Goal: Task Accomplishment & Management: Manage account settings

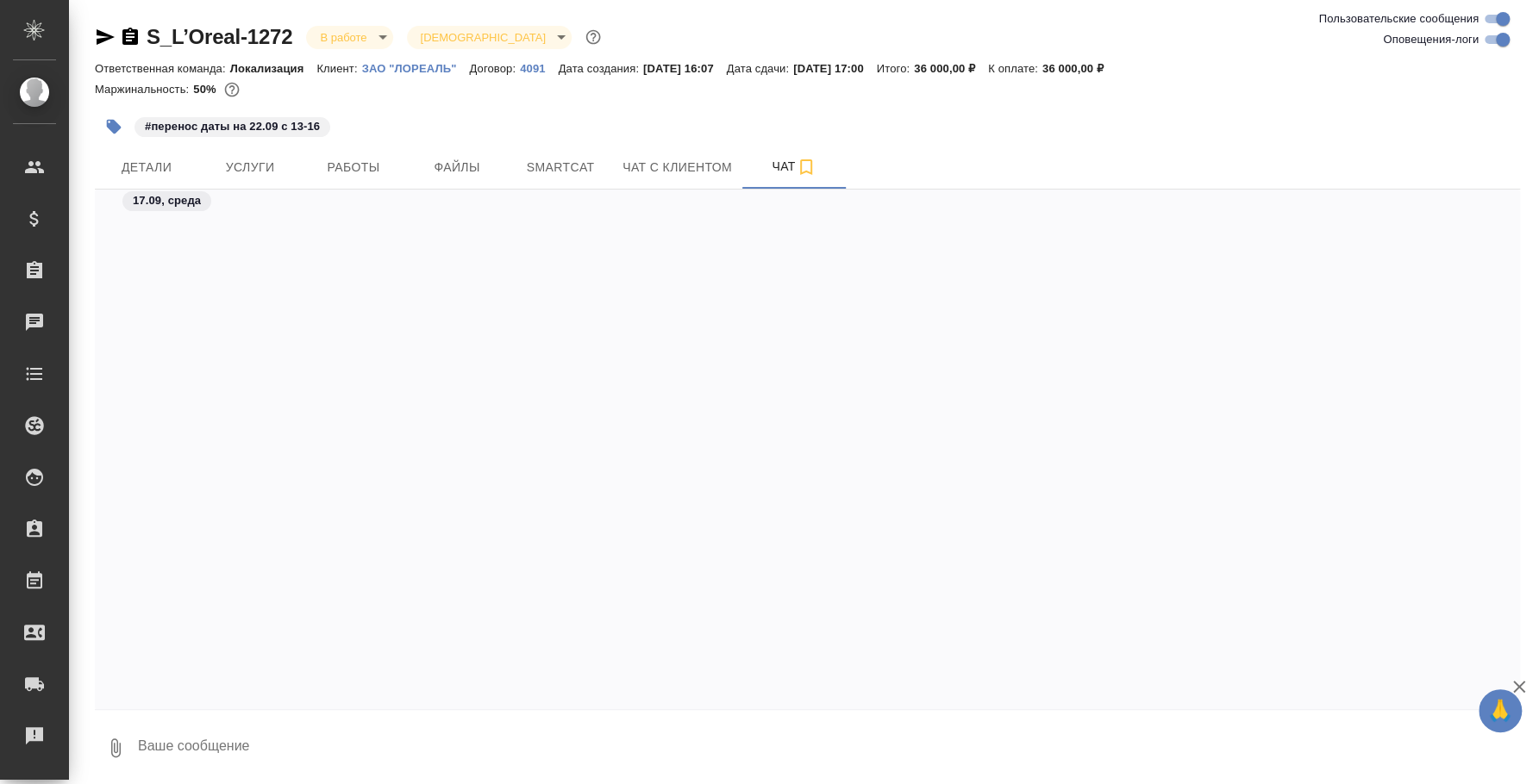
scroll to position [4158, 0]
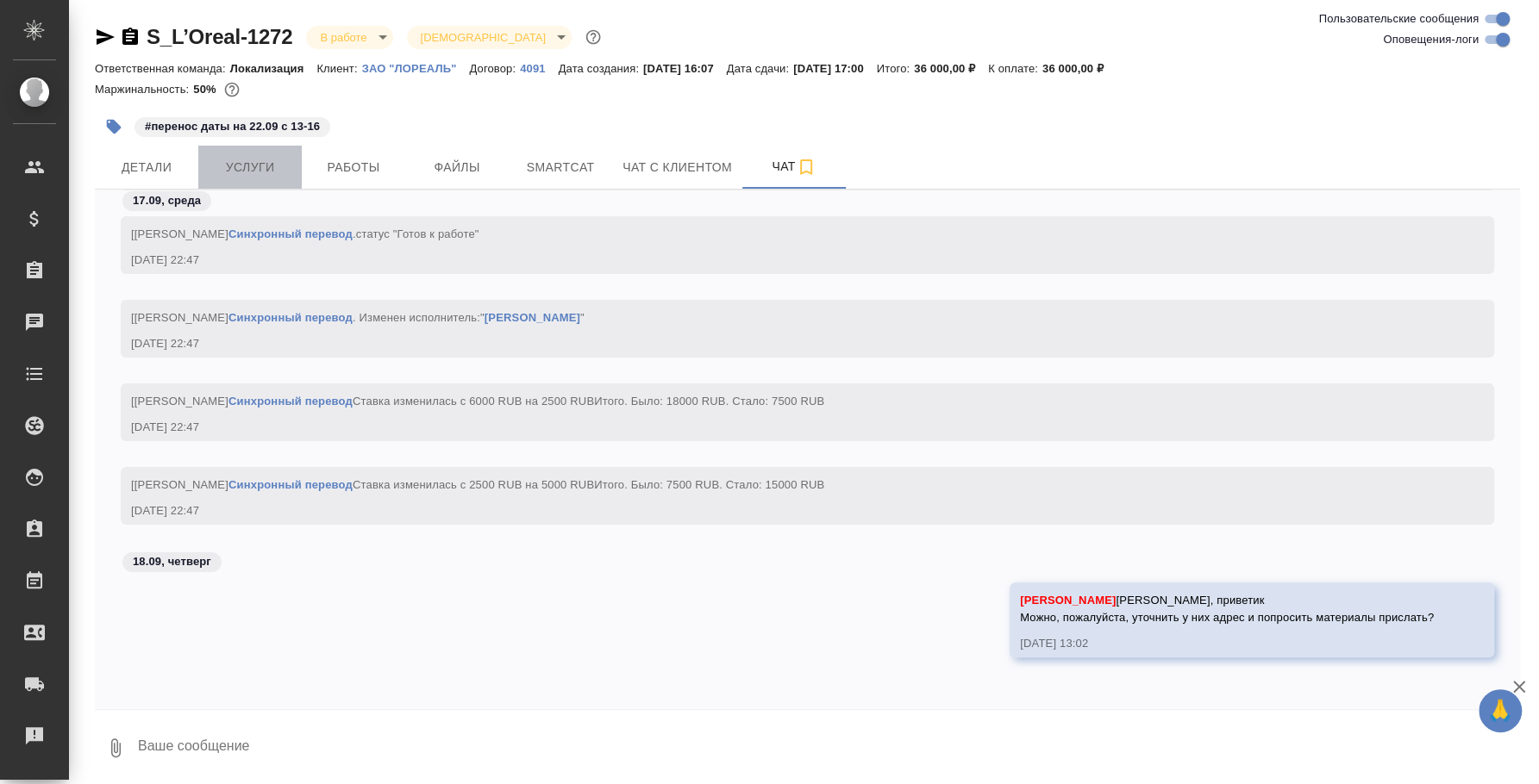
click at [258, 176] on span "Услуги" at bounding box center [250, 168] width 83 height 22
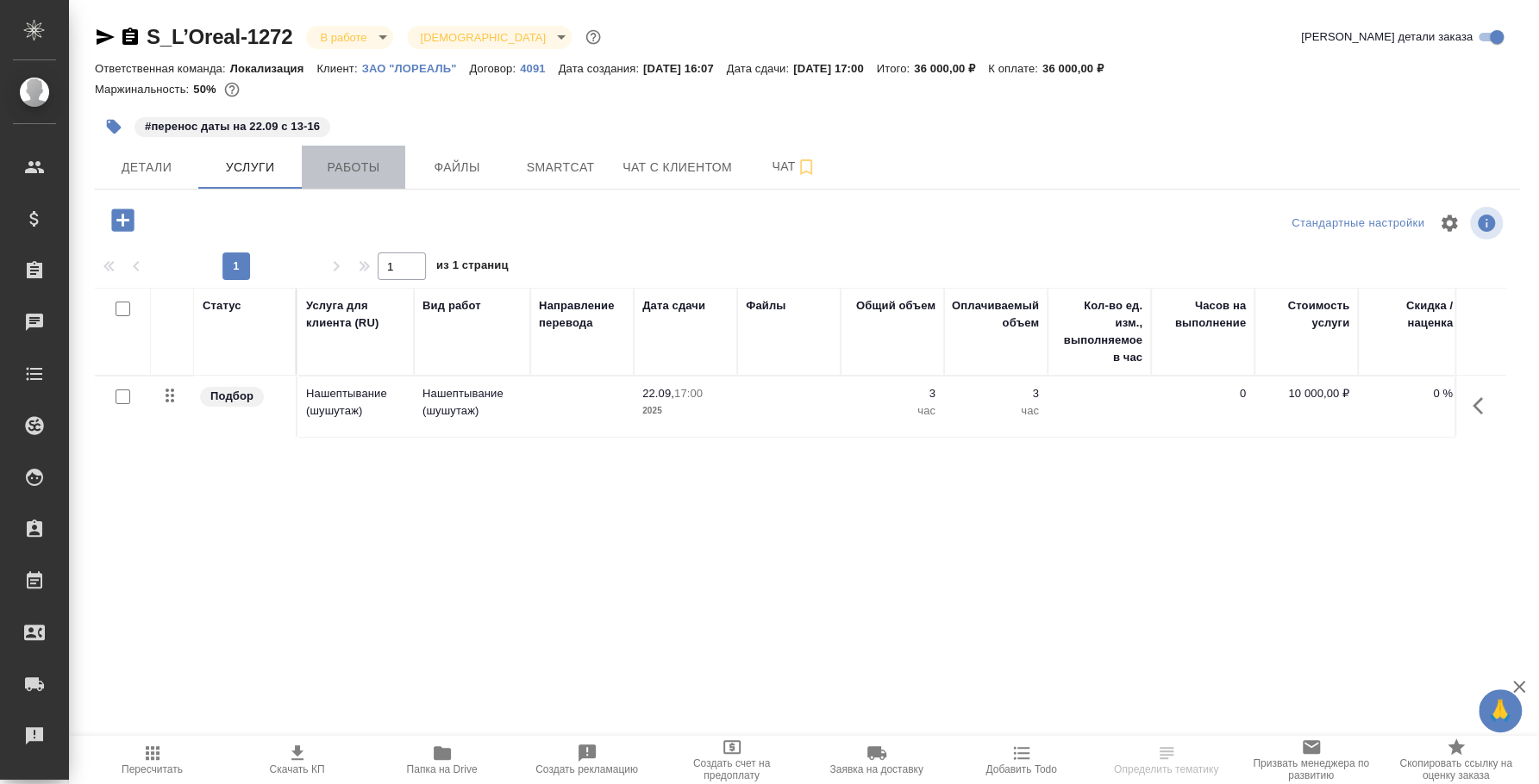
click at [362, 181] on button "Работы" at bounding box center [353, 166] width 104 height 43
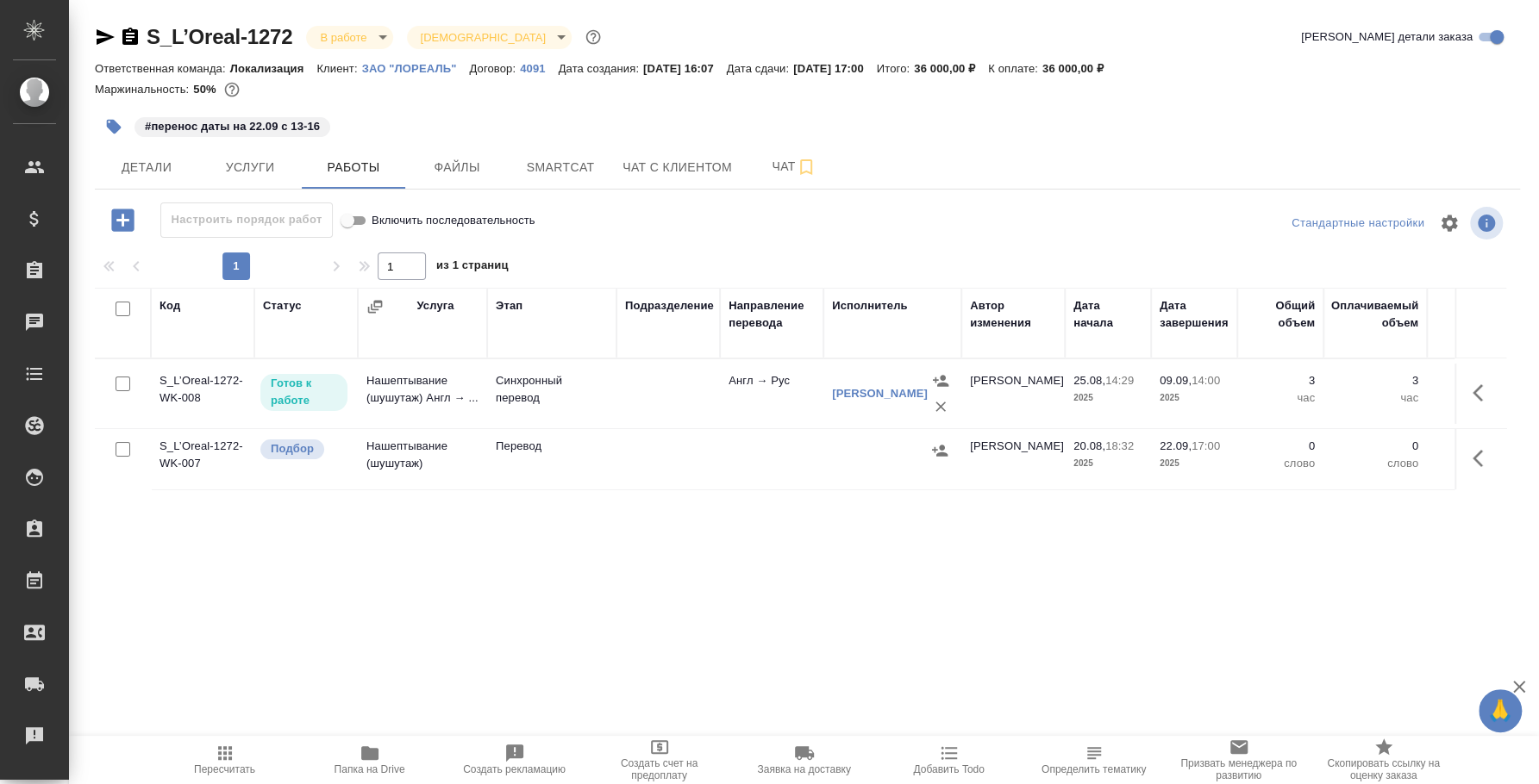
click at [325, 387] on p "Готов к работе" at bounding box center [304, 392] width 67 height 35
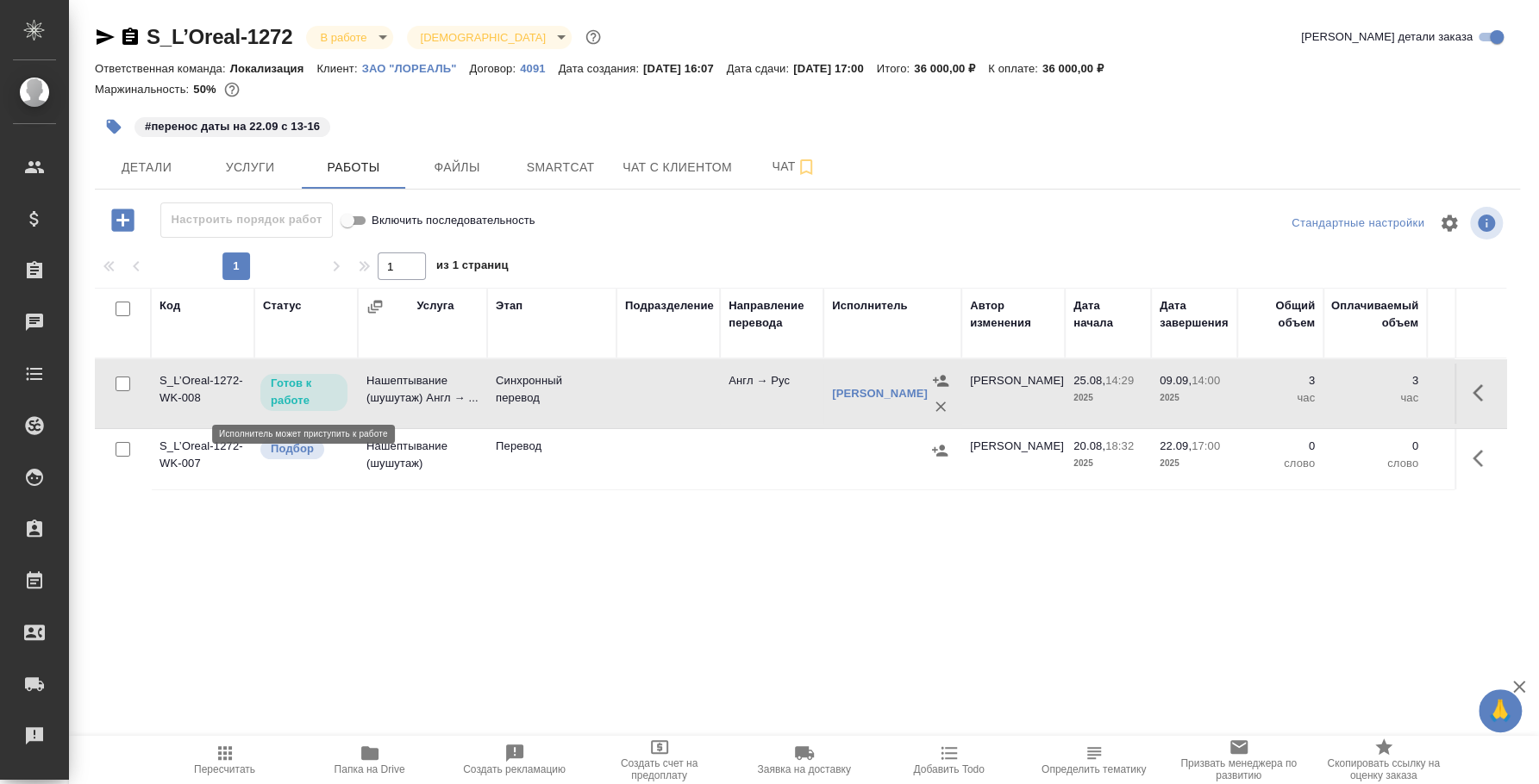
click at [325, 387] on p "Готов к работе" at bounding box center [304, 392] width 67 height 35
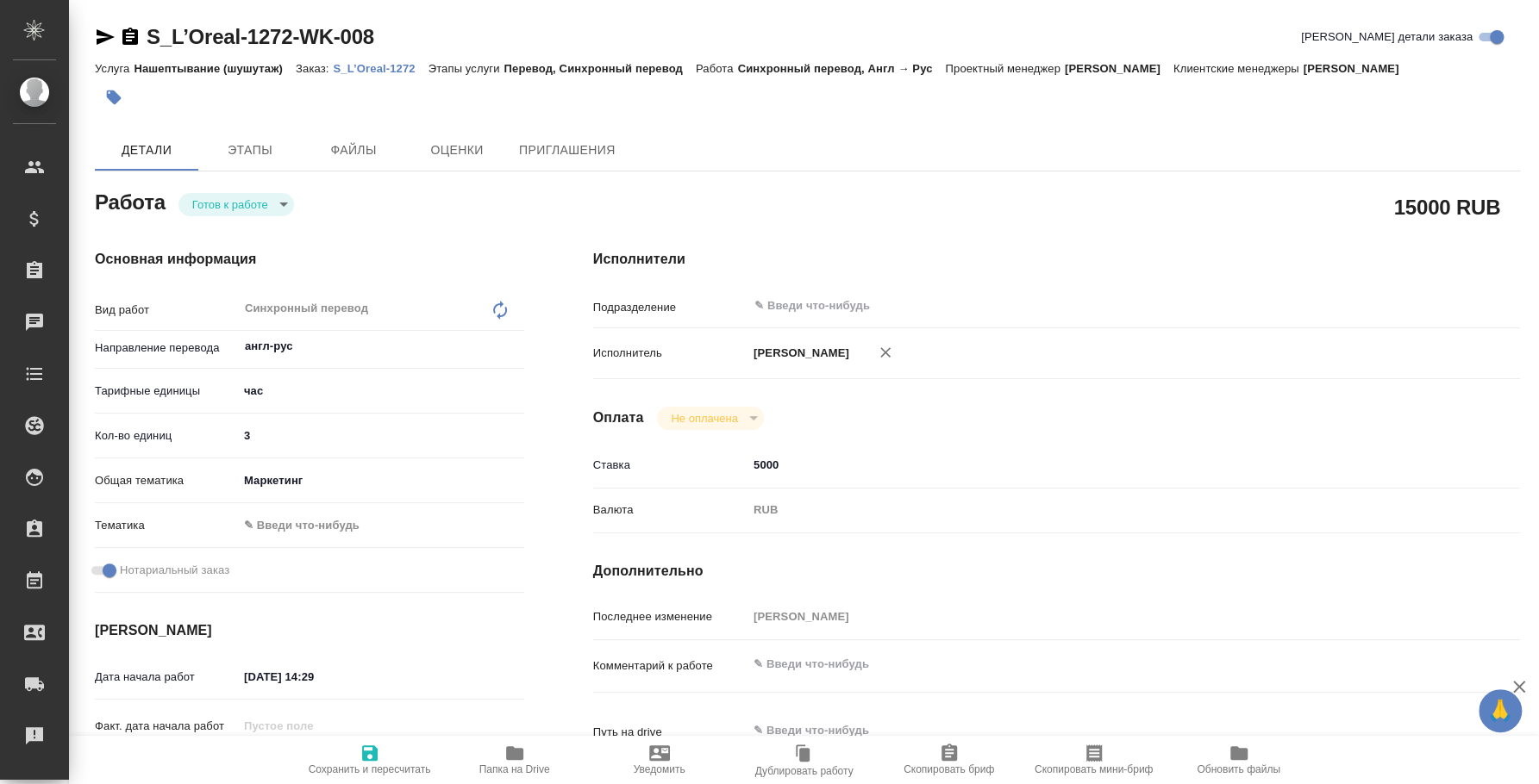
type textarea "x"
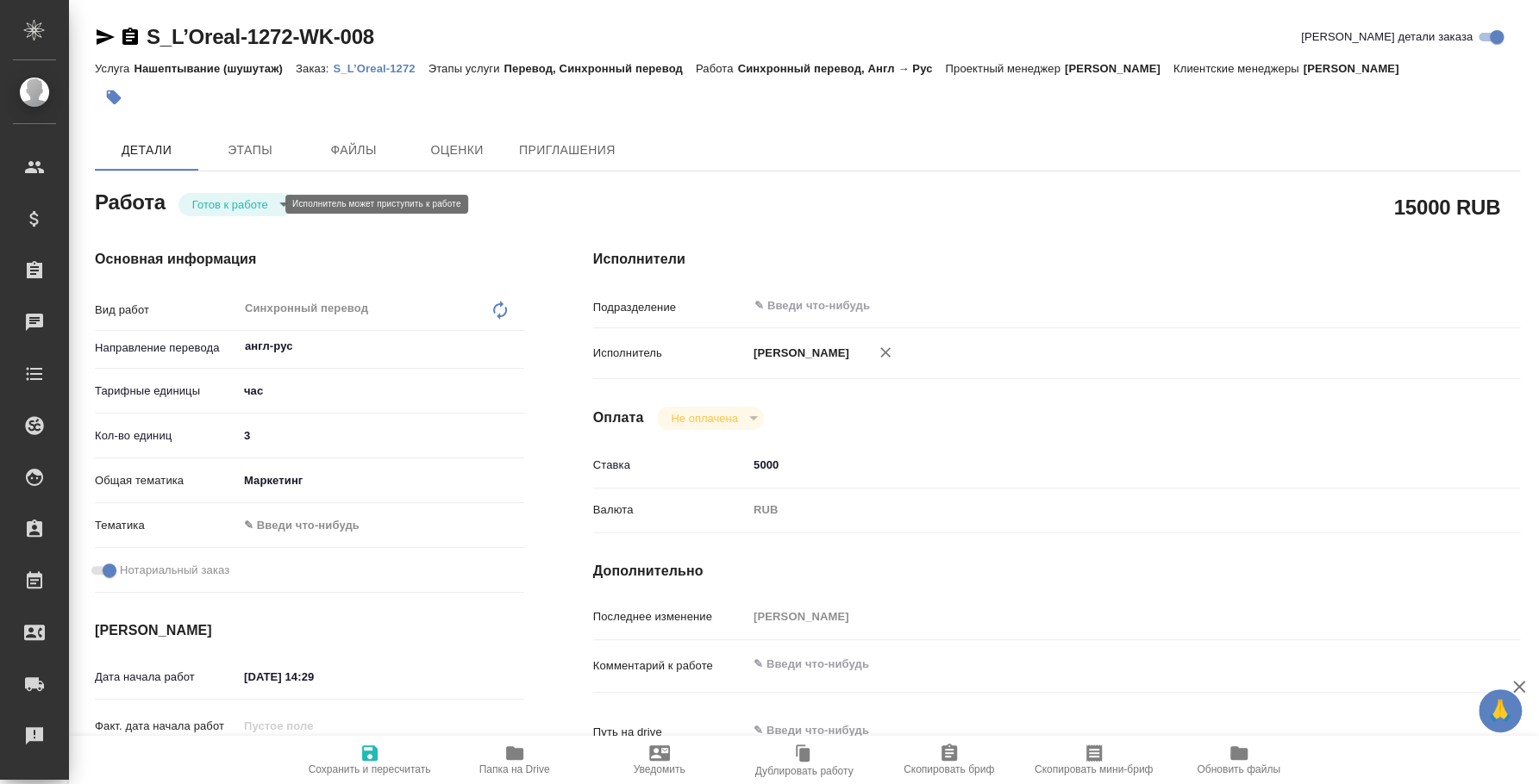
click at [252, 198] on body "🙏 .cls-1 fill:#fff; AWATERA Fedotova Irina Клиенты Спецификации Заказы Чаты Tod…" at bounding box center [770, 392] width 1539 height 784
type textarea "x"
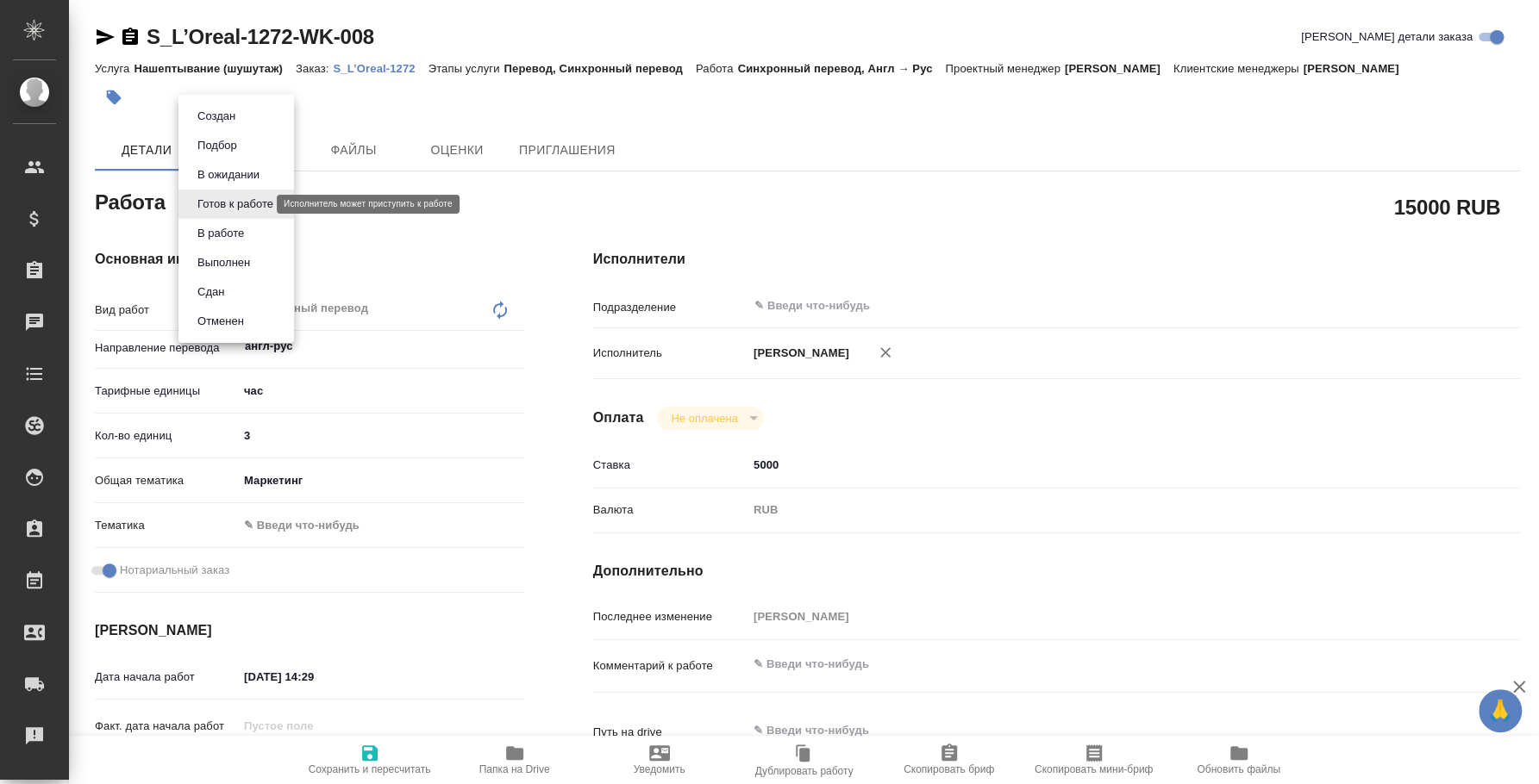
type textarea "x"
click at [240, 280] on li "Сдан" at bounding box center [236, 292] width 115 height 29
type textarea "x"
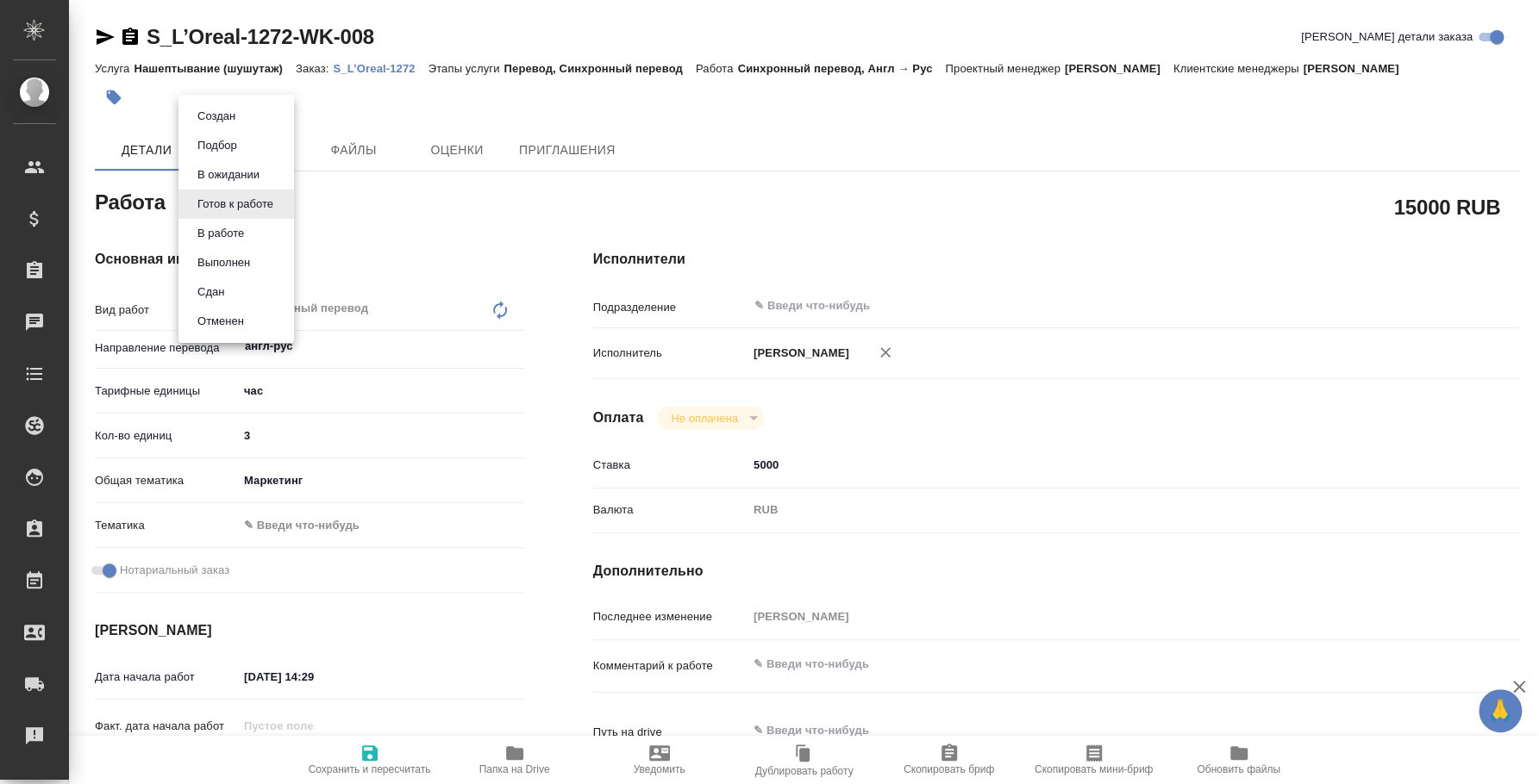
type textarea "x"
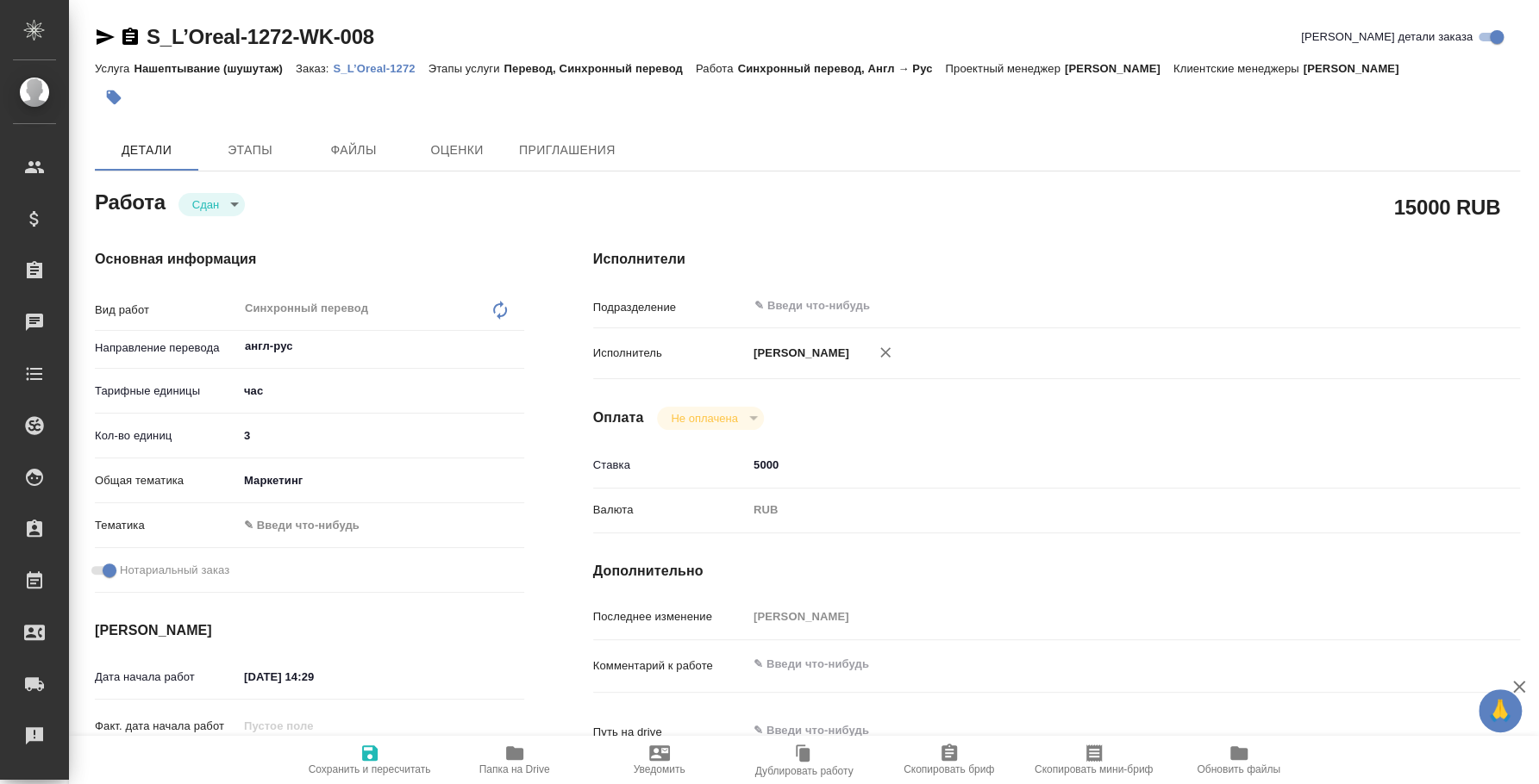
type textarea "x"
click at [384, 67] on p "S_L’Oreal-1272" at bounding box center [379, 68] width 95 height 13
type textarea "x"
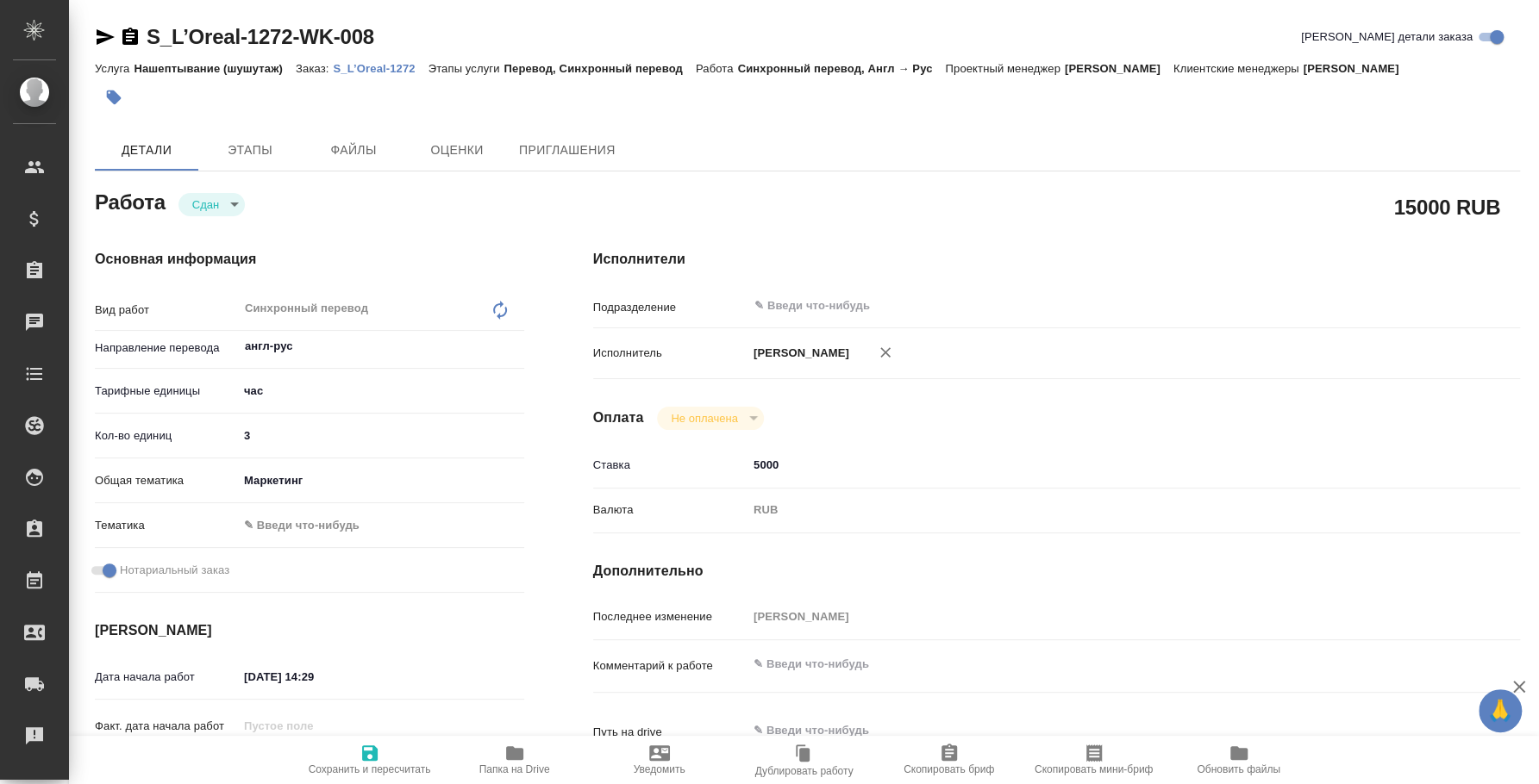
type textarea "x"
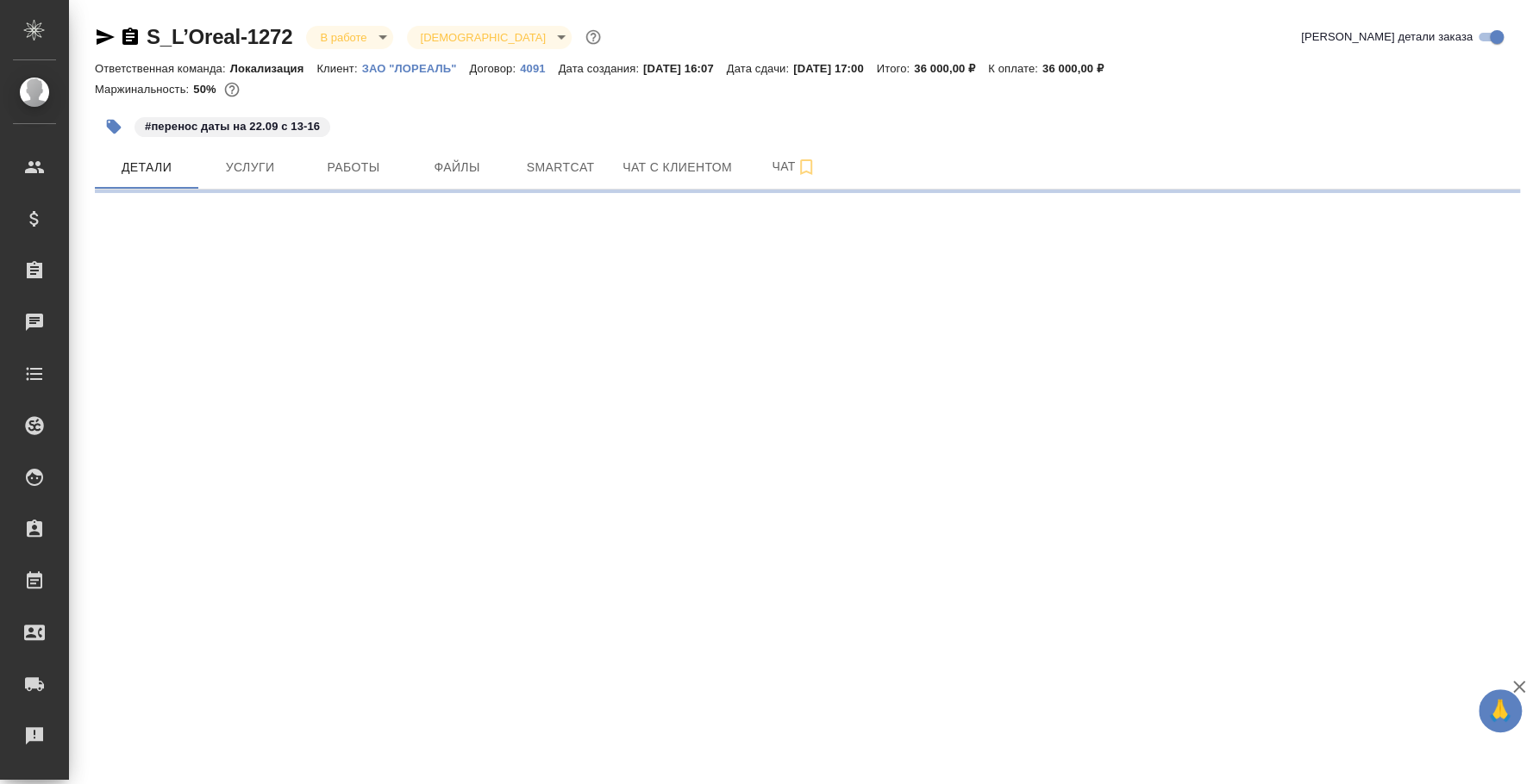
select select "RU"
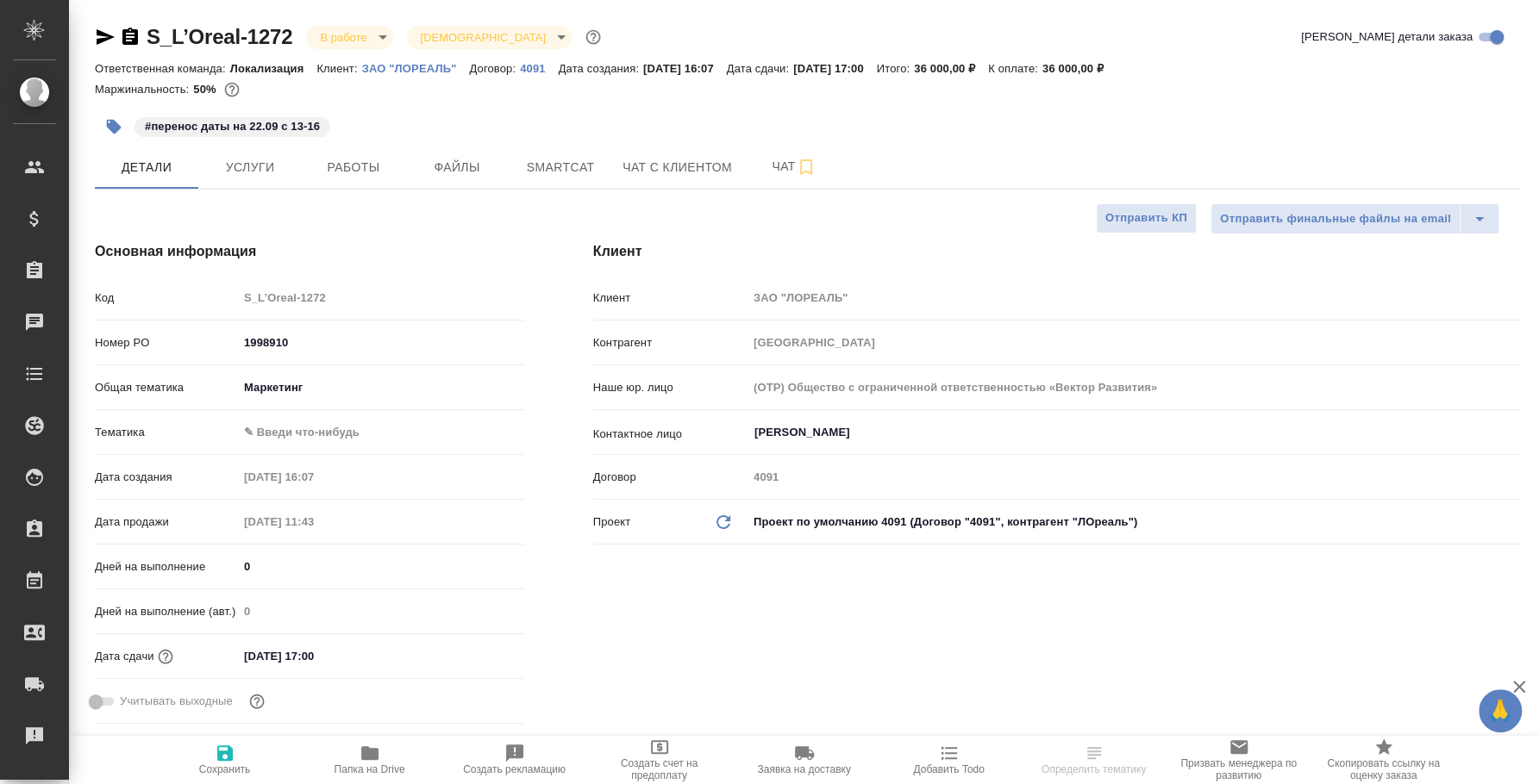
type textarea "x"
click at [378, 38] on body "🙏 .cls-1 fill:#fff; AWATERA Fedotova Irina Клиенты Спецификации Заказы Чаты Tod…" at bounding box center [770, 392] width 1539 height 784
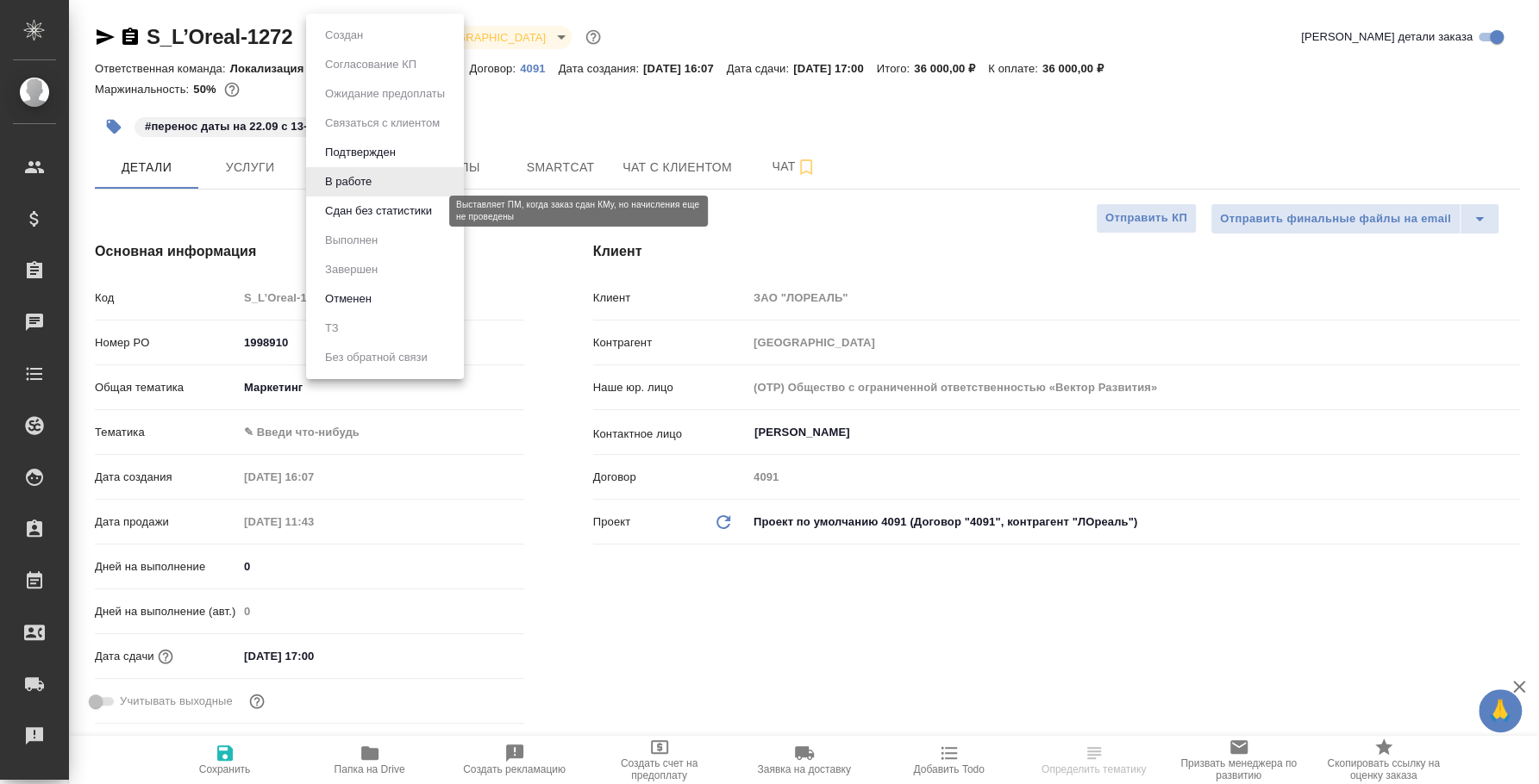
click at [367, 203] on button "Сдан без статистики" at bounding box center [378, 211] width 117 height 19
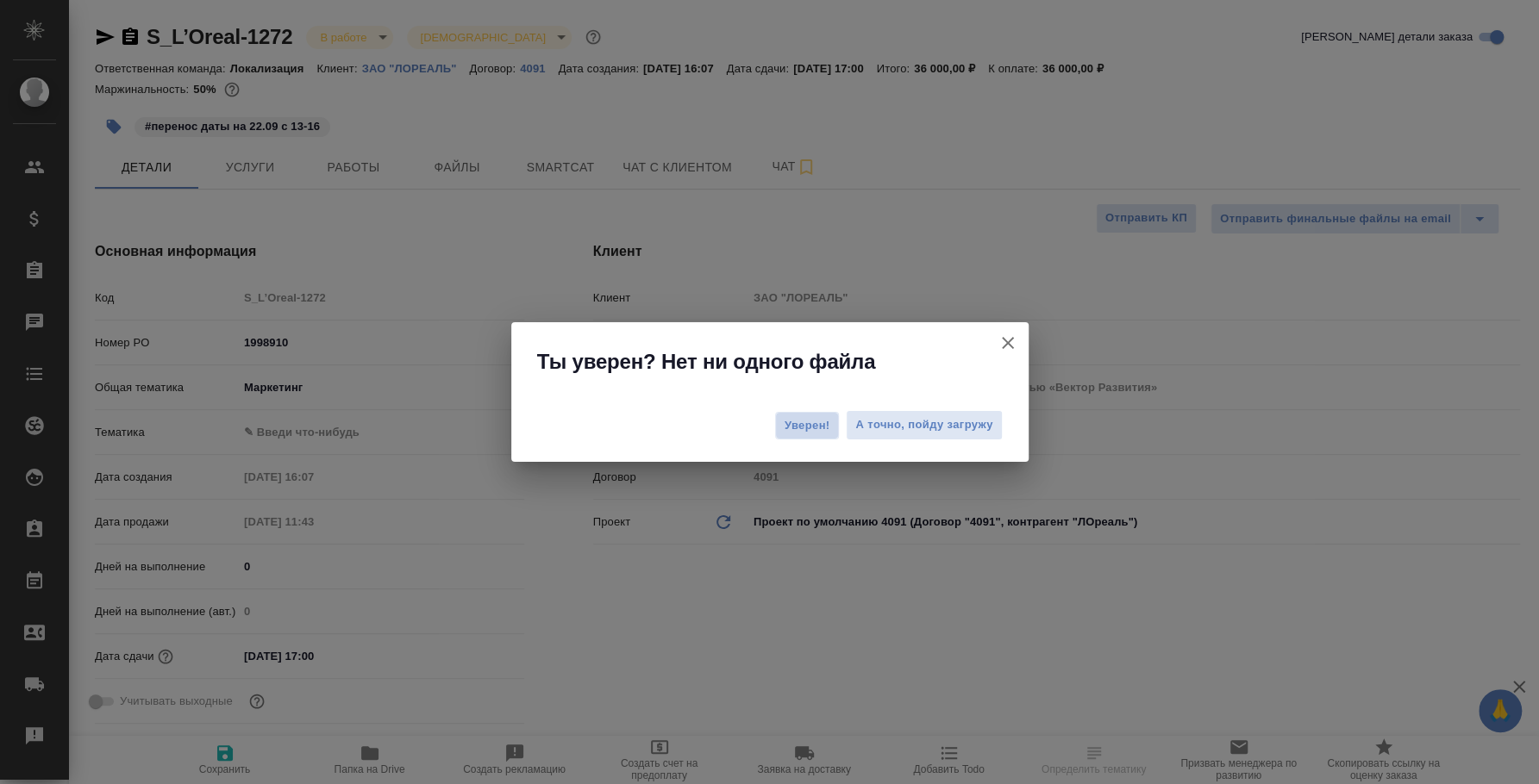
click at [808, 422] on span "Уверен!" at bounding box center [807, 425] width 46 height 17
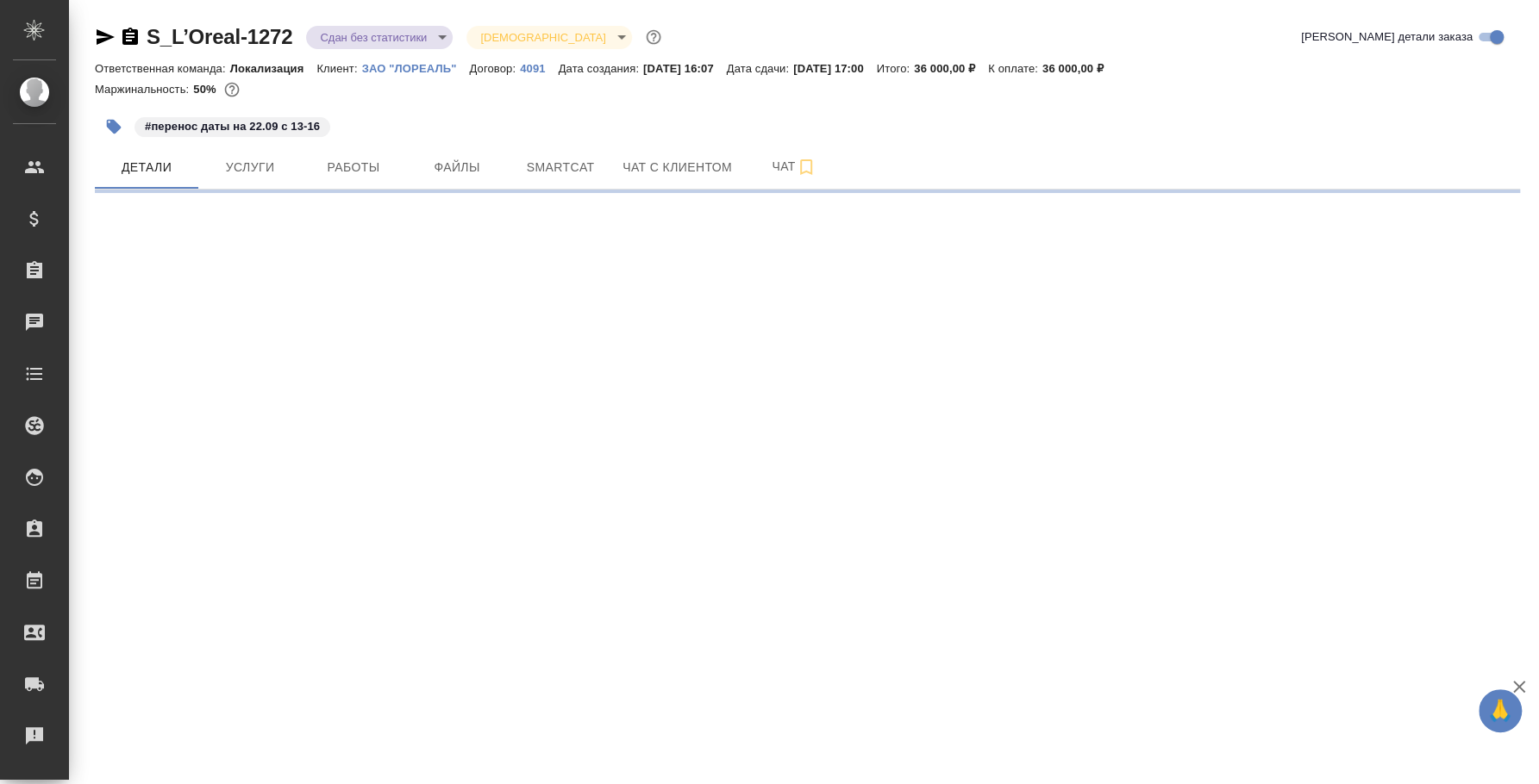
click at [391, 41] on body "🙏 .cls-1 fill:#fff; AWATERA Fedotova Irina Клиенты Спецификации Заказы 0 Чаты T…" at bounding box center [770, 392] width 1539 height 784
select select "RU"
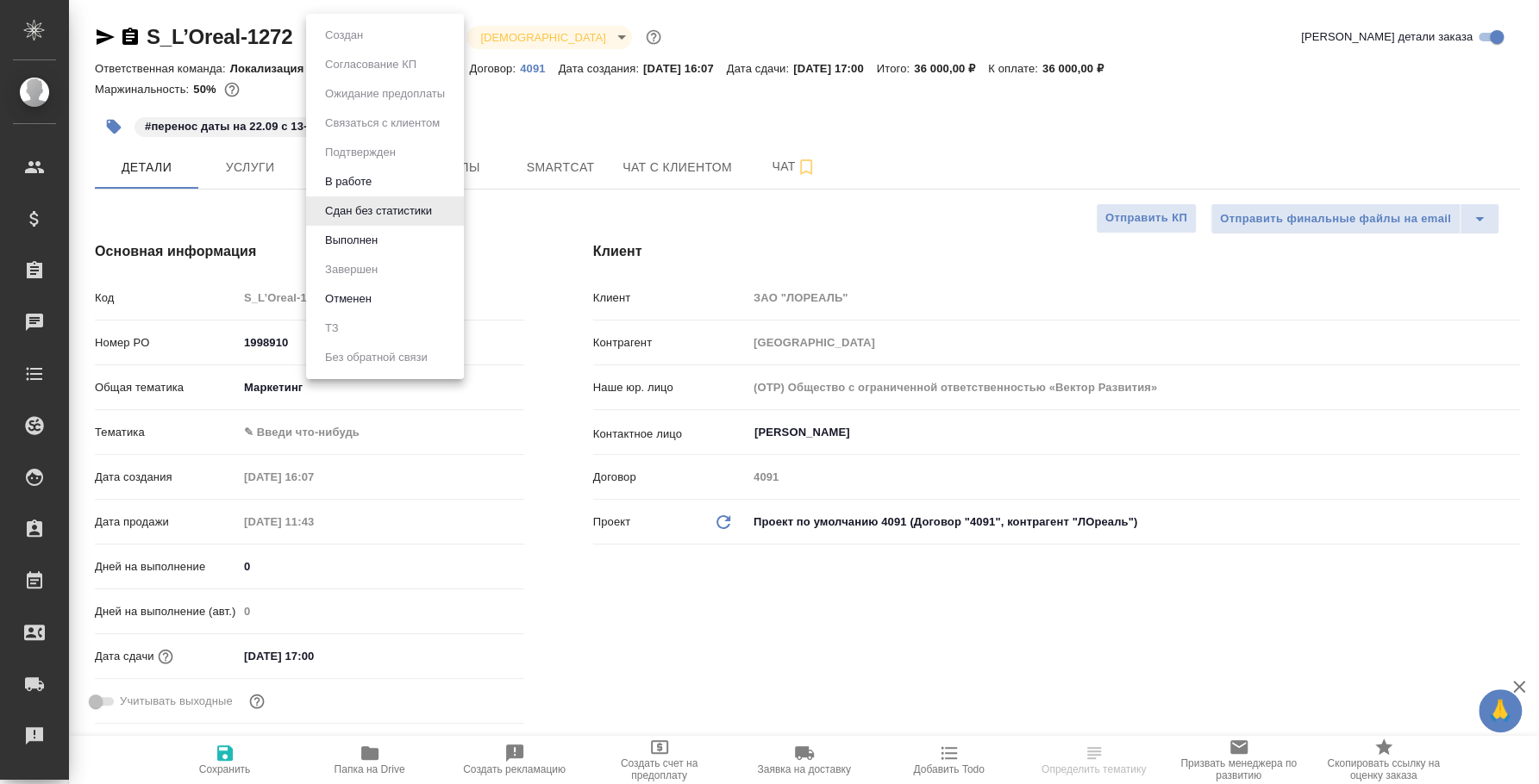
type textarea "x"
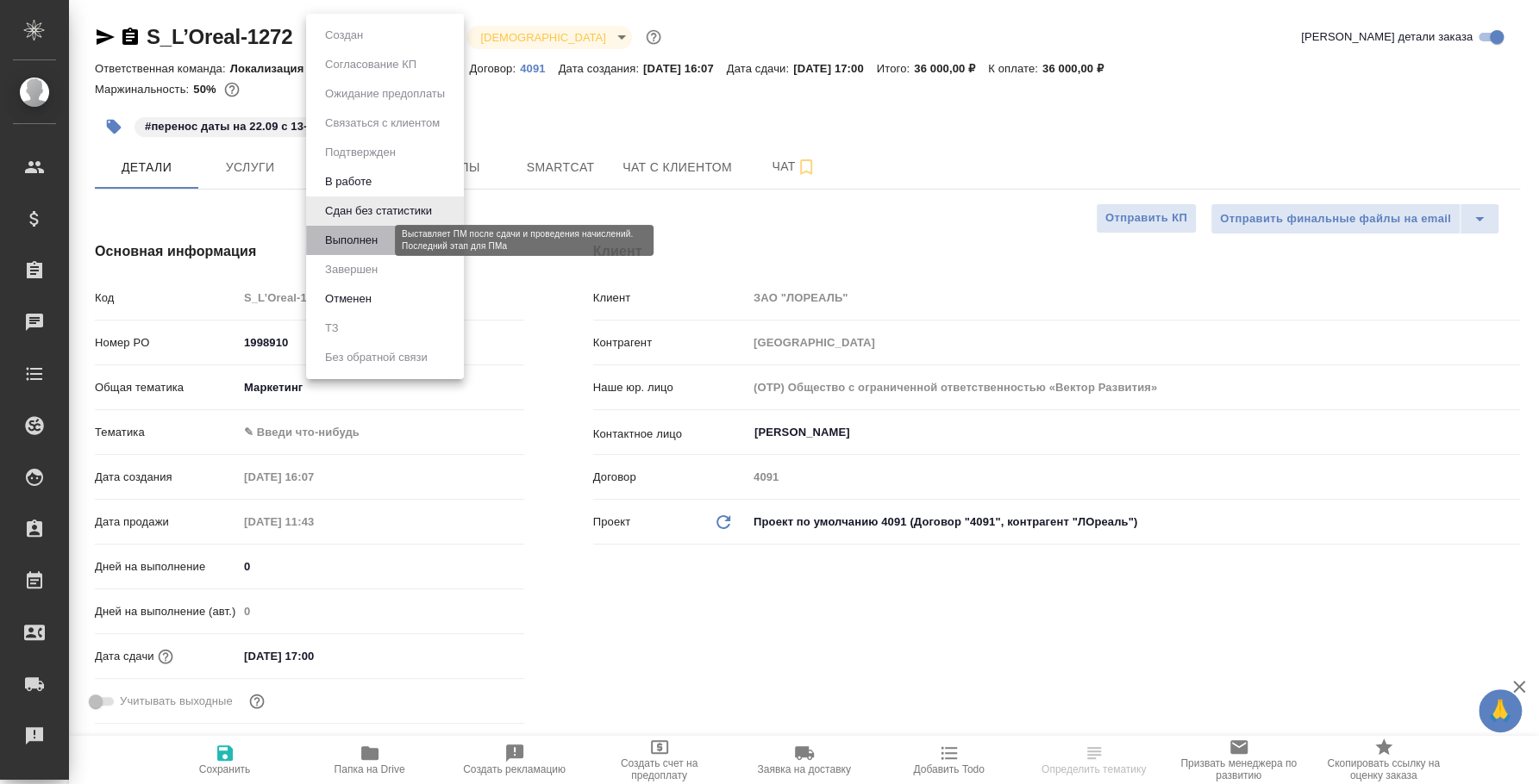
click at [378, 235] on button "Выполнен" at bounding box center [350, 240] width 63 height 19
type textarea "x"
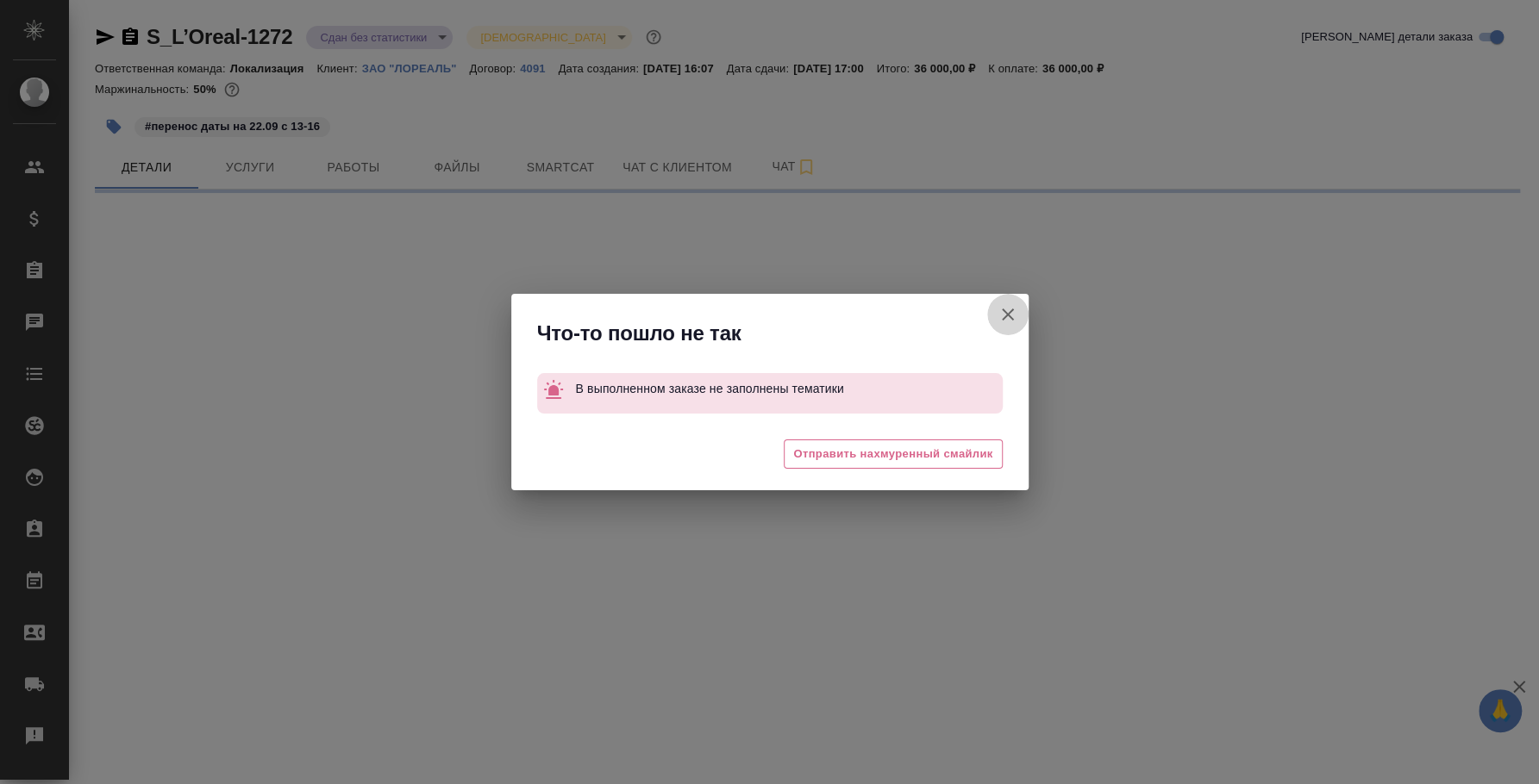
click at [1002, 317] on icon "button" at bounding box center [1007, 314] width 12 height 12
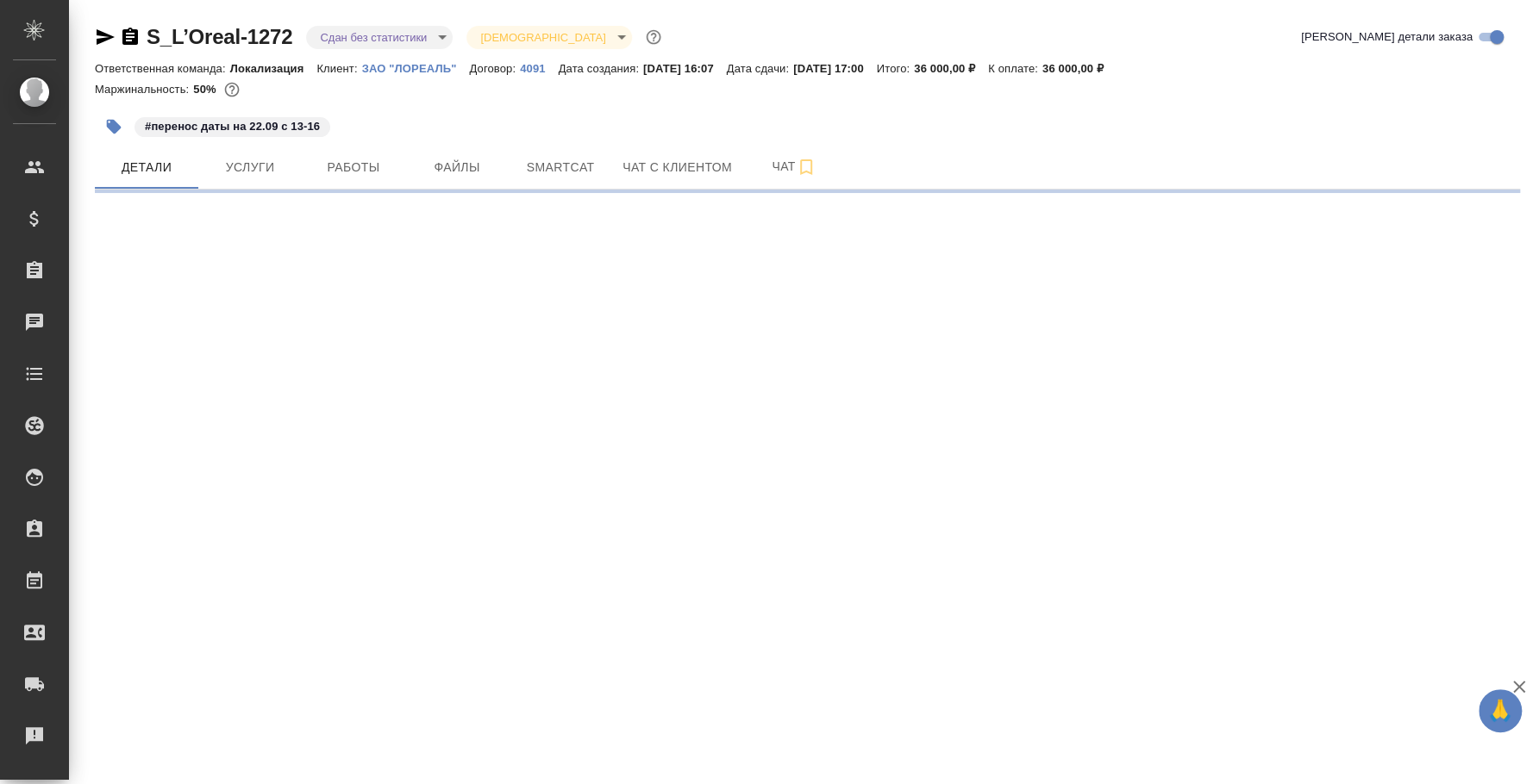
select select "RU"
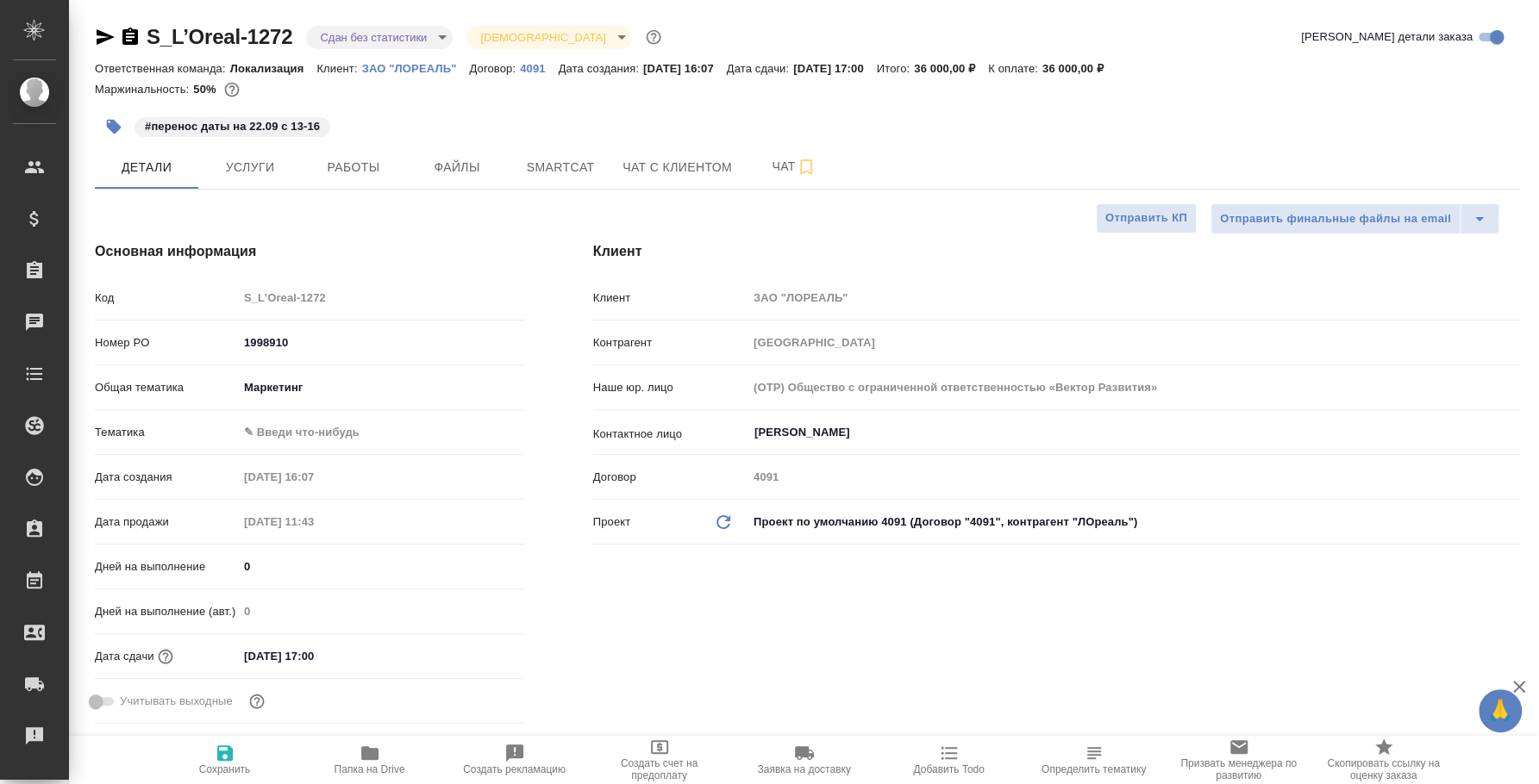
type textarea "x"
click at [266, 184] on button "Услуги" at bounding box center [250, 166] width 104 height 43
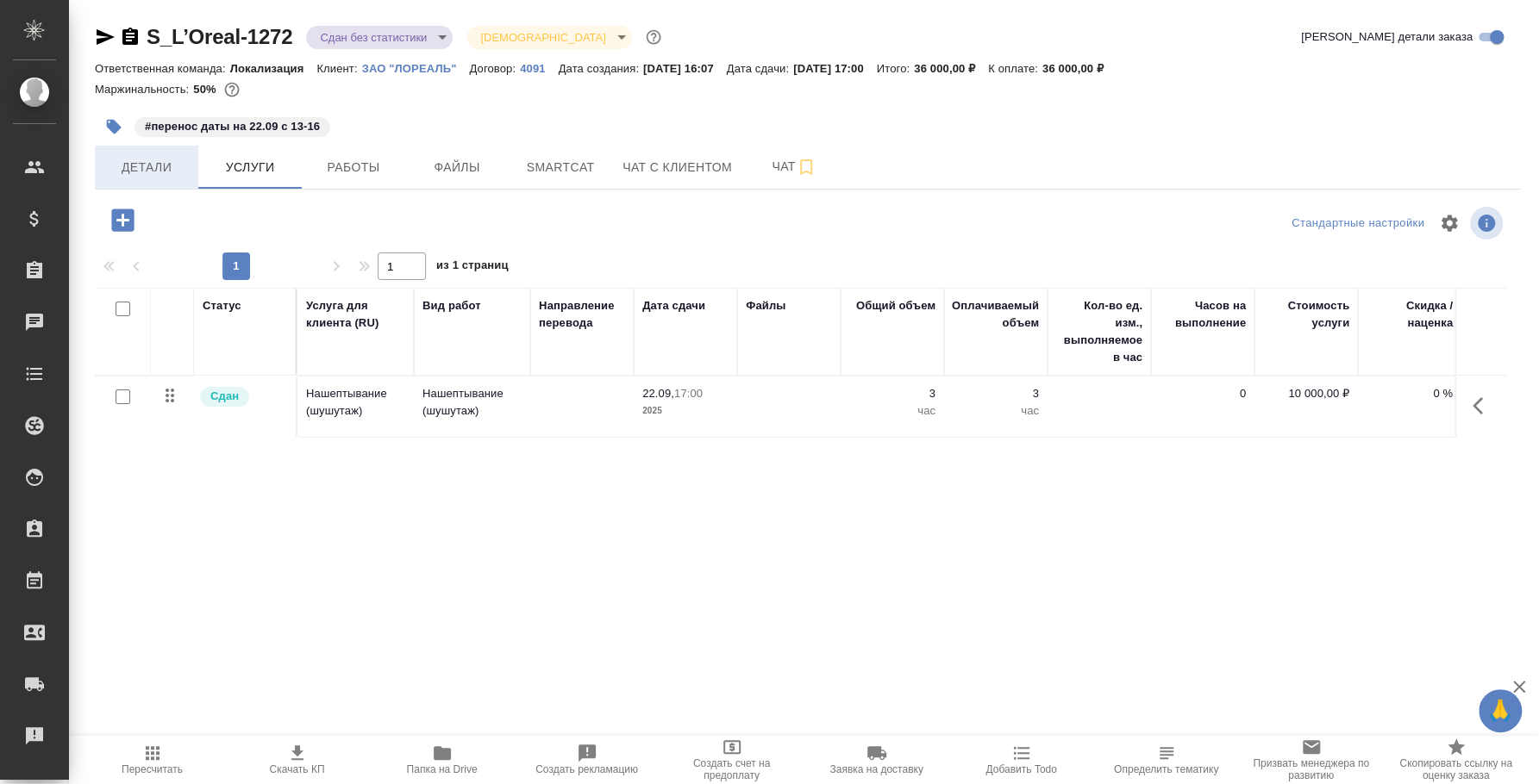
click at [154, 168] on span "Детали" at bounding box center [146, 168] width 83 height 22
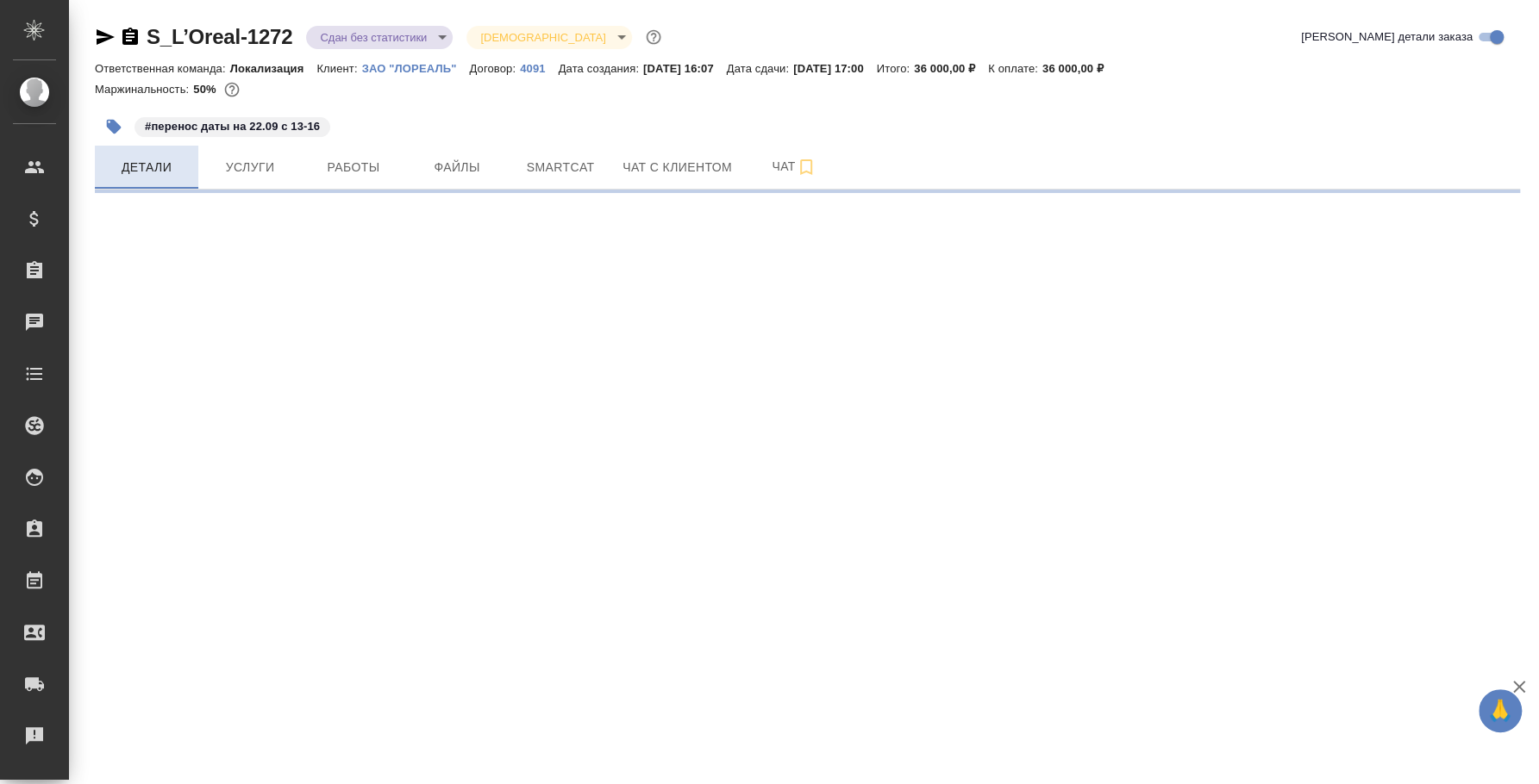
select select "RU"
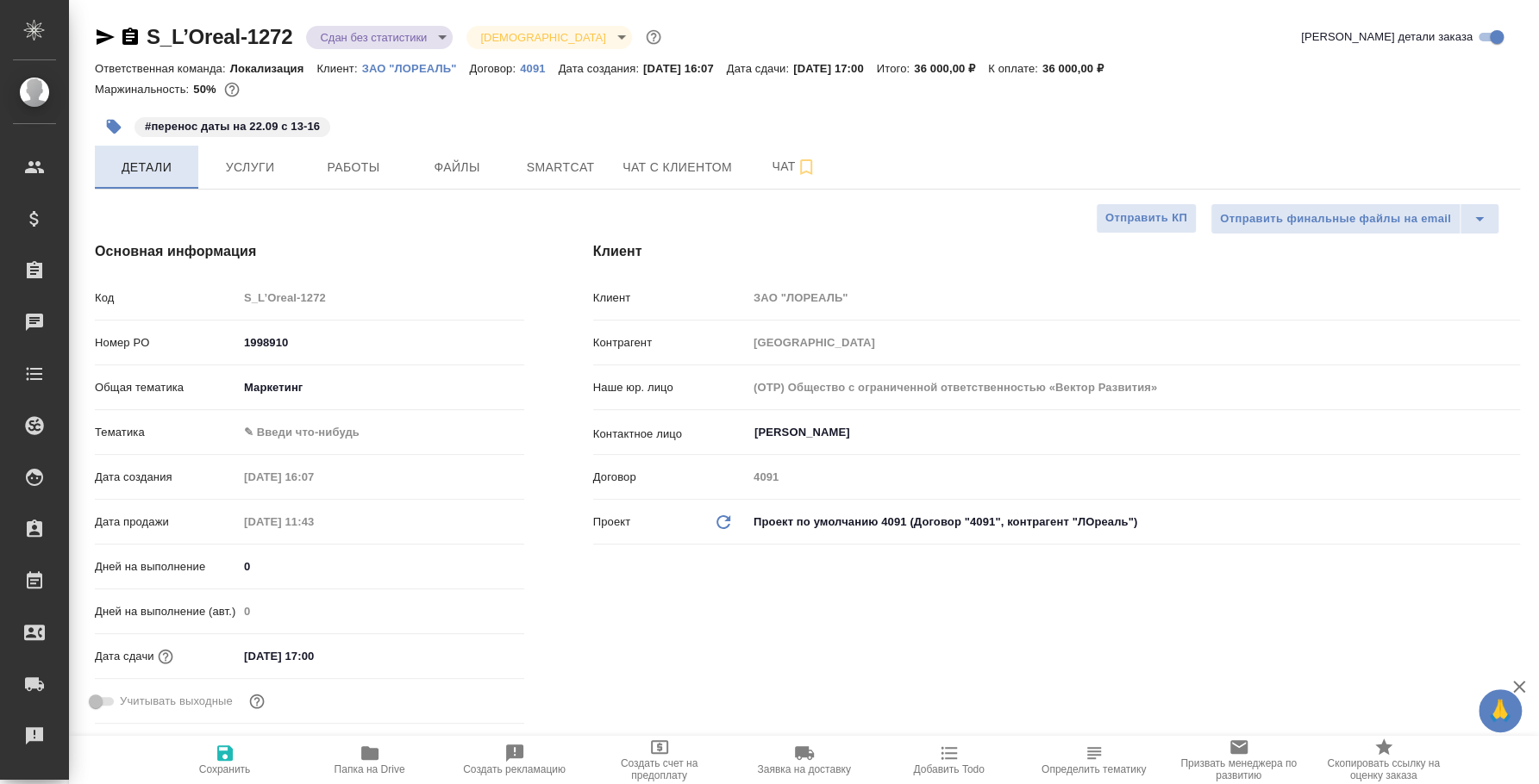
type textarea "x"
click at [327, 429] on body "🙏 .cls-1 fill:#fff; AWATERA Fedotova Irina Клиенты Спецификации Заказы 0 Чаты T…" at bounding box center [770, 392] width 1539 height 784
click at [337, 459] on li "Маркетинг" at bounding box center [381, 460] width 287 height 28
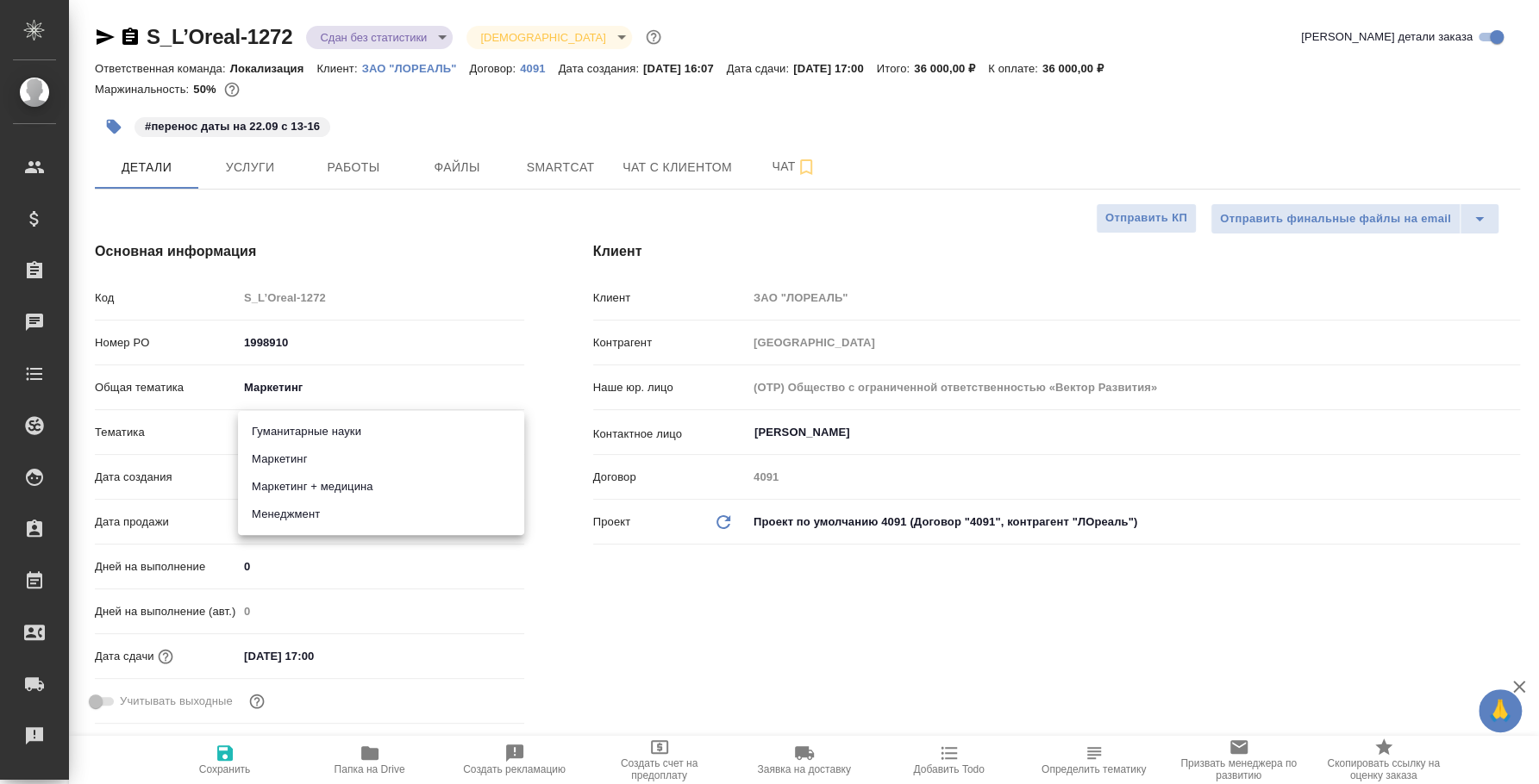
type input "5a8b8b956a9677013d343d63"
type textarea "x"
click at [416, 23] on div "S_L’Oreal-1272 Сдан без статистики distributed Святая троица holyTrinity" at bounding box center [379, 37] width 569 height 28
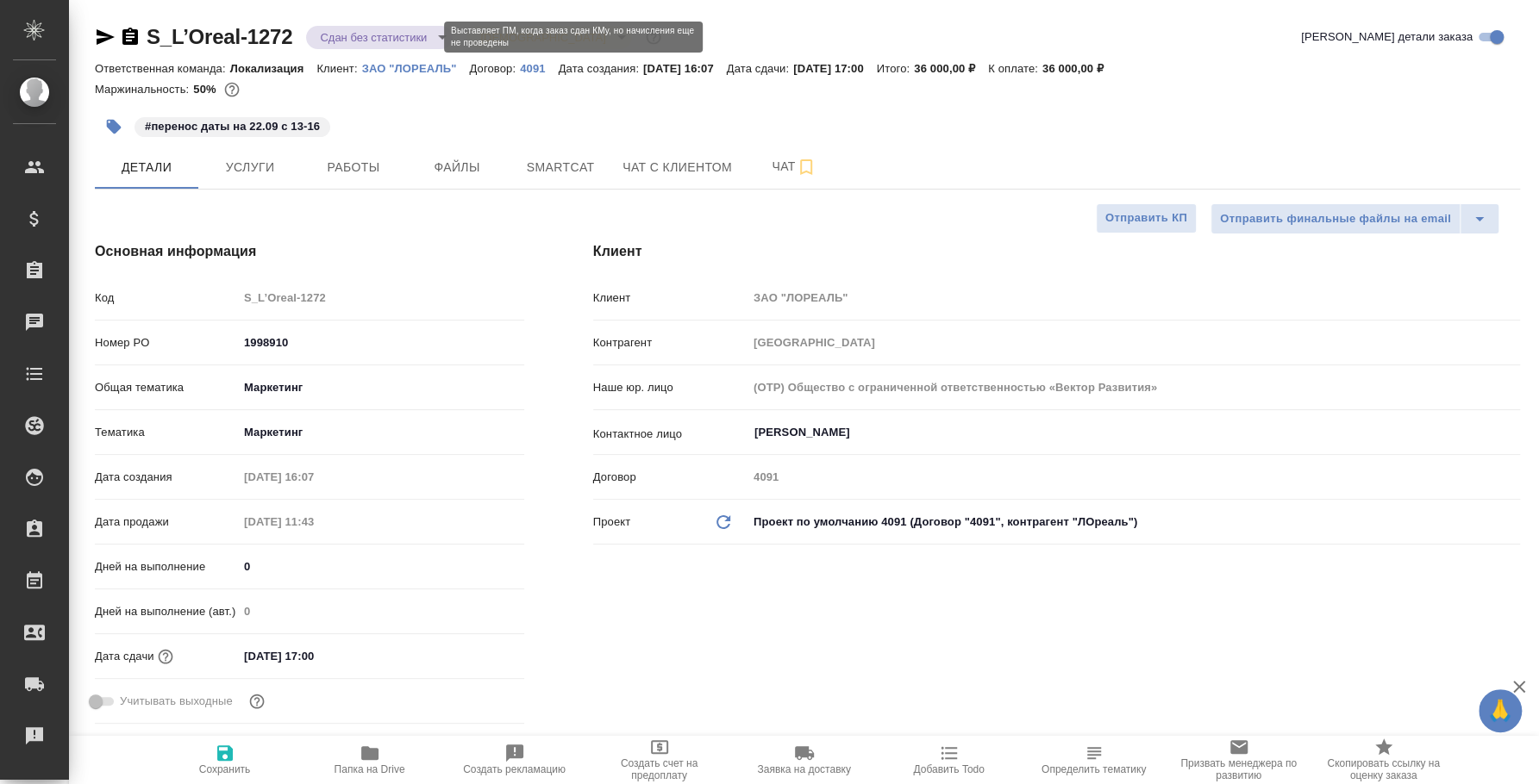
click at [413, 46] on body "🙏 .cls-1 fill:#fff; AWATERA Fedotova Irina Клиенты Спецификации Заказы 0 Чаты T…" at bounding box center [770, 392] width 1539 height 784
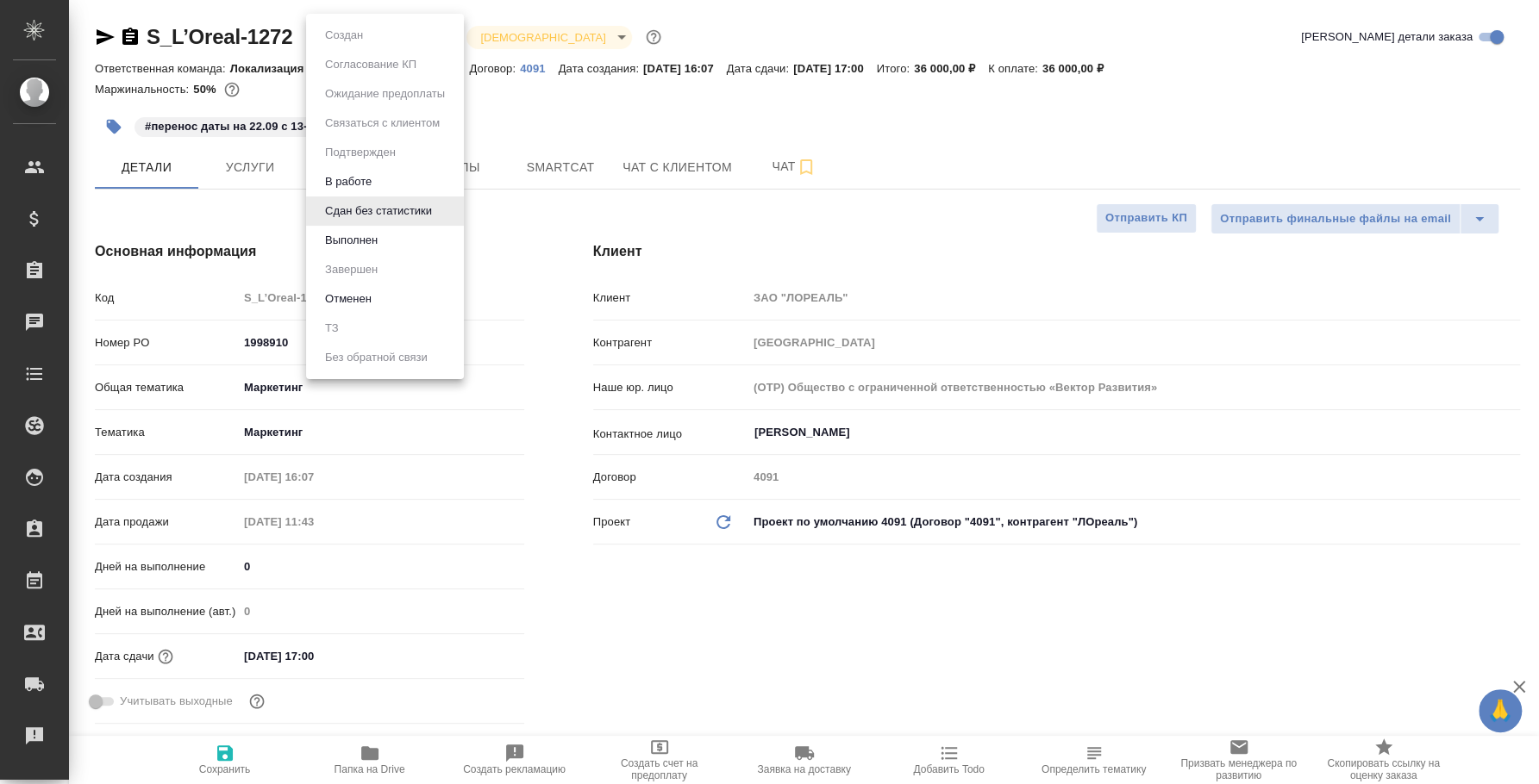
click at [228, 763] on div at bounding box center [770, 392] width 1539 height 784
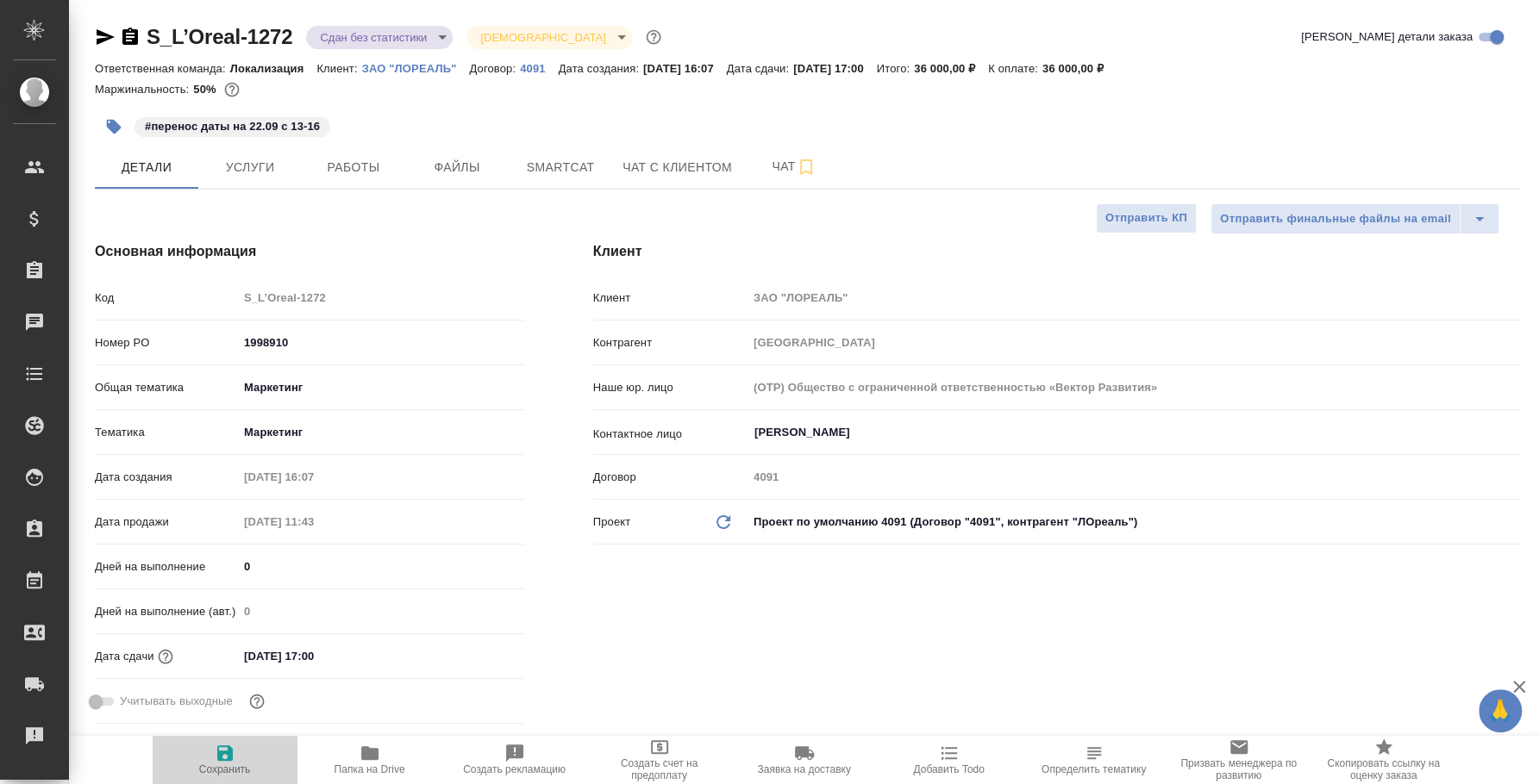
click at [223, 759] on icon "button" at bounding box center [225, 752] width 21 height 21
type textarea "x"
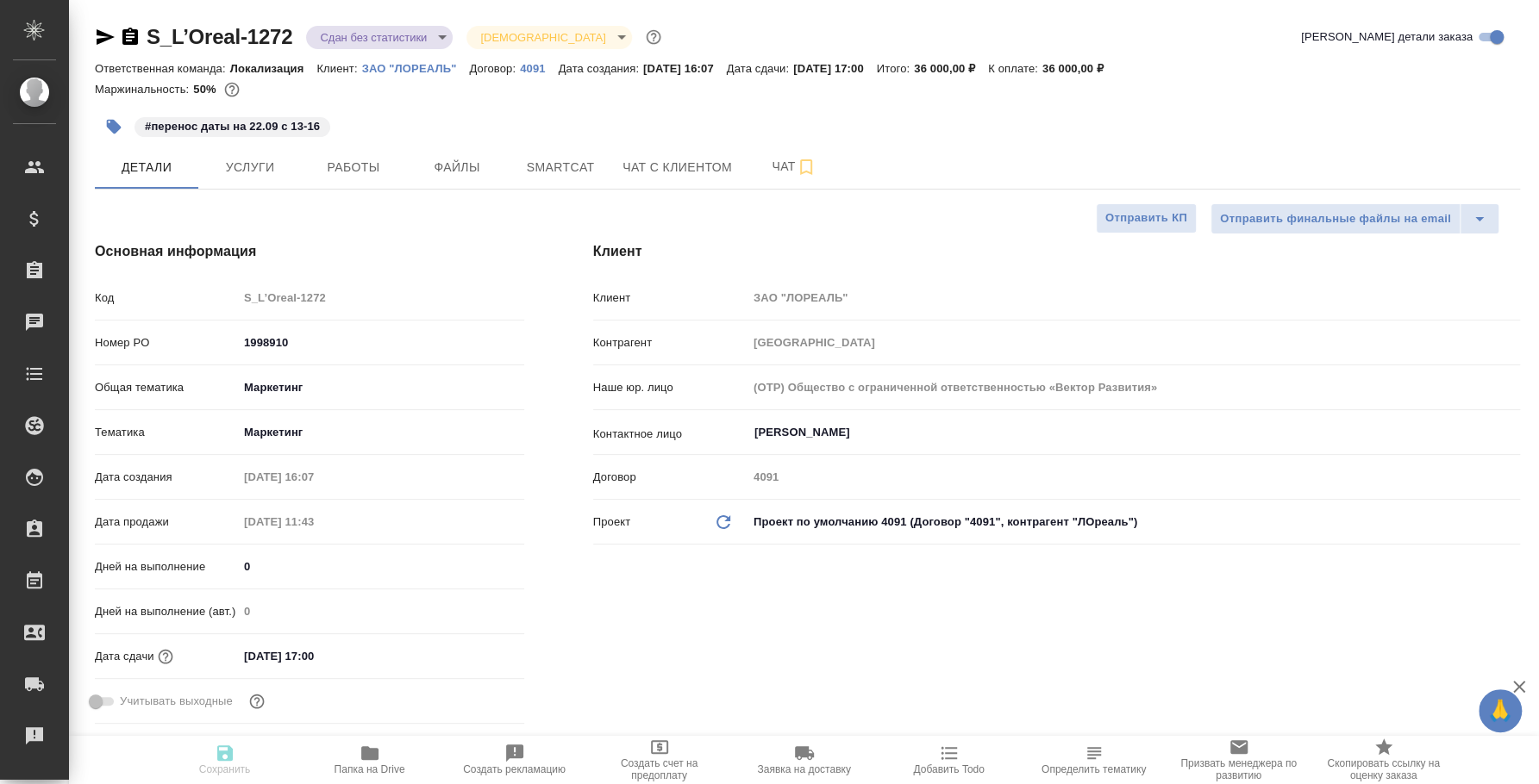
type textarea "x"
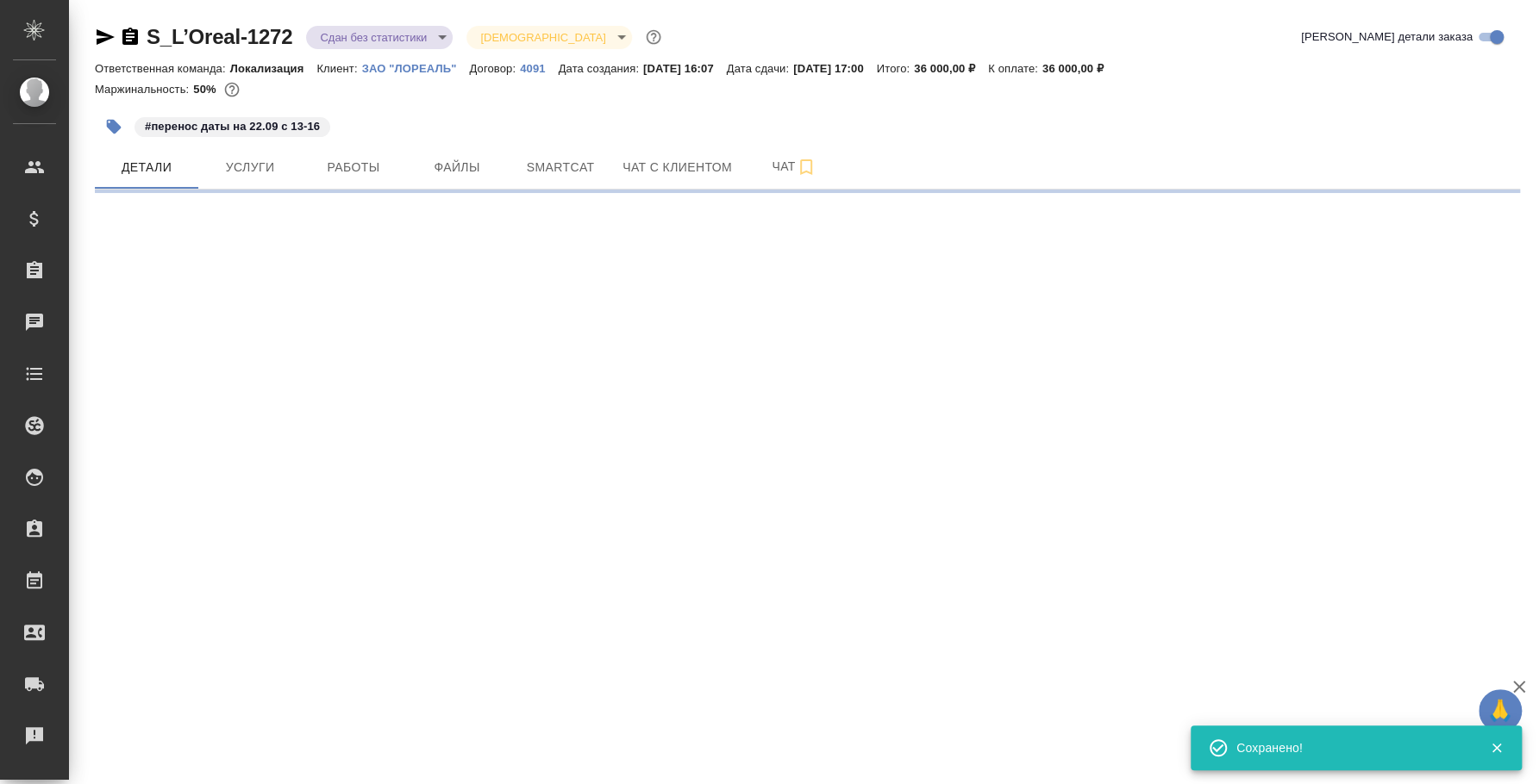
select select "RU"
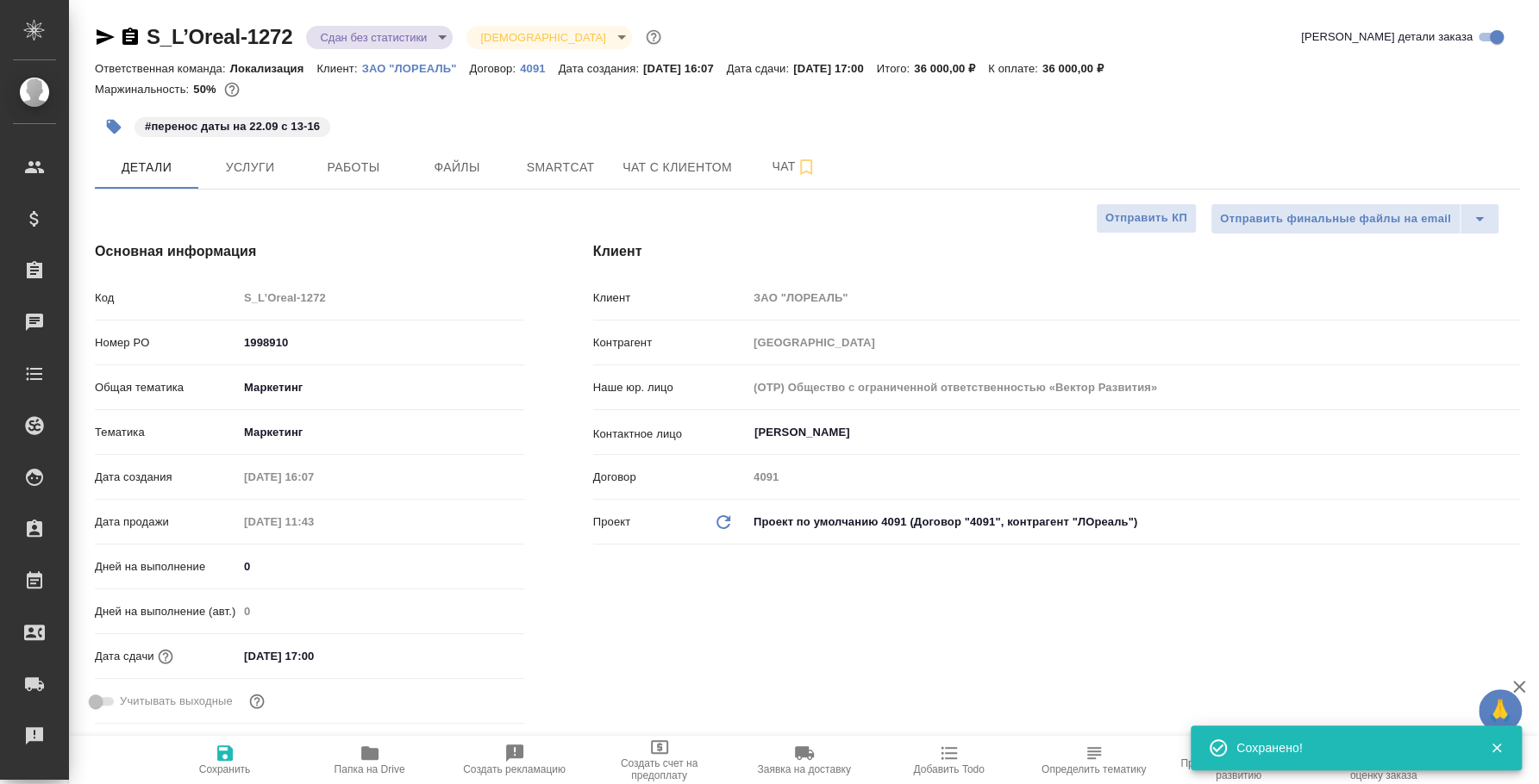
type textarea "x"
click at [427, 34] on body "🙏 .cls-1 fill:#fff; AWATERA Fedotova Irina Клиенты Спецификации Заказы 0 Чаты T…" at bounding box center [770, 392] width 1539 height 784
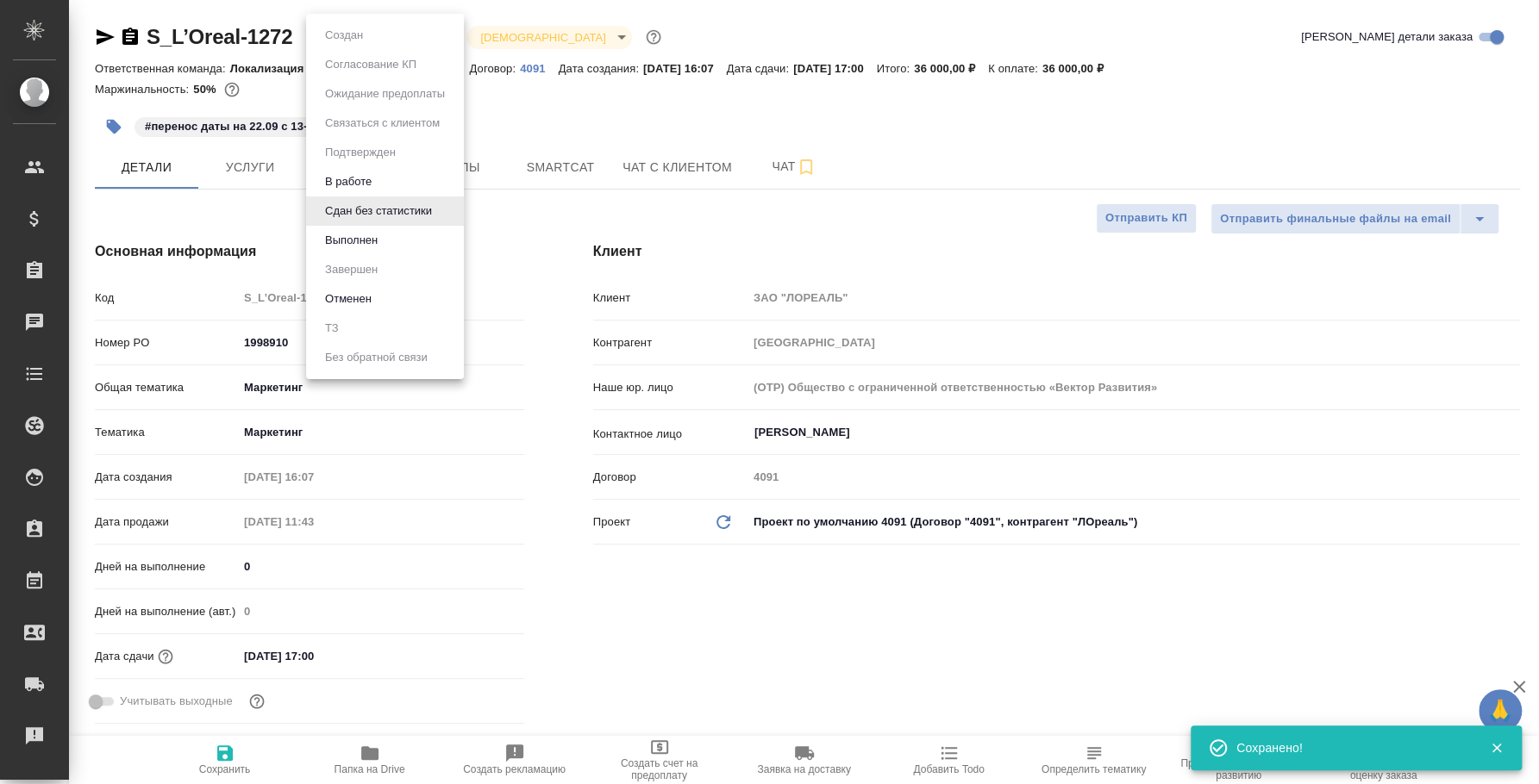
click at [412, 242] on li "Выполнен" at bounding box center [384, 240] width 157 height 29
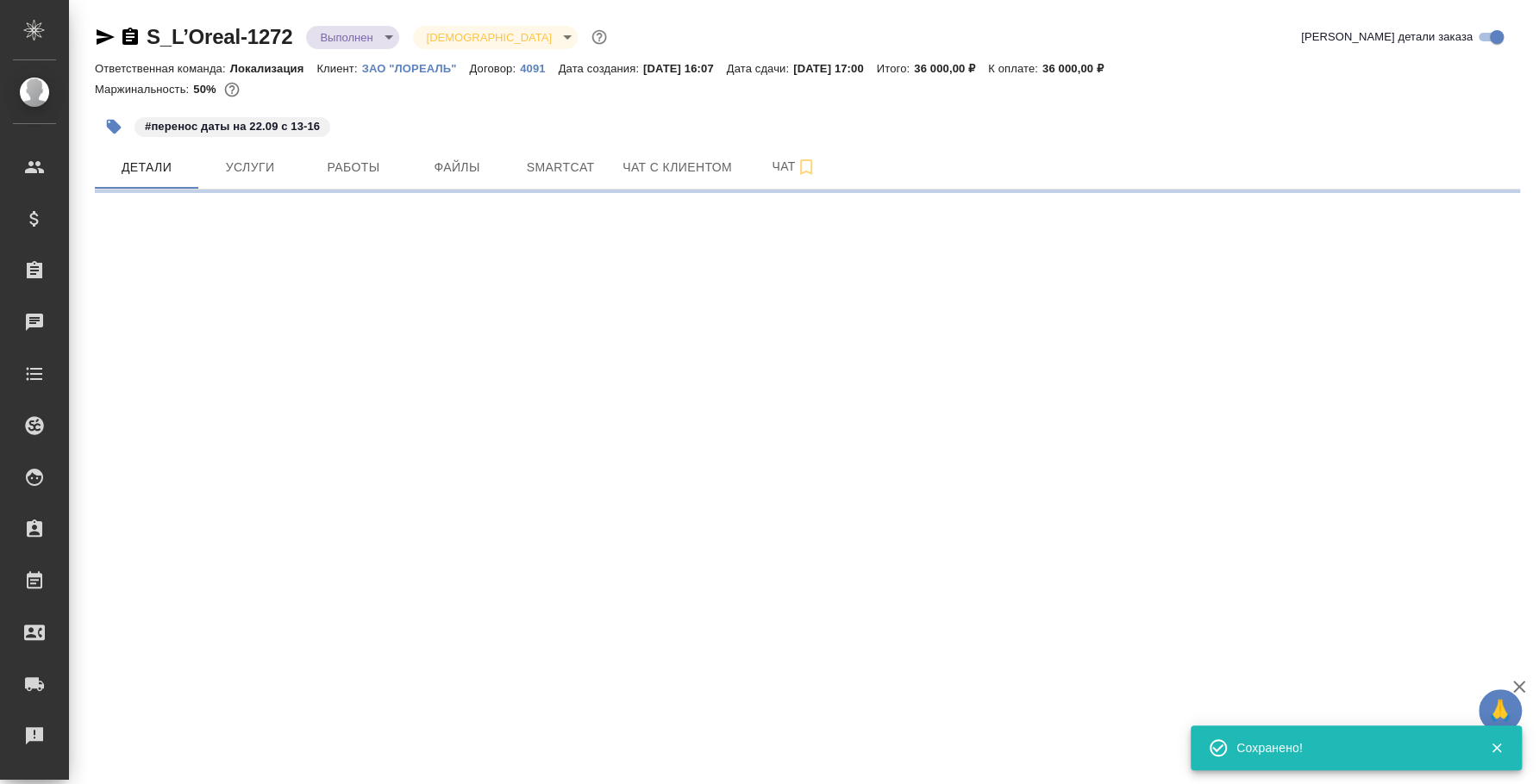
select select "RU"
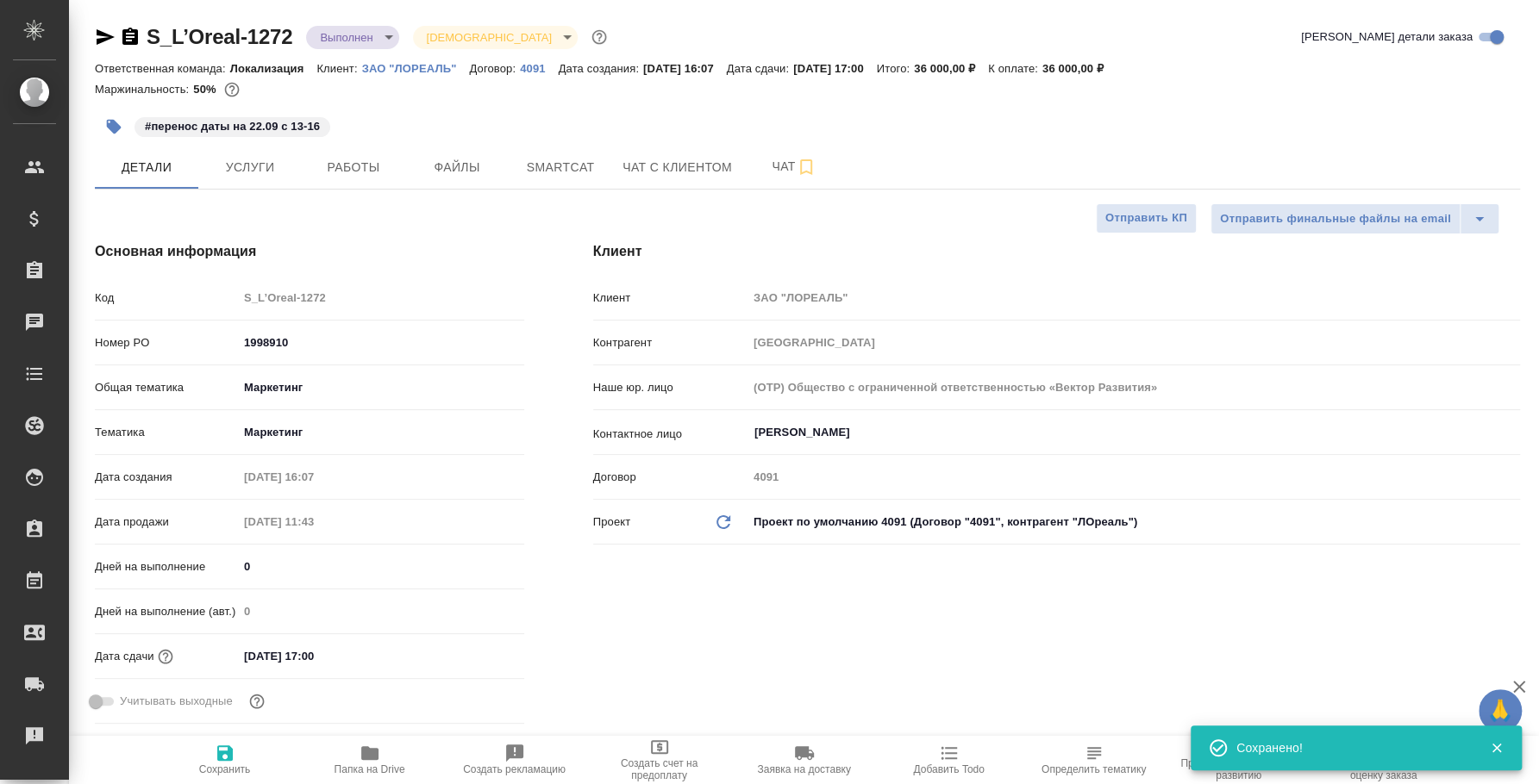
type textarea "x"
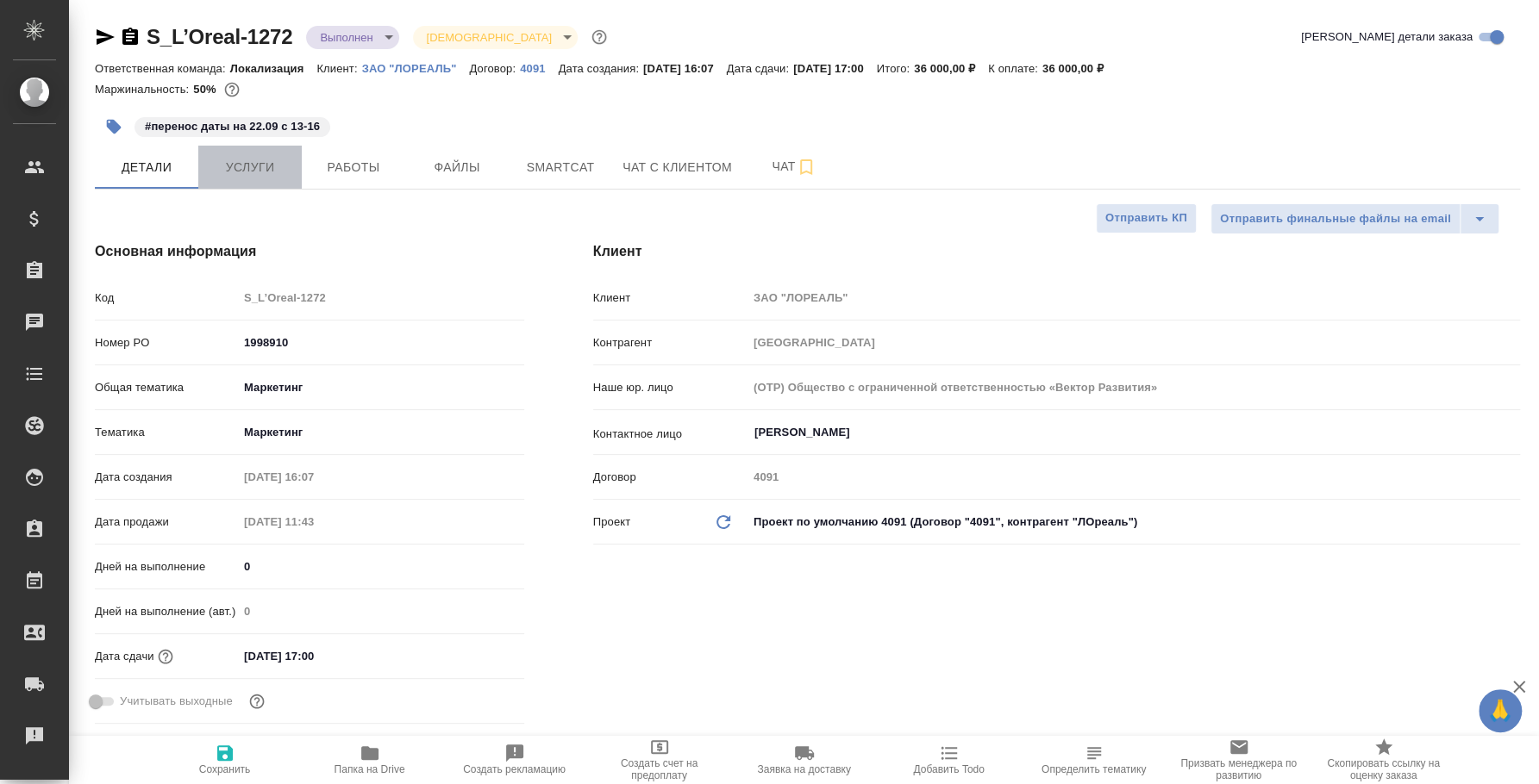
click at [243, 177] on span "Услуги" at bounding box center [250, 168] width 83 height 22
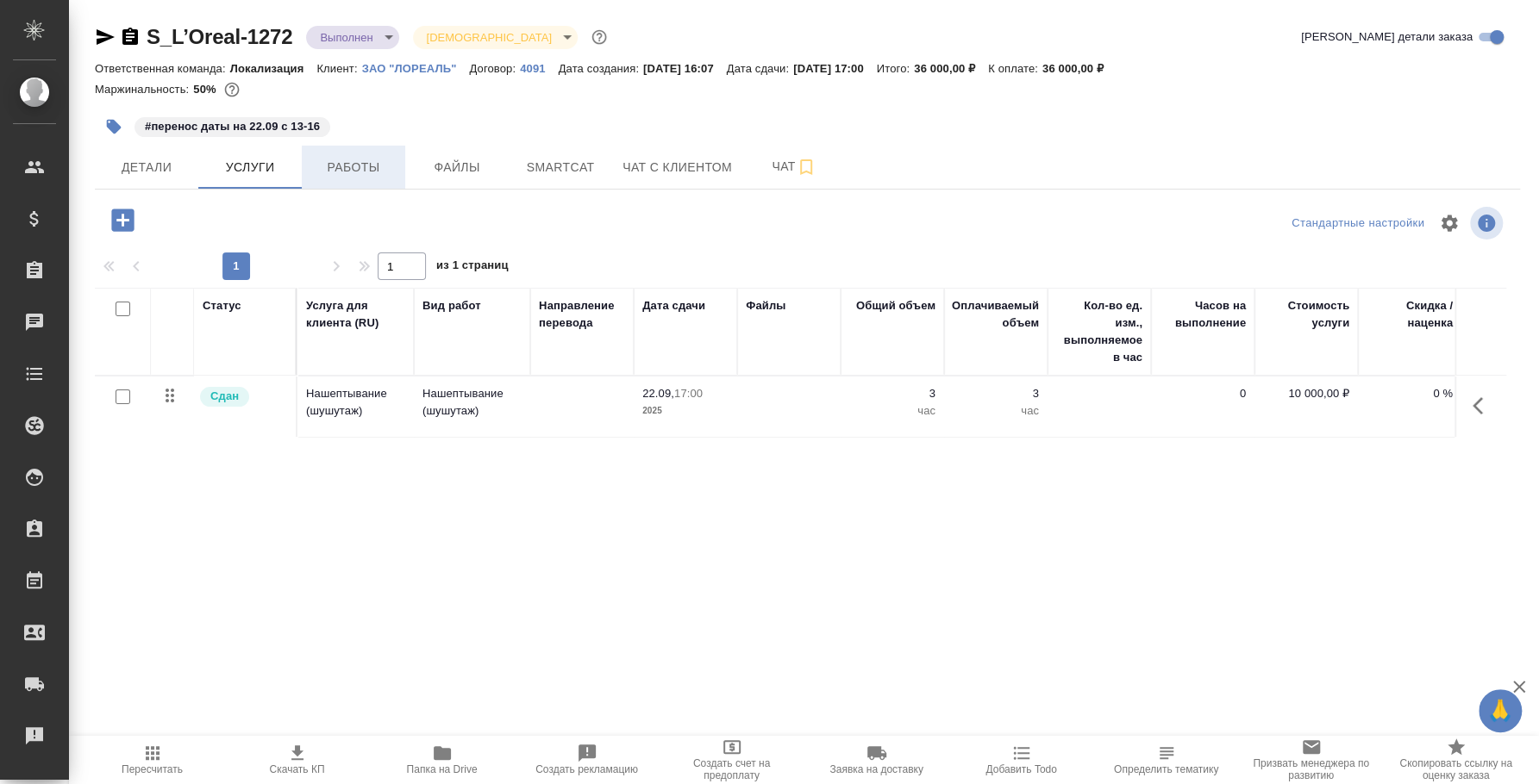
click at [351, 170] on span "Работы" at bounding box center [352, 168] width 83 height 22
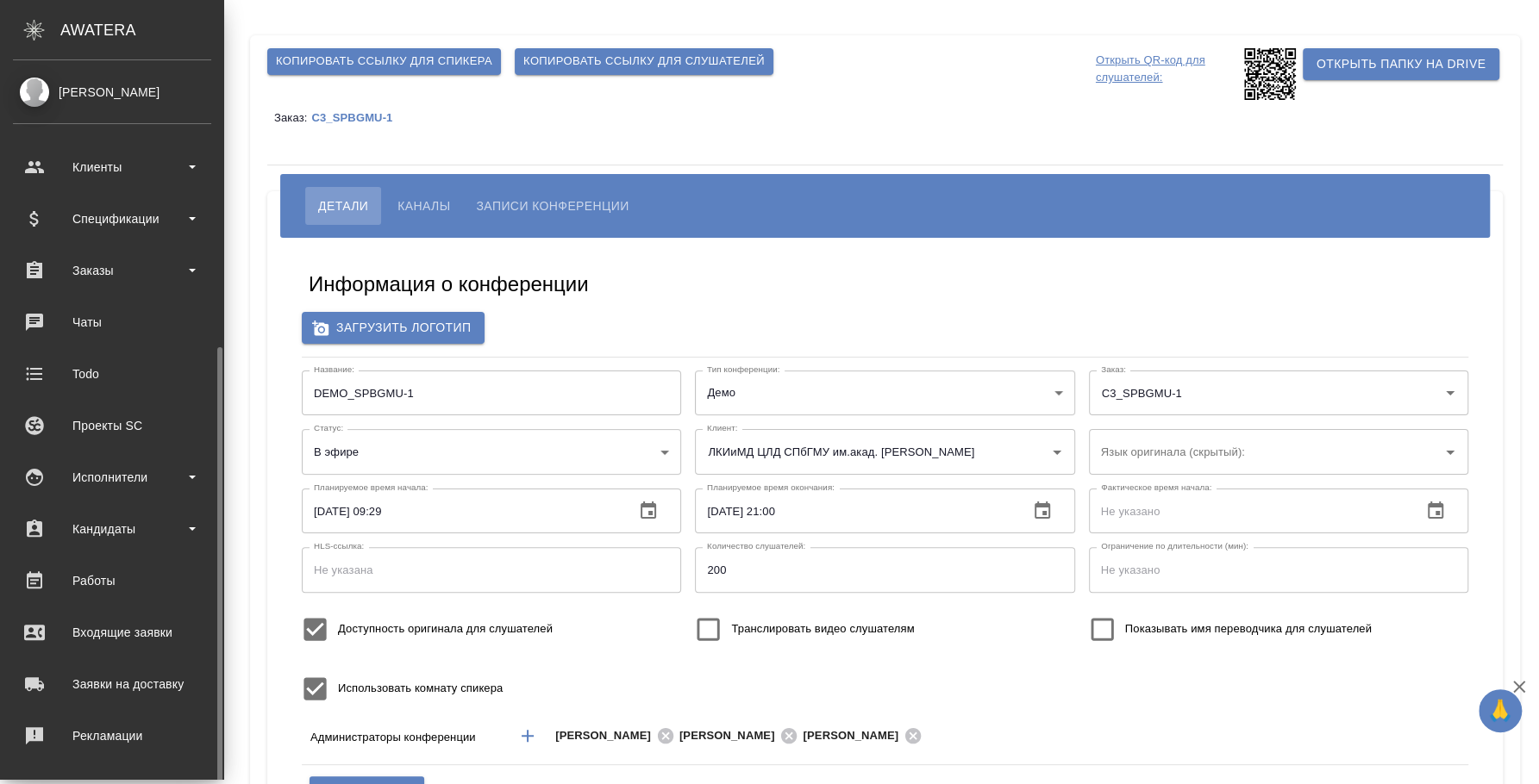
scroll to position [157, 0]
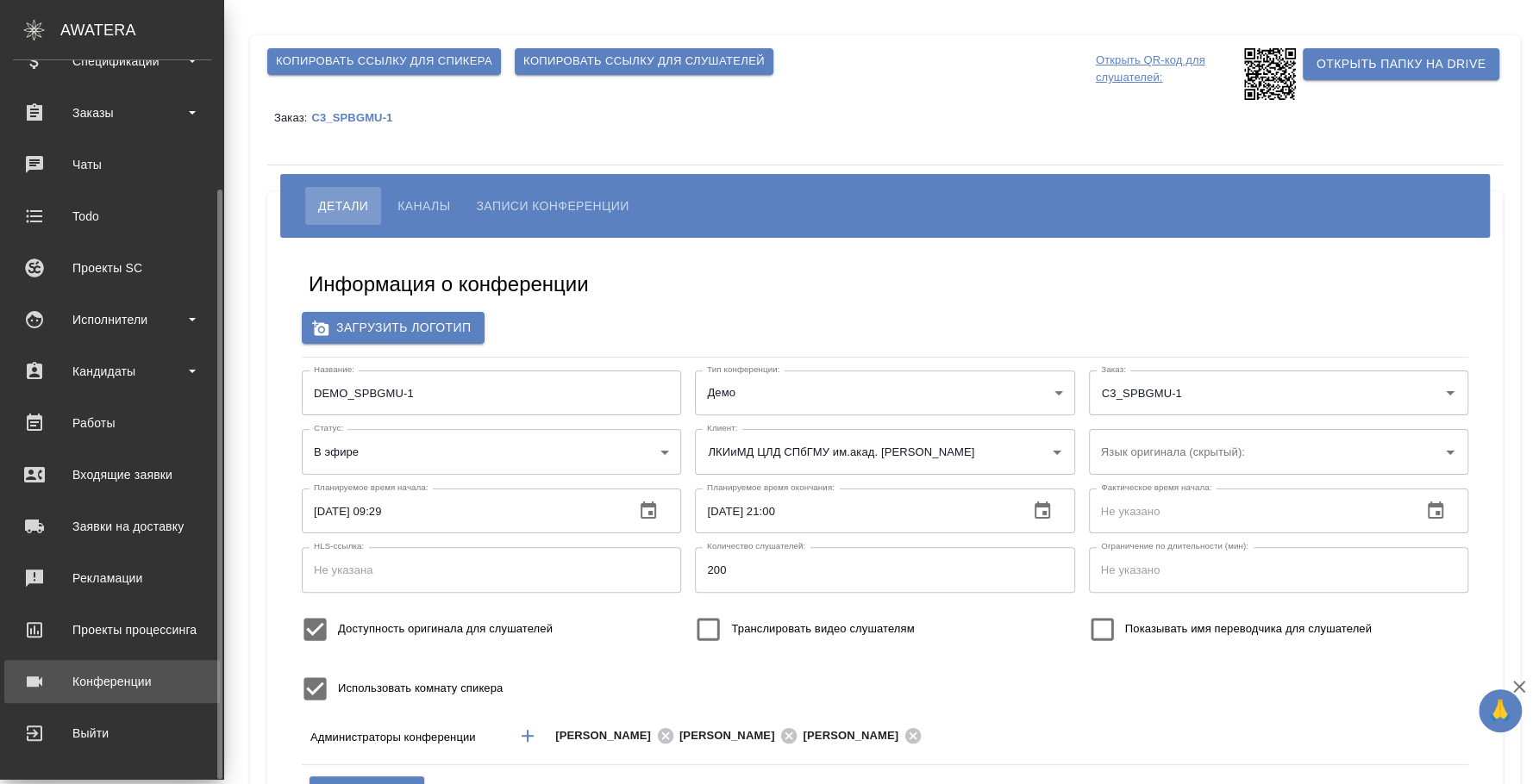
type input "бада"
click at [145, 682] on div "Конференции" at bounding box center [111, 682] width 198 height 26
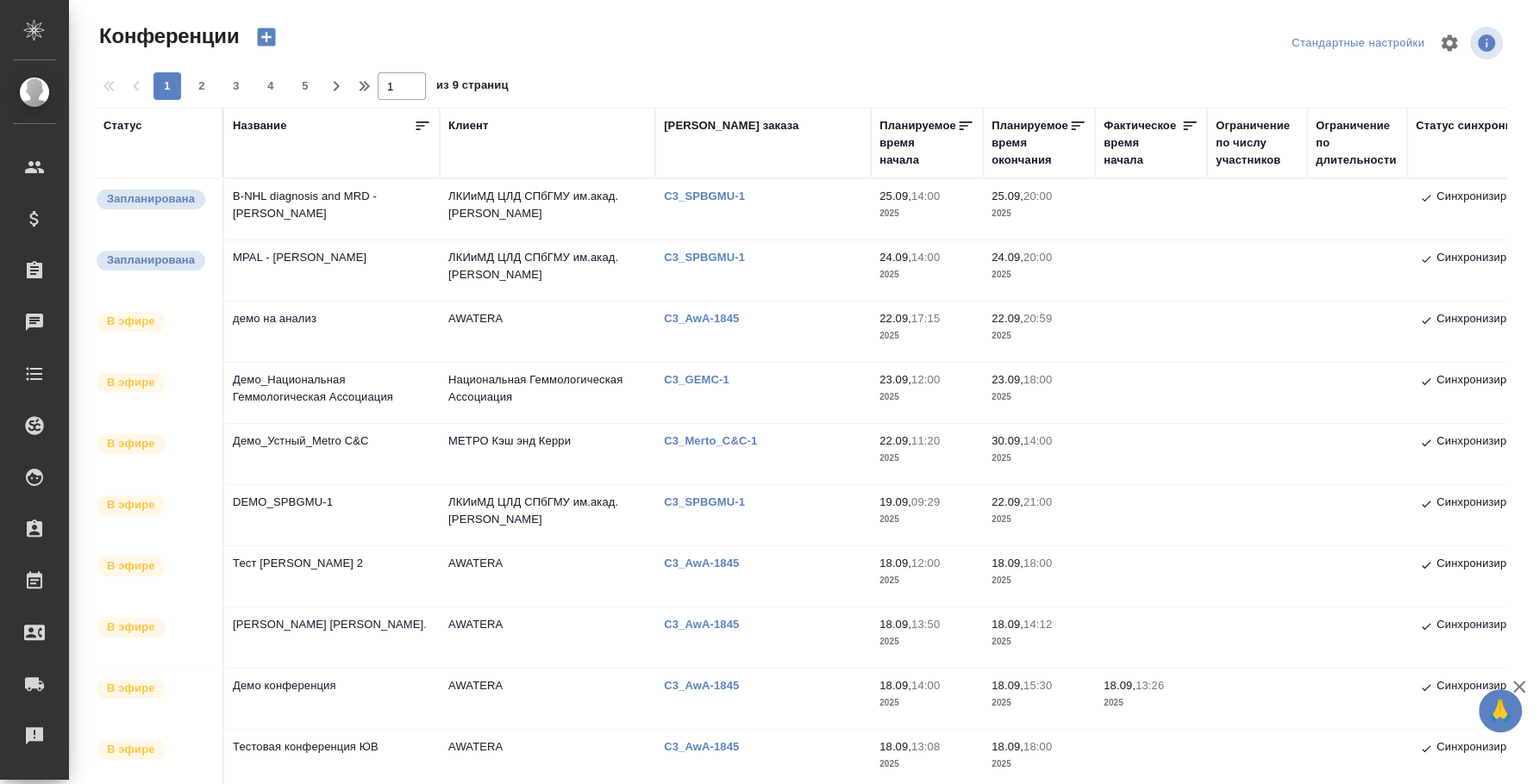
click at [707, 192] on p "C3_SPBGMU-1" at bounding box center [711, 196] width 94 height 13
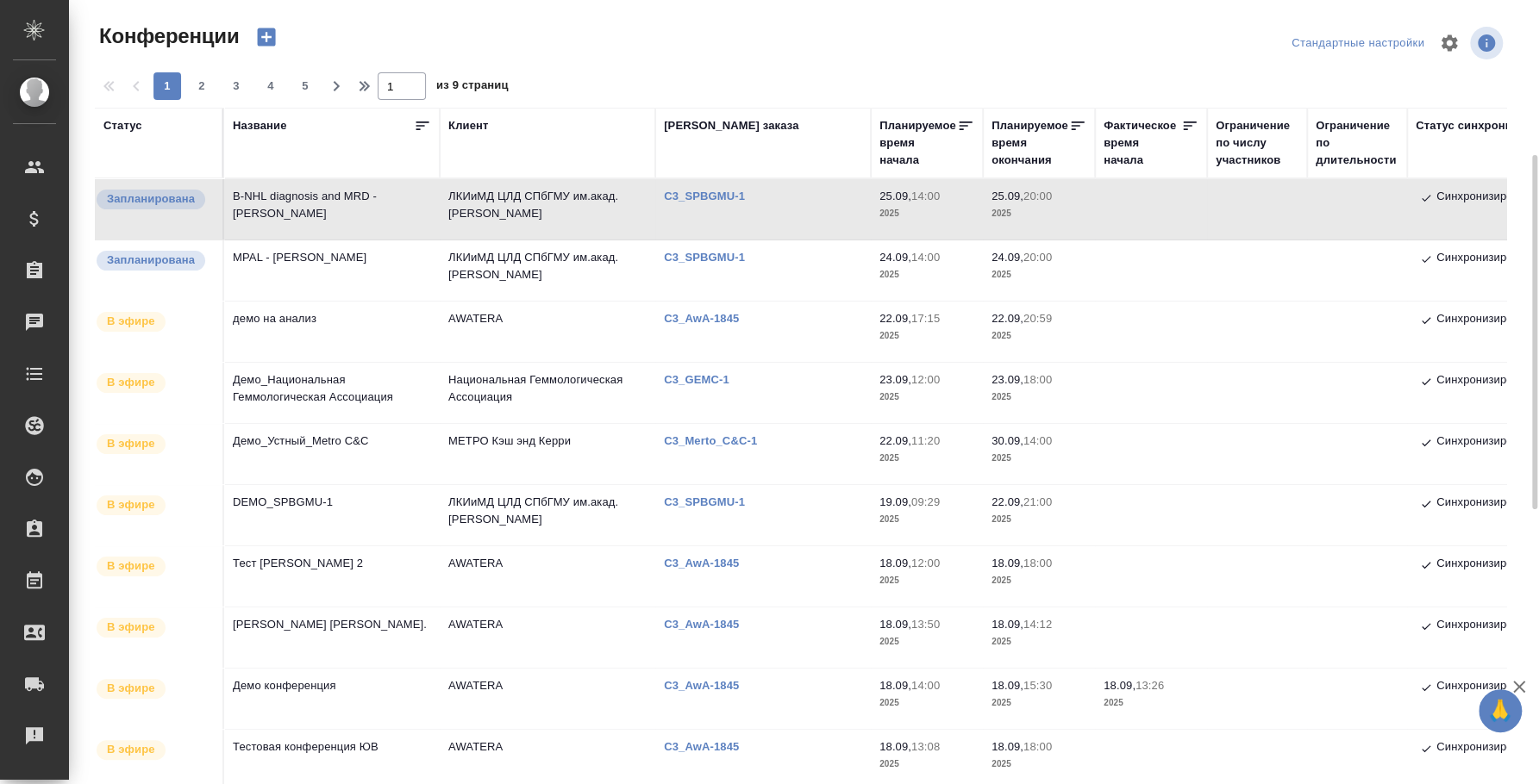
scroll to position [106, 0]
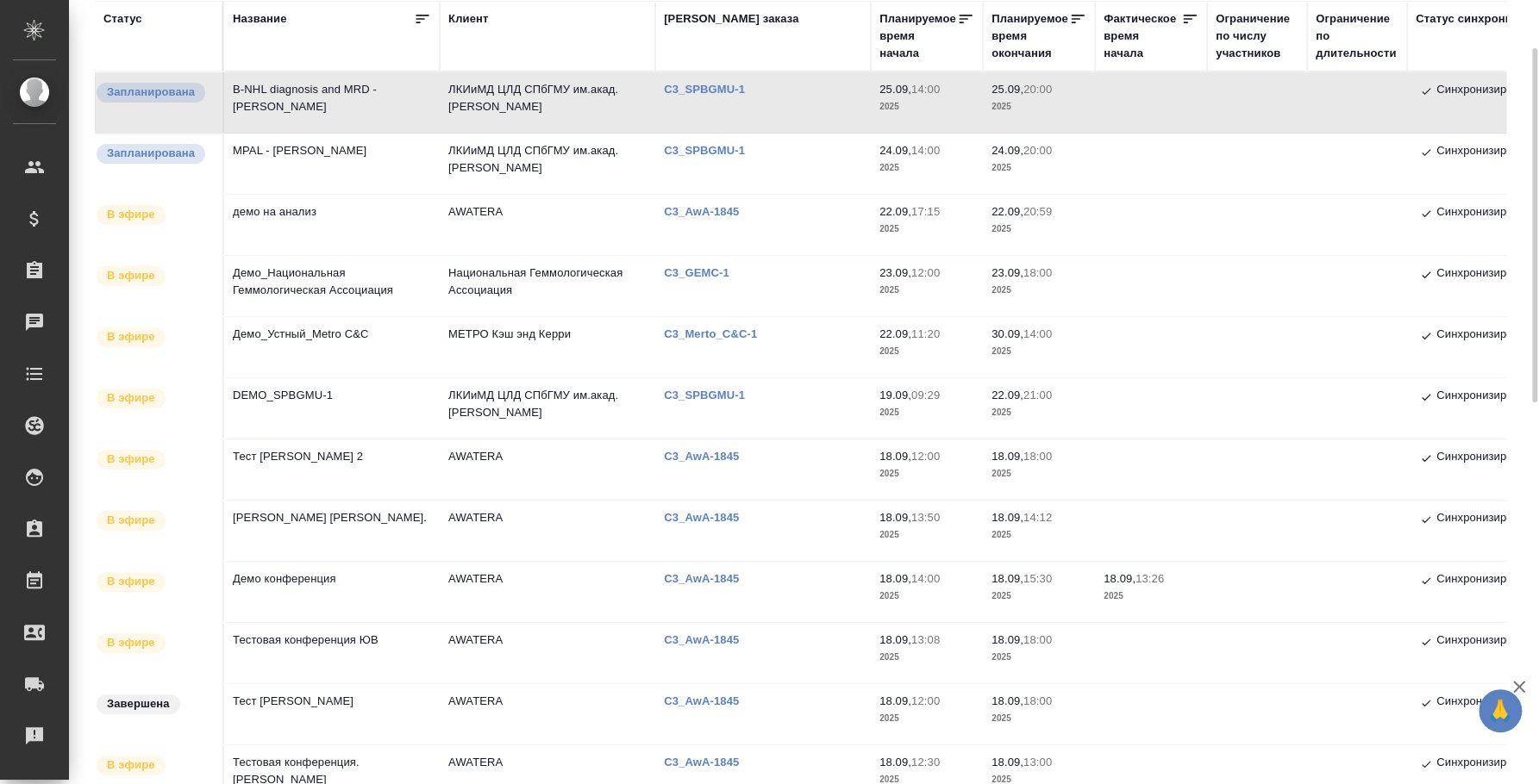
click at [358, 149] on td "MPAL - Marie Christine Bene" at bounding box center [331, 163] width 216 height 61
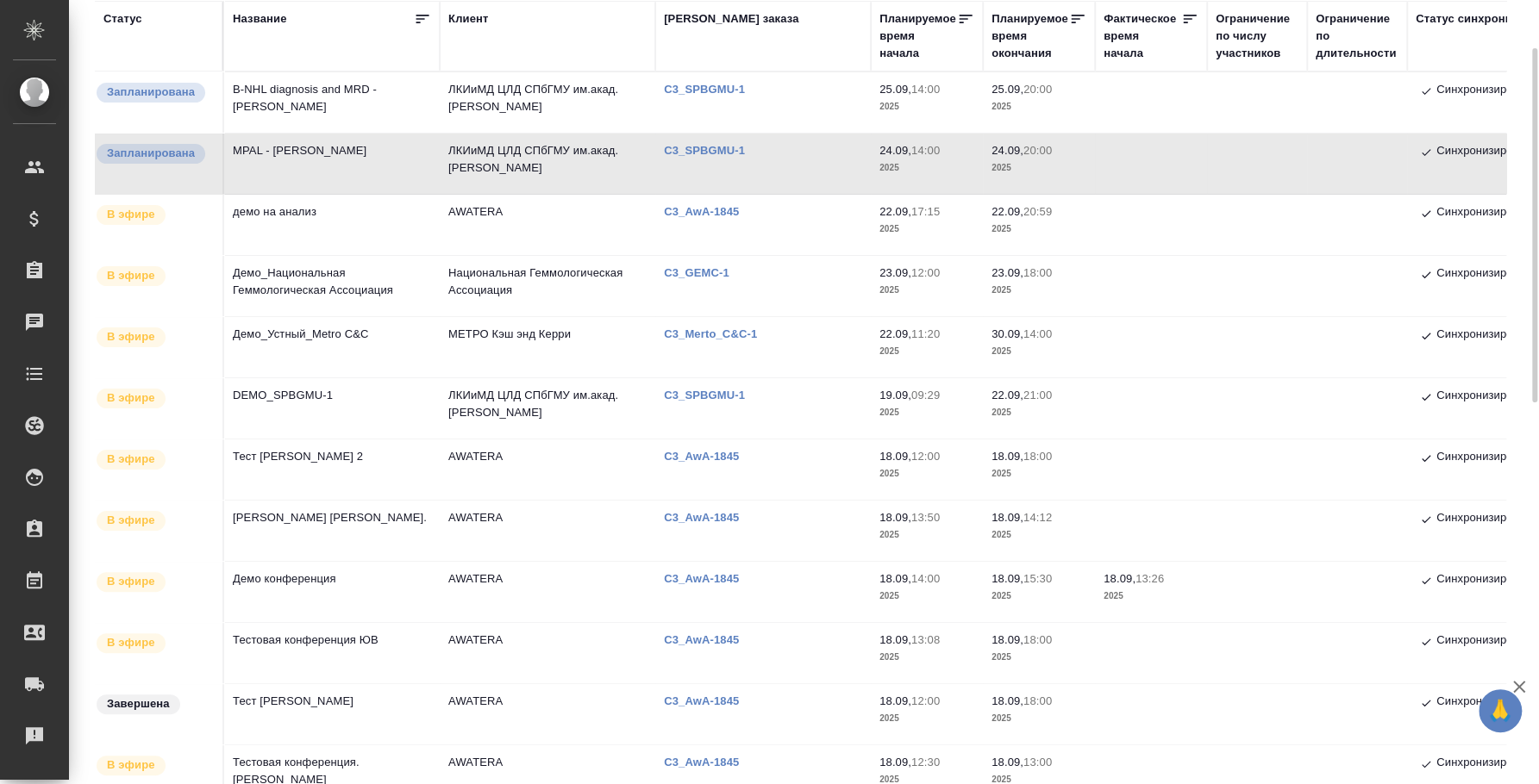
click at [300, 282] on td "Демо_Национальная Геммологическая Ассоциация" at bounding box center [331, 286] width 216 height 61
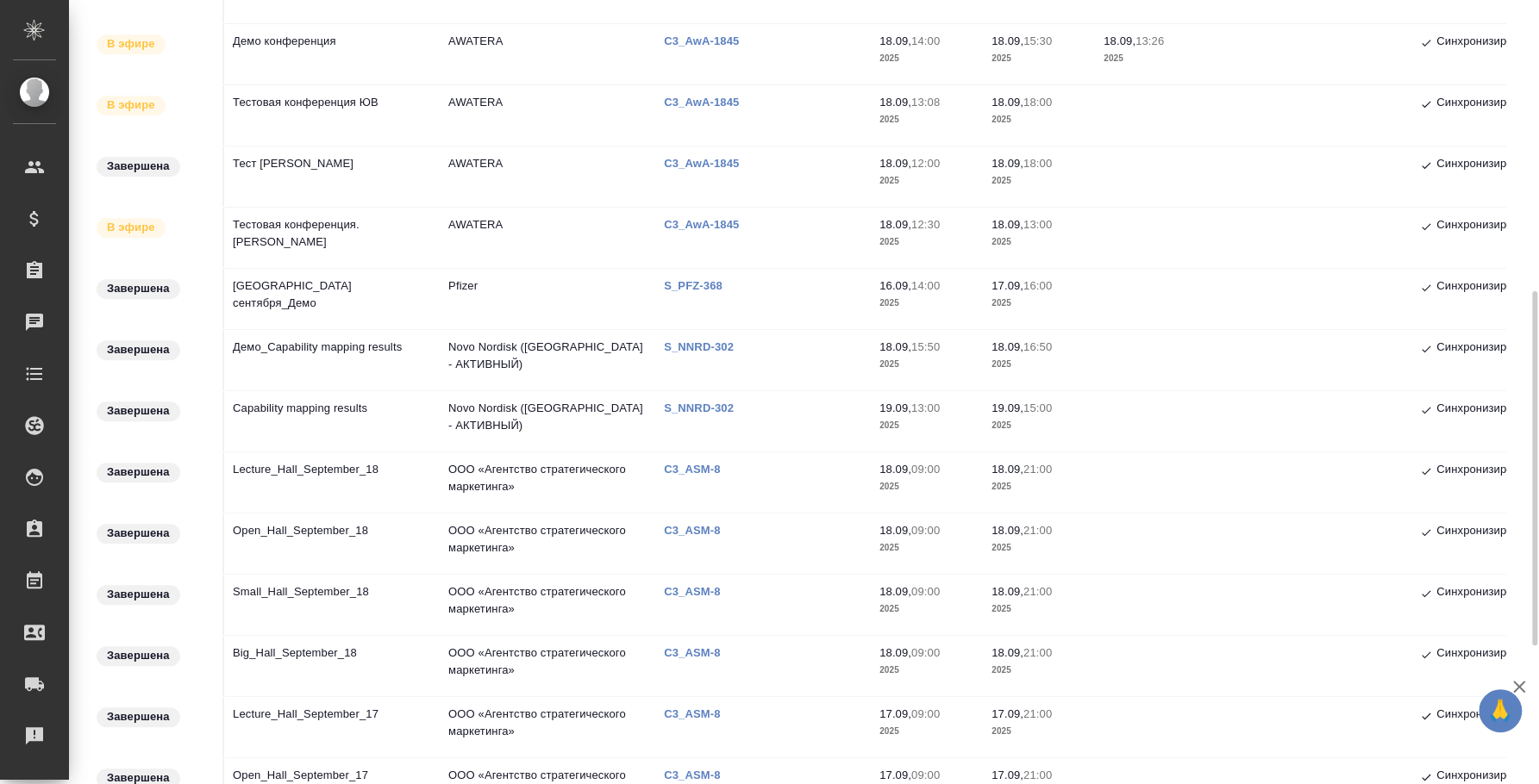
scroll to position [949, 0]
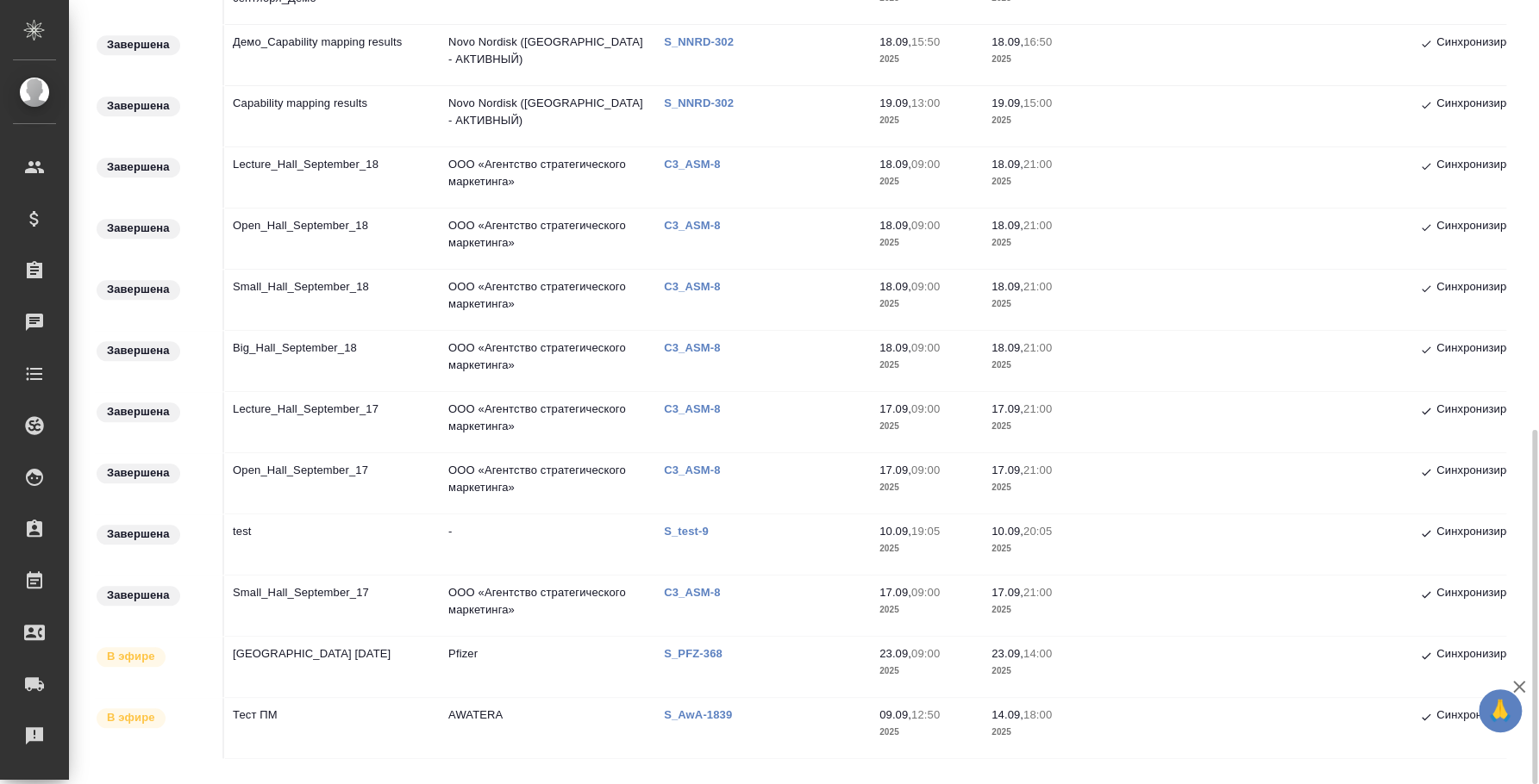
click at [306, 473] on td "Open_Hall_September_17" at bounding box center [331, 484] width 216 height 61
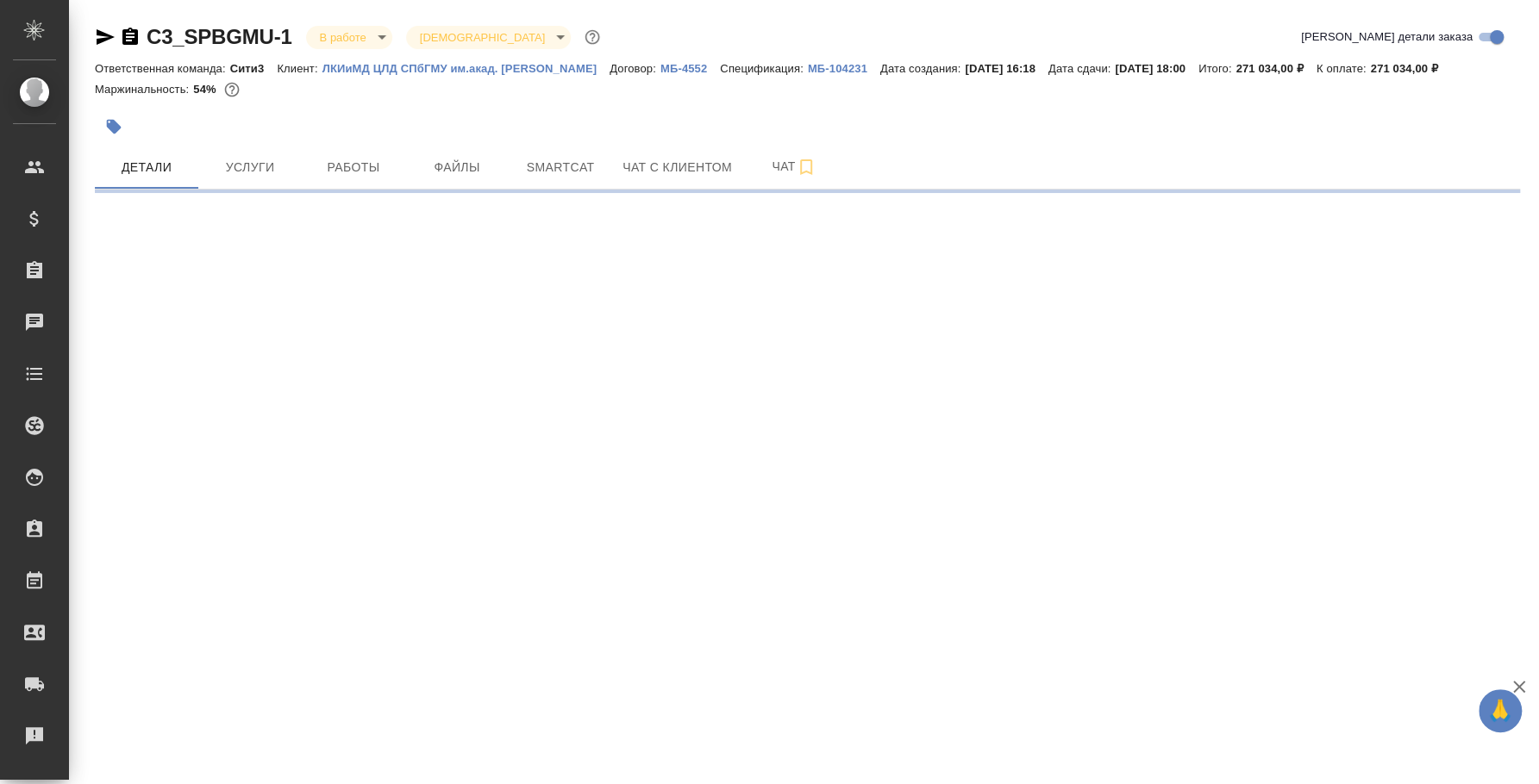
select select "RU"
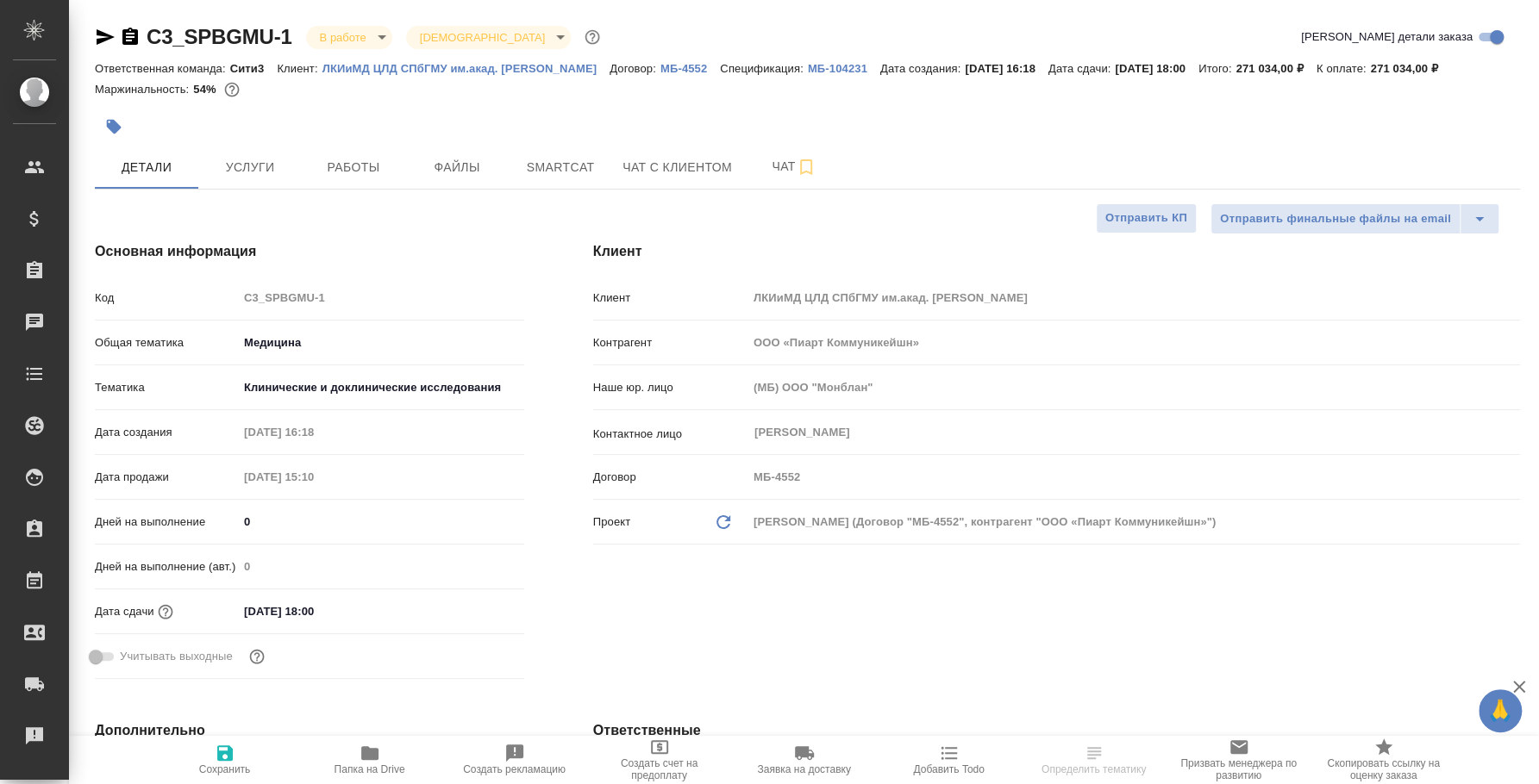
type textarea "x"
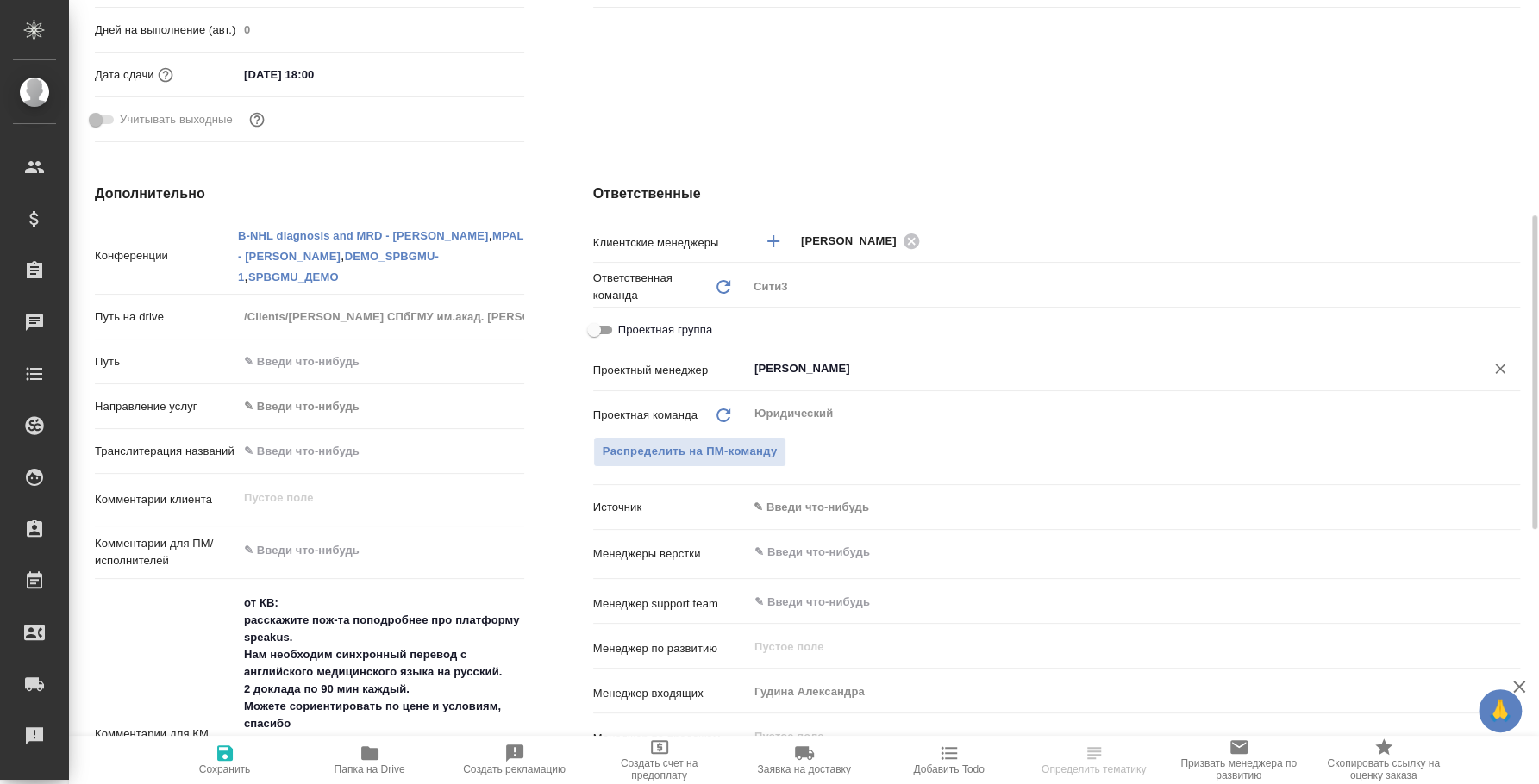
click at [878, 353] on div "[PERSON_NAME]" at bounding box center [1134, 368] width 772 height 31
click at [609, 328] on input "Проектная группа" at bounding box center [594, 329] width 62 height 21
checkbox input "true"
type textarea "x"
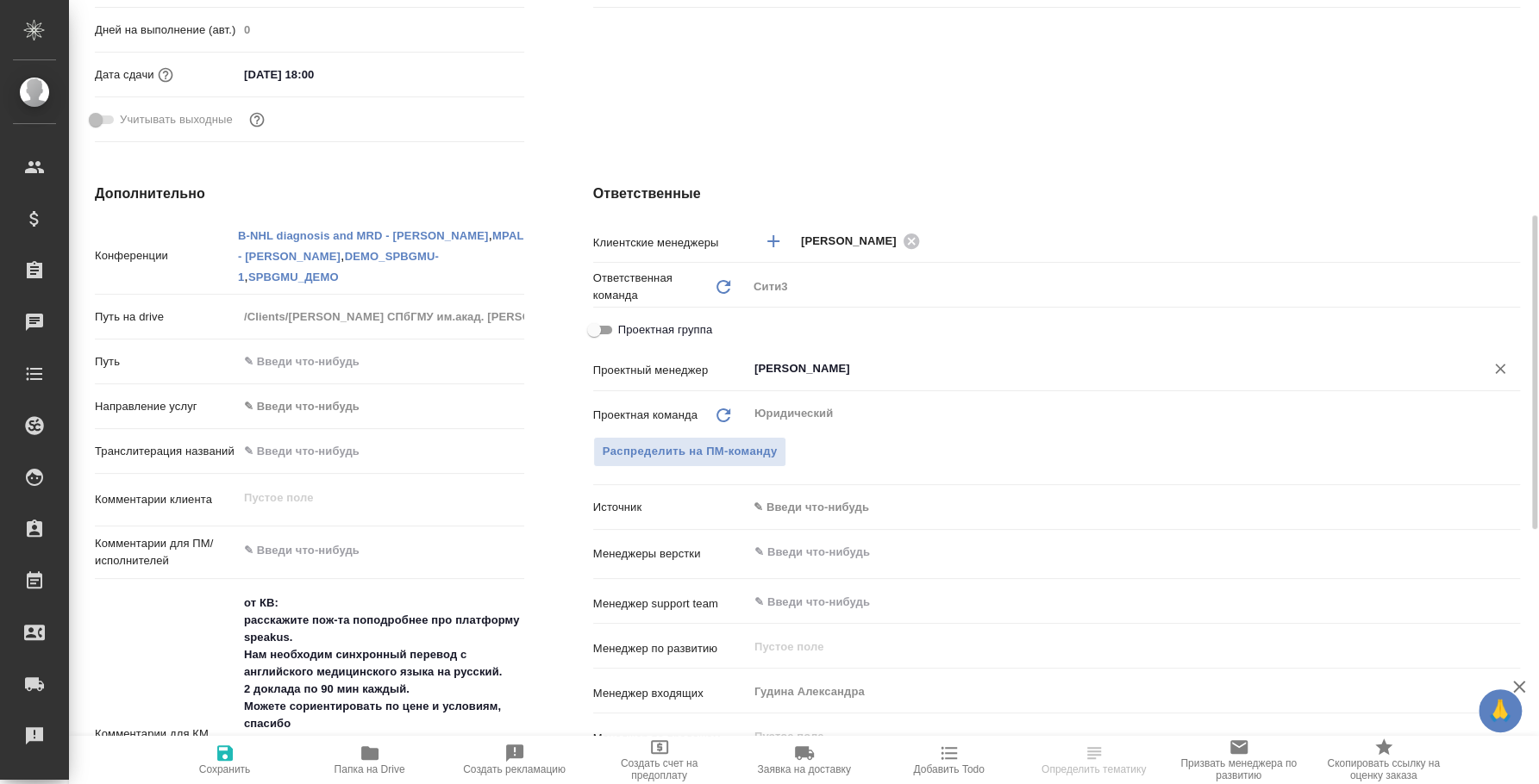
type textarea "x"
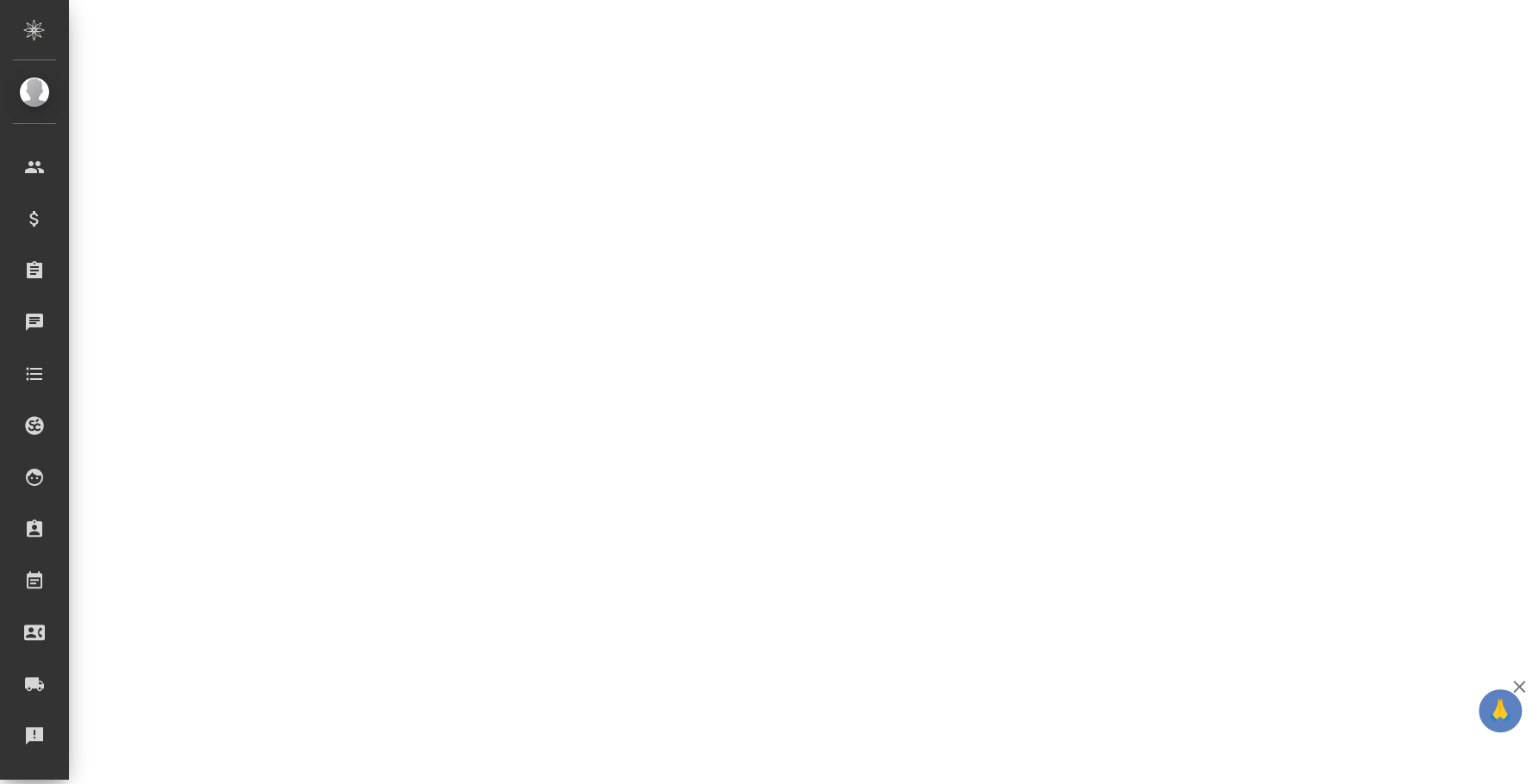
click at [811, 376] on div ".cls-1 fill:#fff; AWATERA Fedotova Irina Клиенты Спецификации Заказы 0 Чаты Tod…" at bounding box center [770, 392] width 1539 height 784
select select "RU"
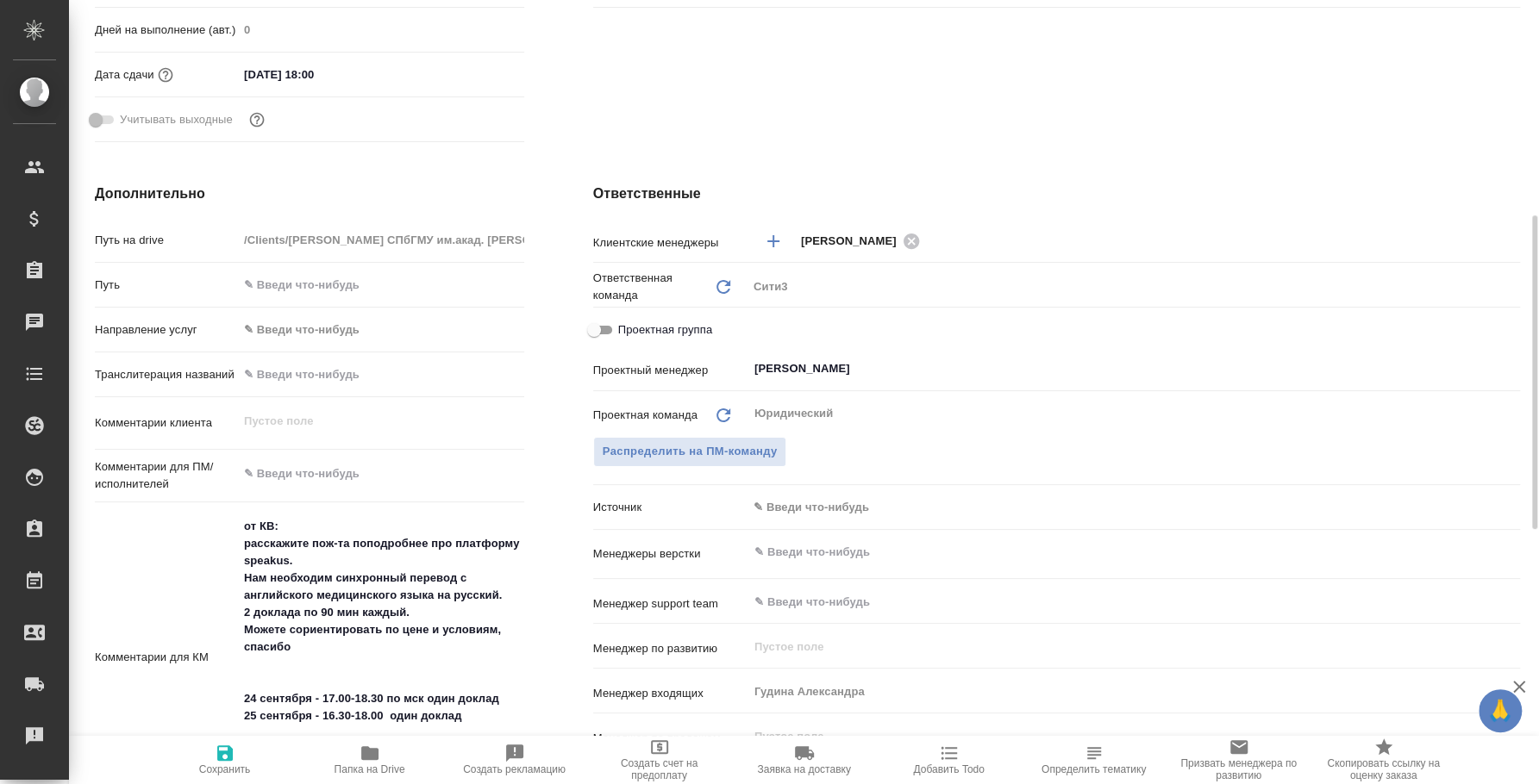
type textarea "x"
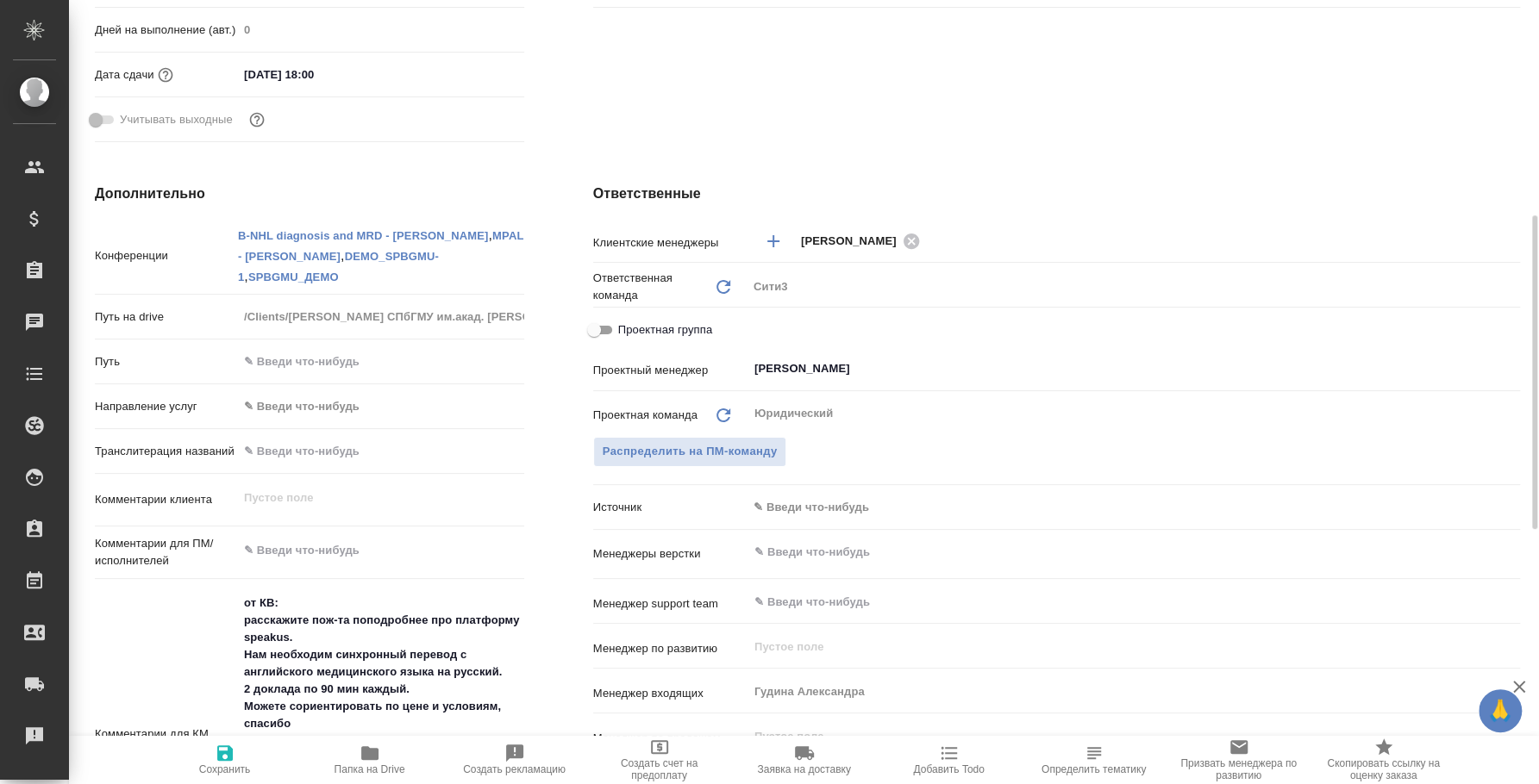
click at [595, 325] on input "Проектная группа" at bounding box center [594, 329] width 62 height 21
checkbox input "true"
type textarea "x"
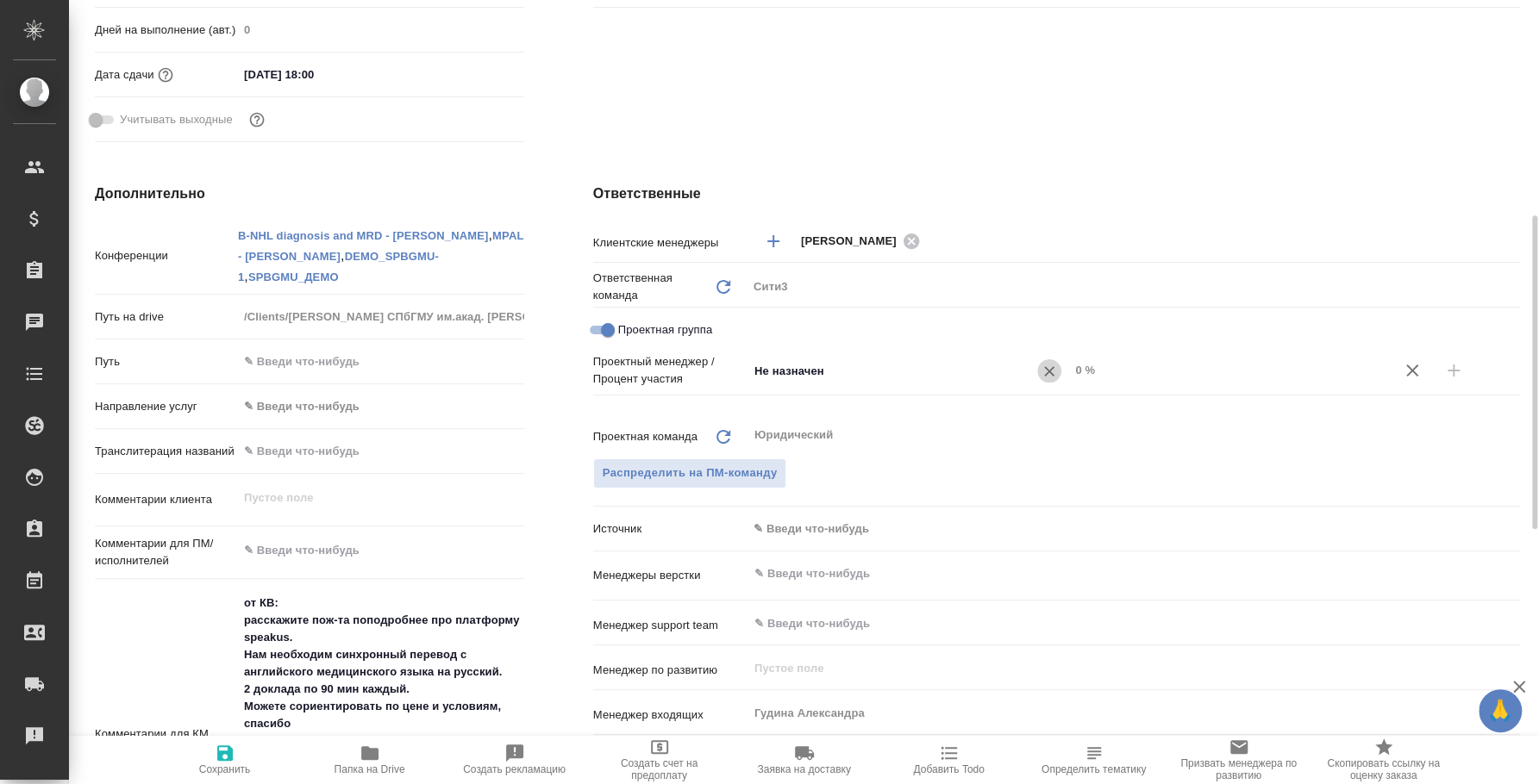
click at [1052, 363] on icon "Очистить" at bounding box center [1048, 371] width 17 height 17
type input "фе"
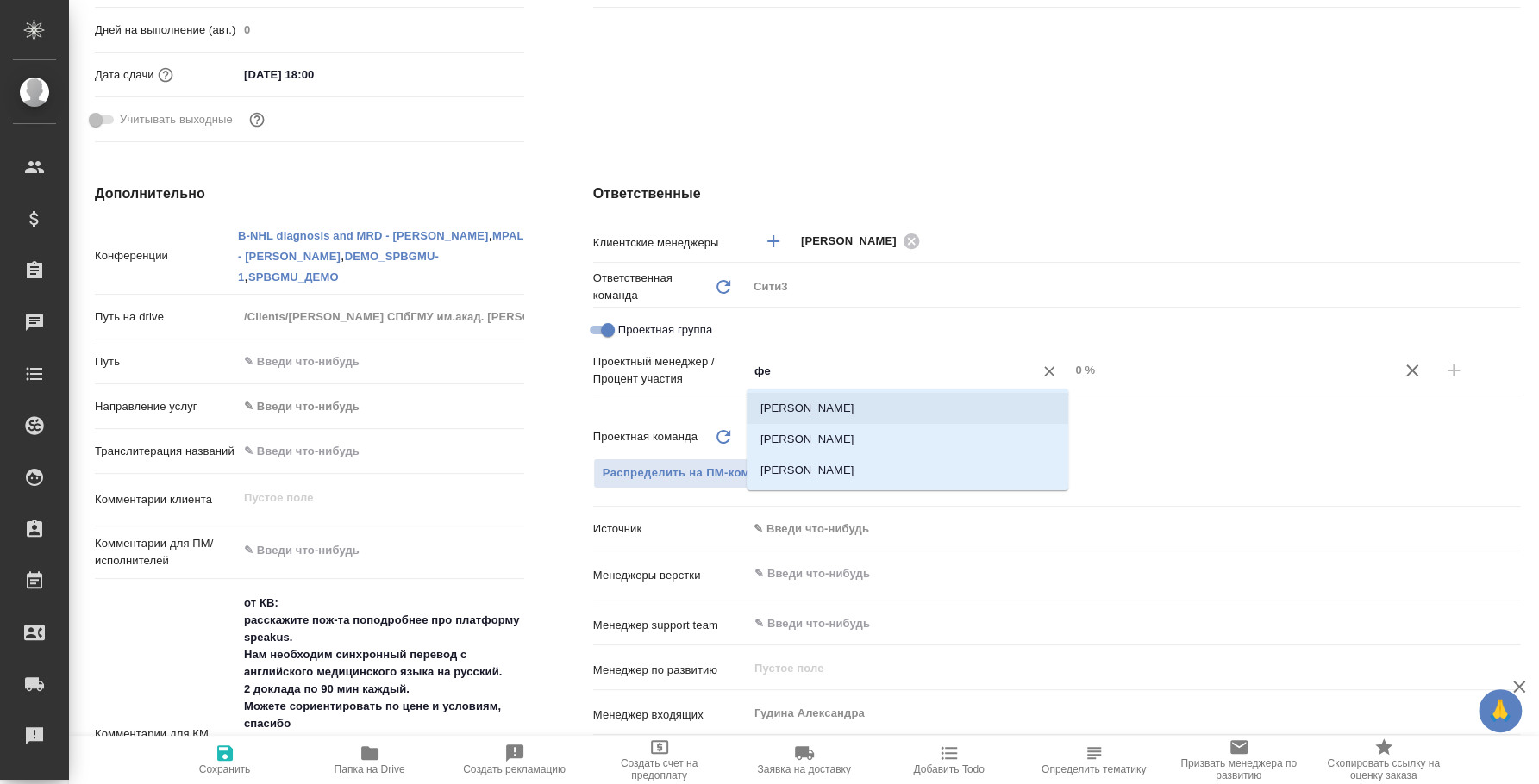
click at [1004, 402] on li "[PERSON_NAME]" at bounding box center [907, 408] width 322 height 31
type textarea "x"
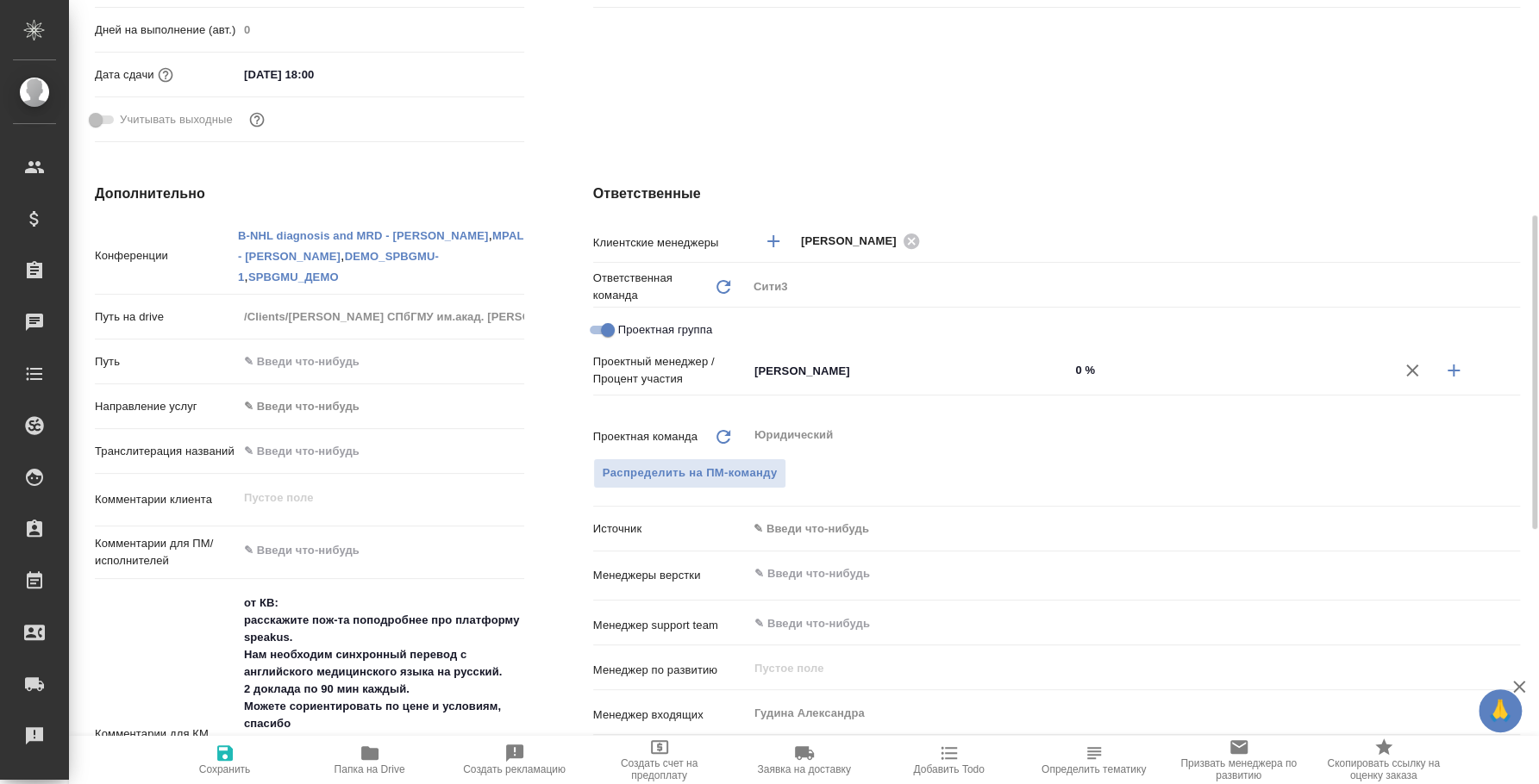
drag, startPoint x: 1066, startPoint y: 370, endPoint x: 1085, endPoint y: 370, distance: 19.0
click at [1085, 370] on div "Федотова Ирина ​ 0 %" at bounding box center [1134, 371] width 772 height 30
click at [1084, 370] on input "0 %" at bounding box center [1229, 369] width 320 height 25
type textarea "x"
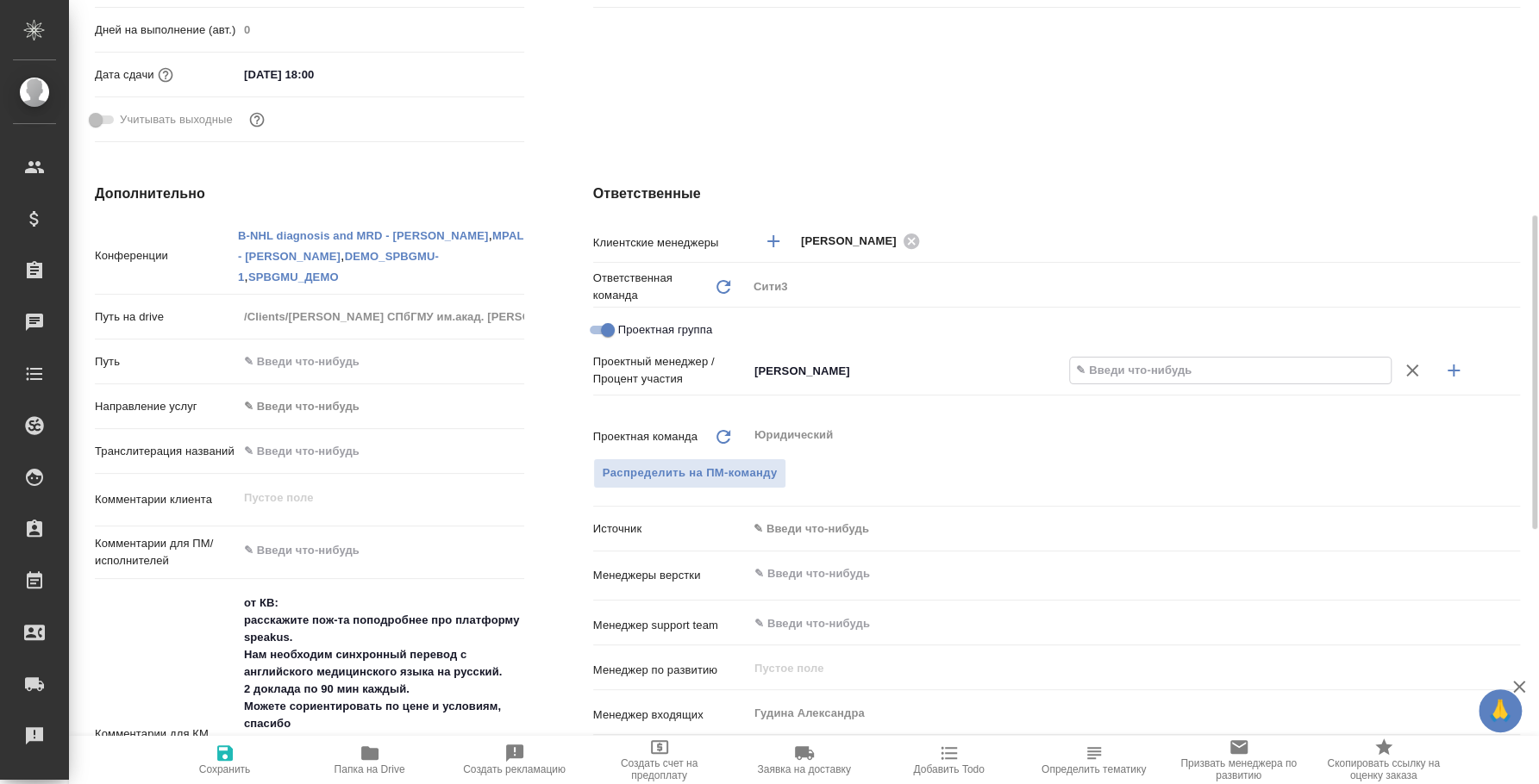
type textarea "x"
type input "5 %"
type textarea "x"
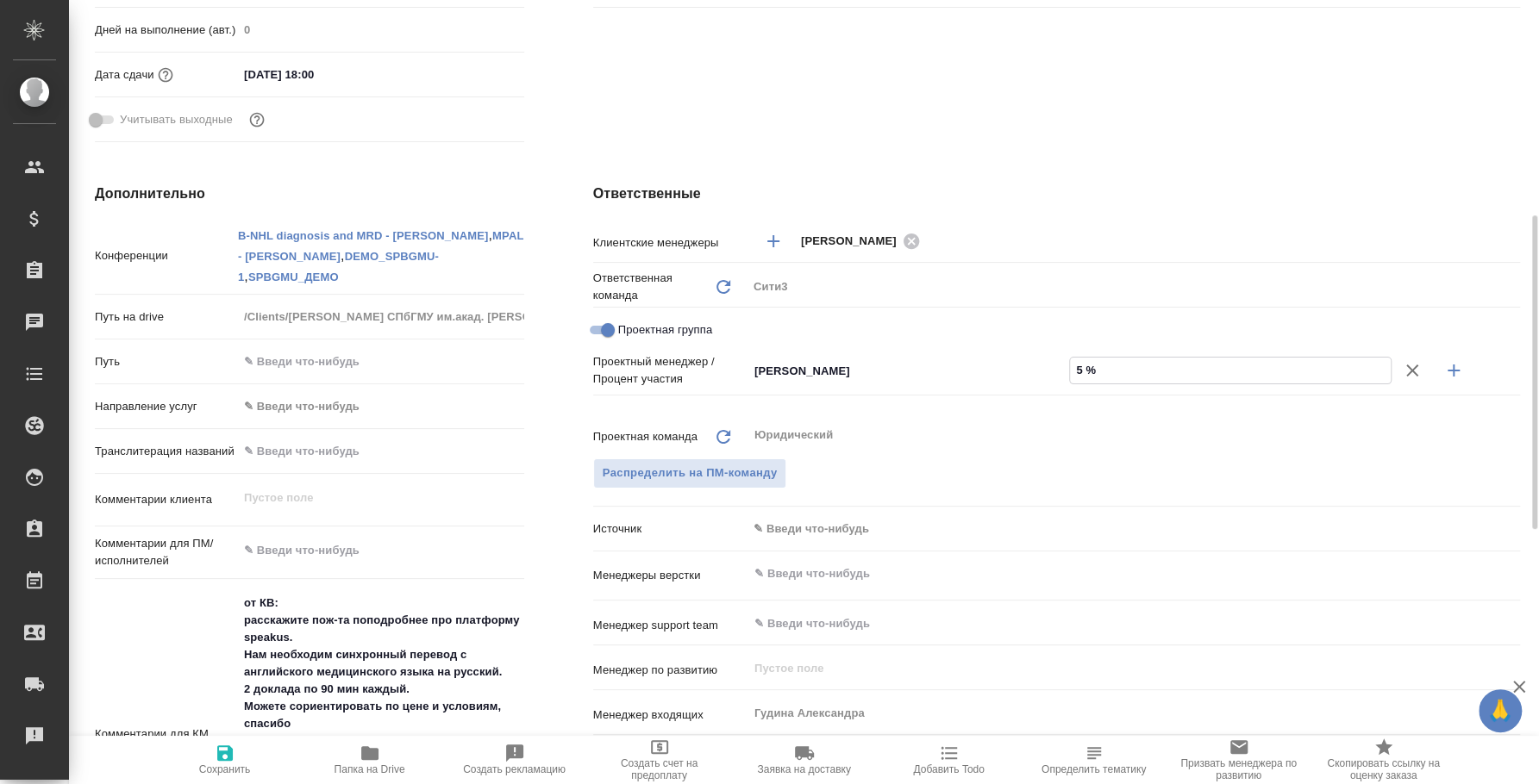
type input "50 %"
type textarea "x"
type input "50 %"
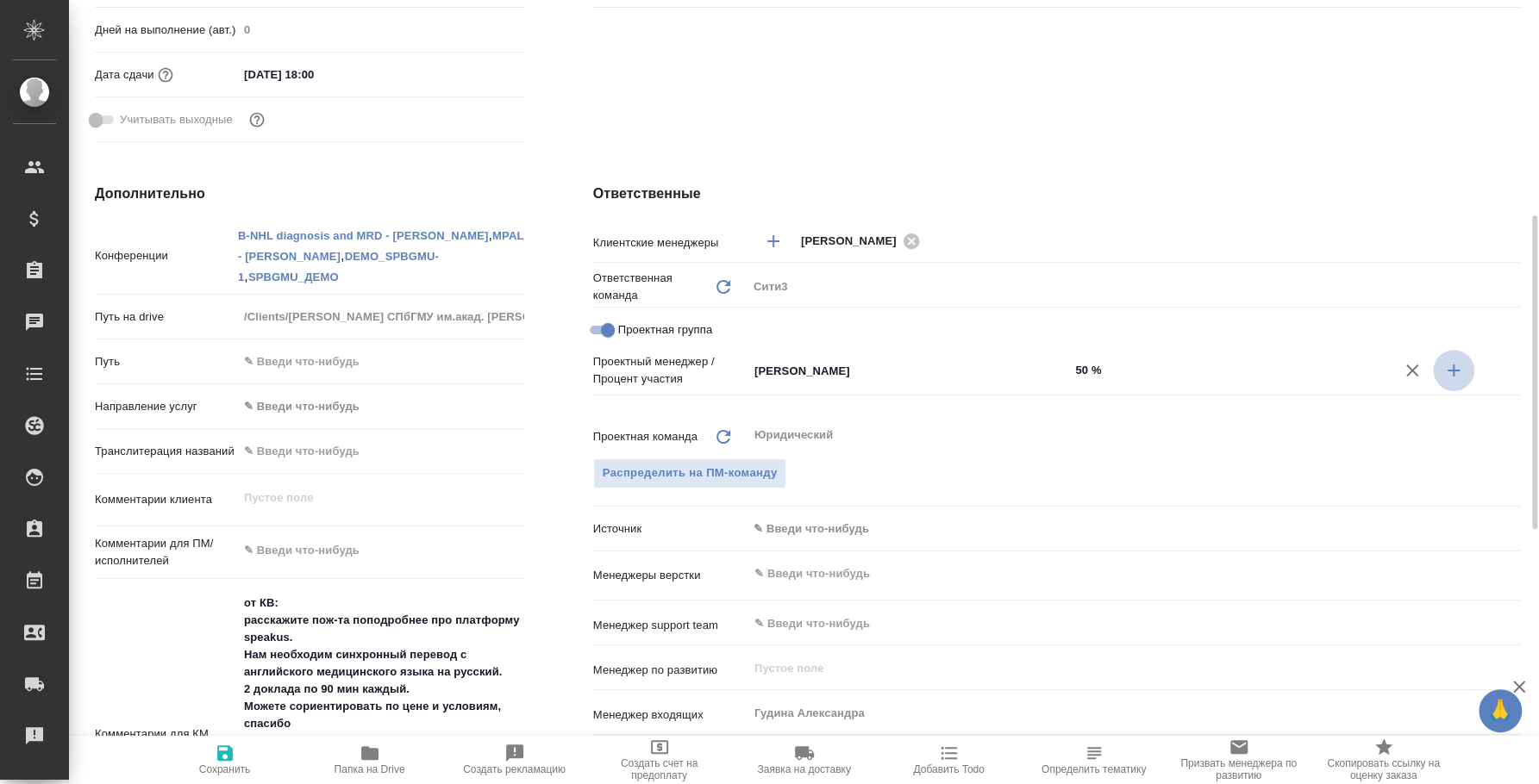
click at [1453, 352] on button "button" at bounding box center [1453, 371] width 42 height 42
type textarea "x"
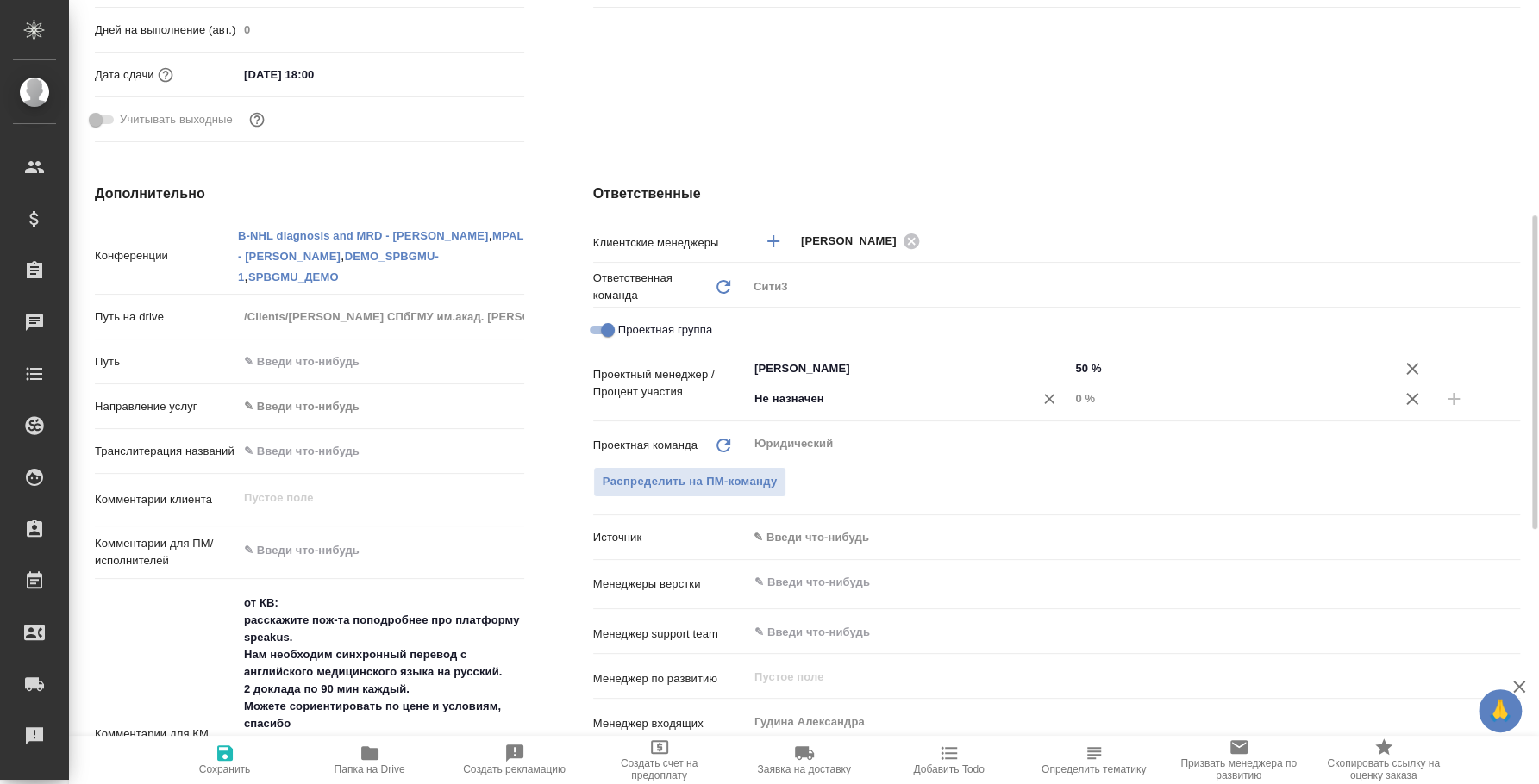
click at [949, 410] on div "Не назначен ​" at bounding box center [908, 398] width 322 height 31
type input "бадан"
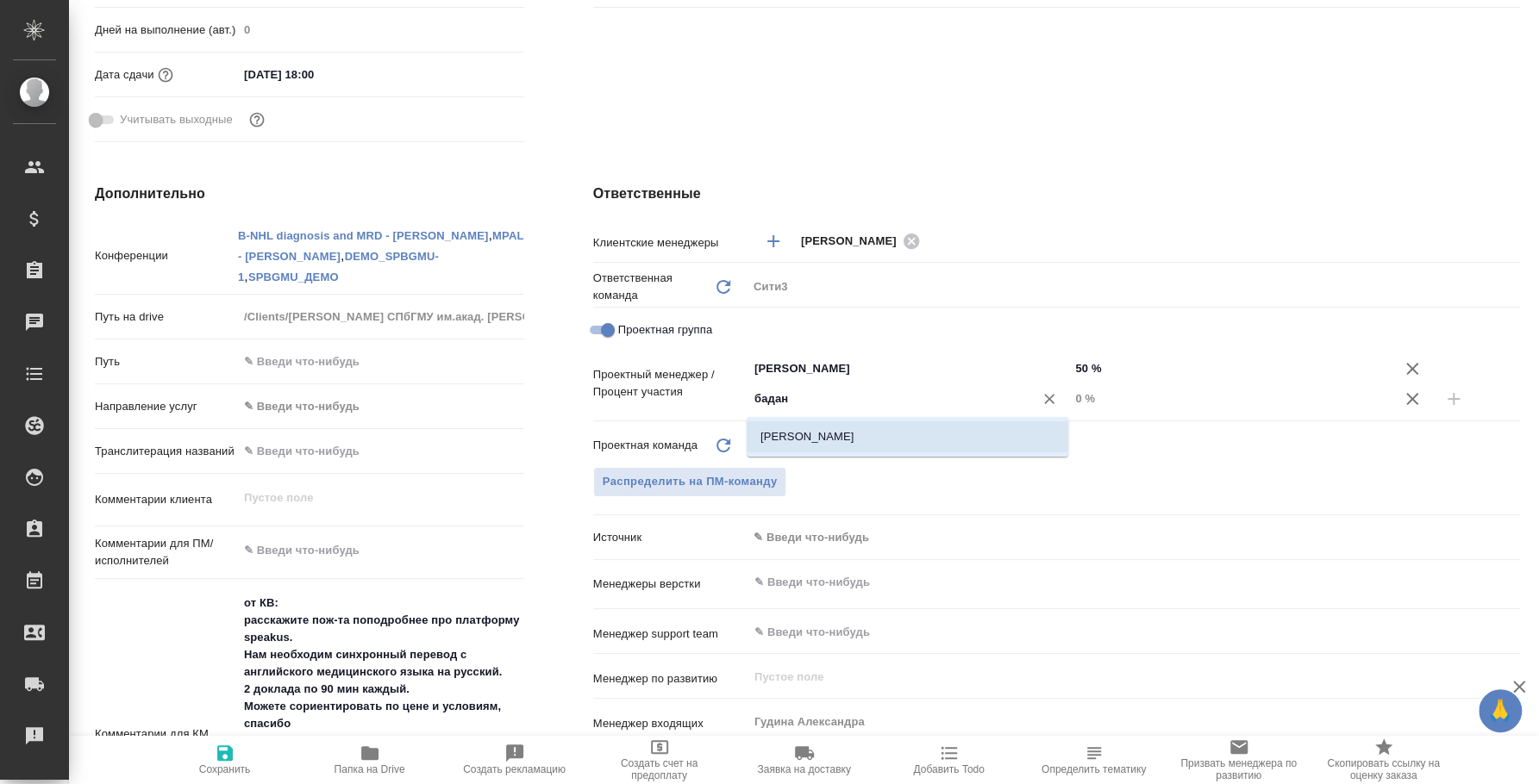
click at [931, 421] on li "Баданян Артак" at bounding box center [907, 436] width 322 height 31
type textarea "x"
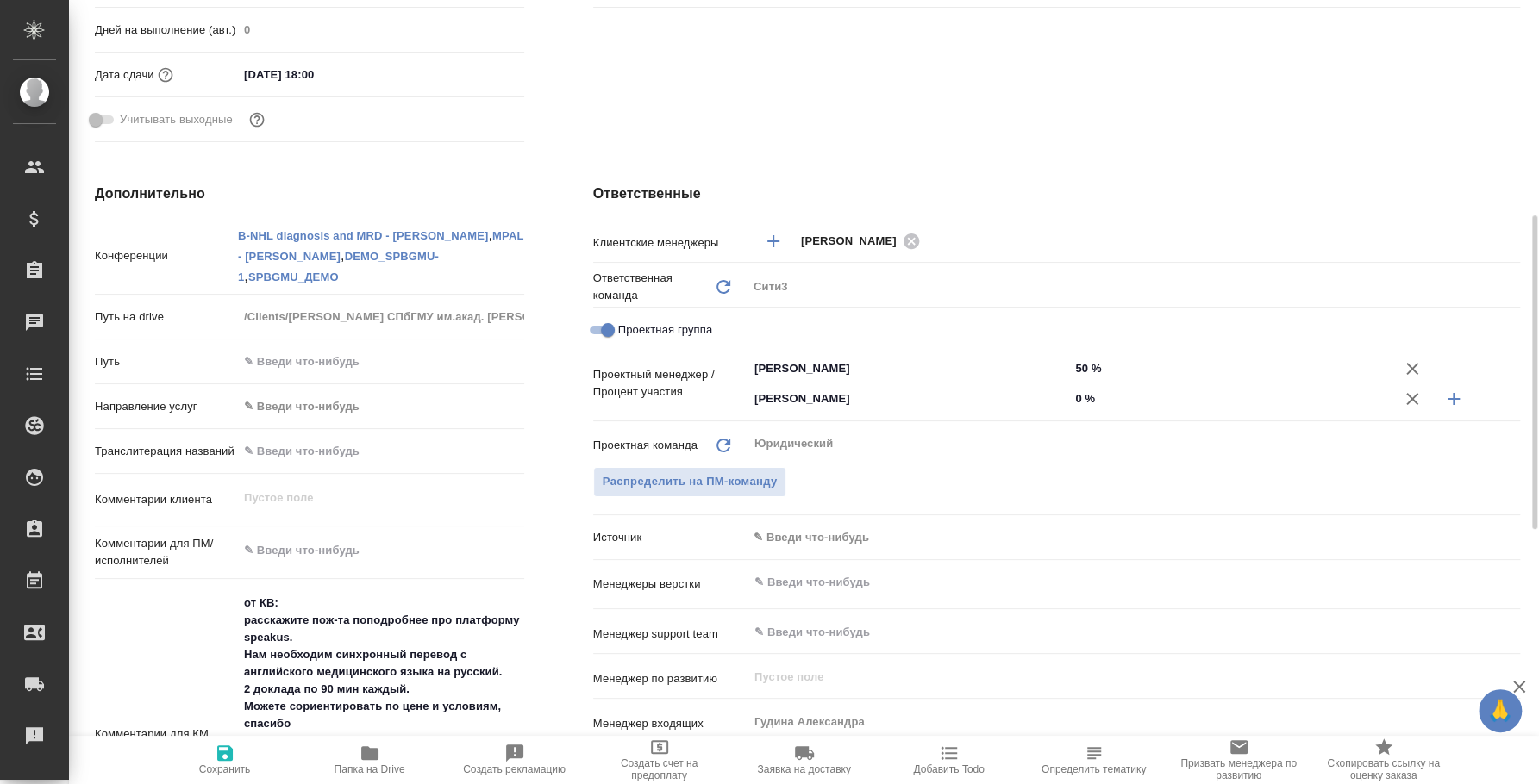
click at [1127, 408] on input "0 %" at bounding box center [1229, 398] width 322 height 25
type textarea "x"
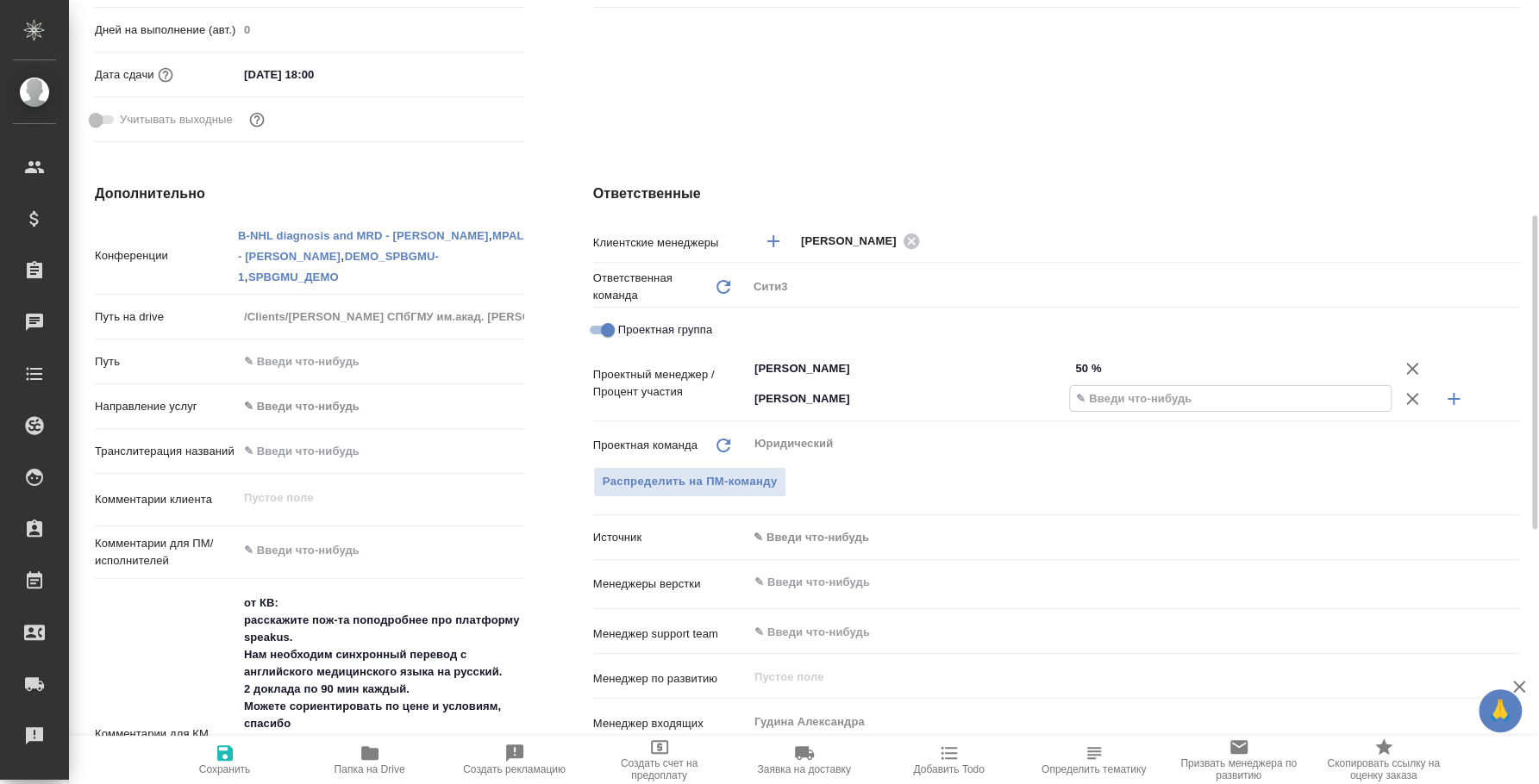
type textarea "x"
type input "50 %"
type textarea "x"
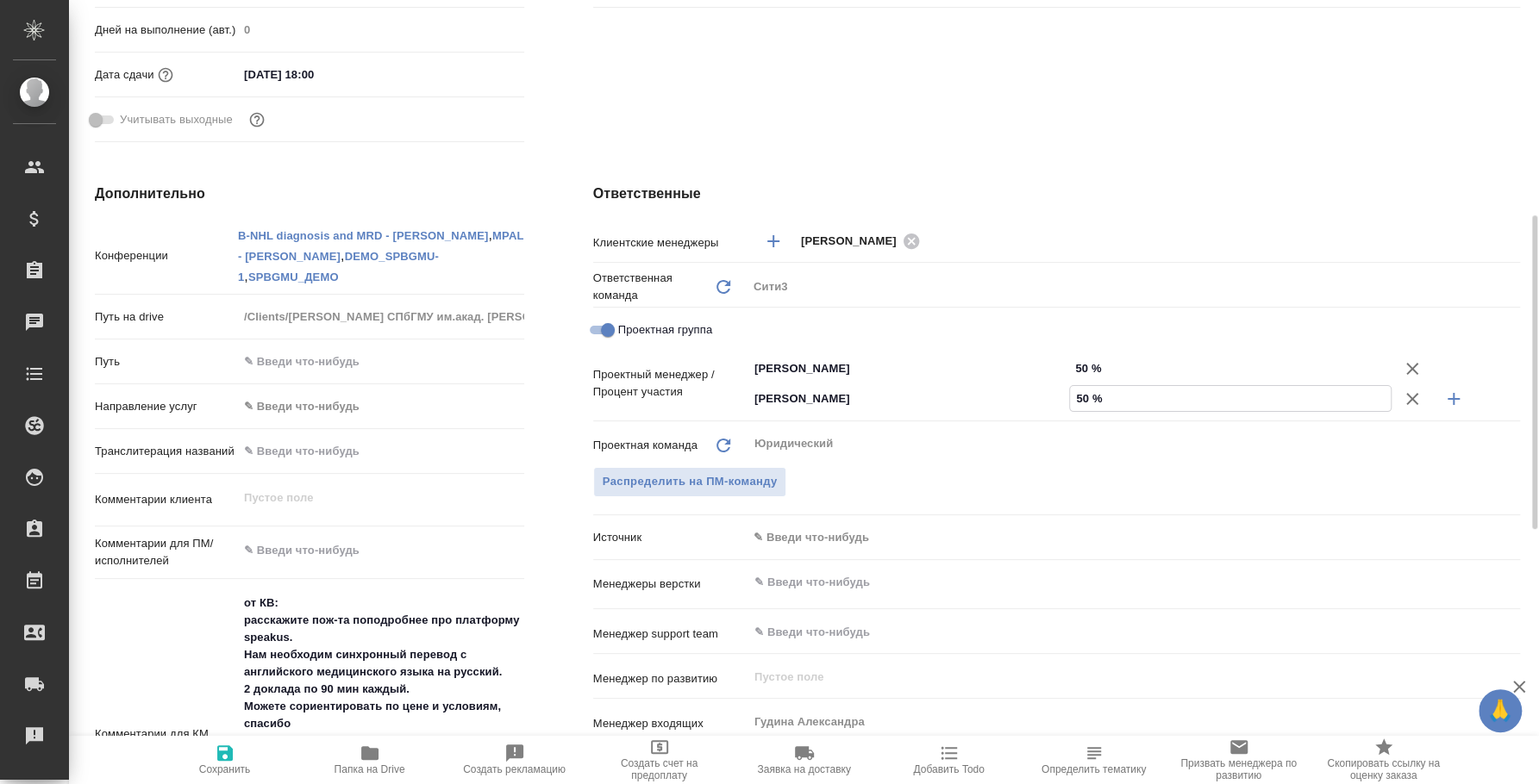
type textarea "x"
type input "50 %"
click at [1518, 389] on div at bounding box center [1455, 399] width 128 height 42
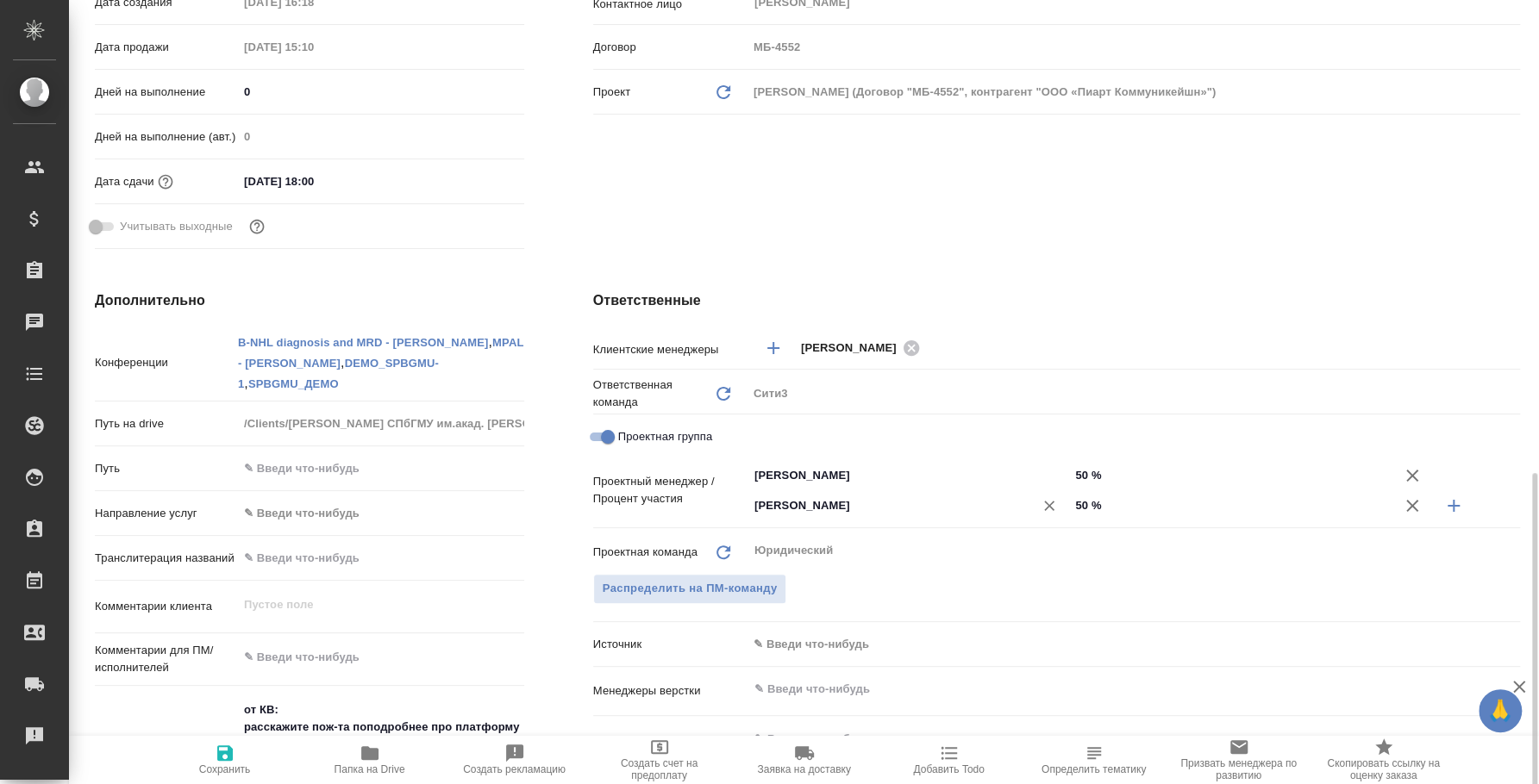
scroll to position [752, 0]
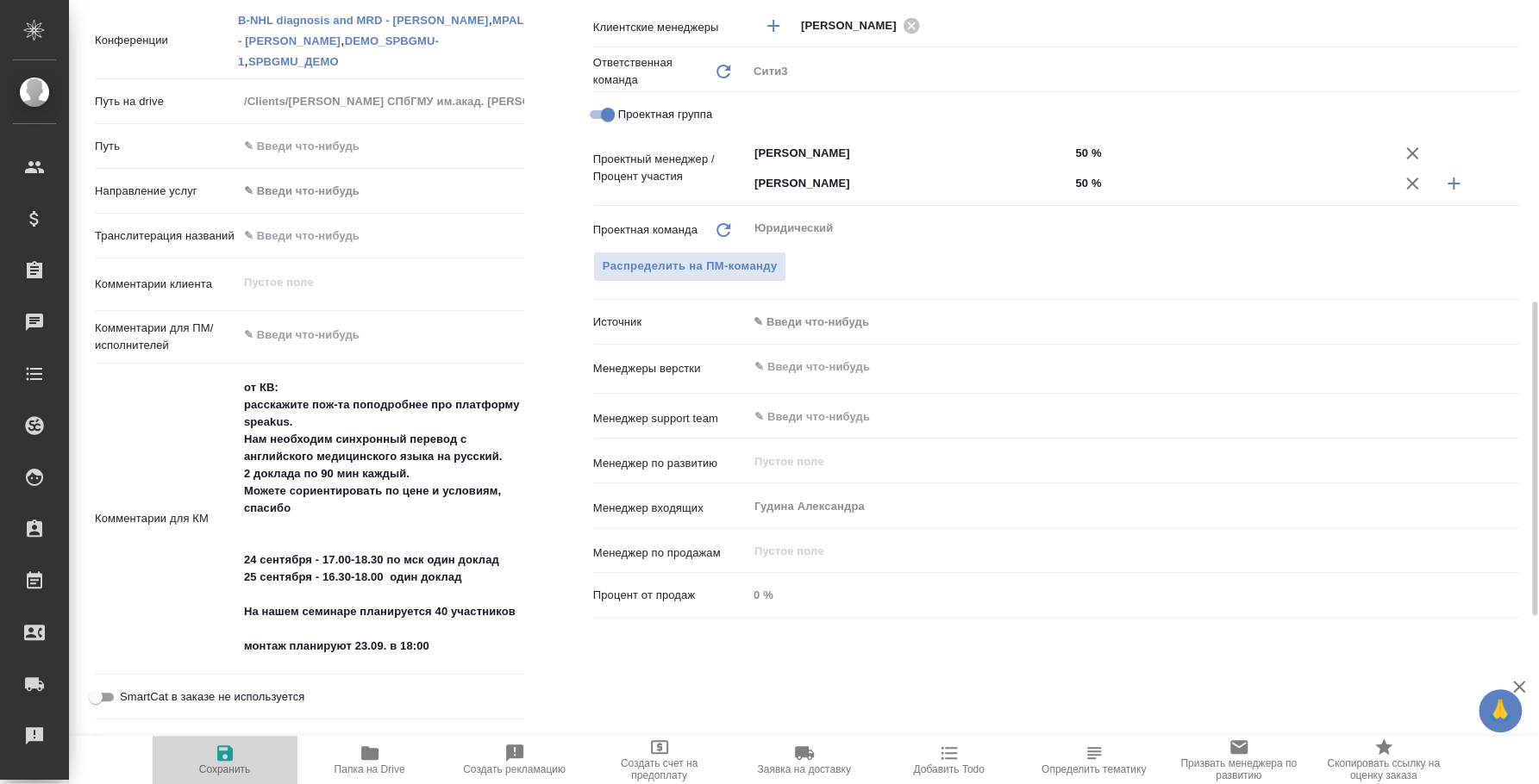
click at [225, 753] on icon "button" at bounding box center [225, 753] width 16 height 16
type textarea "x"
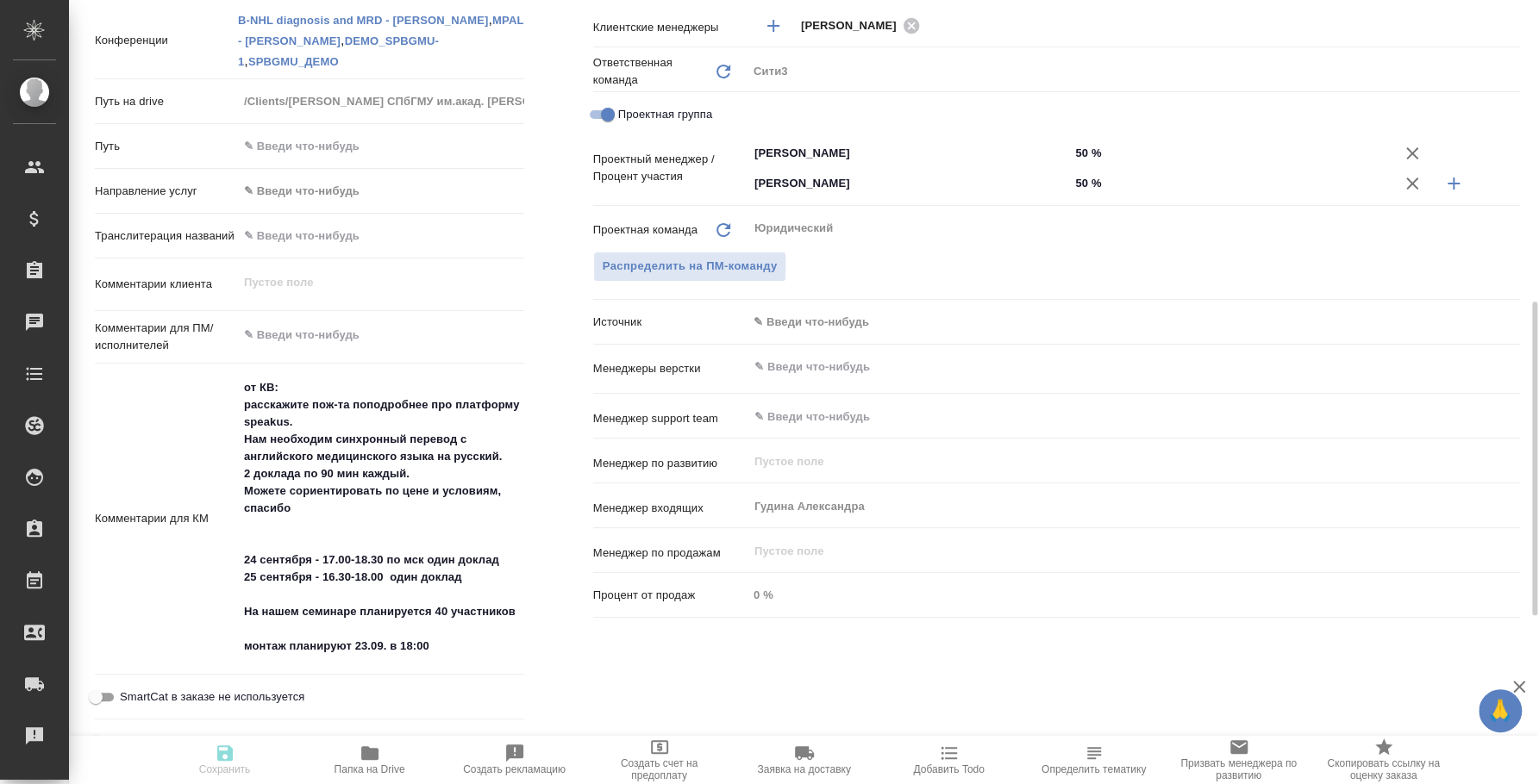
type textarea "x"
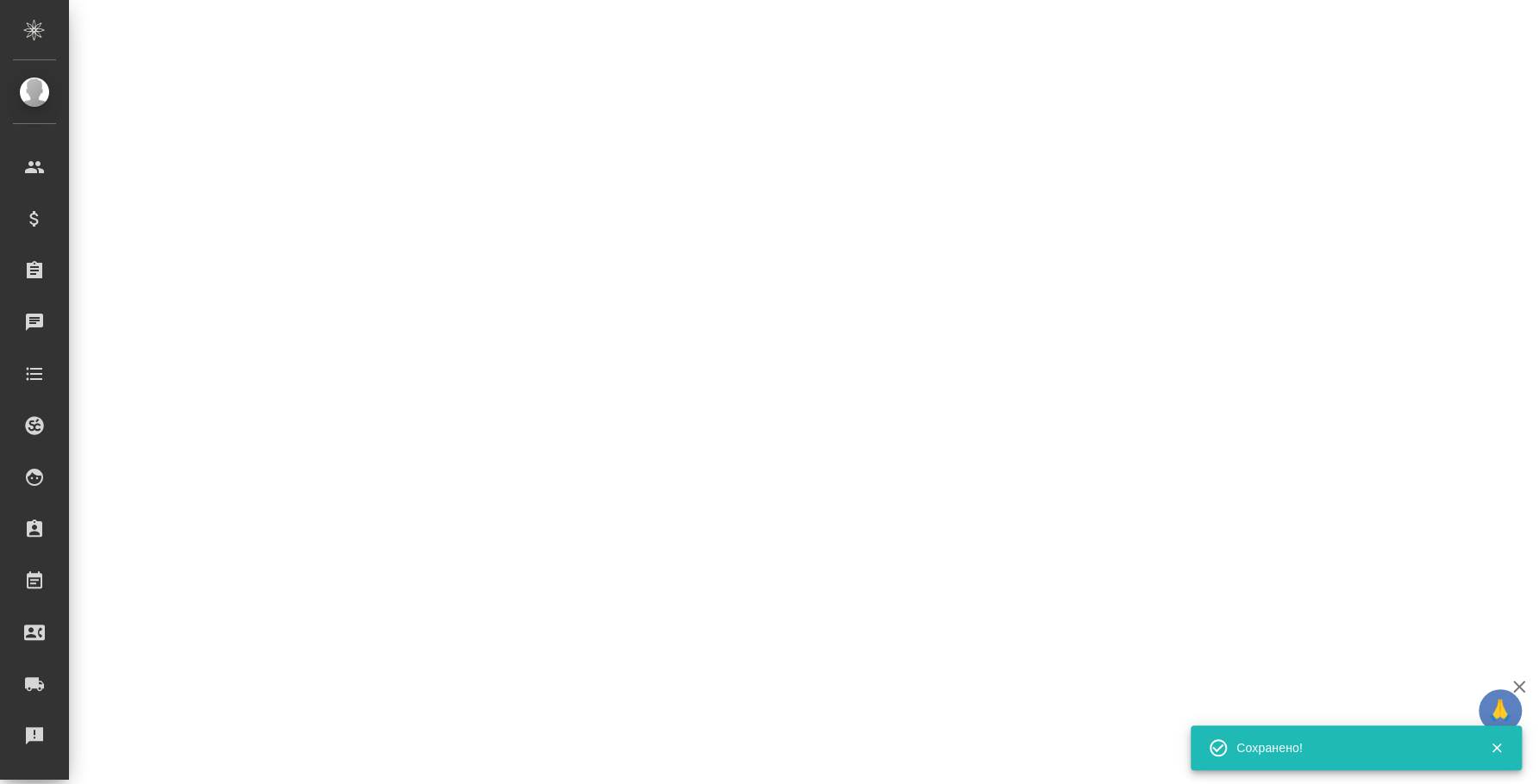
select select "RU"
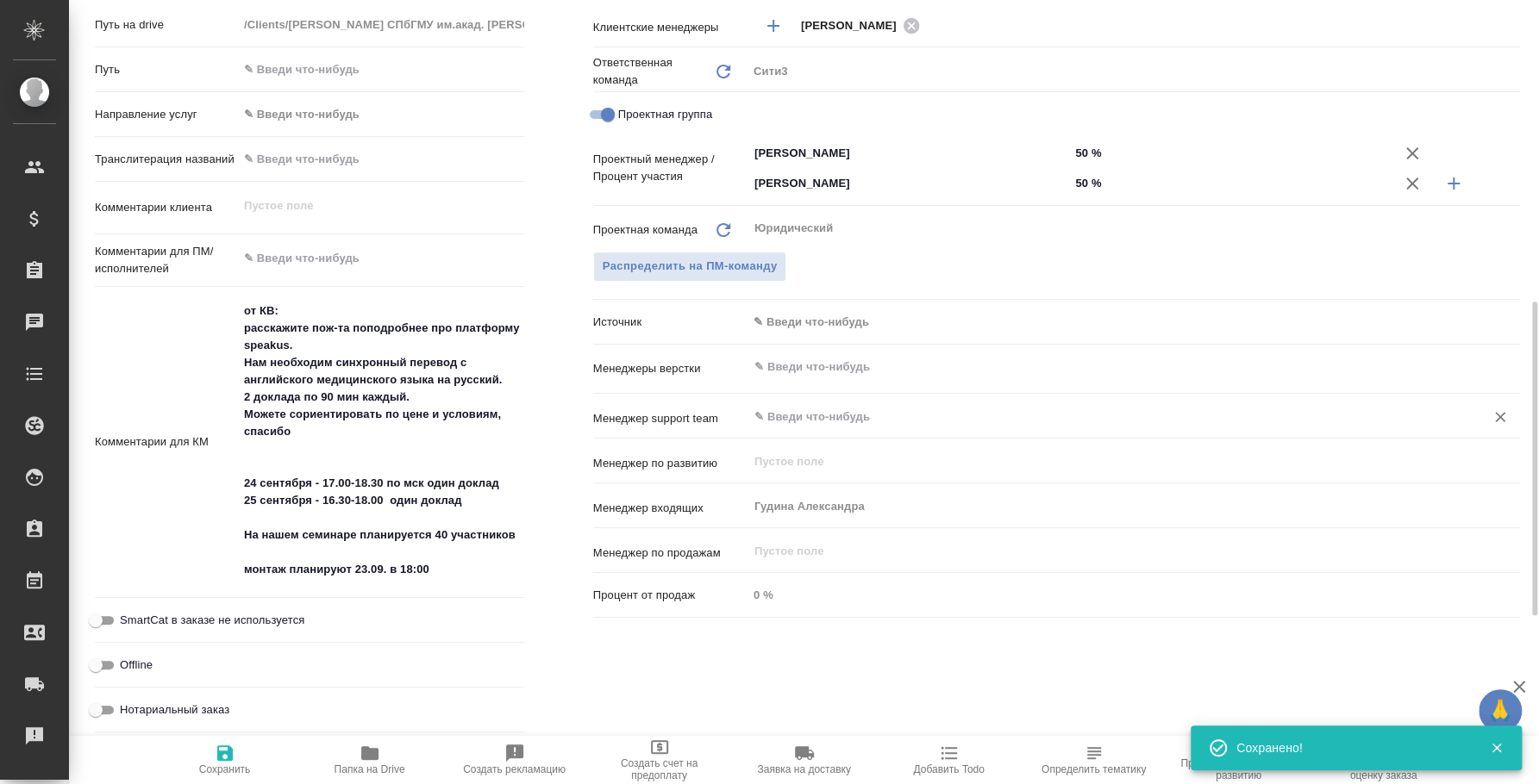
type textarea "x"
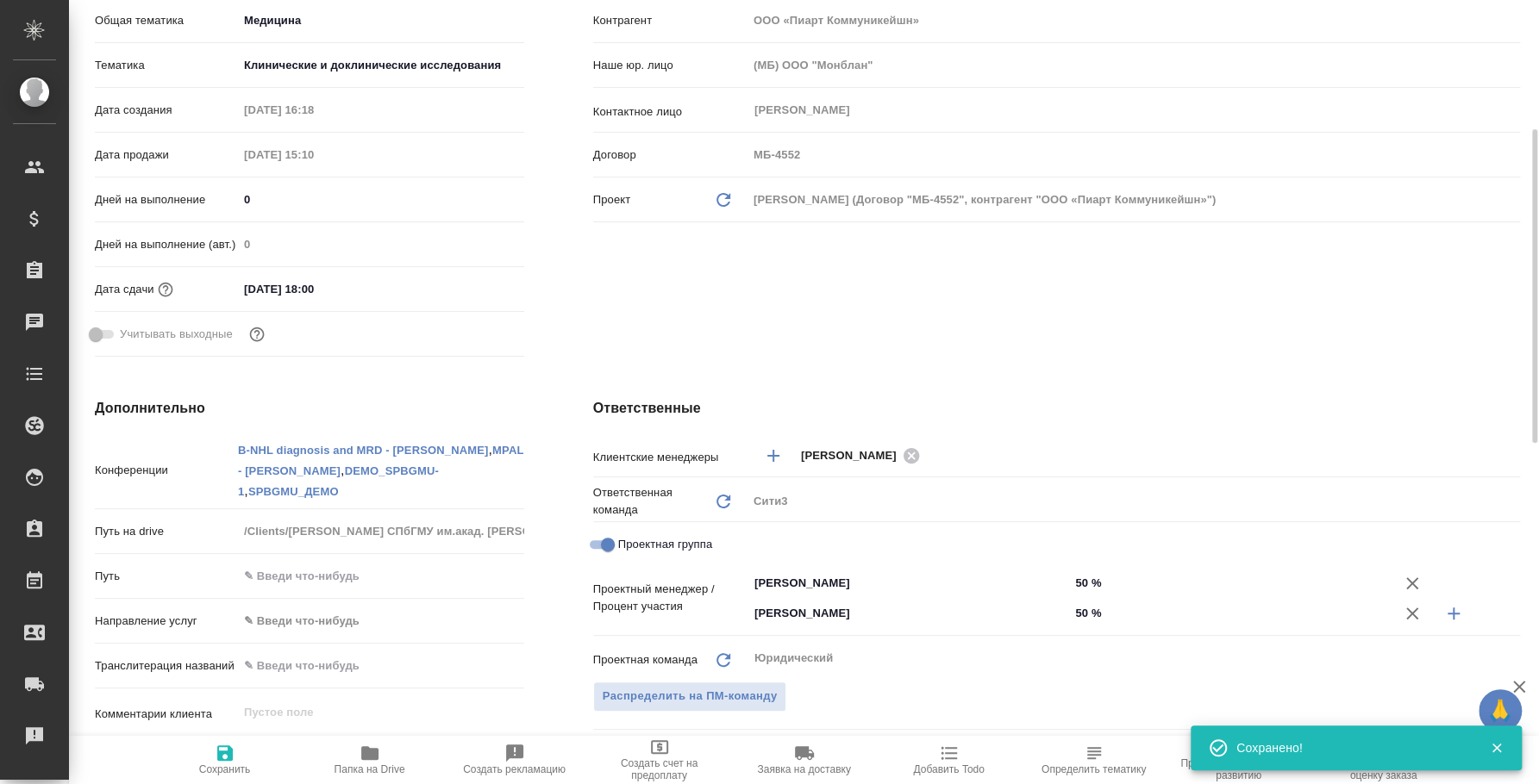
scroll to position [0, 0]
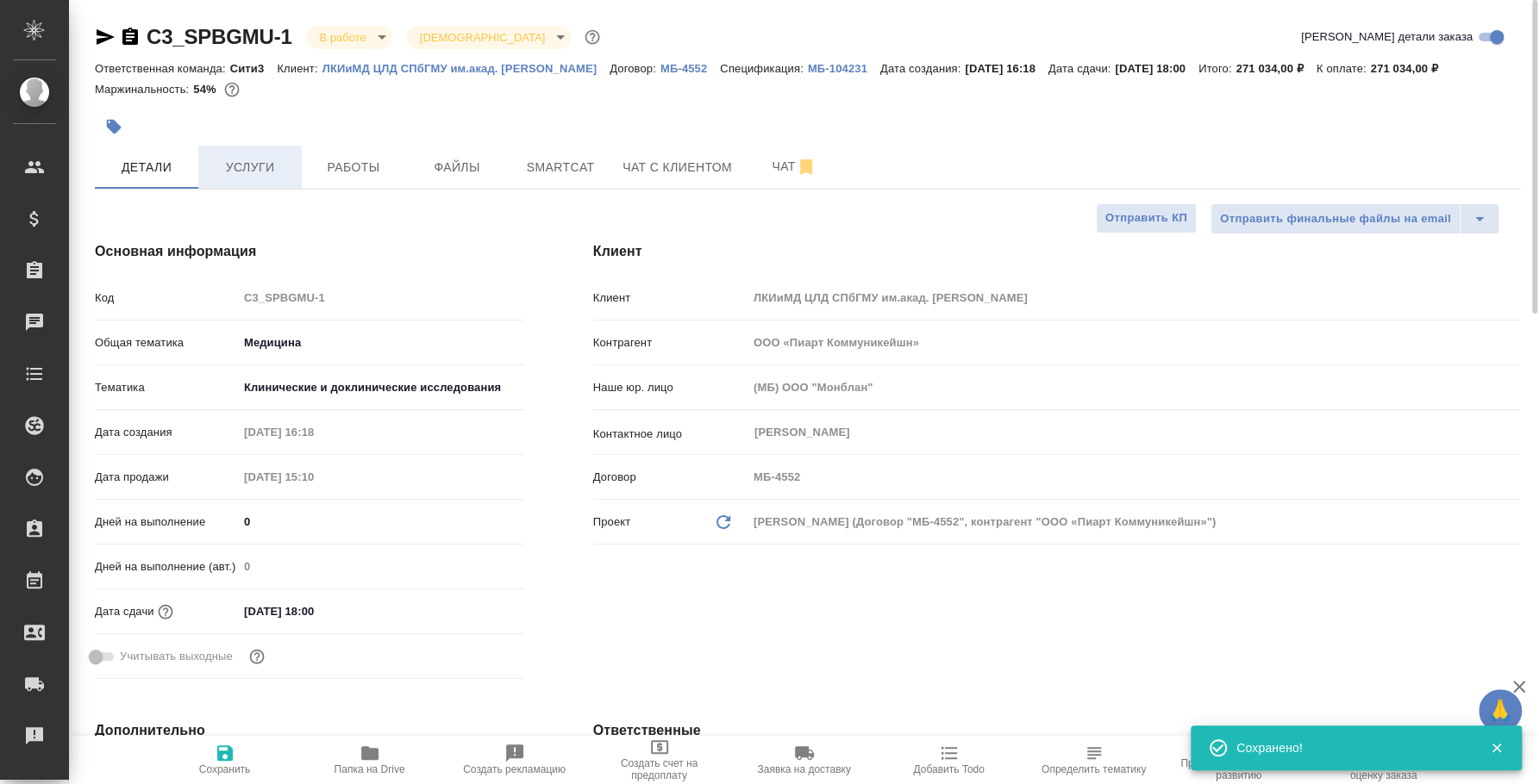
click at [278, 166] on span "Услуги" at bounding box center [250, 168] width 83 height 22
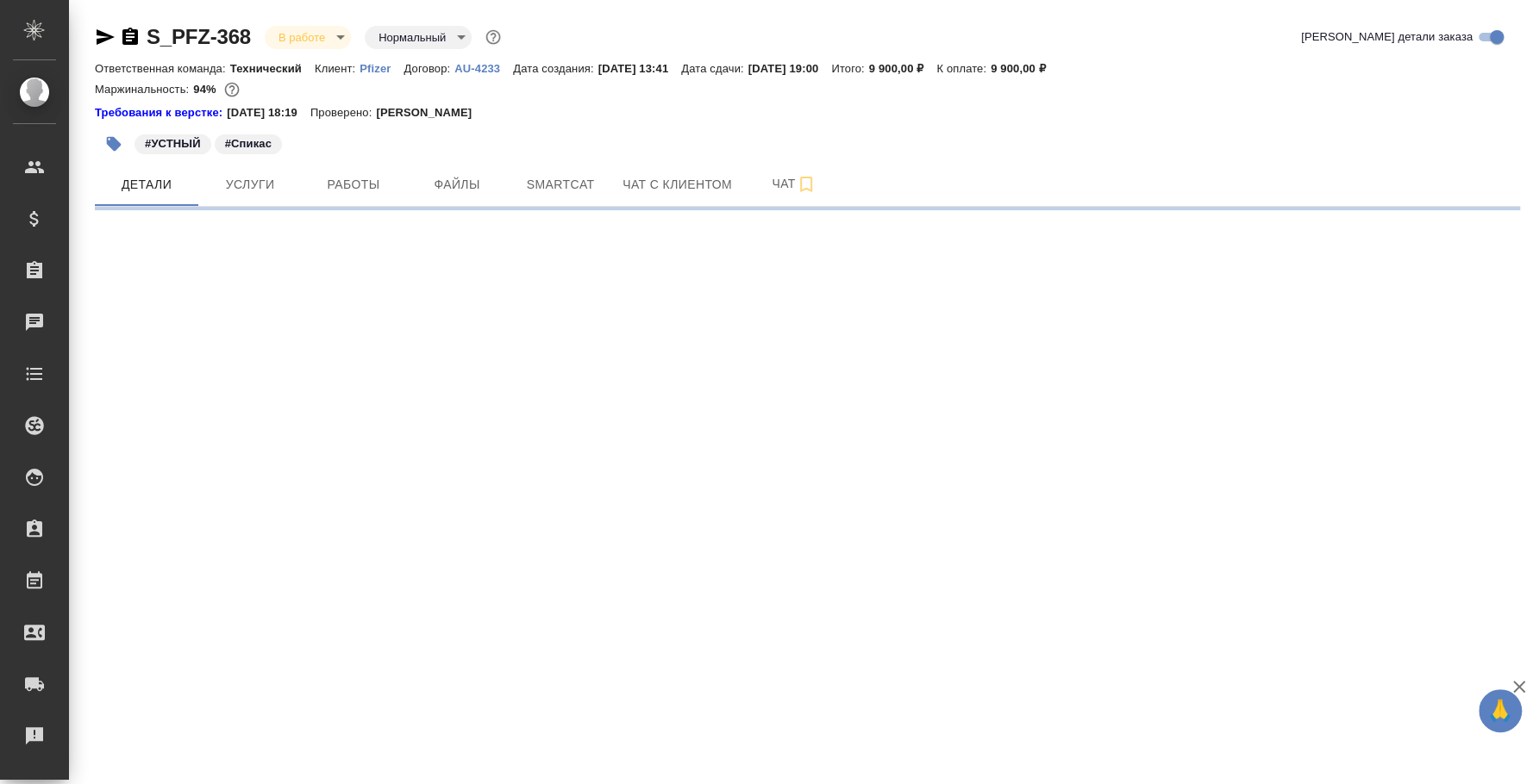
select select "RU"
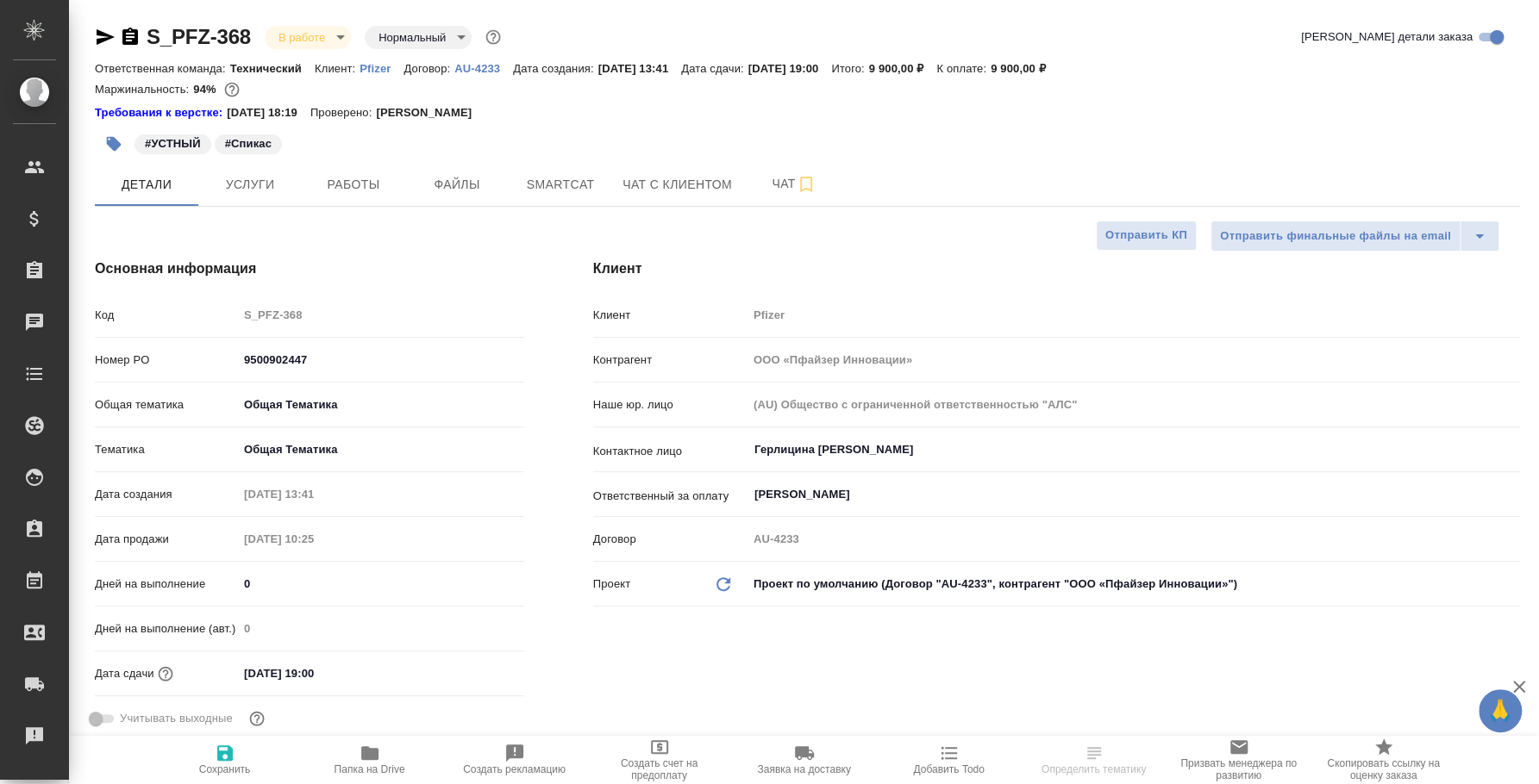
type textarea "x"
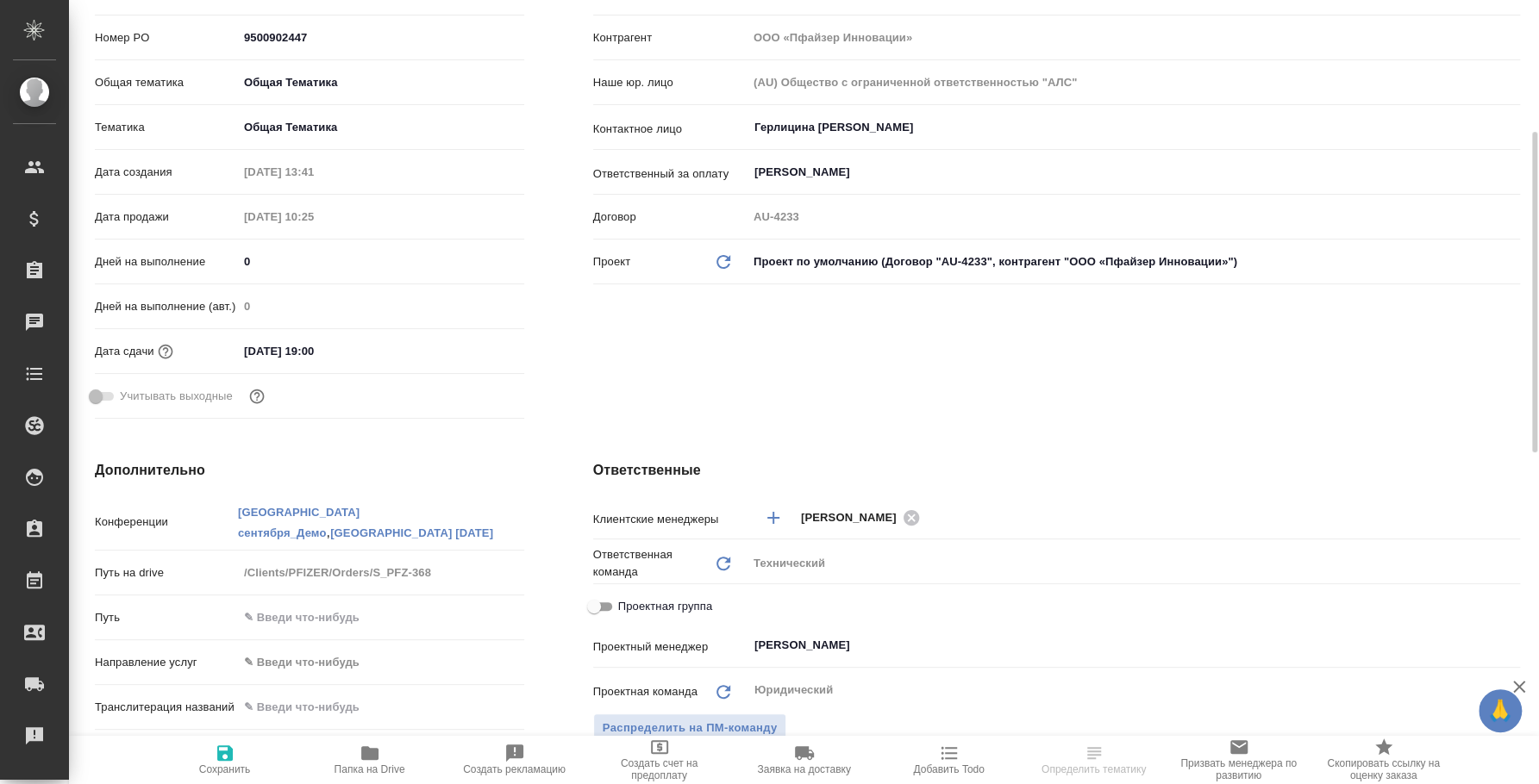
scroll to position [645, 0]
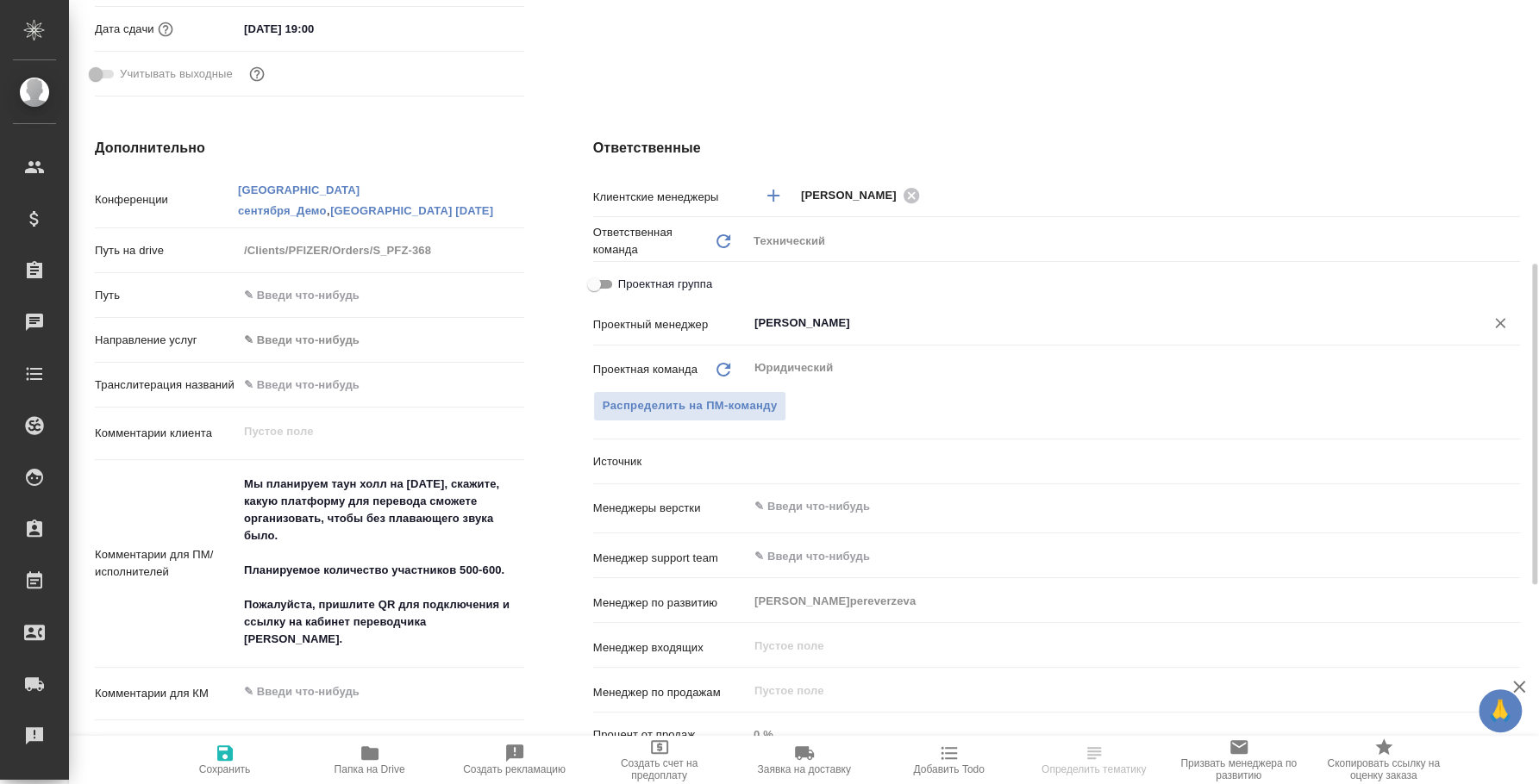
click at [899, 314] on input "[PERSON_NAME]" at bounding box center [1105, 322] width 705 height 21
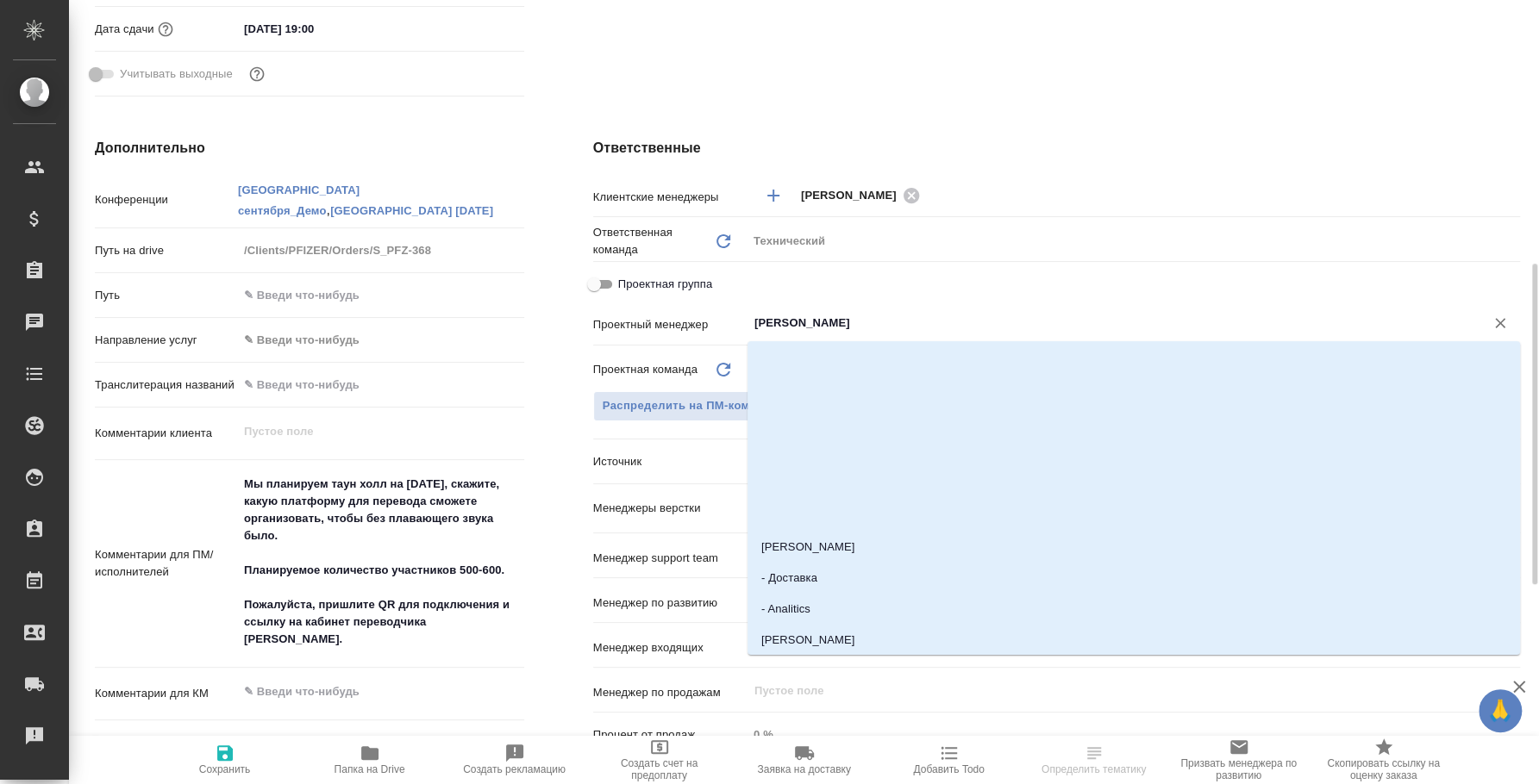
click at [904, 314] on input "[PERSON_NAME]" at bounding box center [1105, 322] width 705 height 21
click at [610, 286] on div ".cls-1 fill:#fff; AWATERA Fedotova Irina Клиенты Спецификации Заказы 0 Чаты Tod…" at bounding box center [770, 392] width 1539 height 784
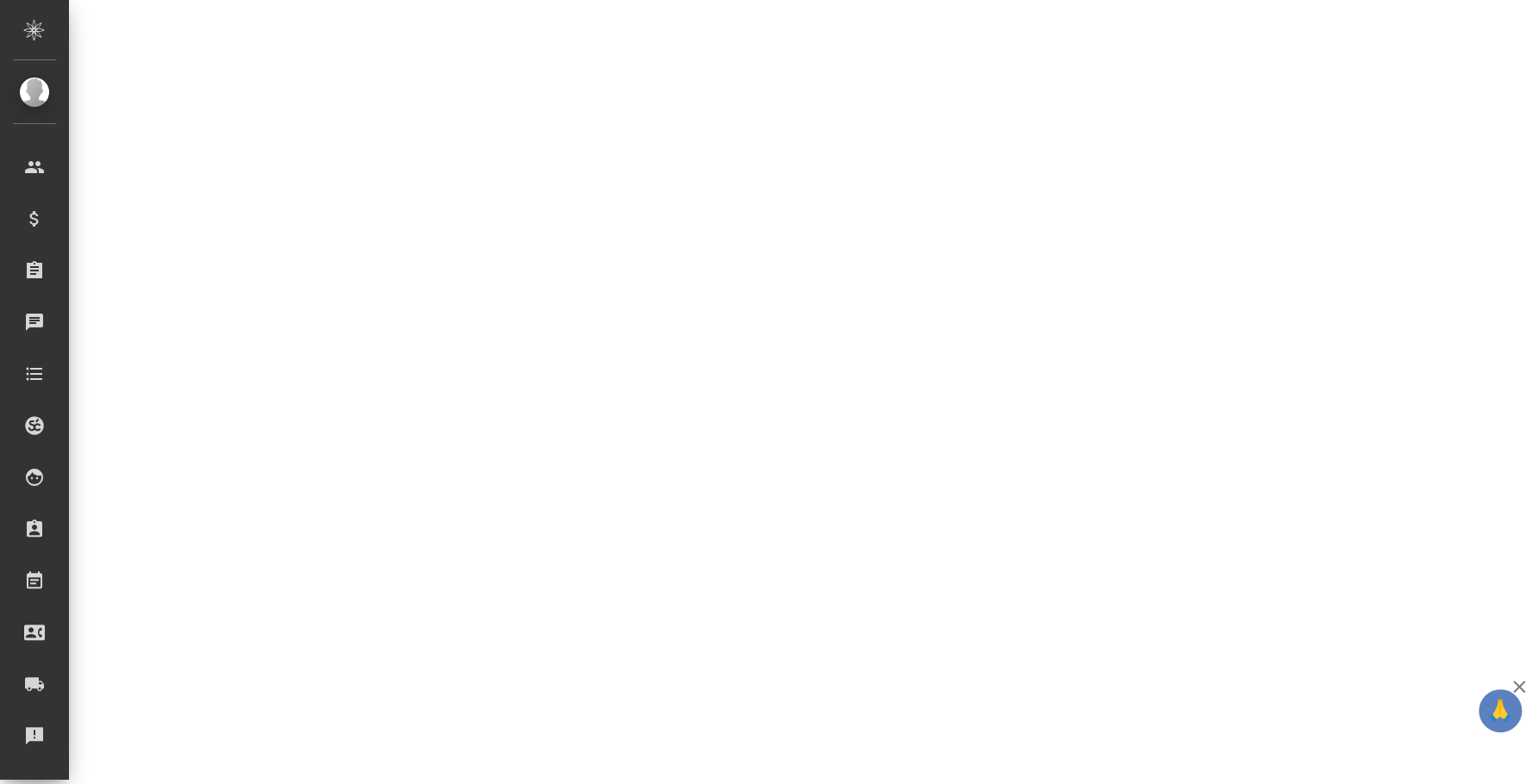
select select "RU"
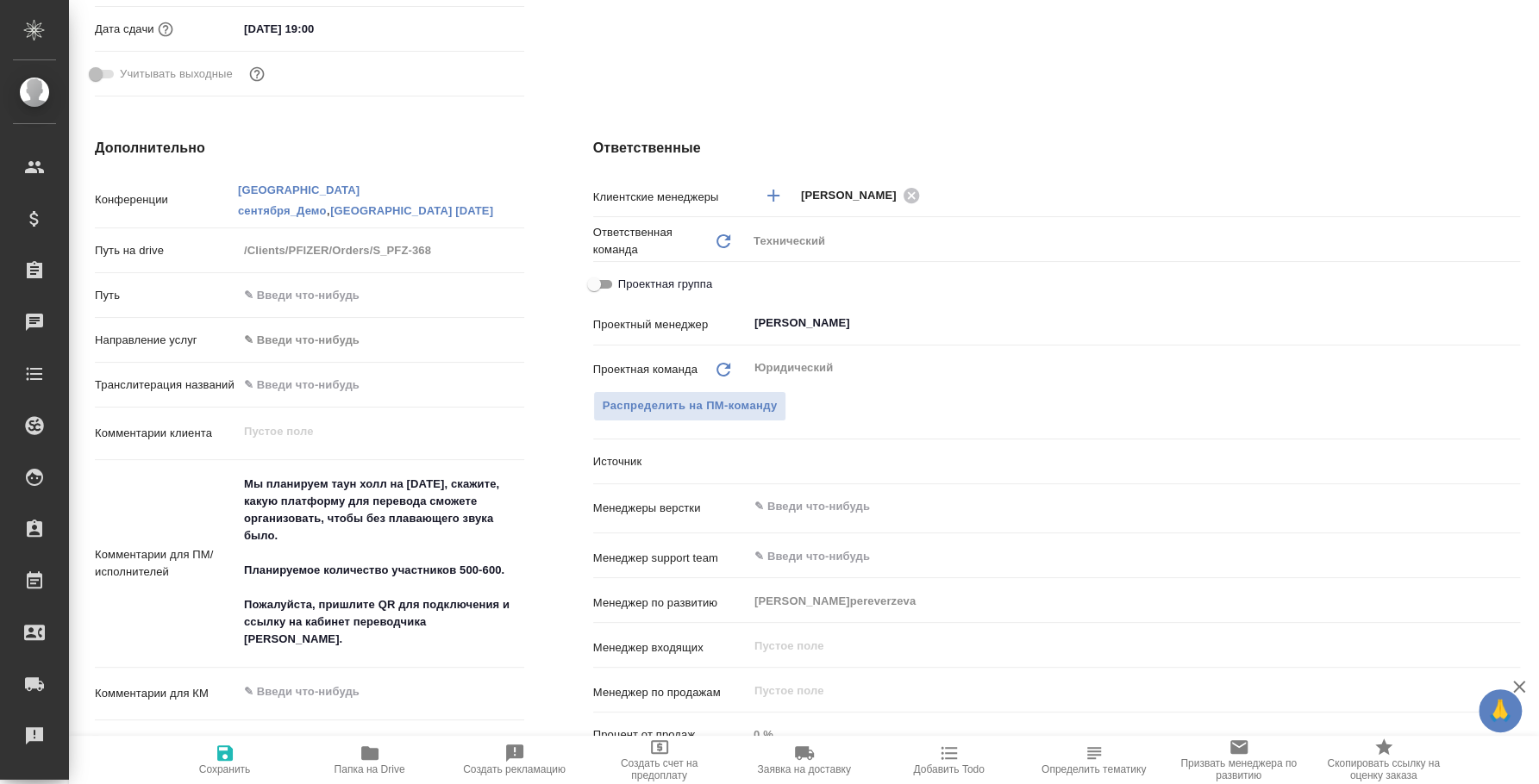
type textarea "x"
click at [599, 280] on input "Проектная группа" at bounding box center [594, 284] width 62 height 21
checkbox input "true"
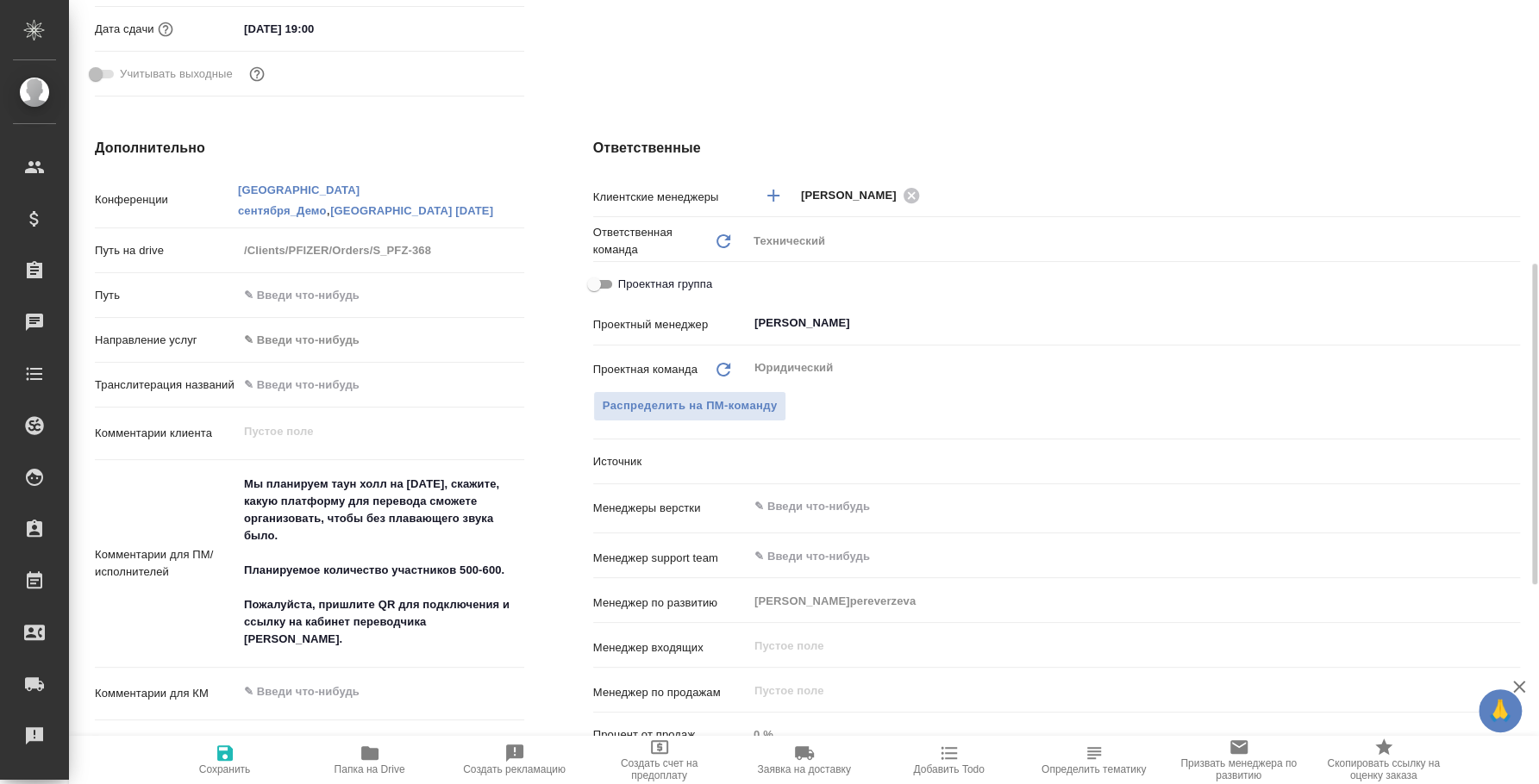
type textarea "x"
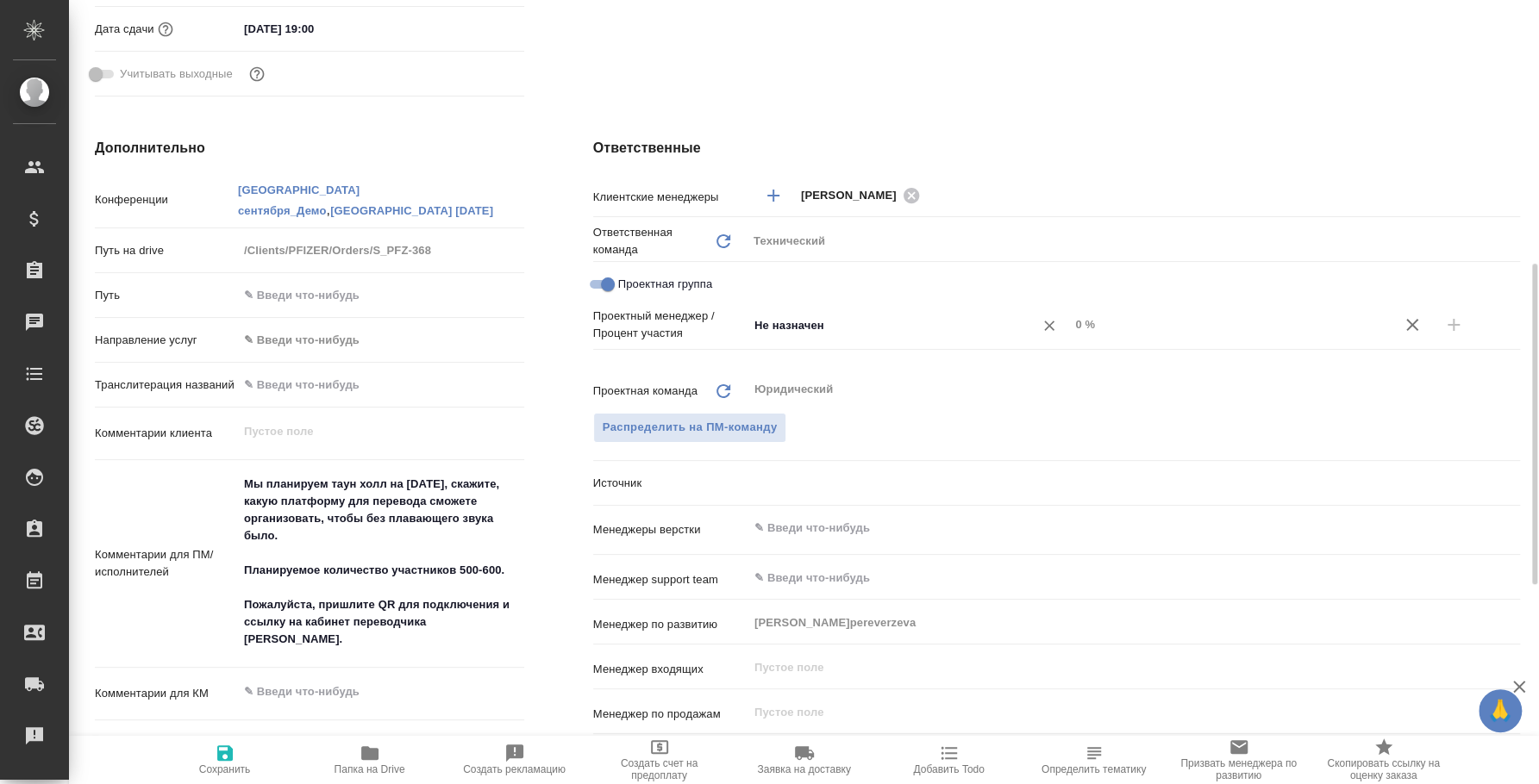
click at [1037, 314] on div at bounding box center [1049, 325] width 24 height 24
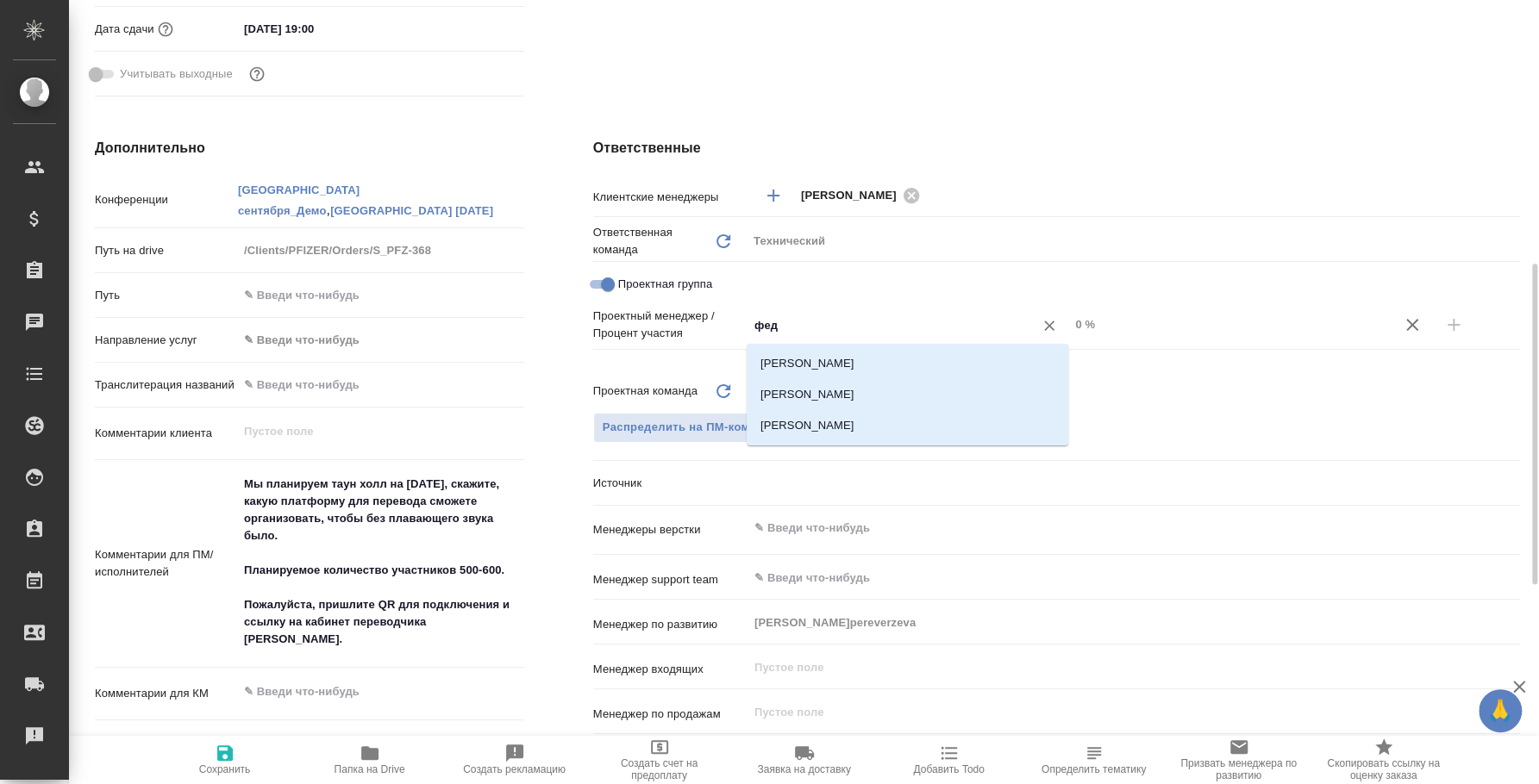
type input "федо"
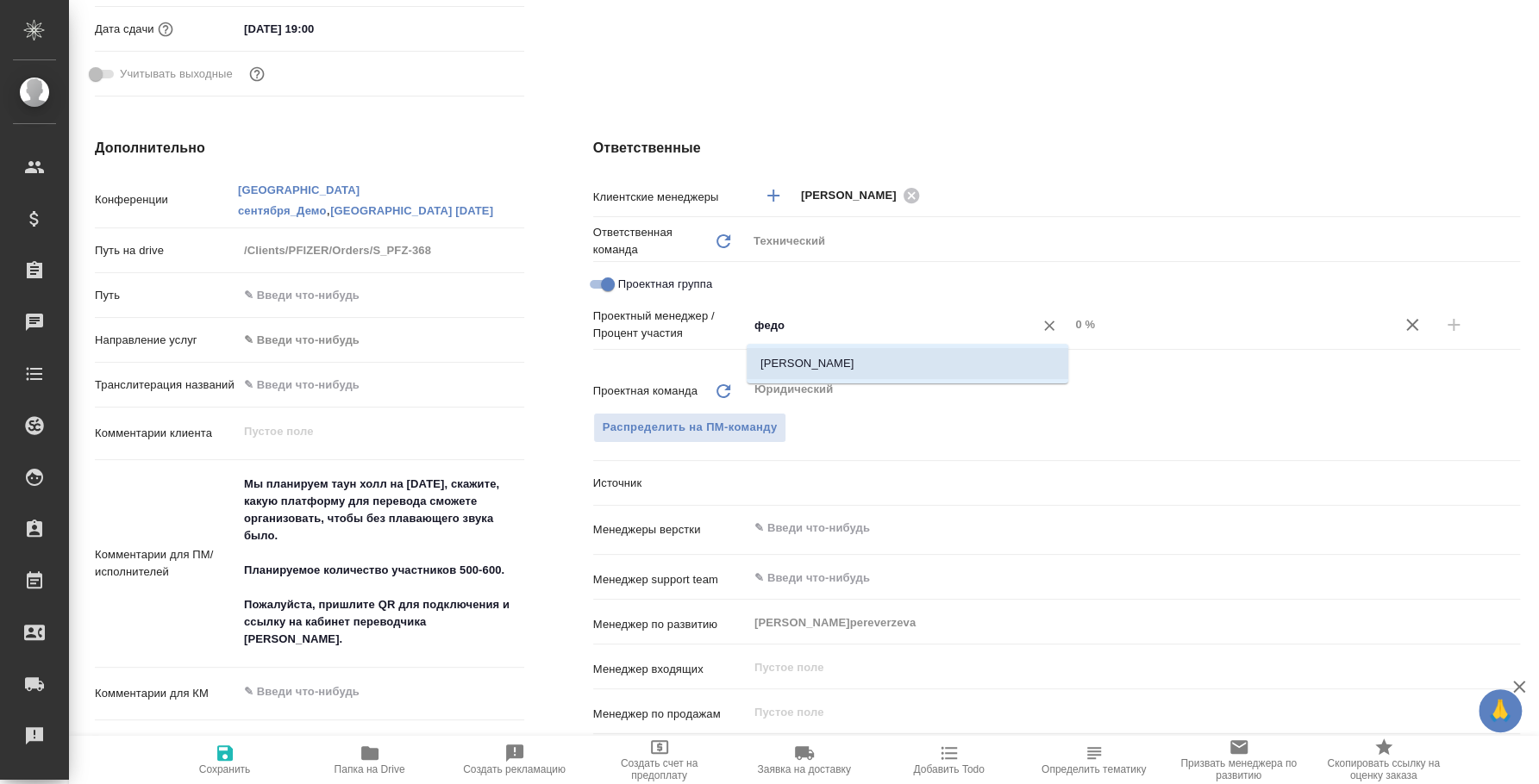
click at [1023, 355] on li "[PERSON_NAME]" at bounding box center [907, 363] width 322 height 31
type textarea "x"
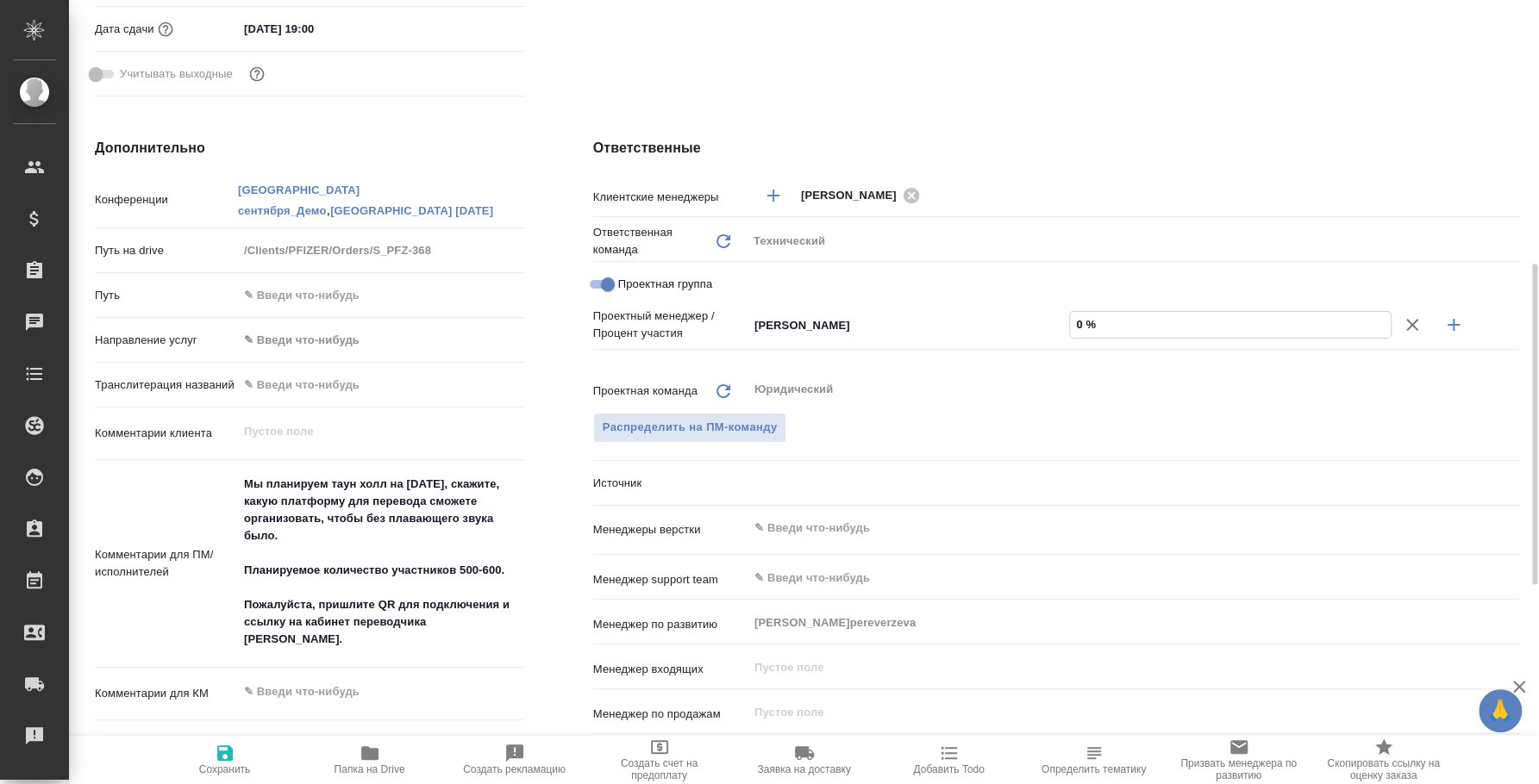
click at [1075, 325] on input "0 %" at bounding box center [1229, 323] width 320 height 25
type textarea "x"
type input "5 %"
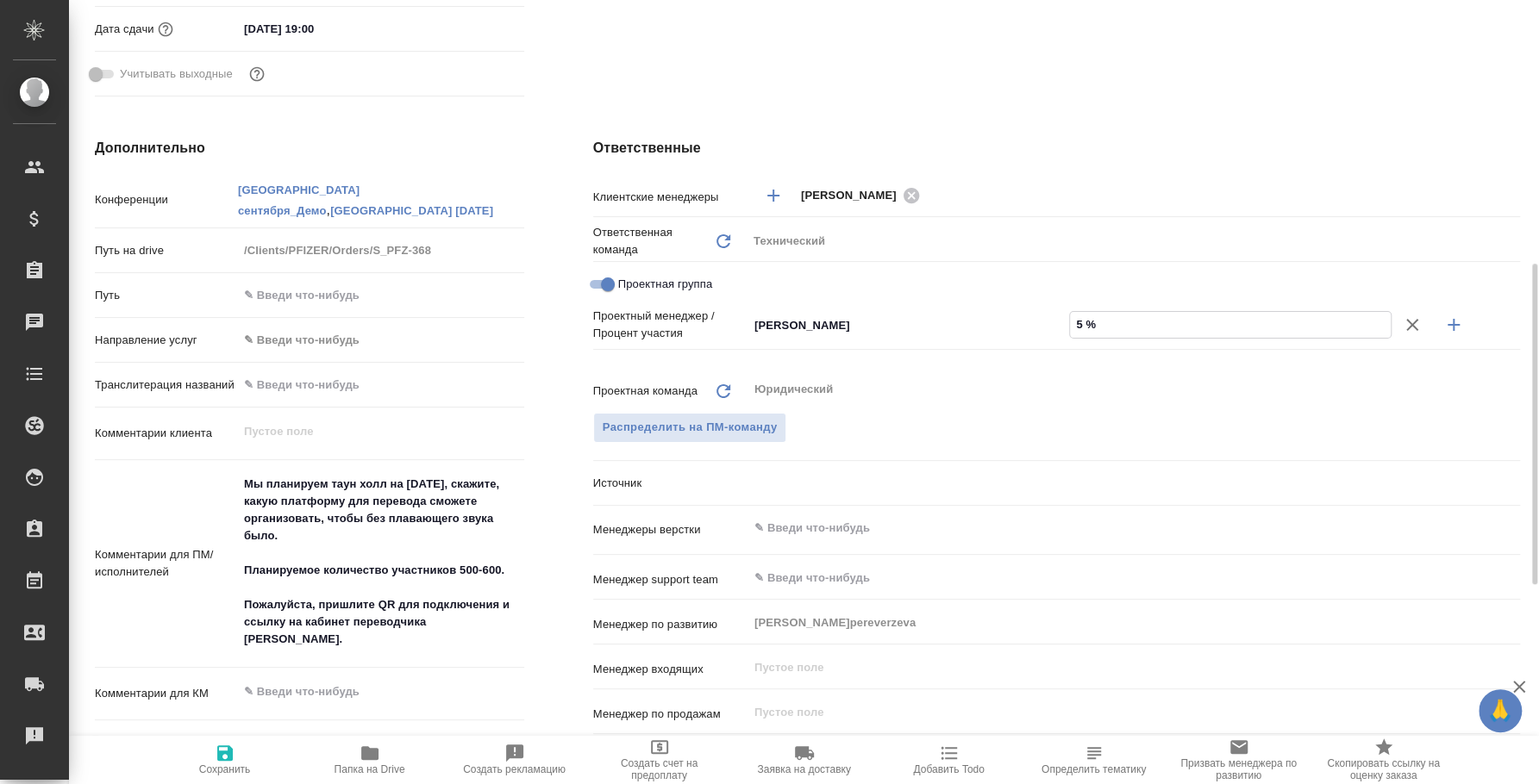
type textarea "x"
type input "-5 %"
type textarea "x"
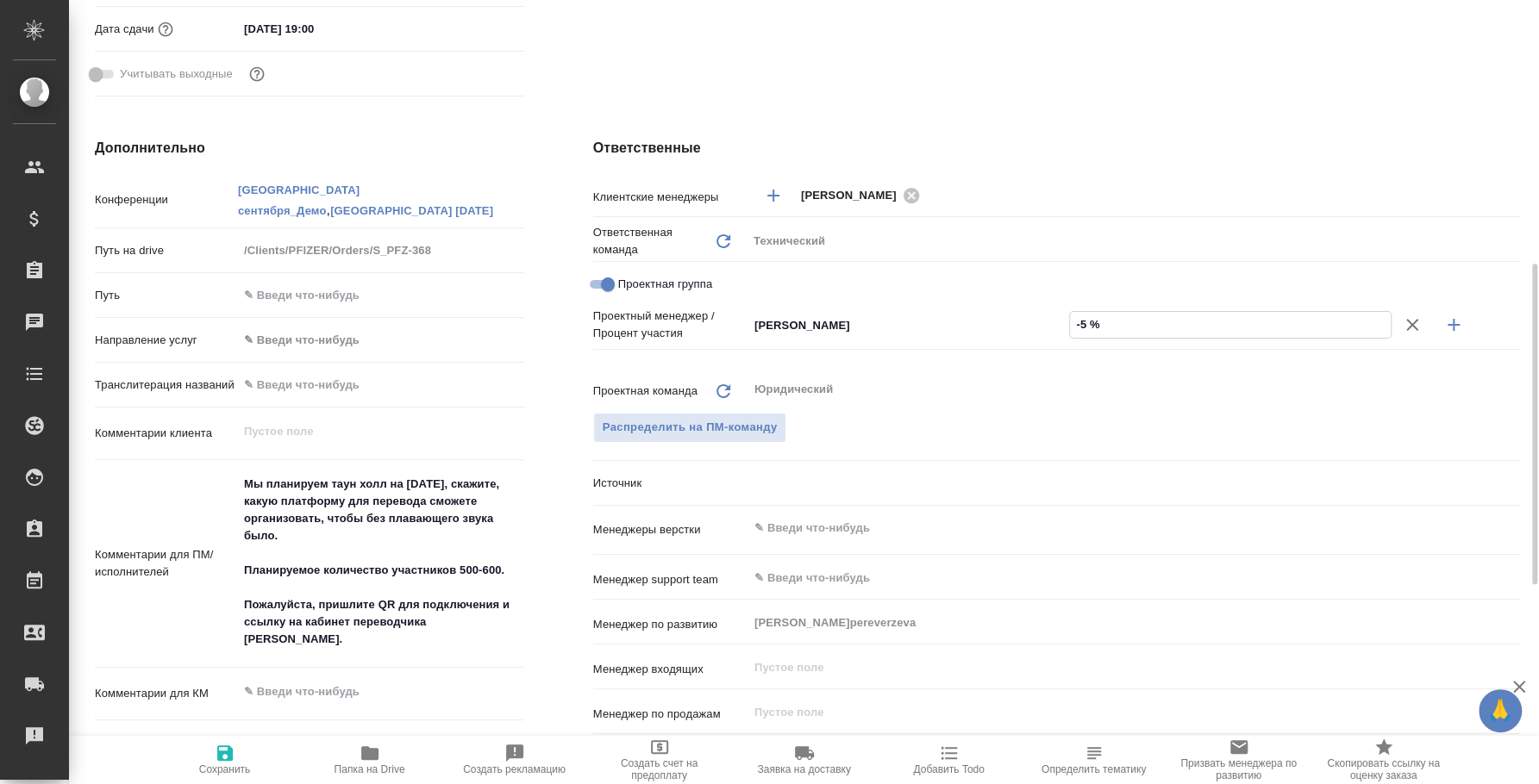
type textarea "x"
type input "-50 %"
type textarea "x"
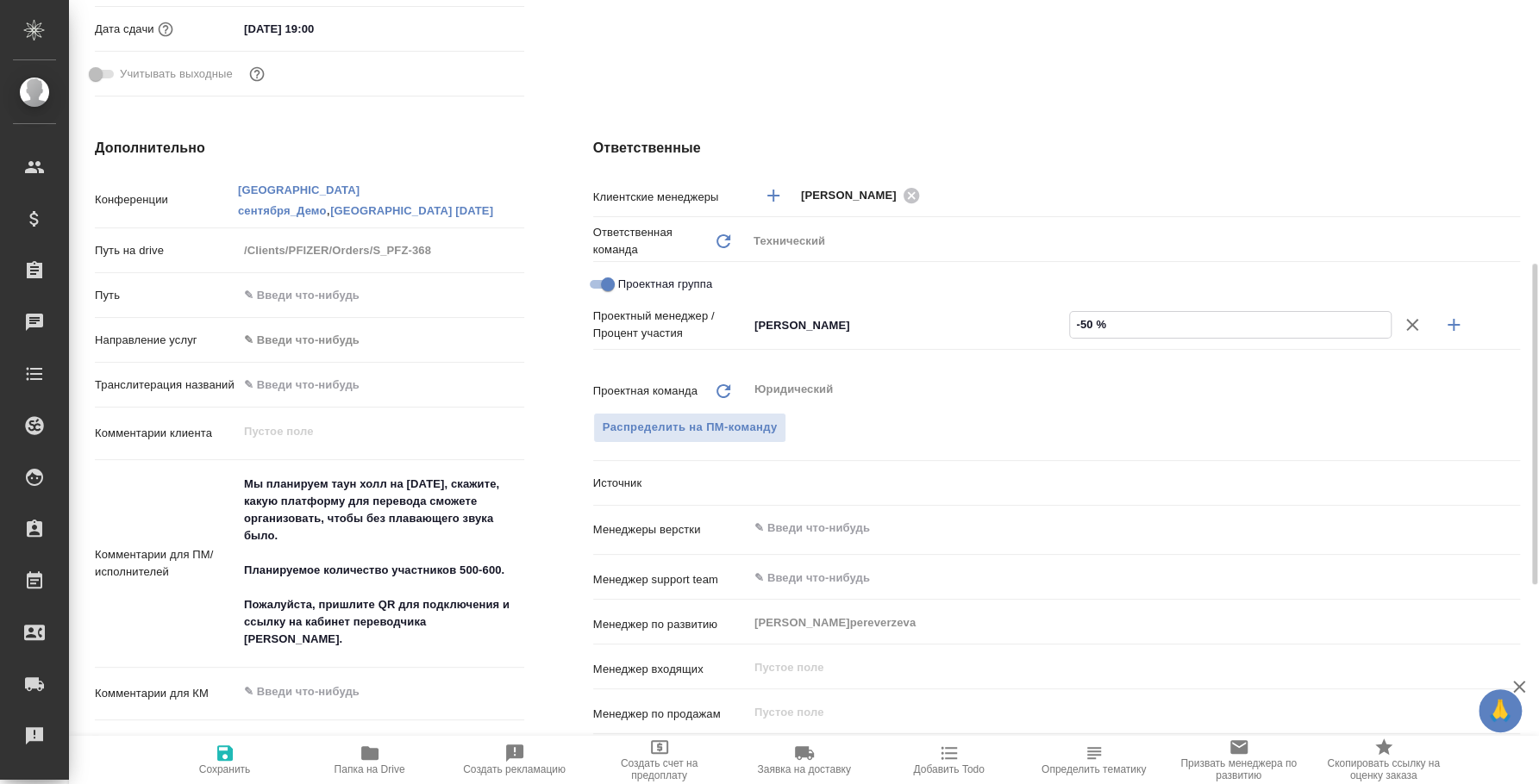
type textarea "x"
type input "-50 %"
click at [1290, 434] on div "Распределить на ПМ-команду" at bounding box center [1056, 428] width 927 height 30
click at [1450, 324] on icon "button" at bounding box center [1453, 324] width 12 height 12
type textarea "x"
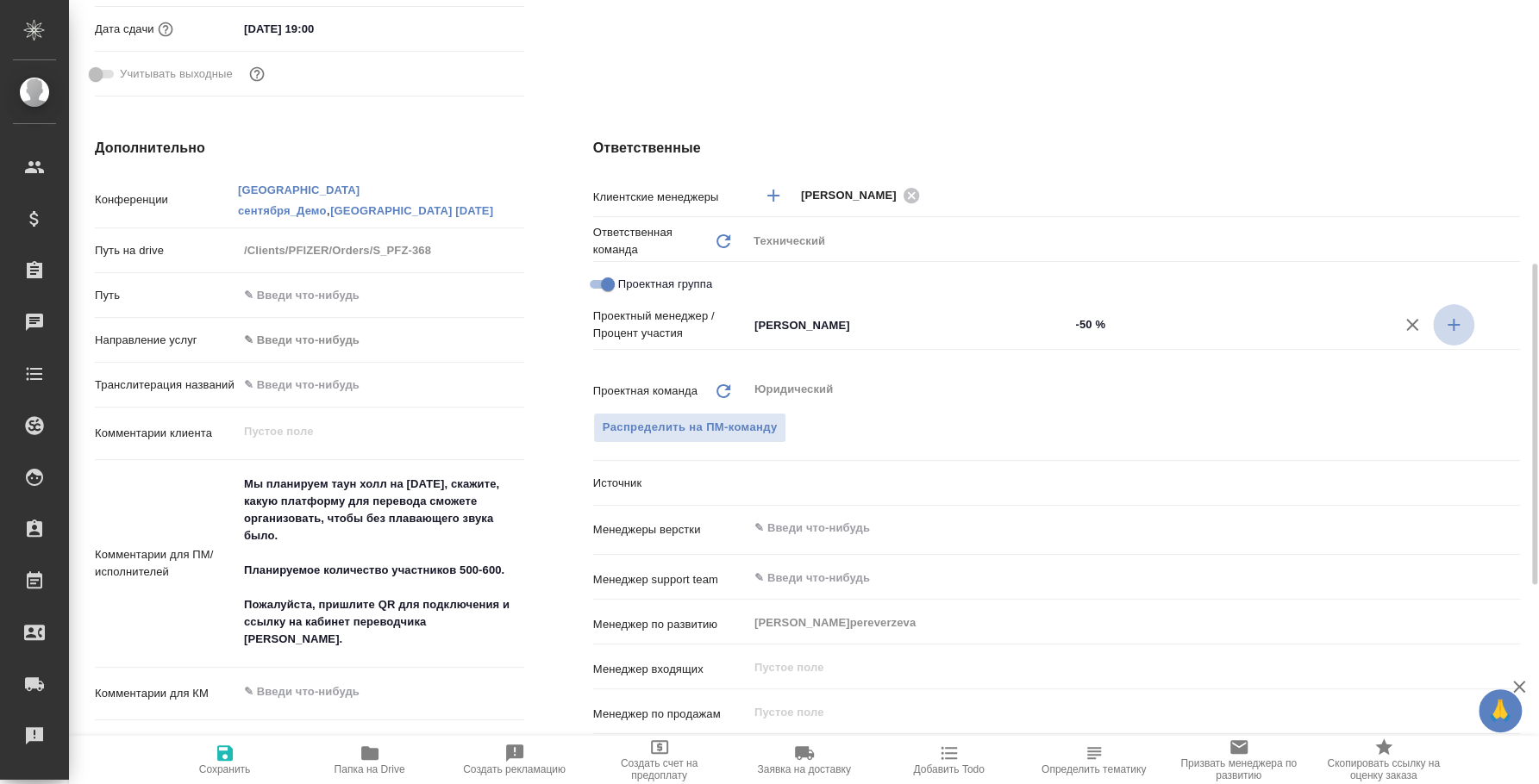
type textarea "x"
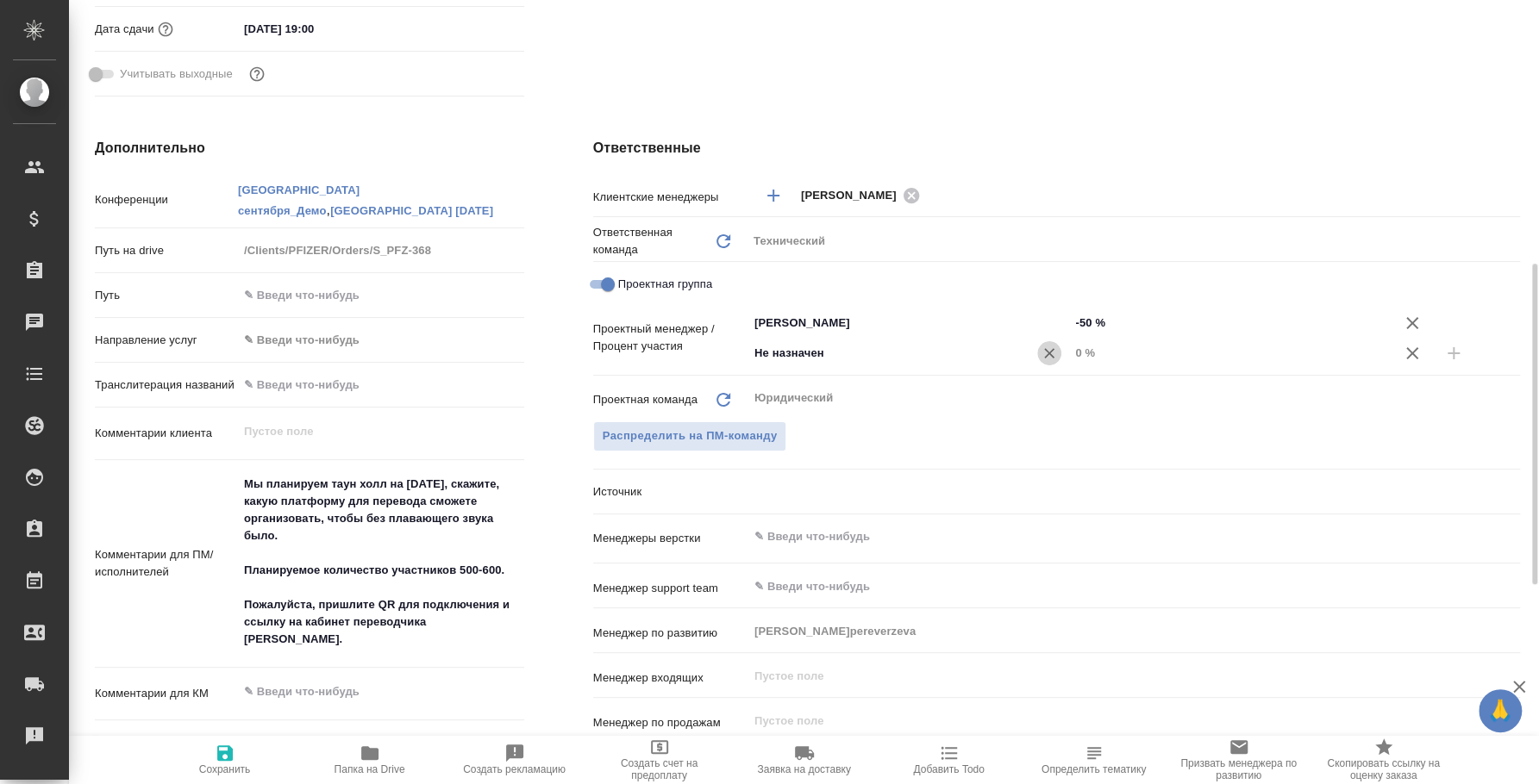
click at [1050, 350] on icon "Очистить" at bounding box center [1049, 353] width 10 height 10
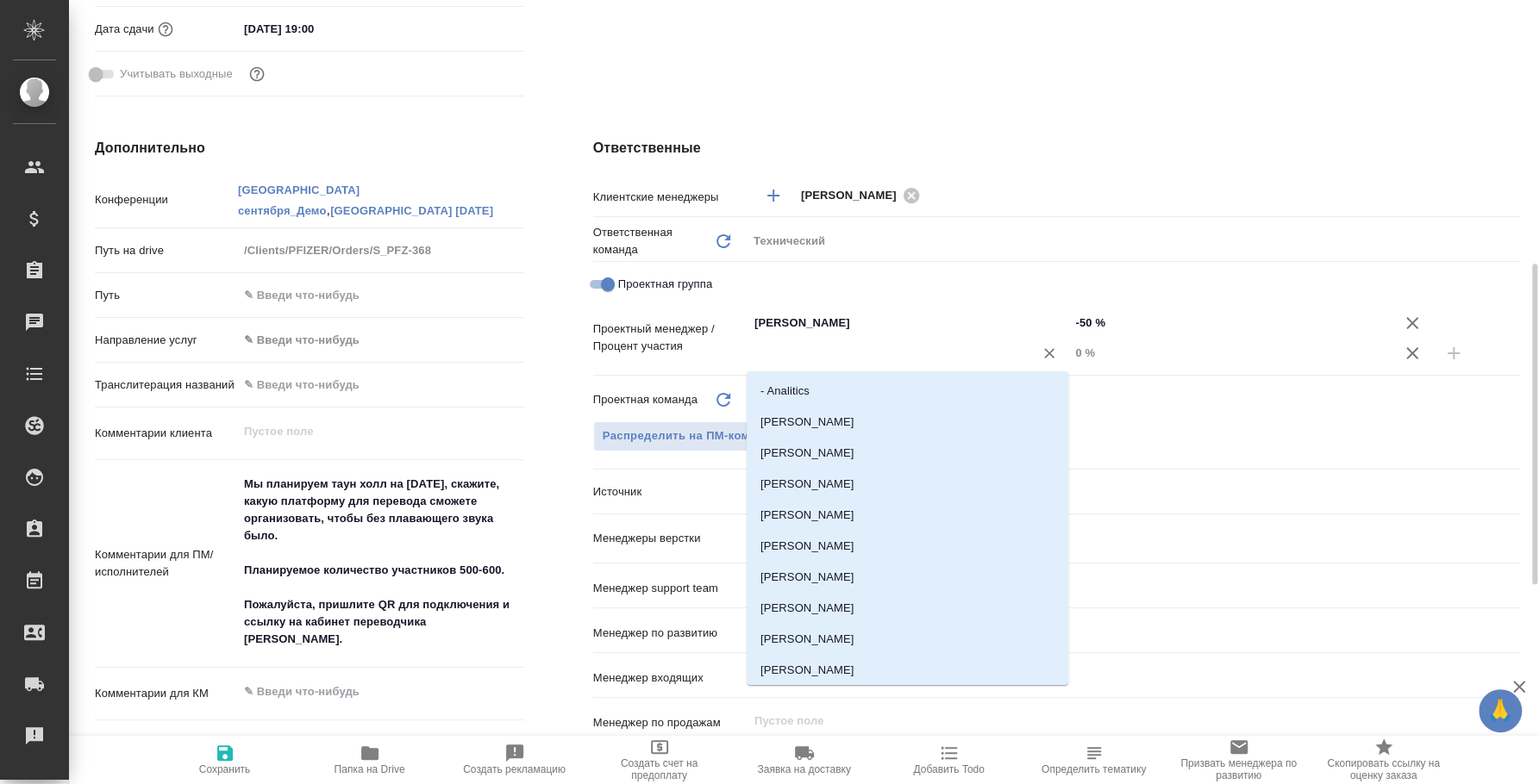
click at [956, 357] on input "text" at bounding box center [879, 353] width 254 height 21
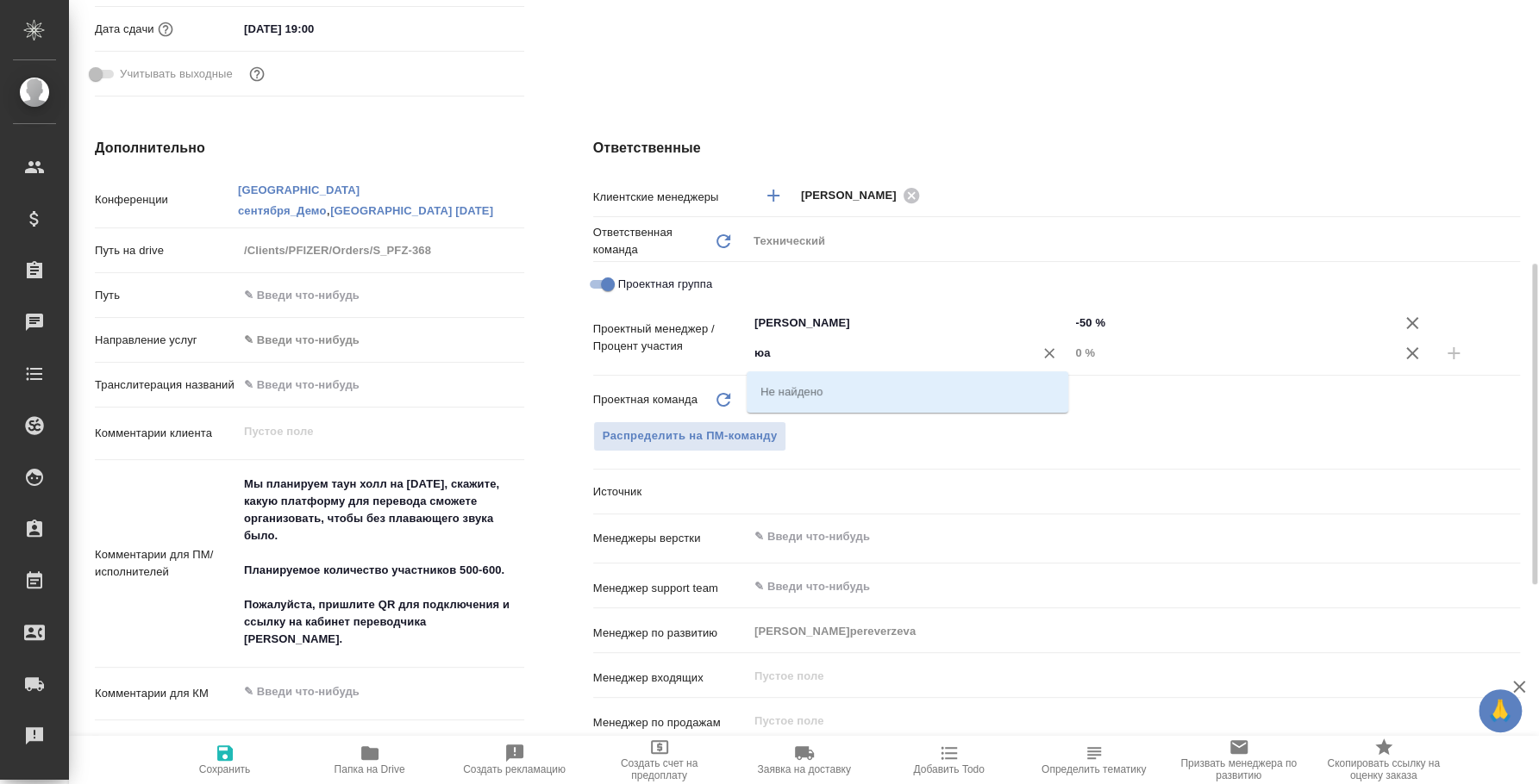
type input "ю"
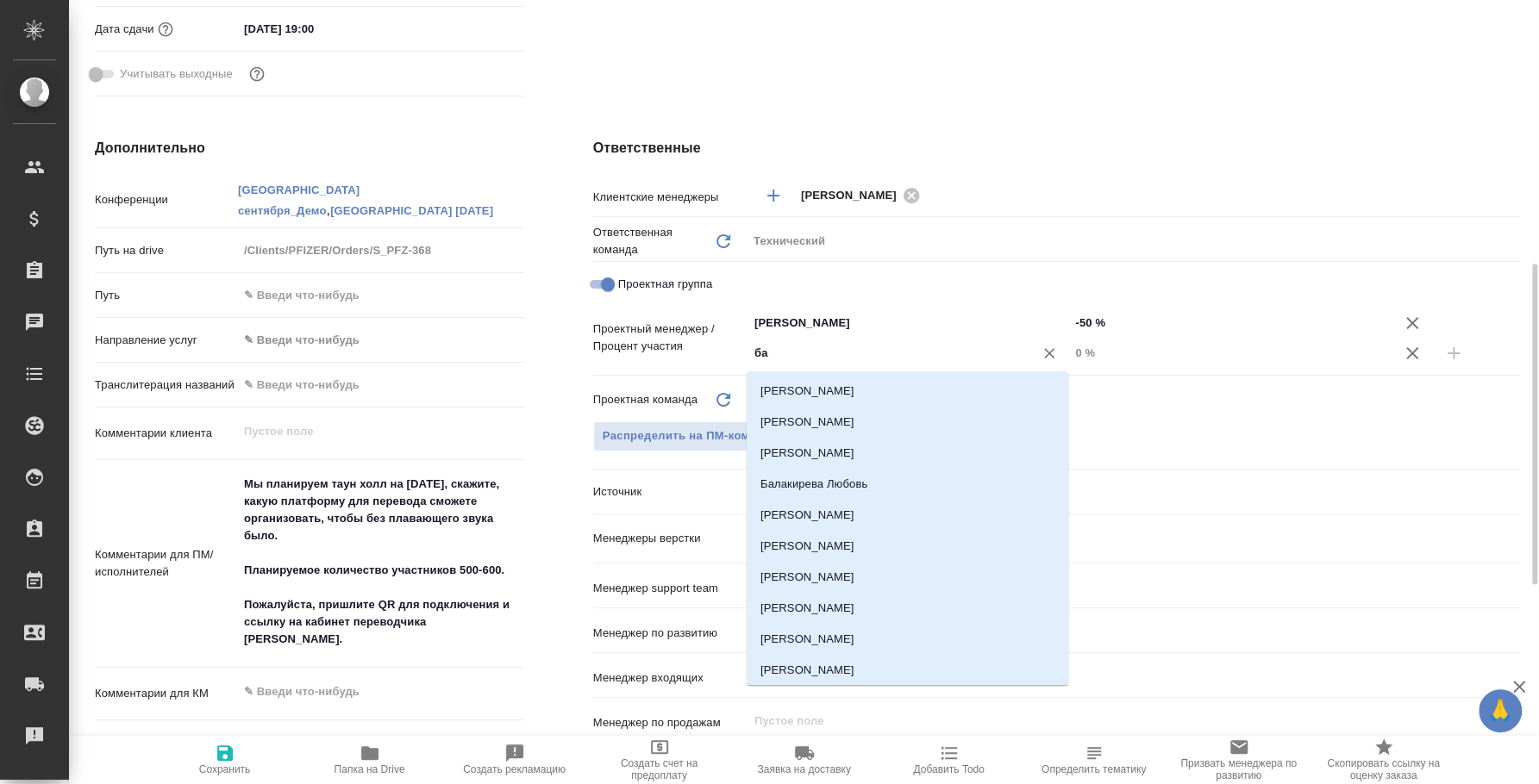
type input "бад"
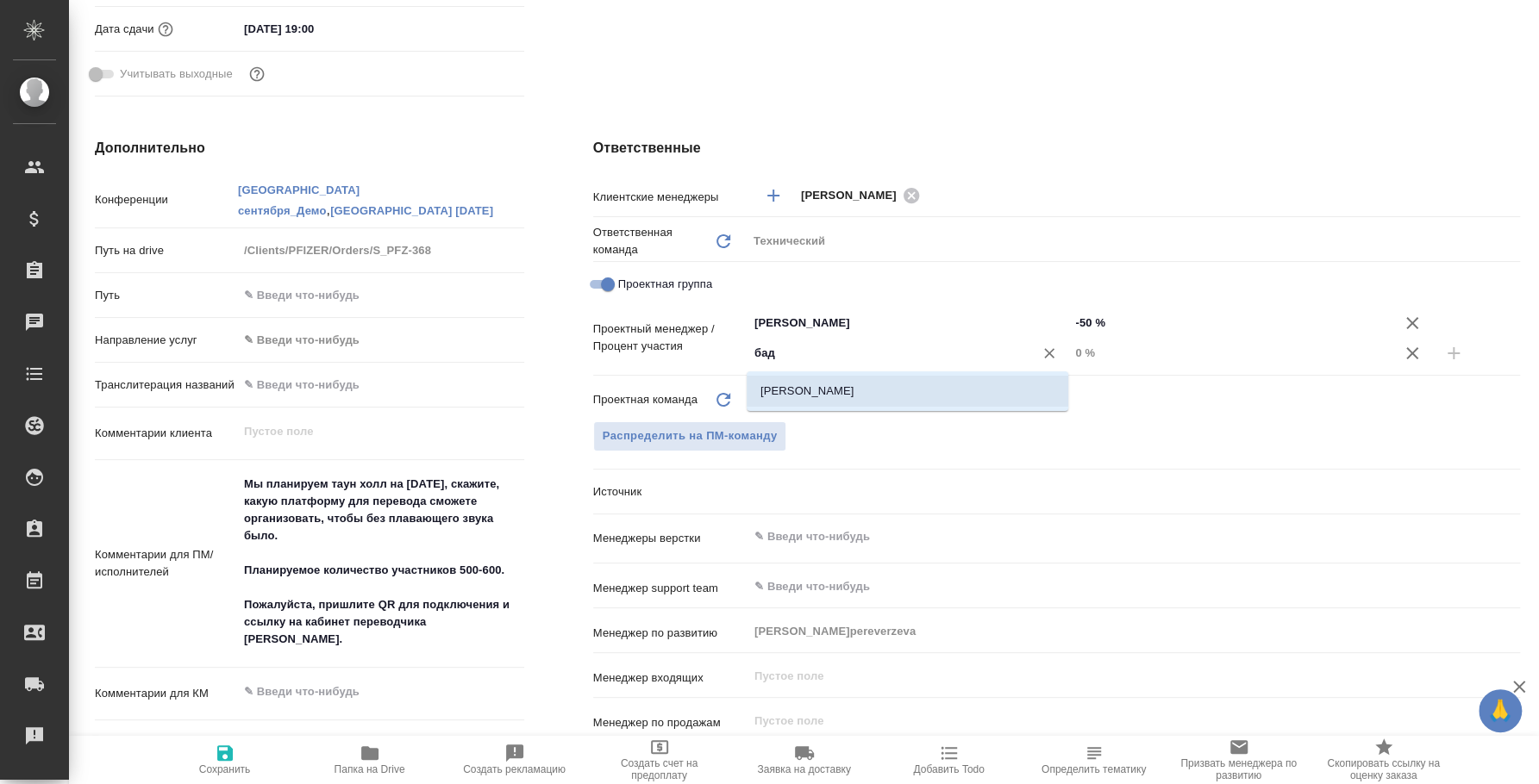
click at [968, 387] on li "Баданян Артак" at bounding box center [907, 391] width 322 height 31
type textarea "x"
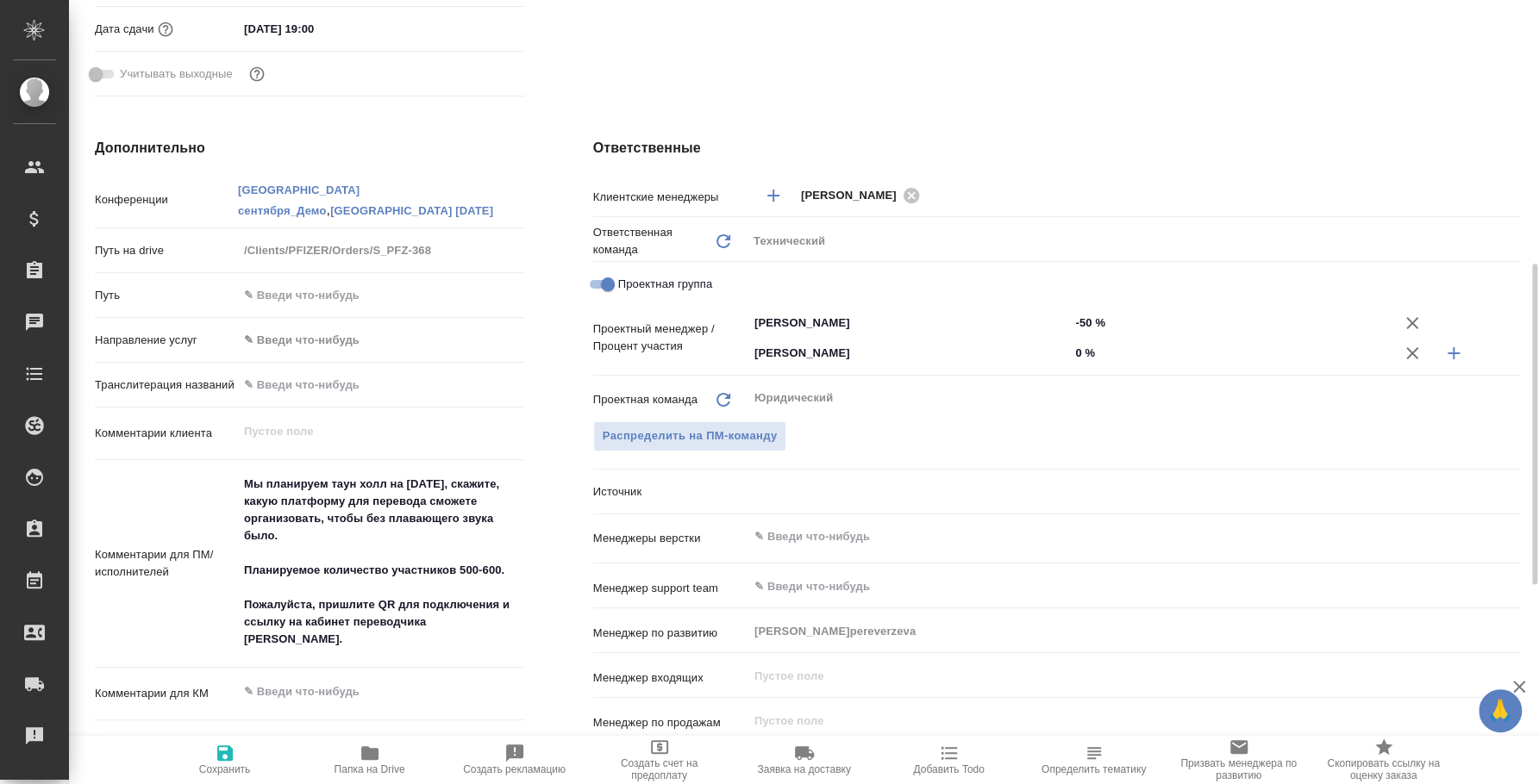
click at [1078, 349] on input "0 %" at bounding box center [1229, 352] width 322 height 25
type textarea "x"
type input "5 %"
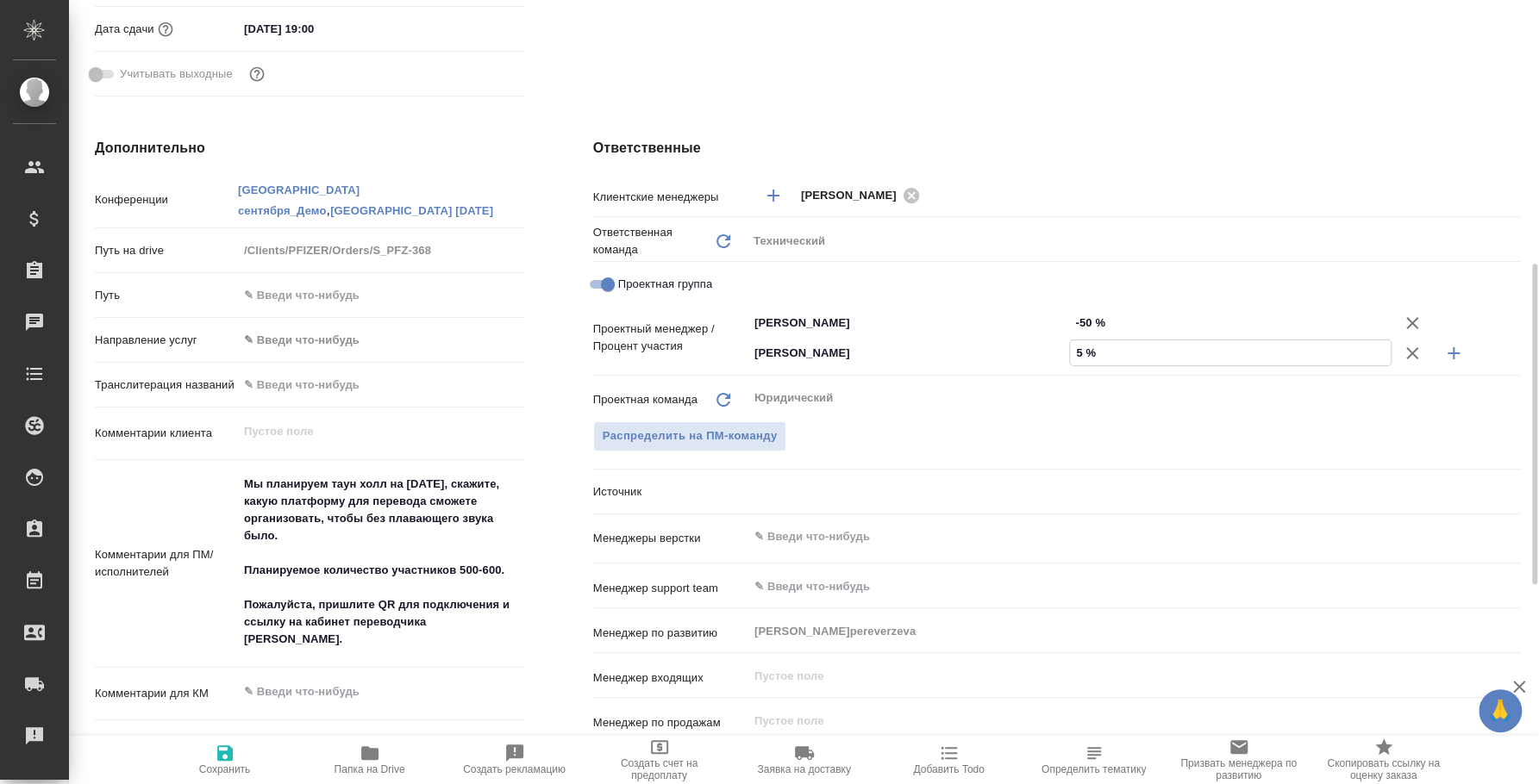
type textarea "x"
type input "50 %"
click at [1112, 379] on div "Проектный менеджер / Процент участия Федотова Ирина ​ -50 % Баданян Артак ​ 50 %" at bounding box center [1056, 344] width 927 height 75
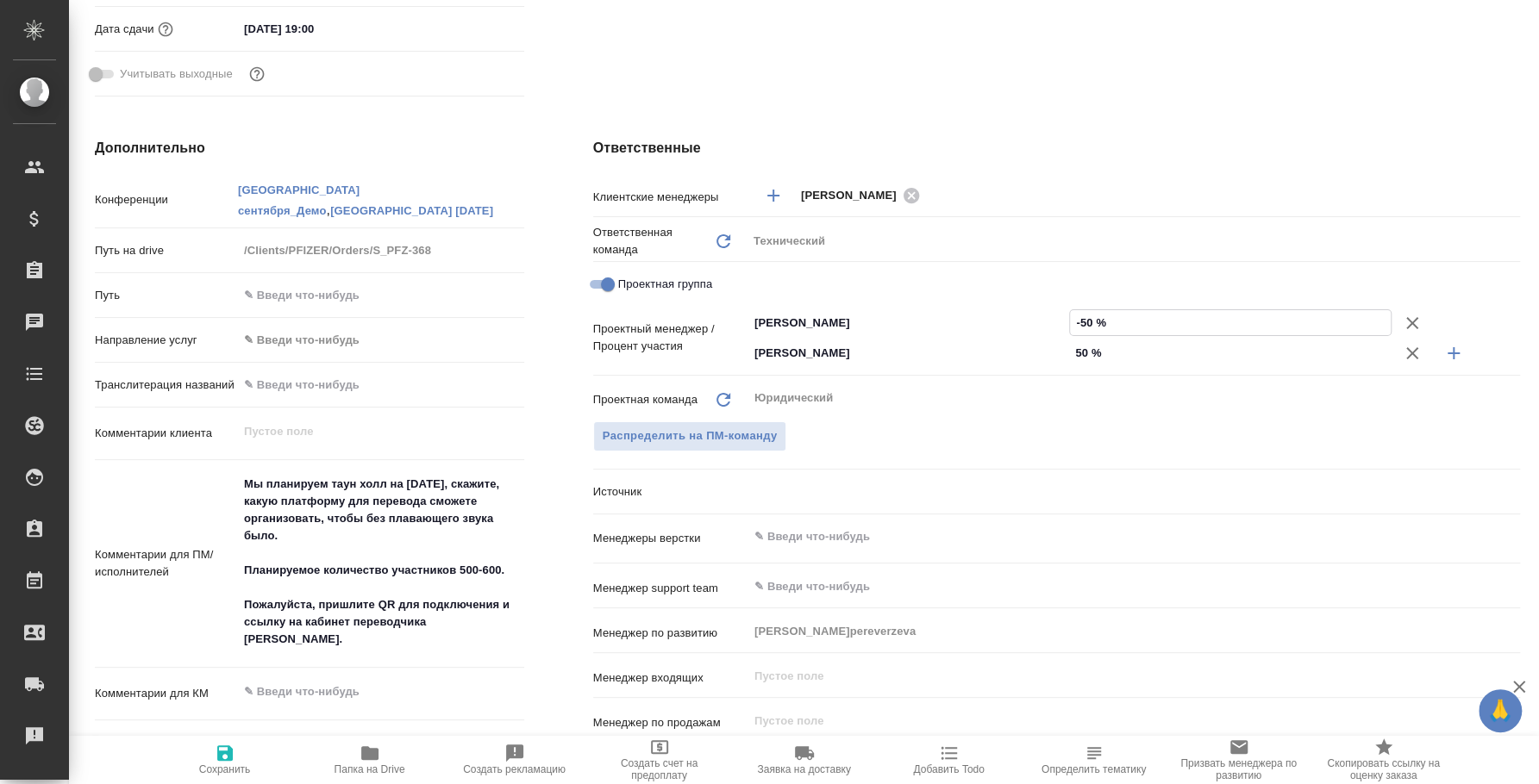
click at [1084, 311] on input "-50 %" at bounding box center [1229, 322] width 320 height 25
click at [1080, 318] on input "-50 %" at bounding box center [1229, 322] width 320 height 25
type input "50 %"
type textarea "x"
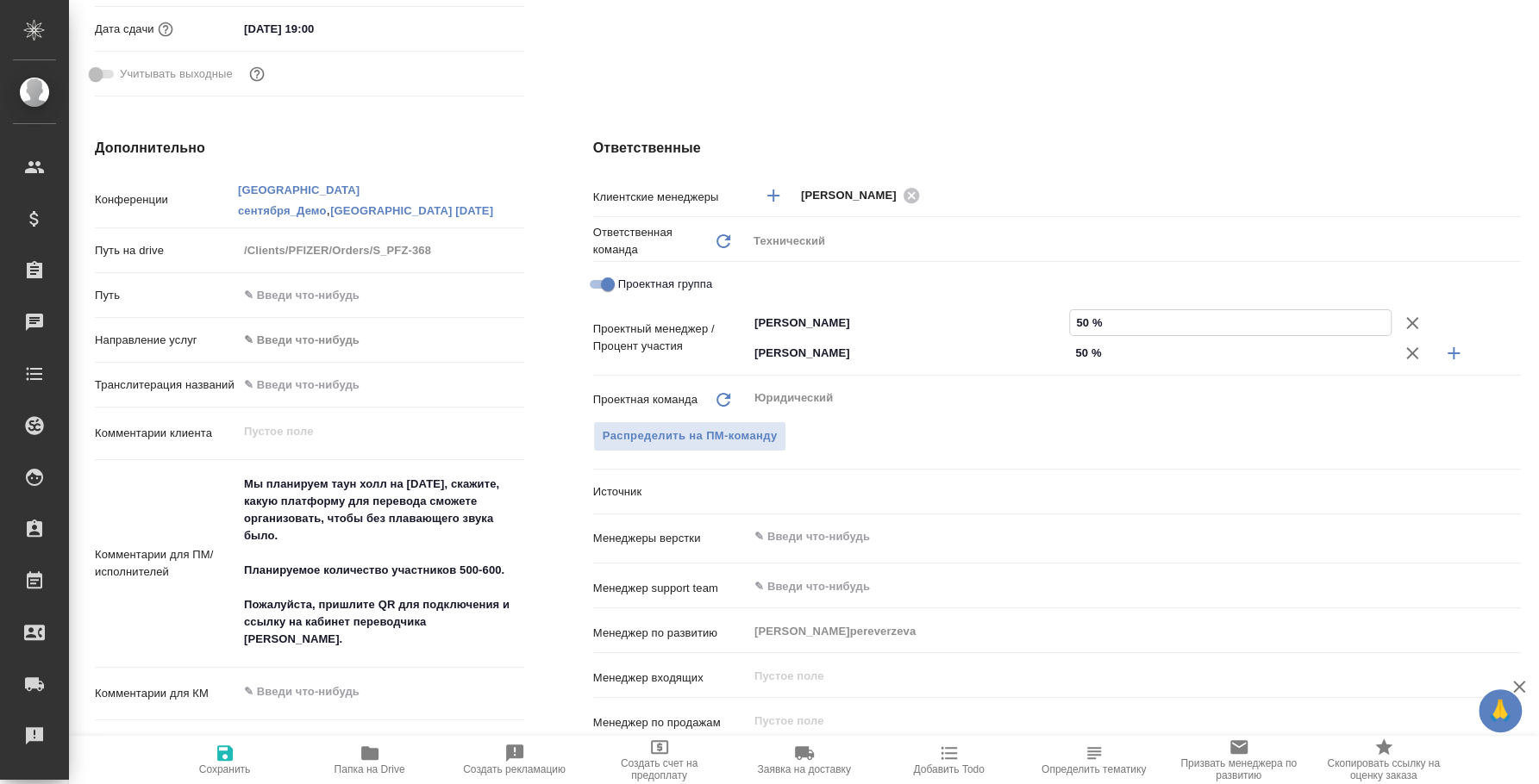
type textarea "x"
click at [1130, 428] on div "Распределить на ПМ-команду" at bounding box center [1056, 436] width 927 height 30
click at [235, 756] on span "Сохранить" at bounding box center [225, 758] width 124 height 33
type textarea "x"
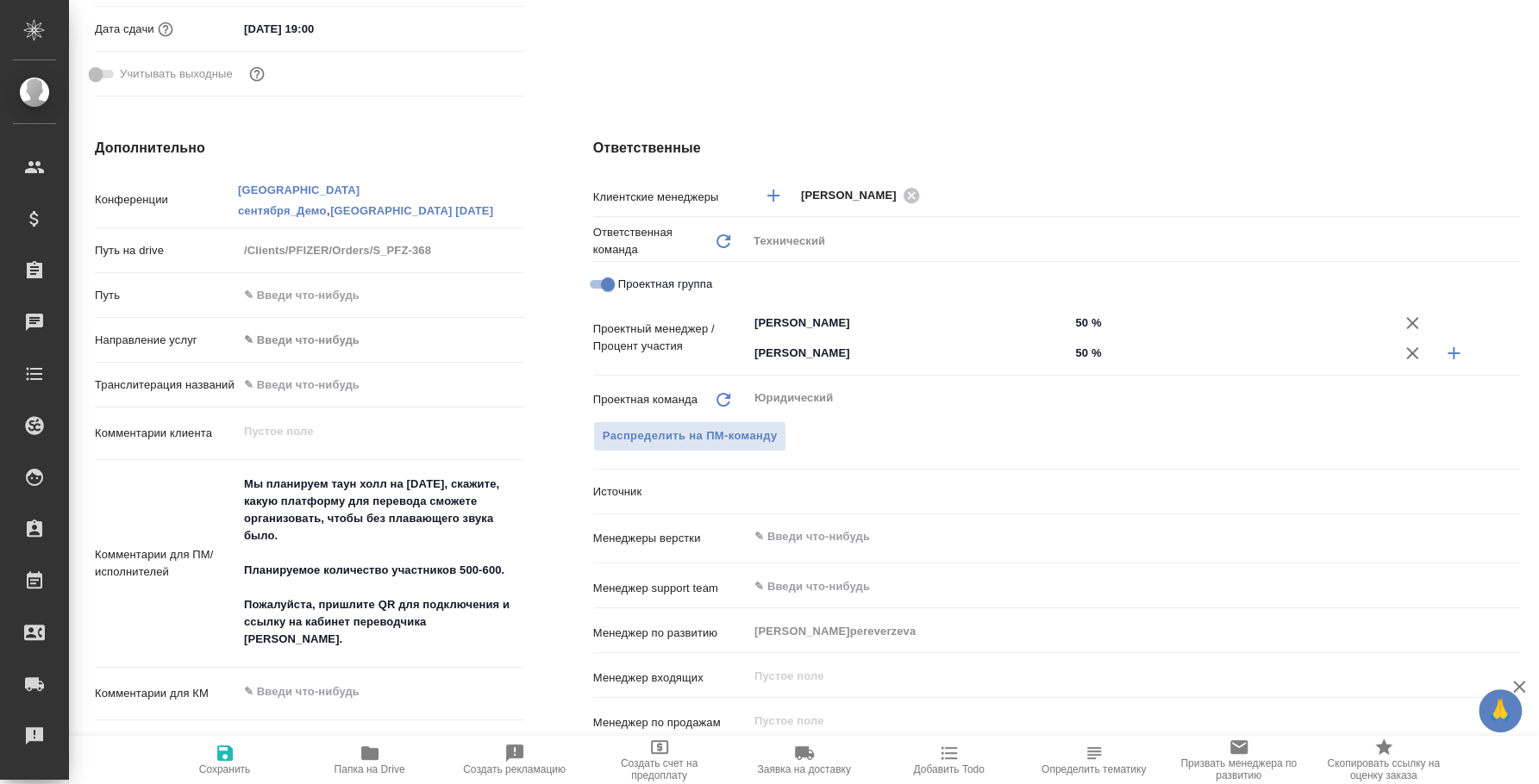
type textarea "x"
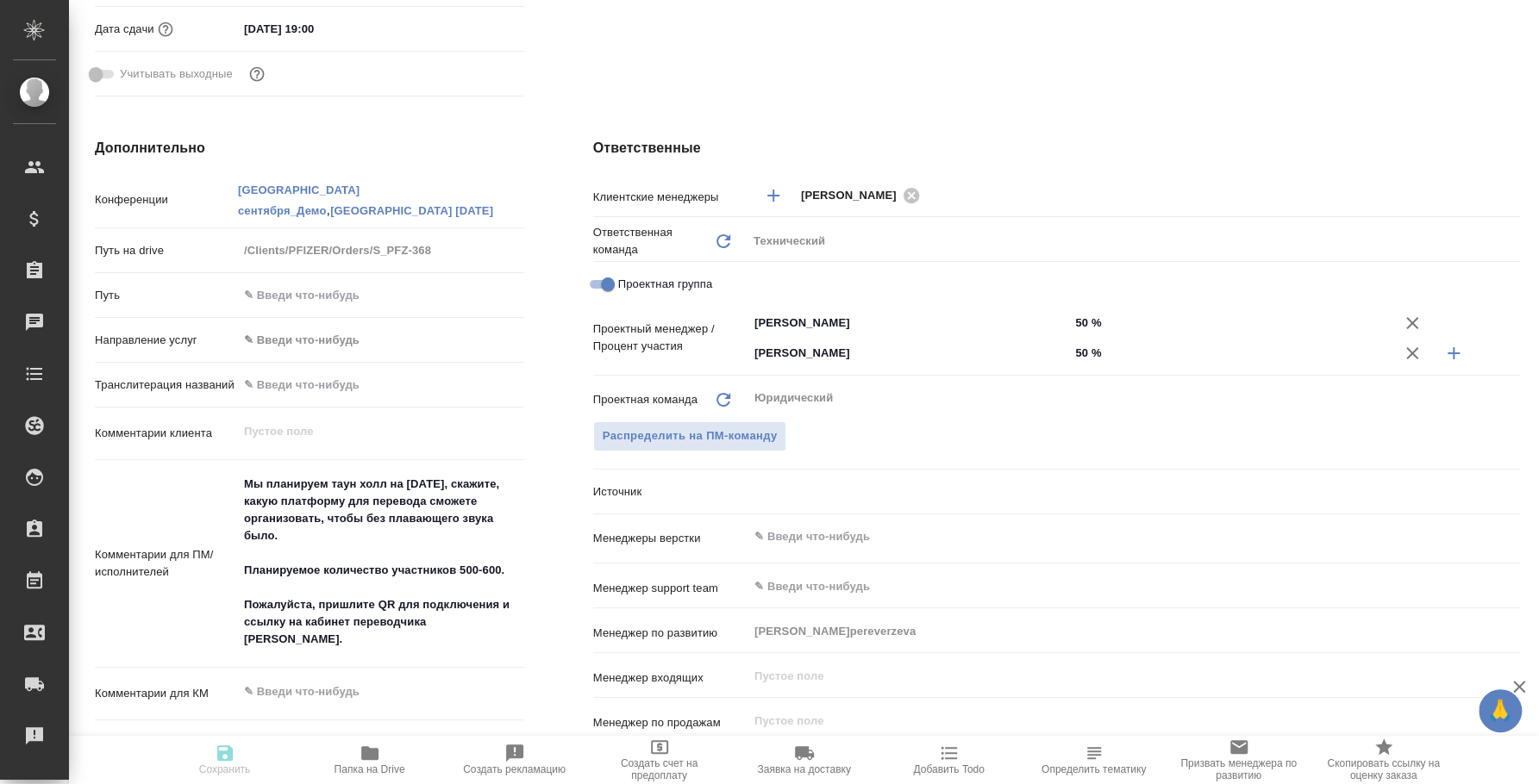
type textarea "x"
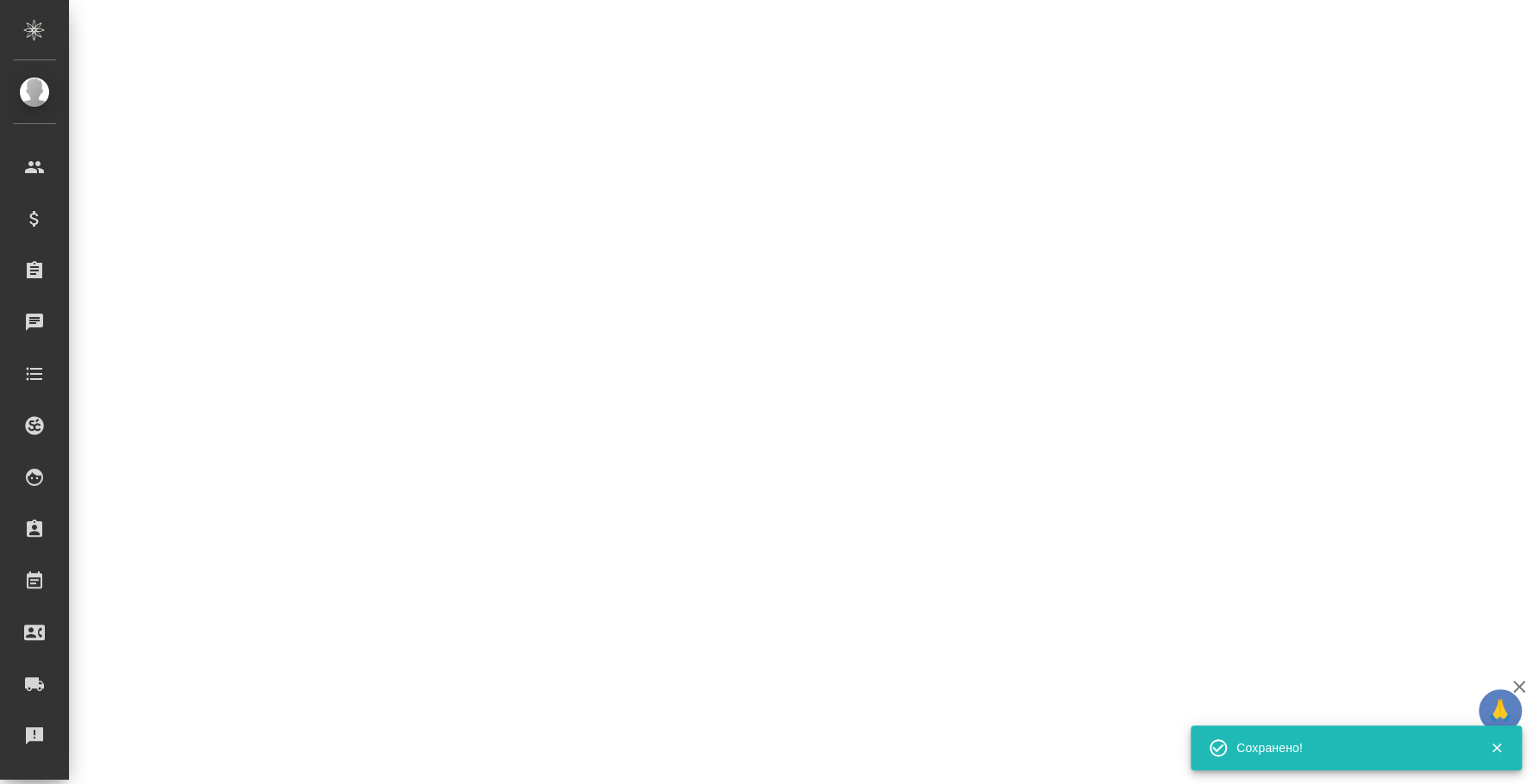
select select "RU"
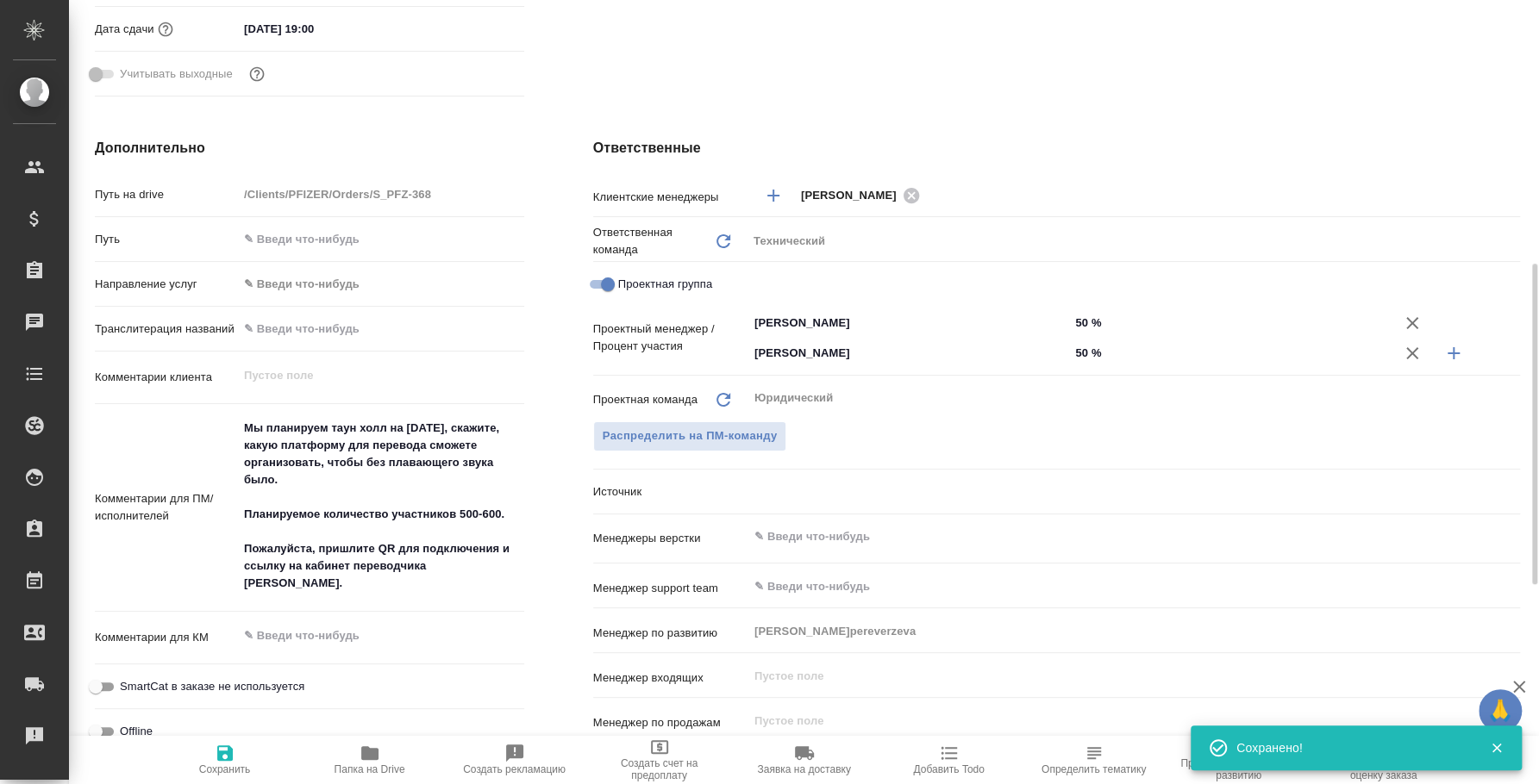
type textarea "x"
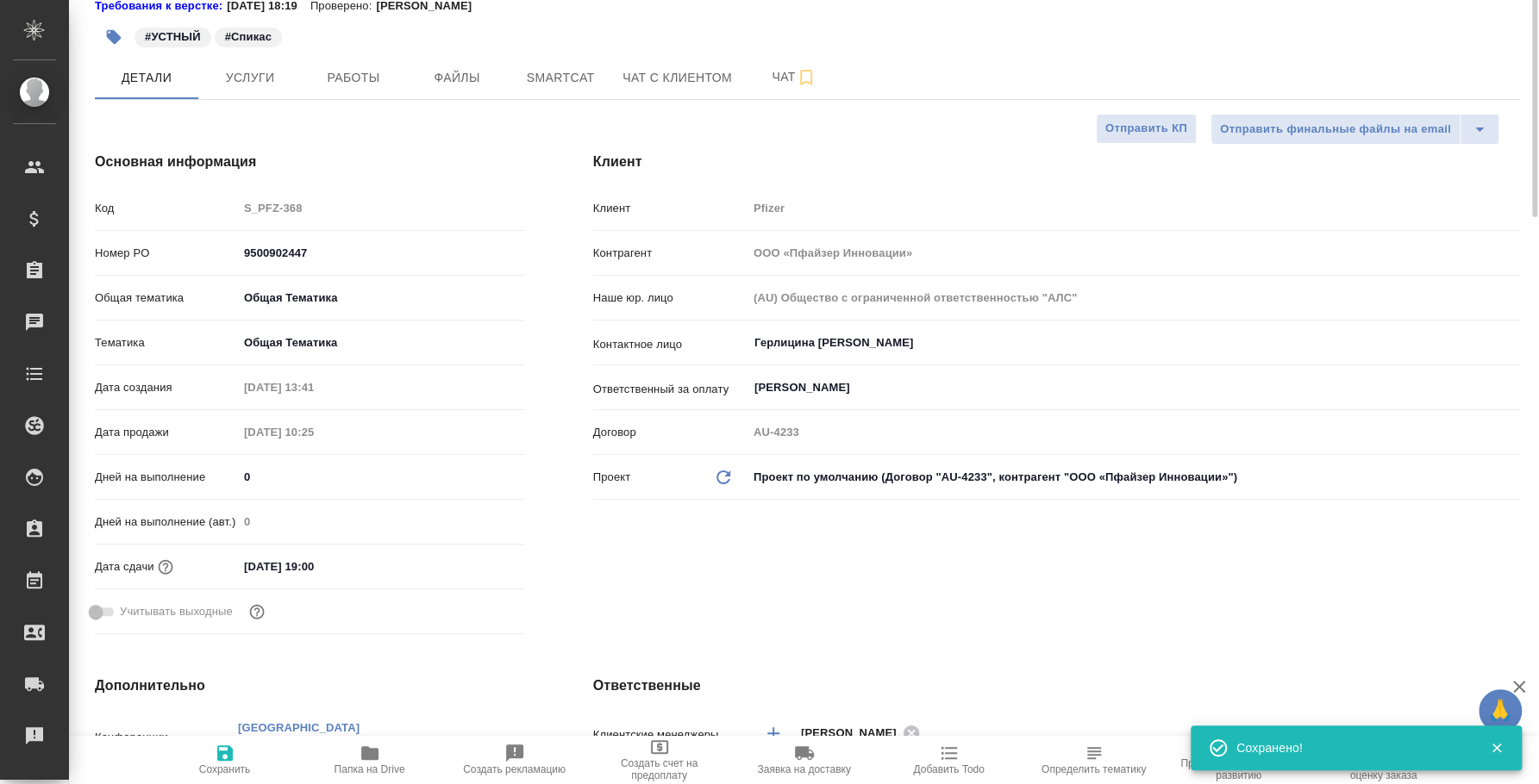
scroll to position [0, 0]
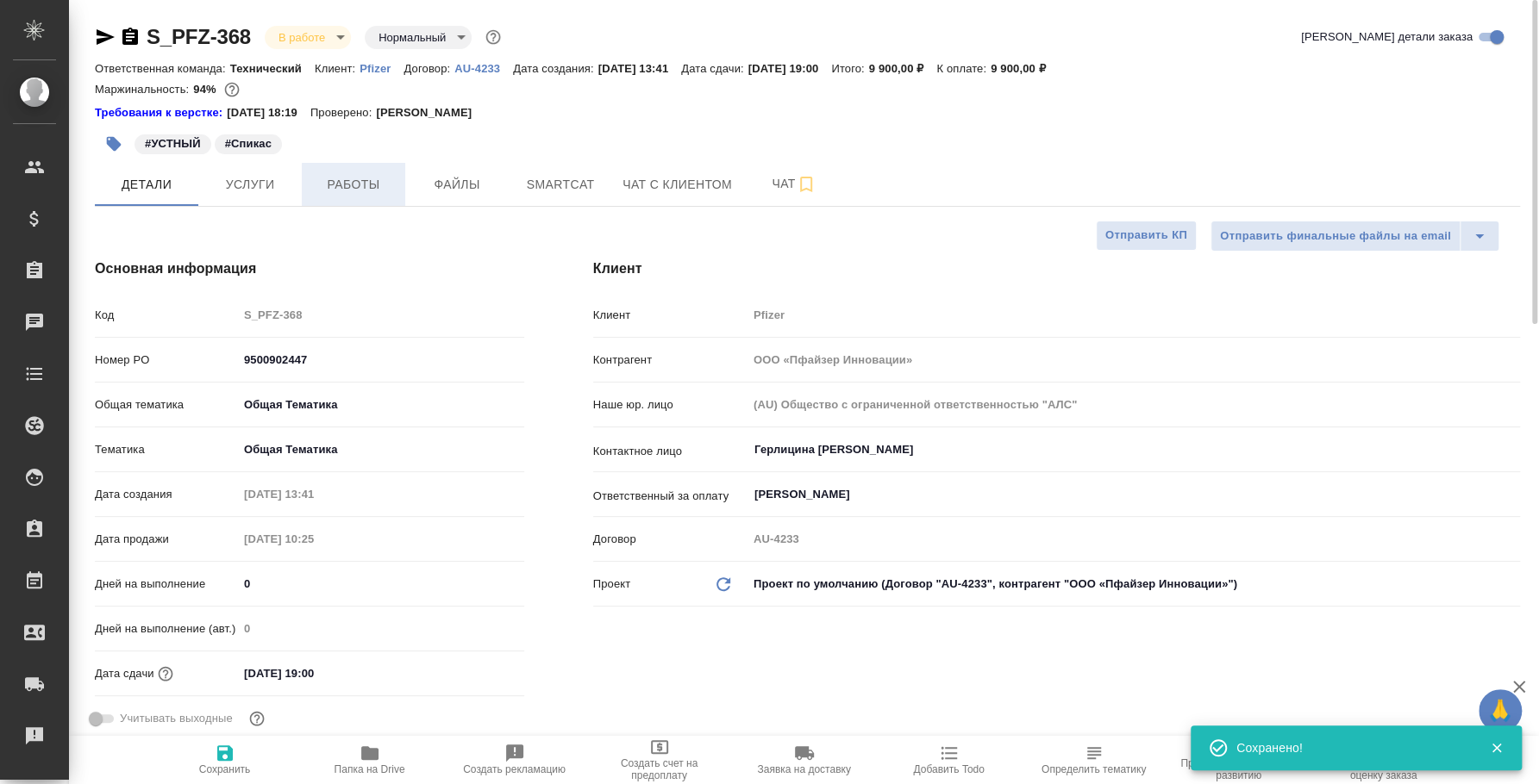
click at [329, 176] on span "Работы" at bounding box center [352, 185] width 83 height 22
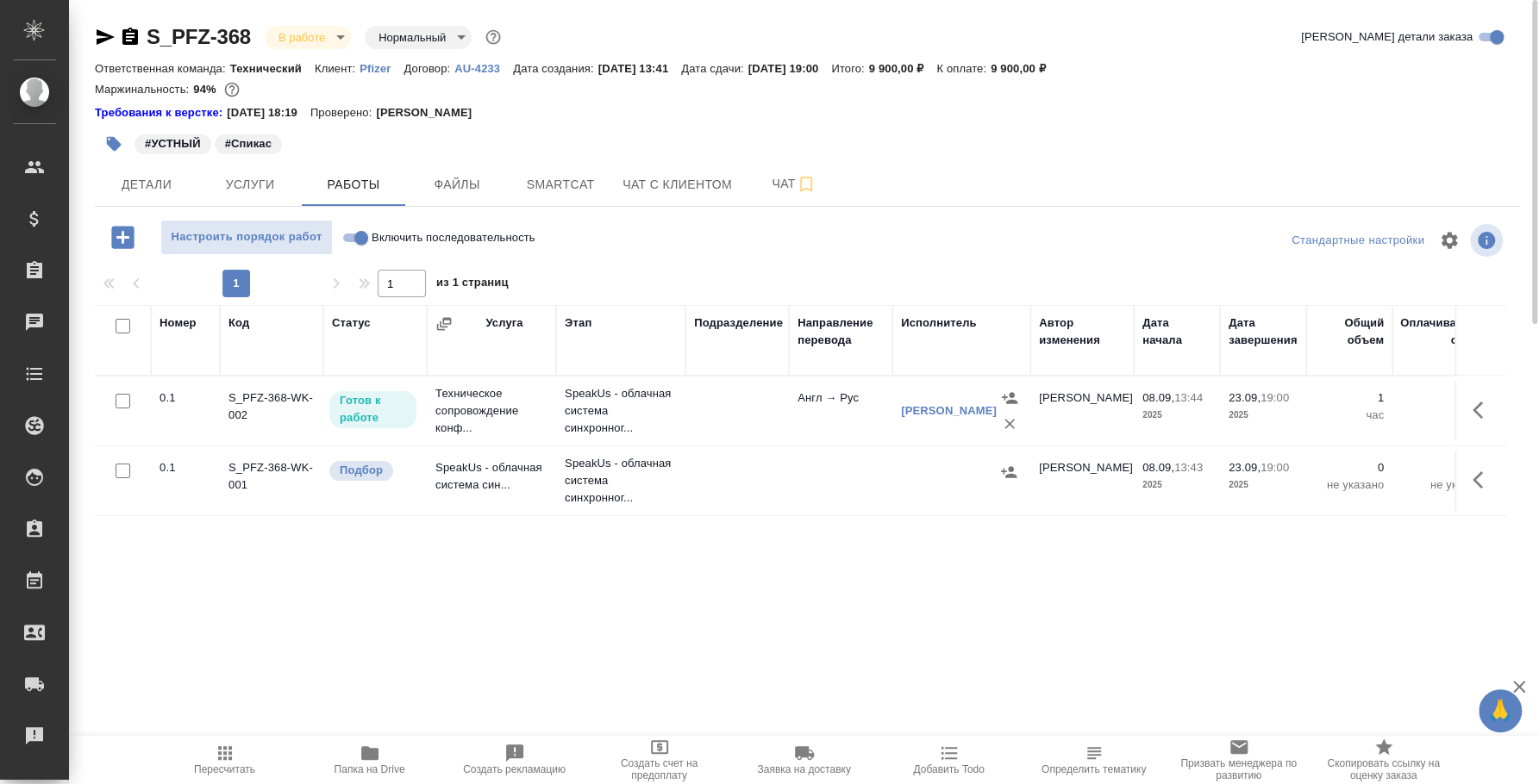
click at [363, 423] on p "Готов к работе" at bounding box center [372, 409] width 67 height 35
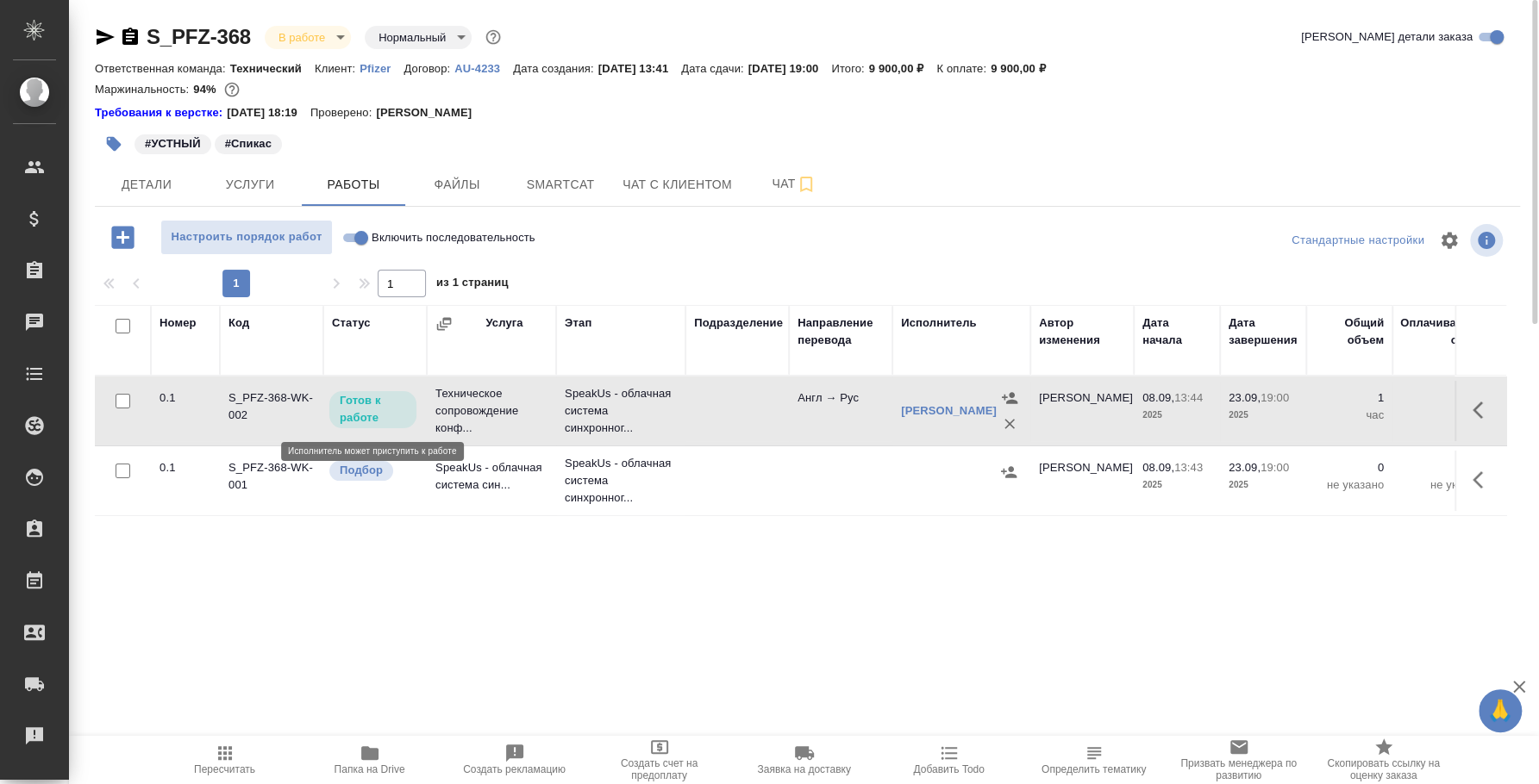
click at [363, 423] on p "Готов к работе" at bounding box center [372, 409] width 67 height 35
click at [349, 243] on input "Включить последовательность" at bounding box center [361, 238] width 62 height 21
checkbox input "true"
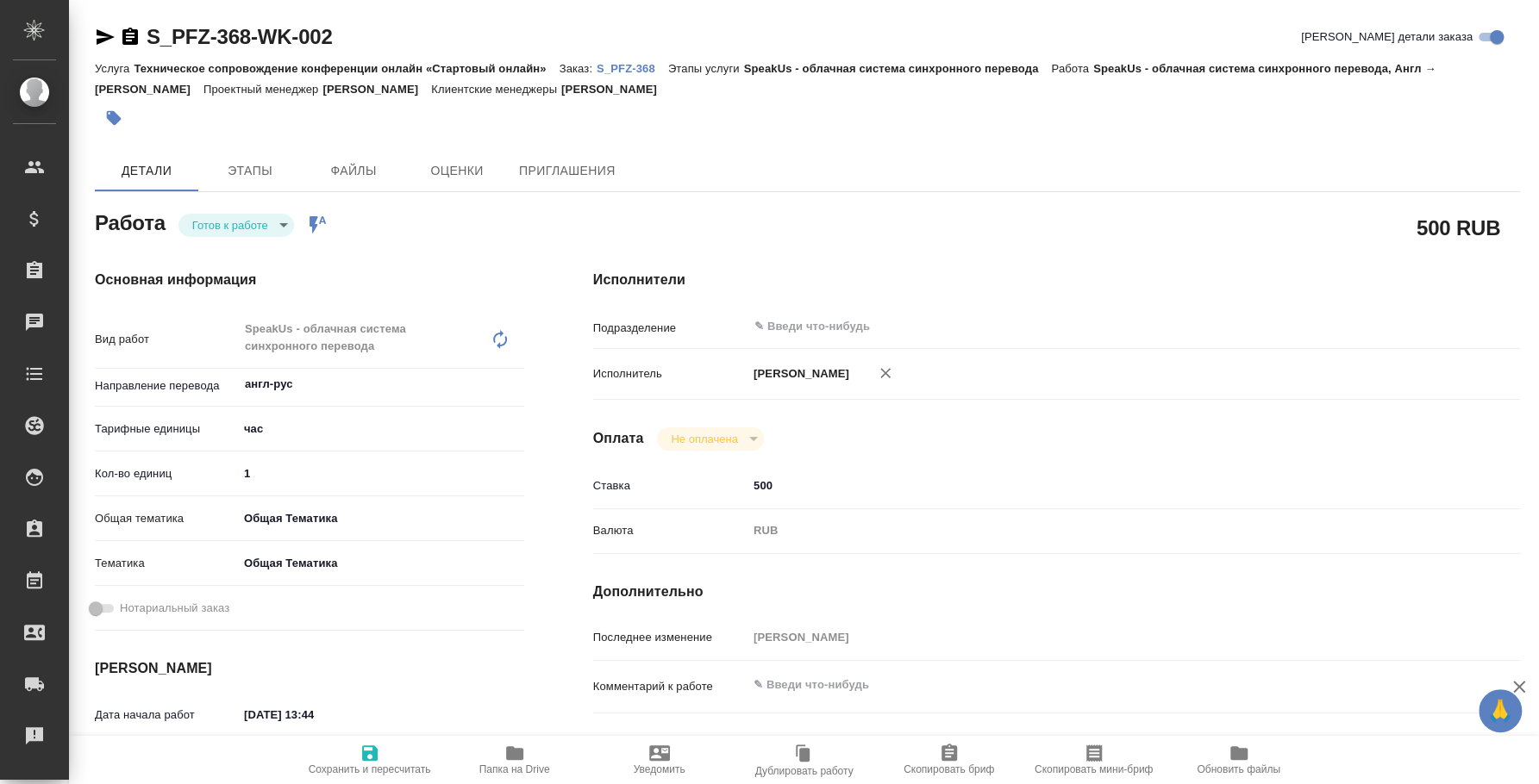
type textarea "x"
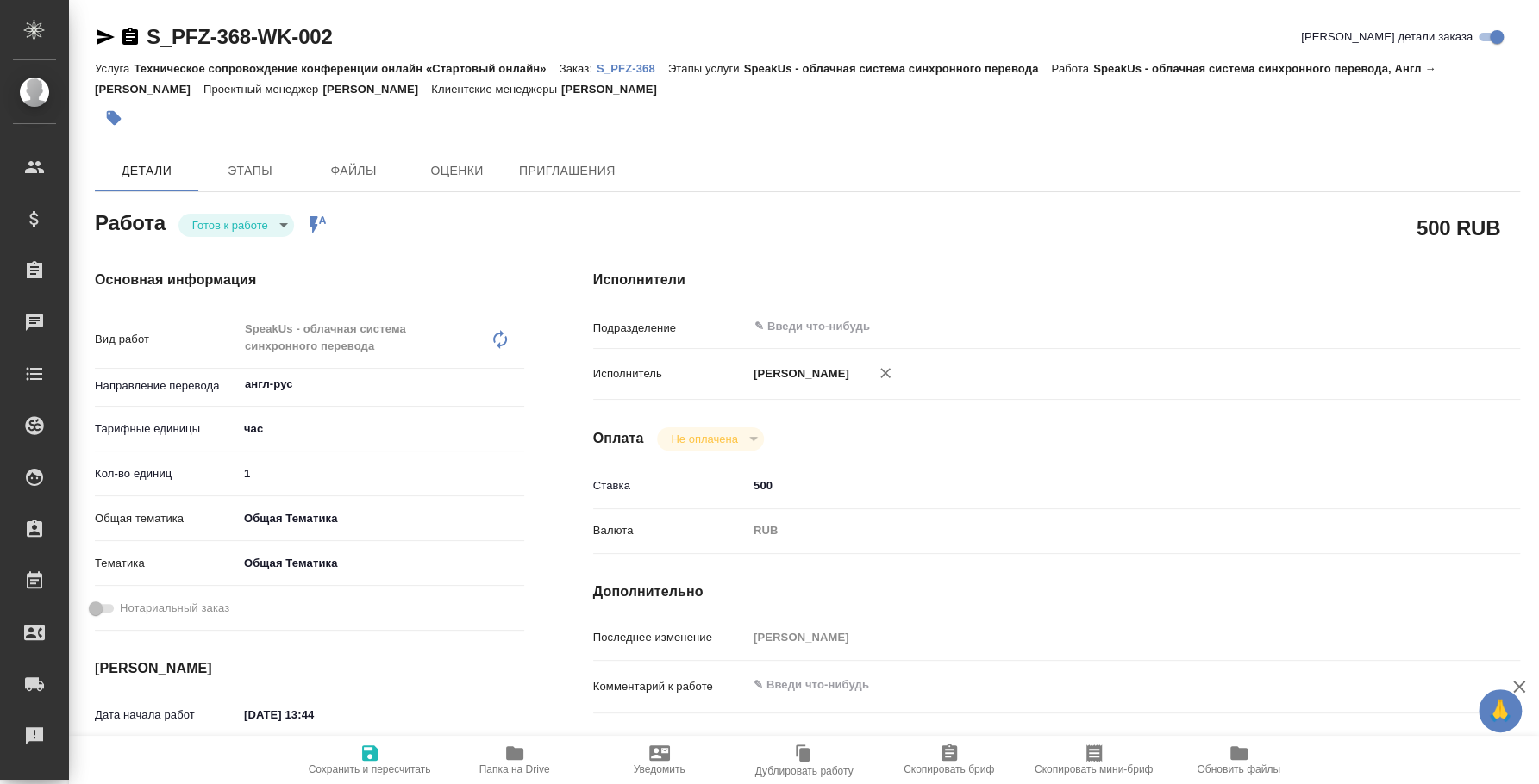
type textarea "x"
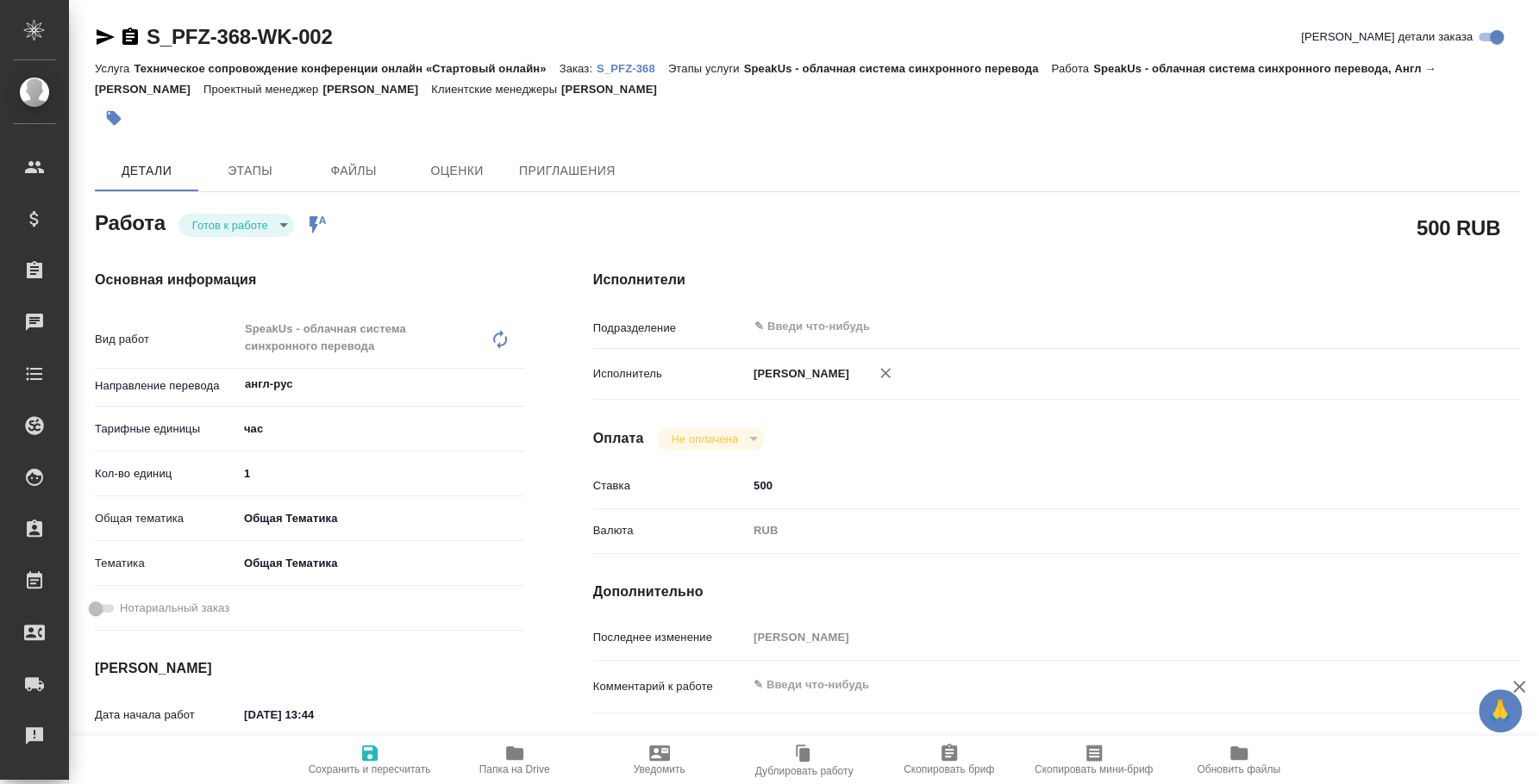
click at [282, 223] on body "🙏 .cls-1 fill:#fff; AWATERA [PERSON_NAME] Спецификации Заказы Чаты Todo Проекты…" at bounding box center [770, 392] width 1539 height 784
type textarea "x"
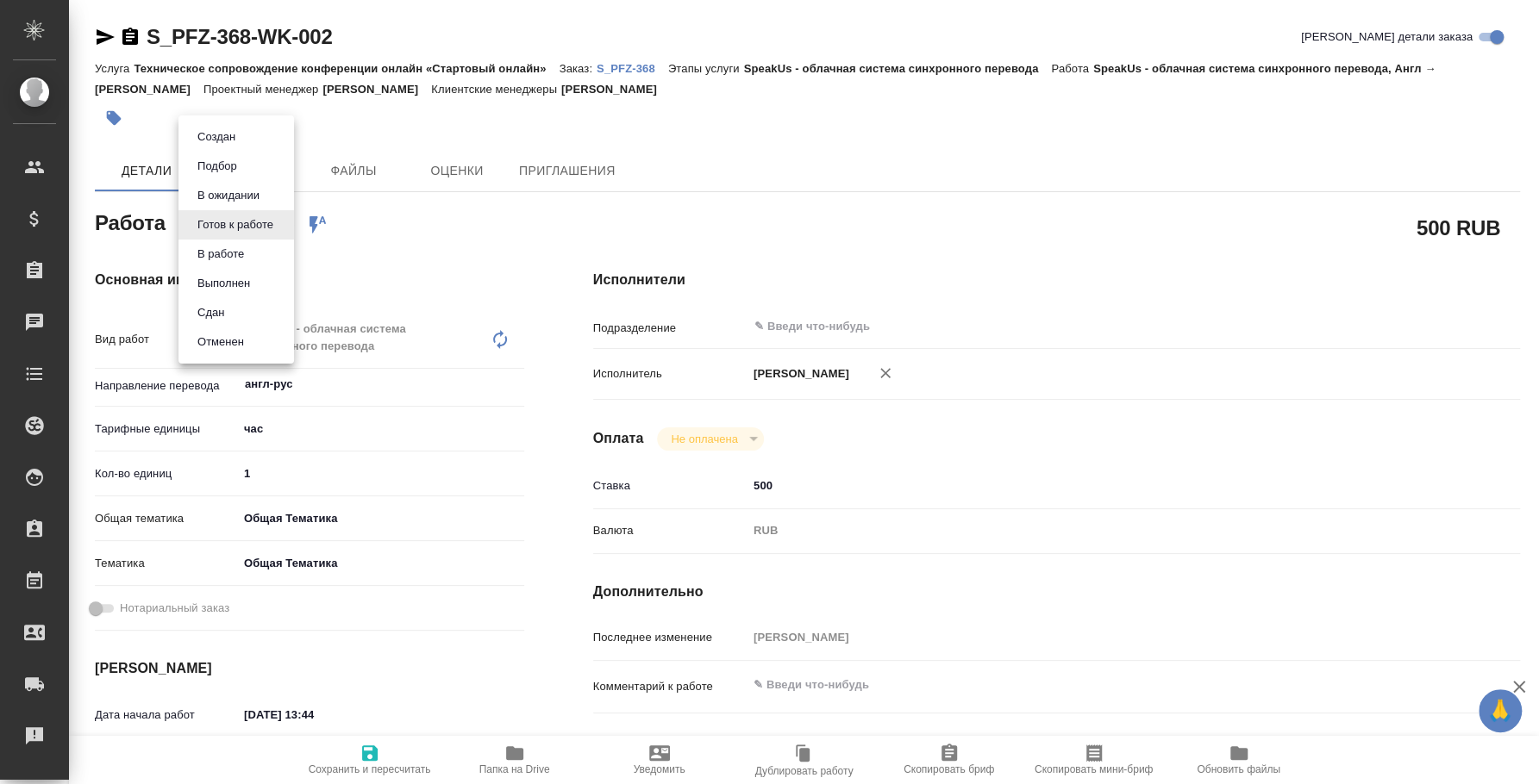
type textarea "x"
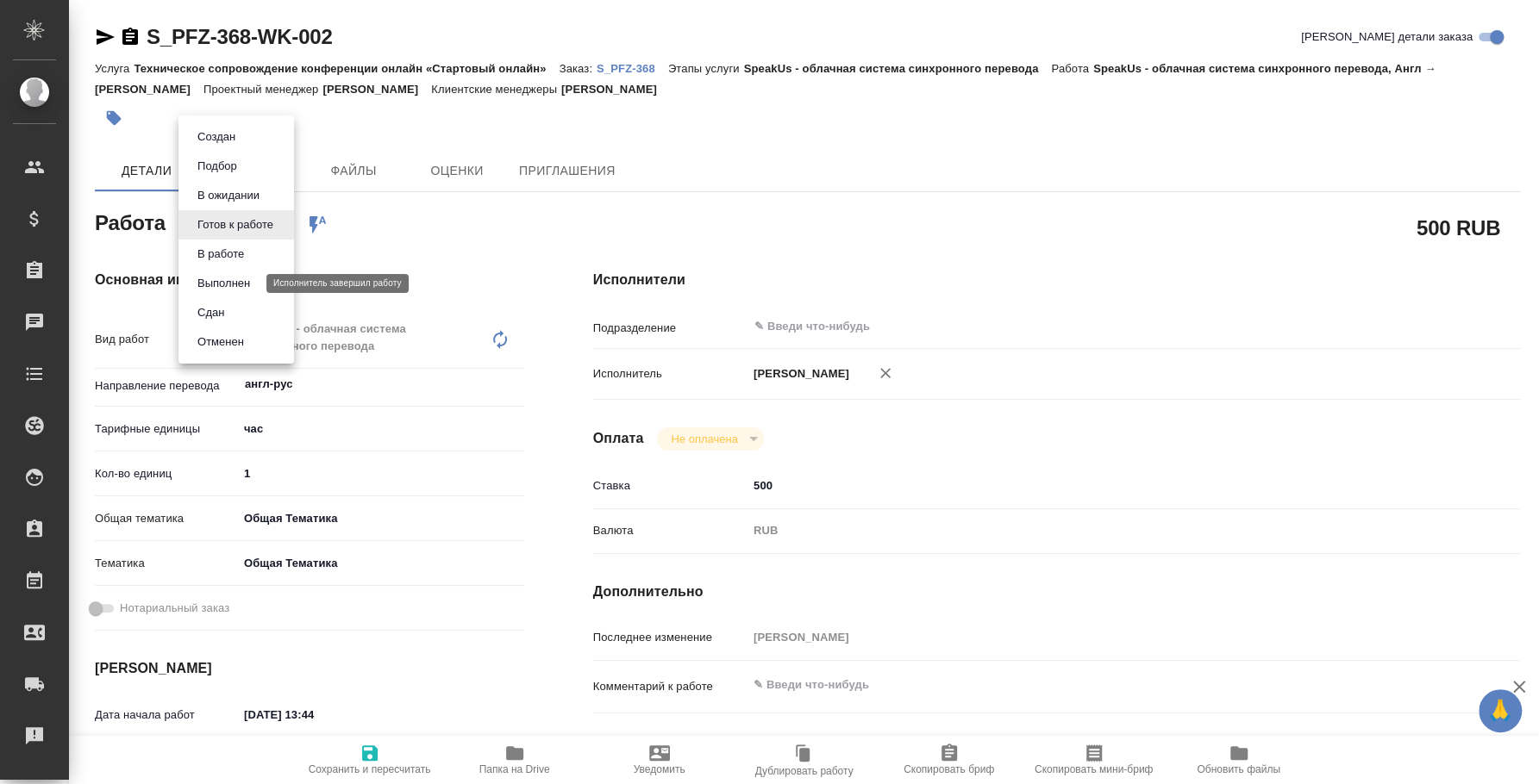
type textarea "x"
click at [250, 305] on li "Сдан" at bounding box center [236, 312] width 115 height 29
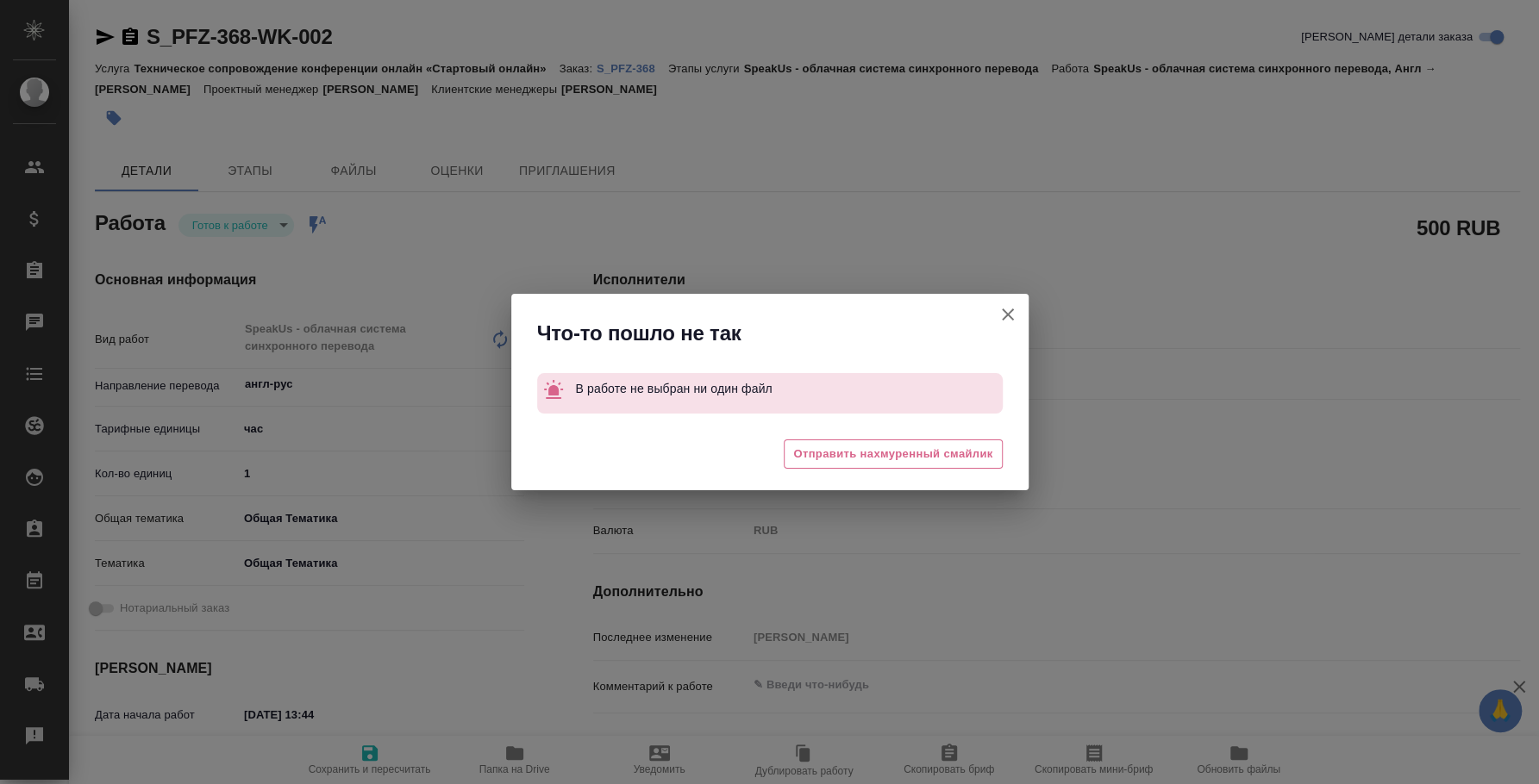
type textarea "x"
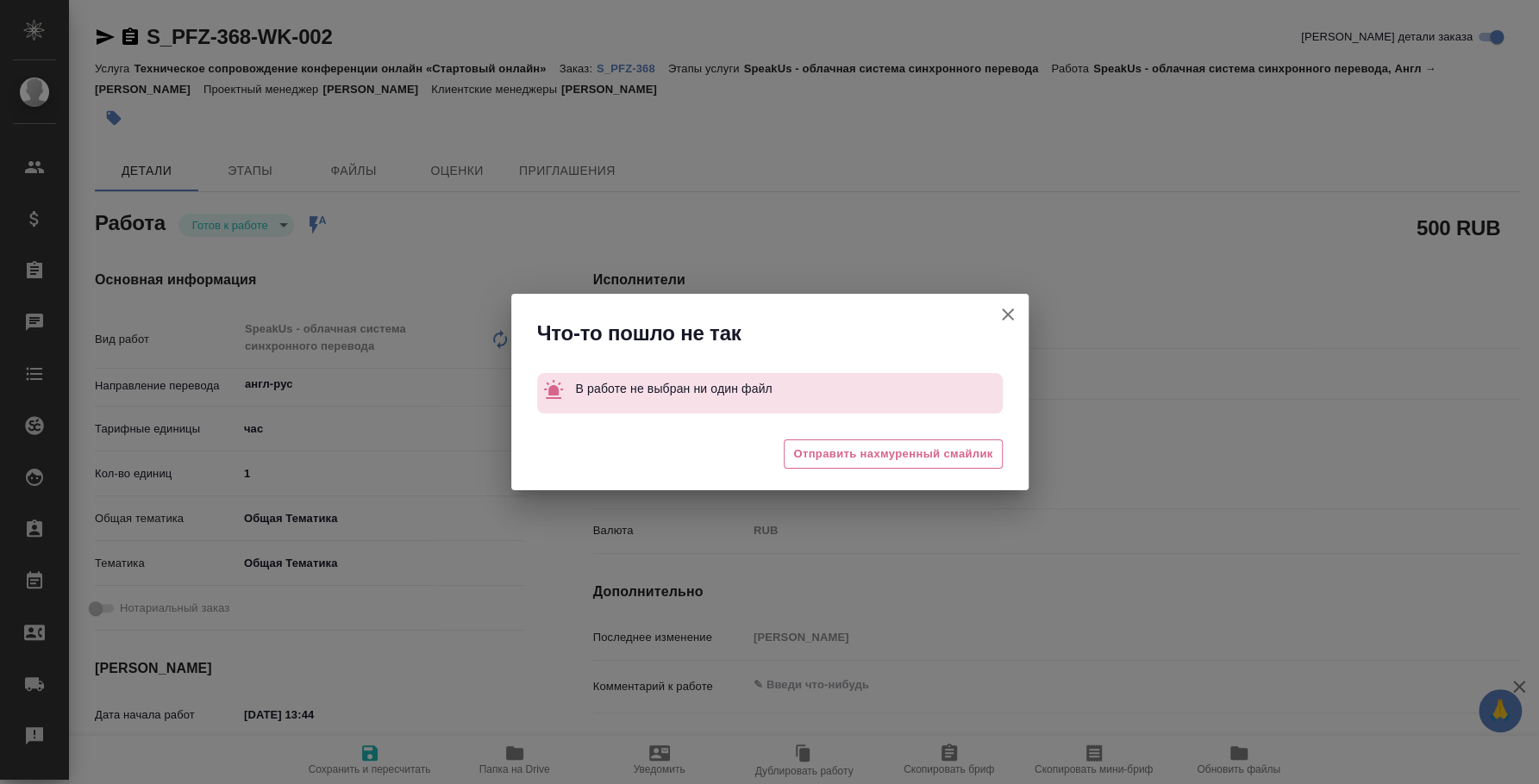
type textarea "x"
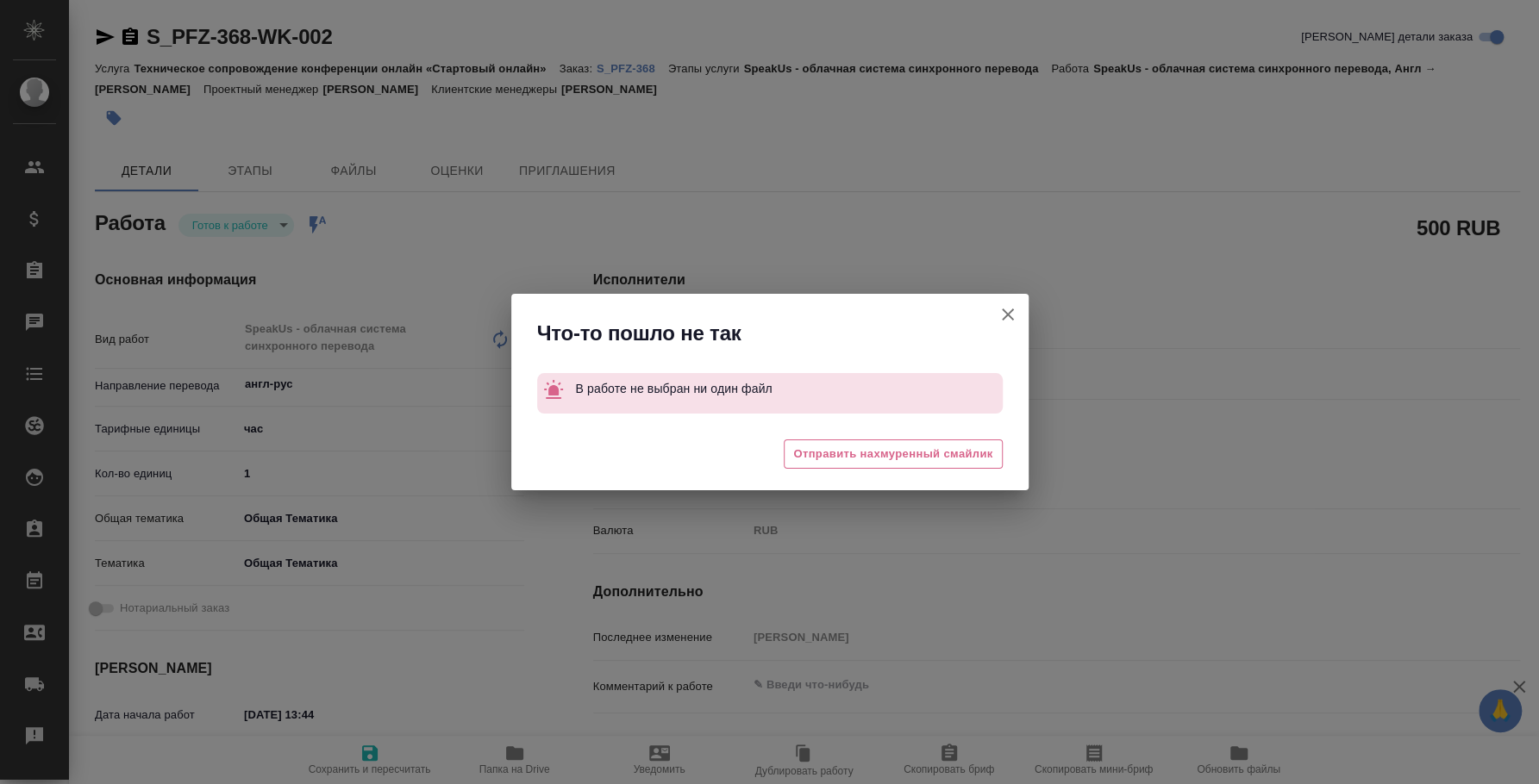
type textarea "x"
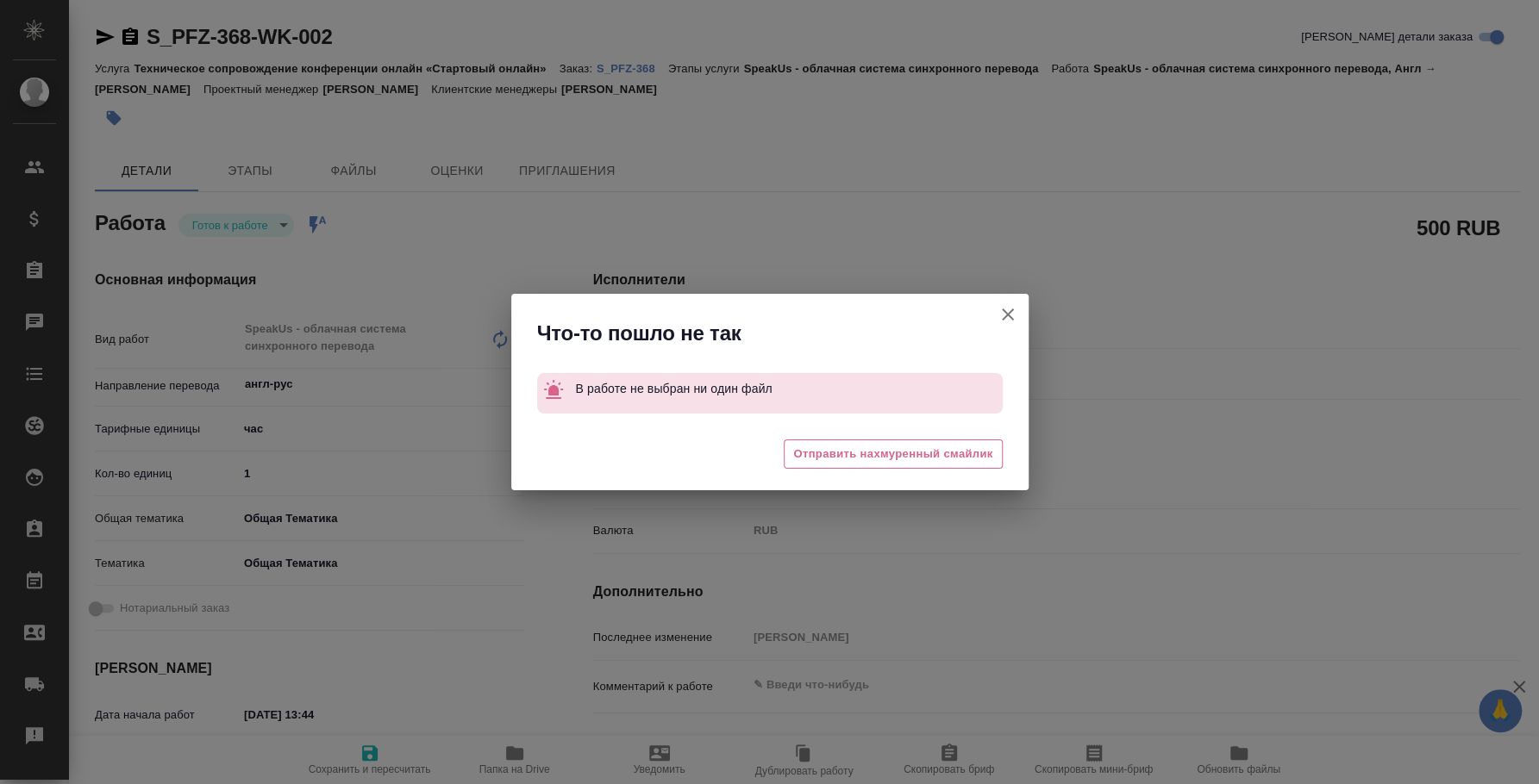
click at [1001, 312] on icon "button" at bounding box center [1007, 314] width 21 height 21
type textarea "x"
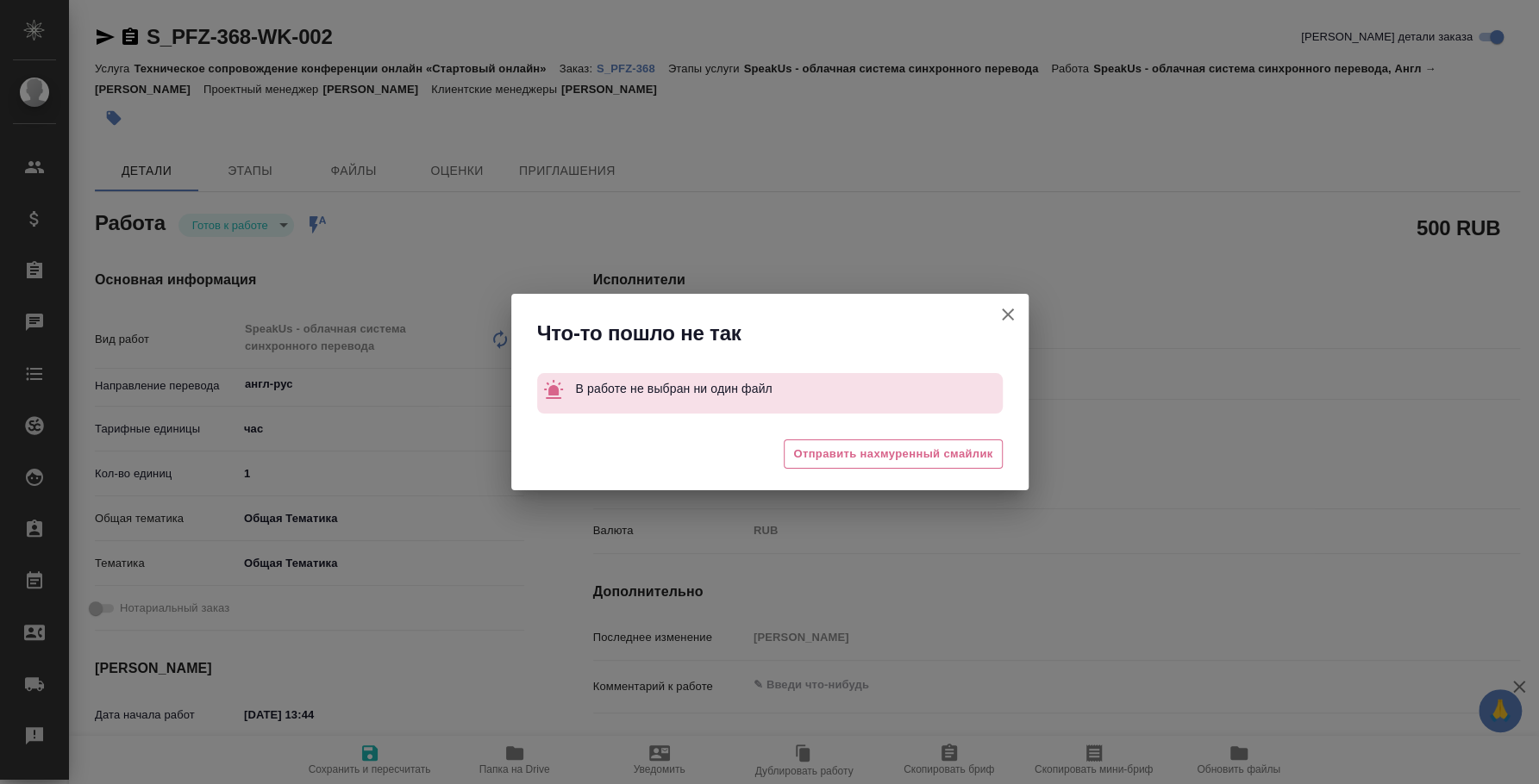
type textarea "x"
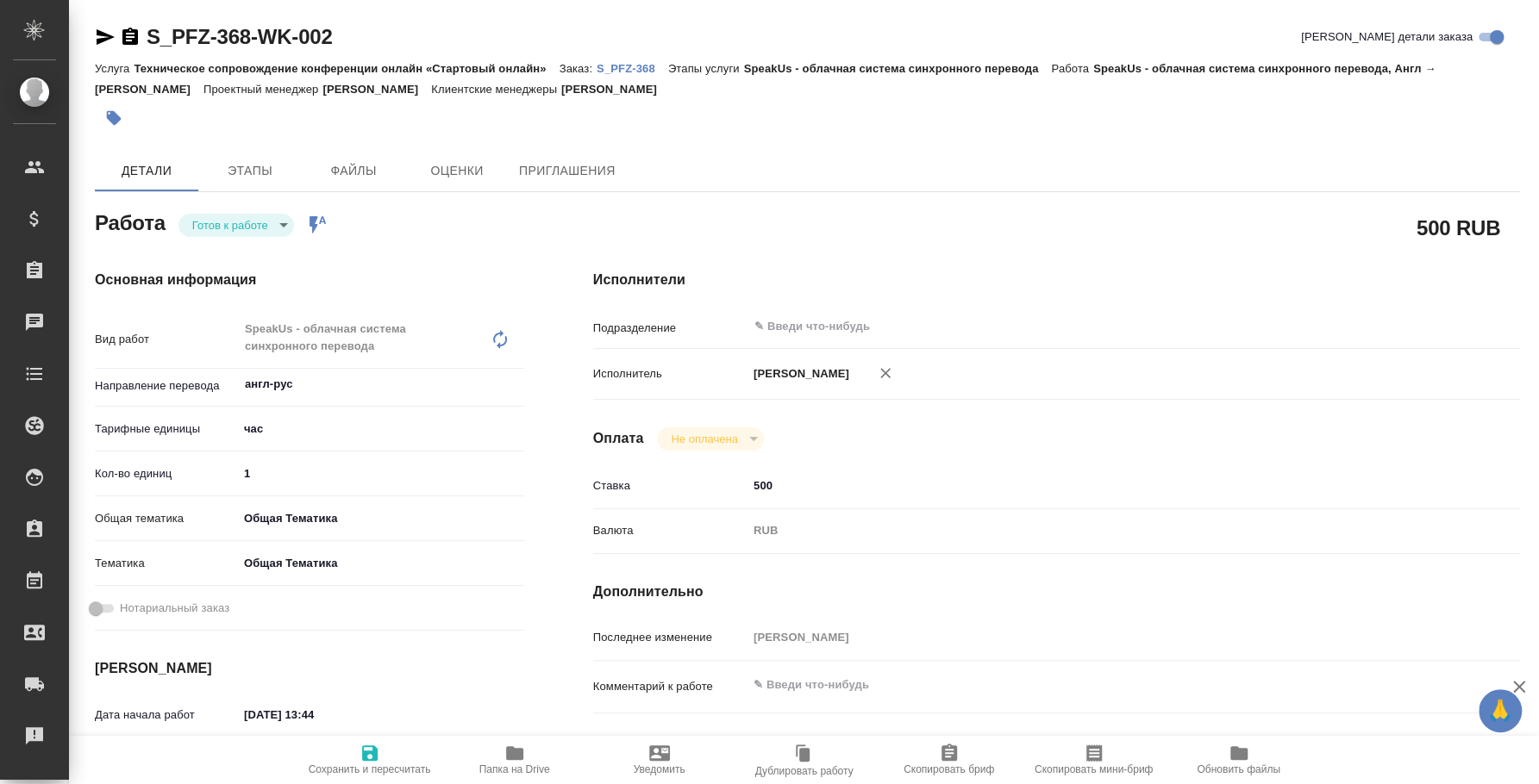
click at [248, 227] on body "🙏 .cls-1 fill:#fff; AWATERA Fedotova Irina Клиенты Спецификации Заказы 0 Чаты T…" at bounding box center [770, 392] width 1539 height 784
click at [237, 312] on li "Сдан" at bounding box center [236, 312] width 115 height 29
type textarea "x"
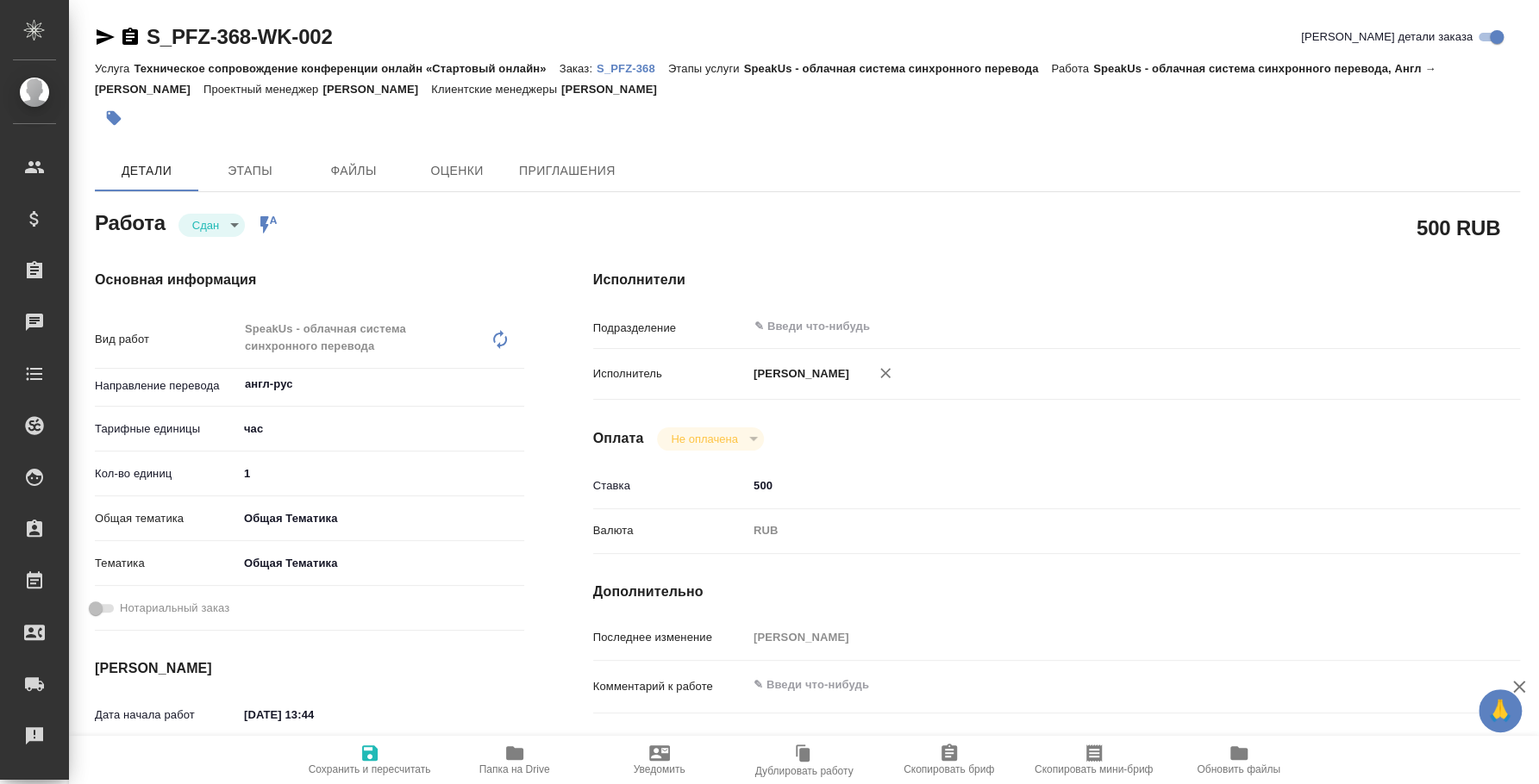
type textarea "x"
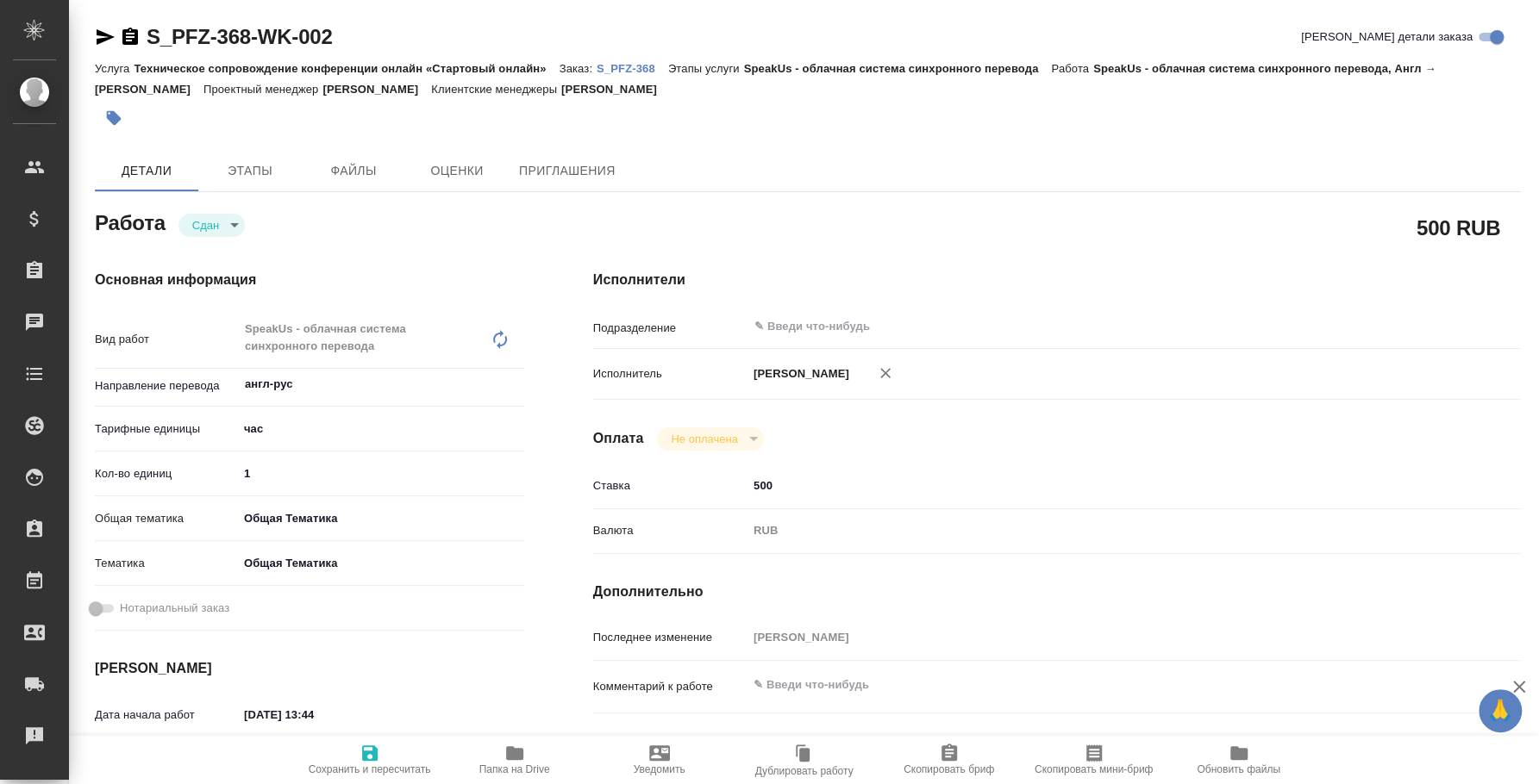
type textarea "x"
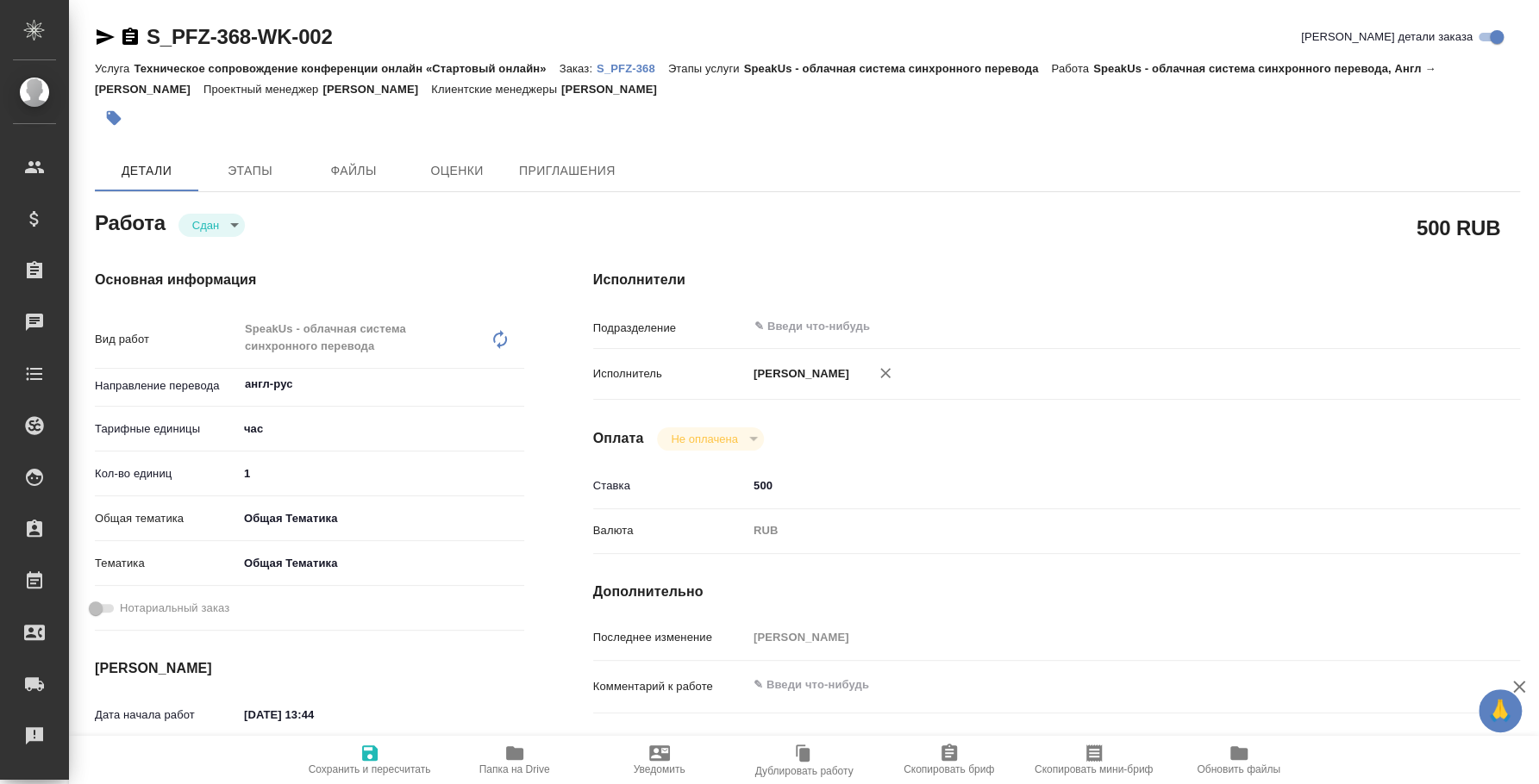
type textarea "x"
click at [645, 69] on p "S_PFZ-368" at bounding box center [632, 68] width 72 height 13
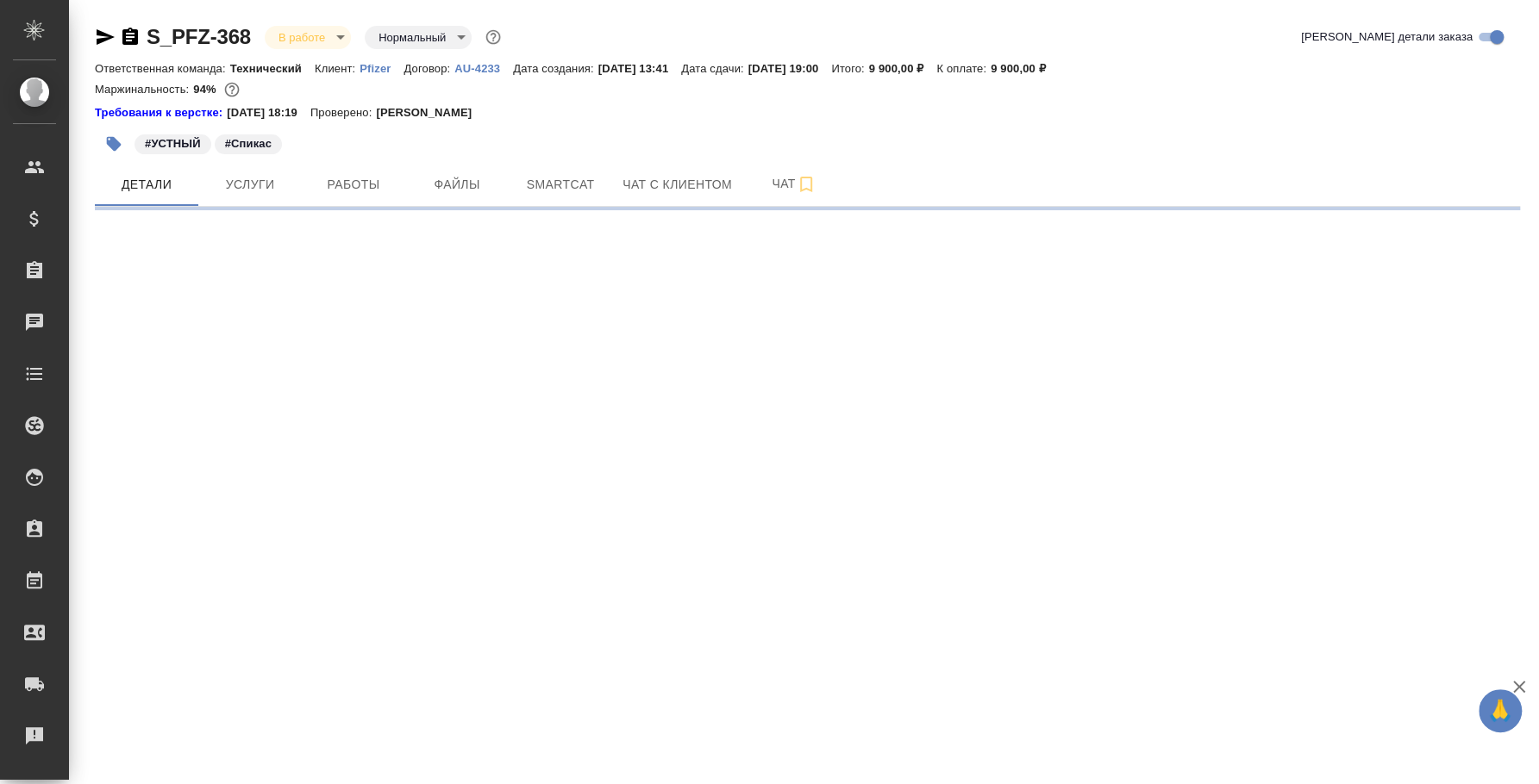
select select "RU"
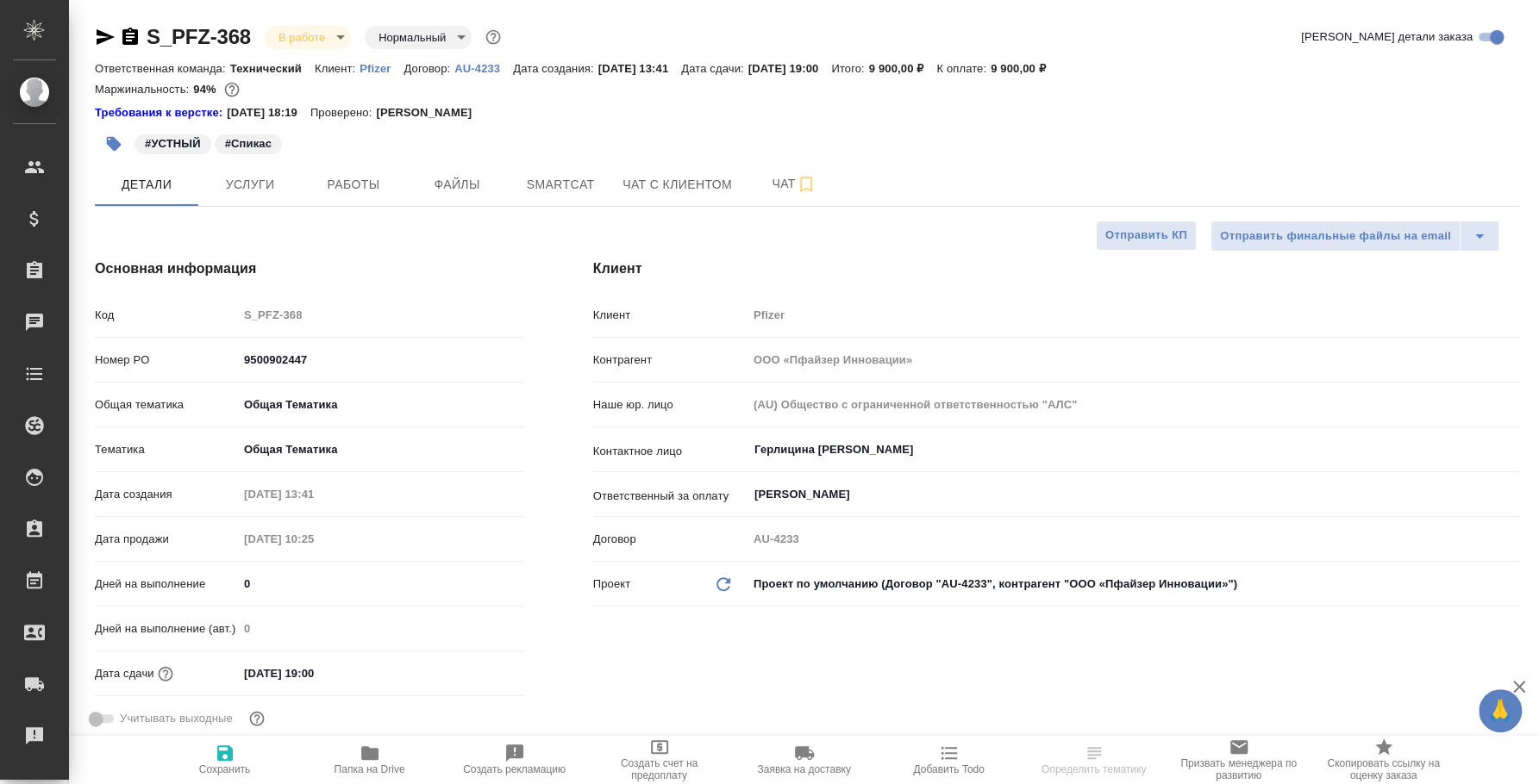
type textarea "x"
click at [336, 36] on body "🙏 .cls-1 fill:#fff; AWATERA [PERSON_NAME] Спецификации Заказы Чаты Todo Проекты…" at bounding box center [770, 392] width 1539 height 784
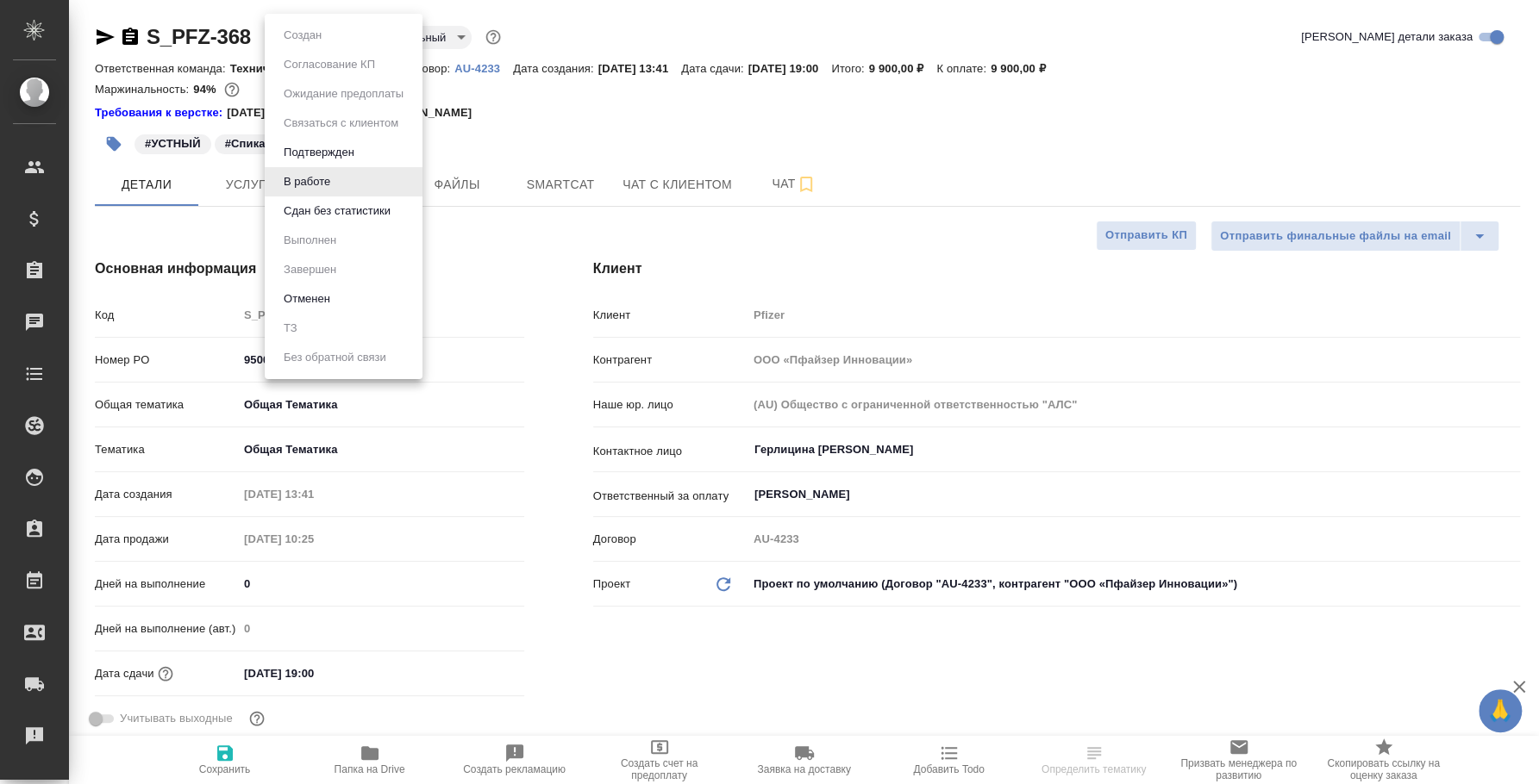
click at [346, 222] on li "Сдан без статистики" at bounding box center [343, 210] width 157 height 29
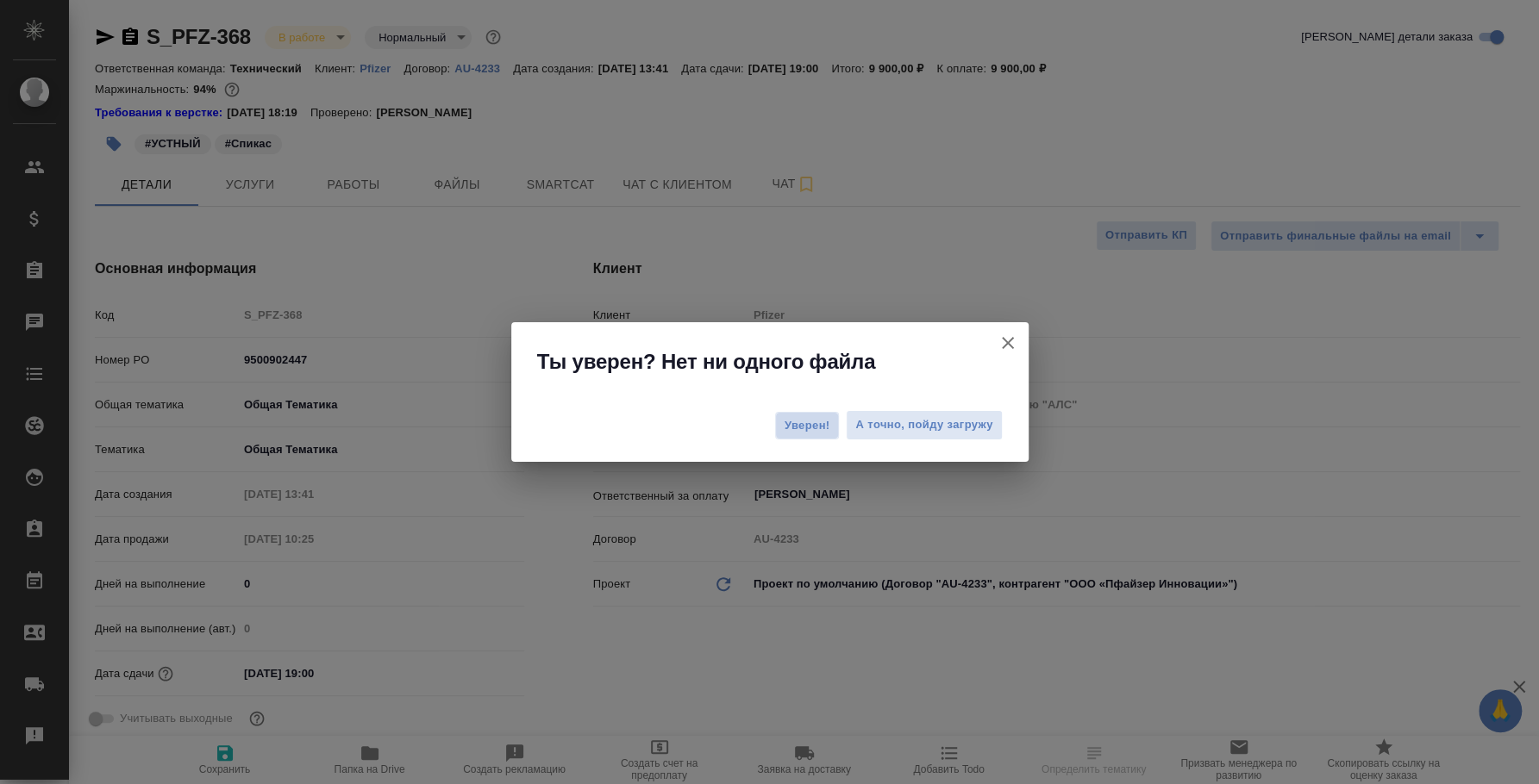
click at [814, 431] on span "Уверен!" at bounding box center [807, 425] width 46 height 17
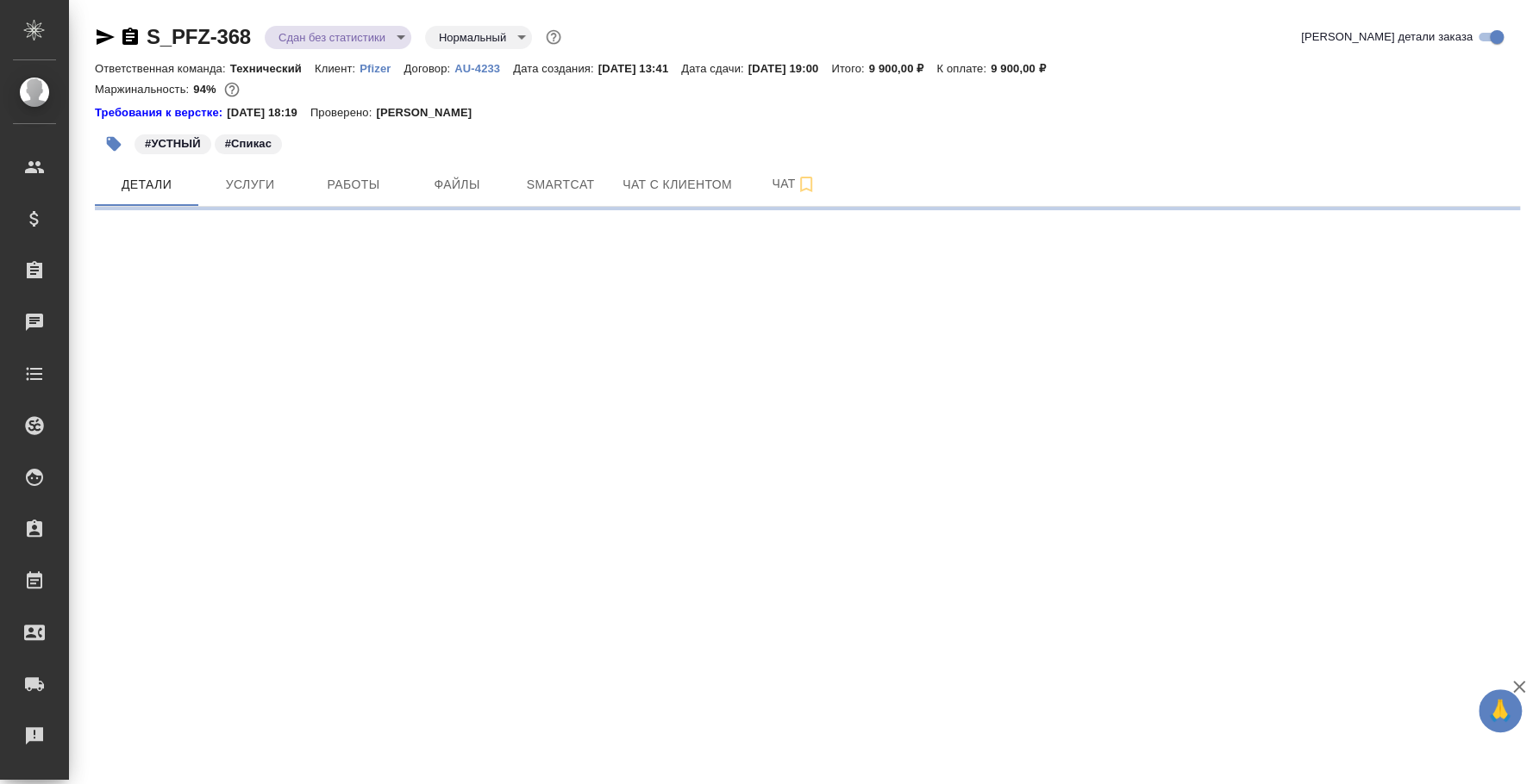
select select "RU"
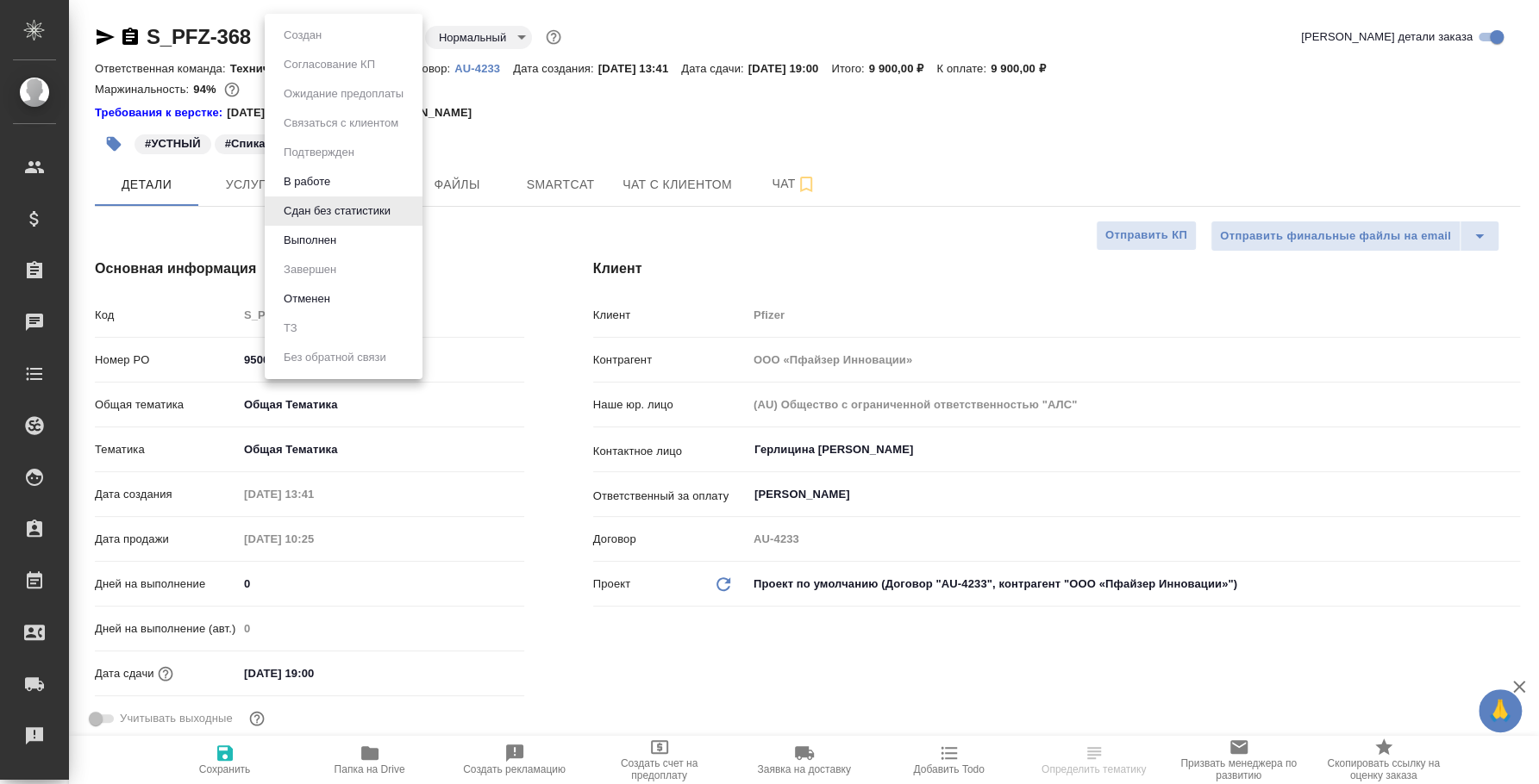
click at [355, 38] on body "🙏 .cls-1 fill:#fff; AWATERA [PERSON_NAME] Спецификации Заказы 0 Чаты Todo Проек…" at bounding box center [770, 392] width 1539 height 784
type textarea "x"
click at [330, 246] on button "Выполнен" at bounding box center [310, 240] width 63 height 19
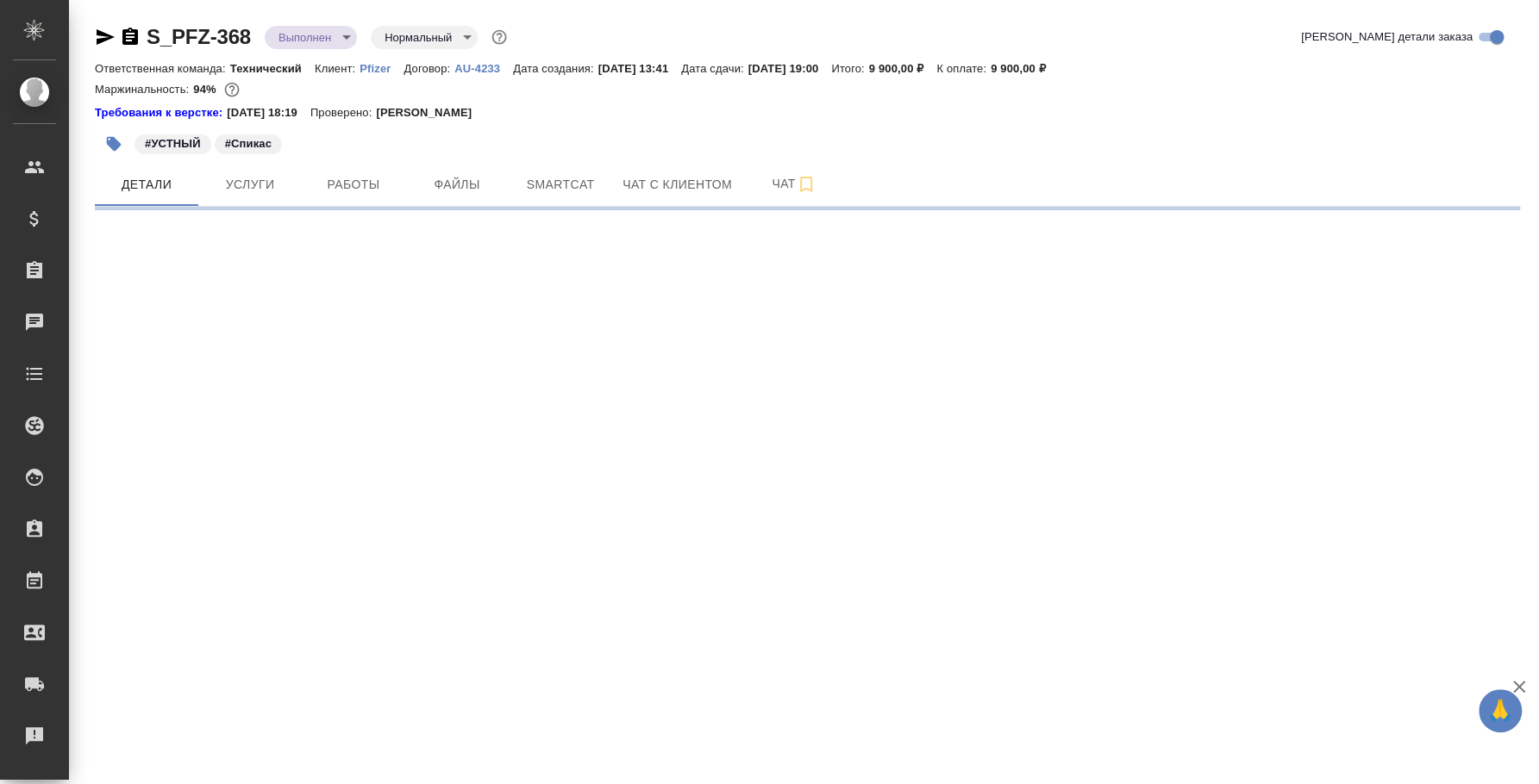
select select "RU"
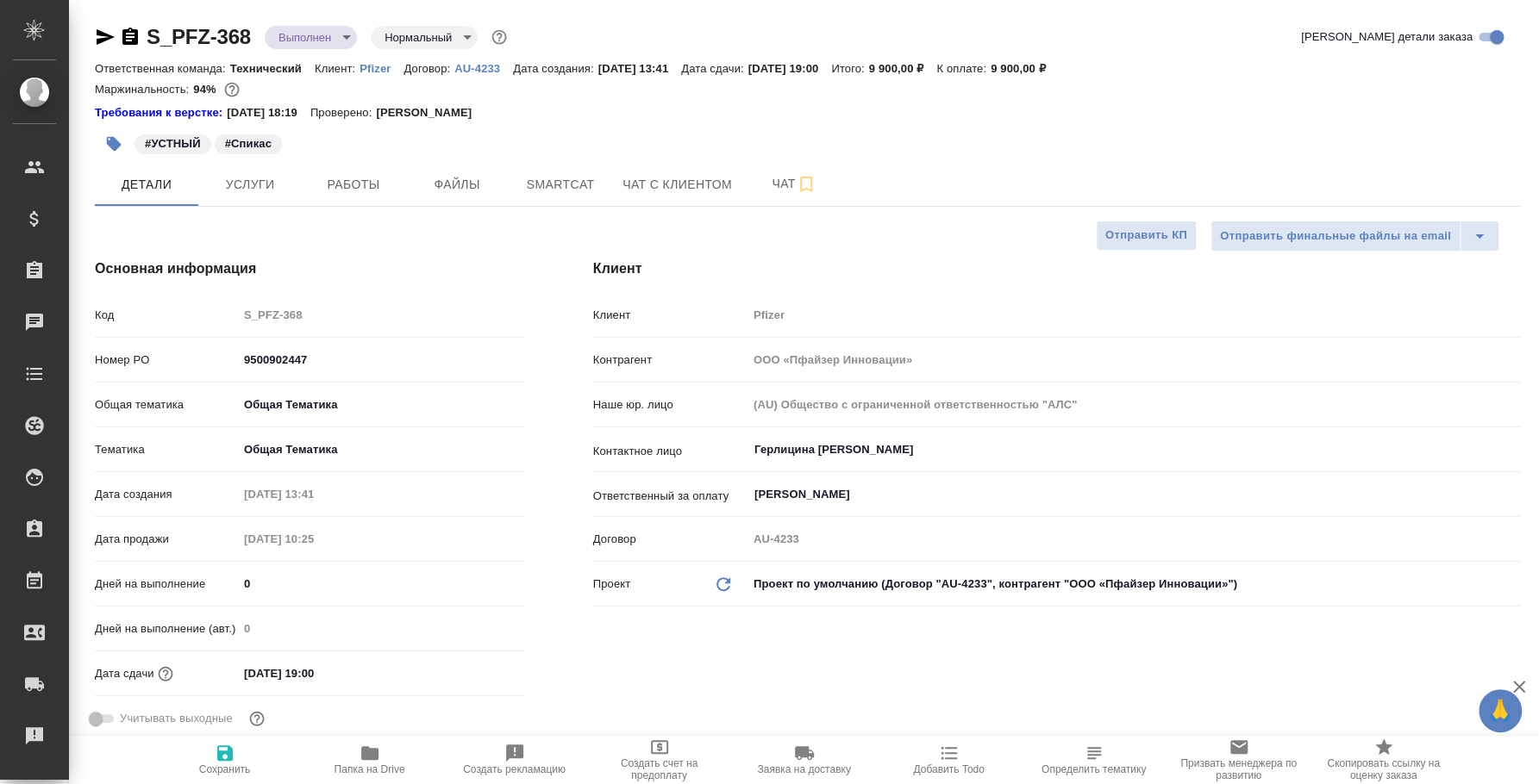
type textarea "x"
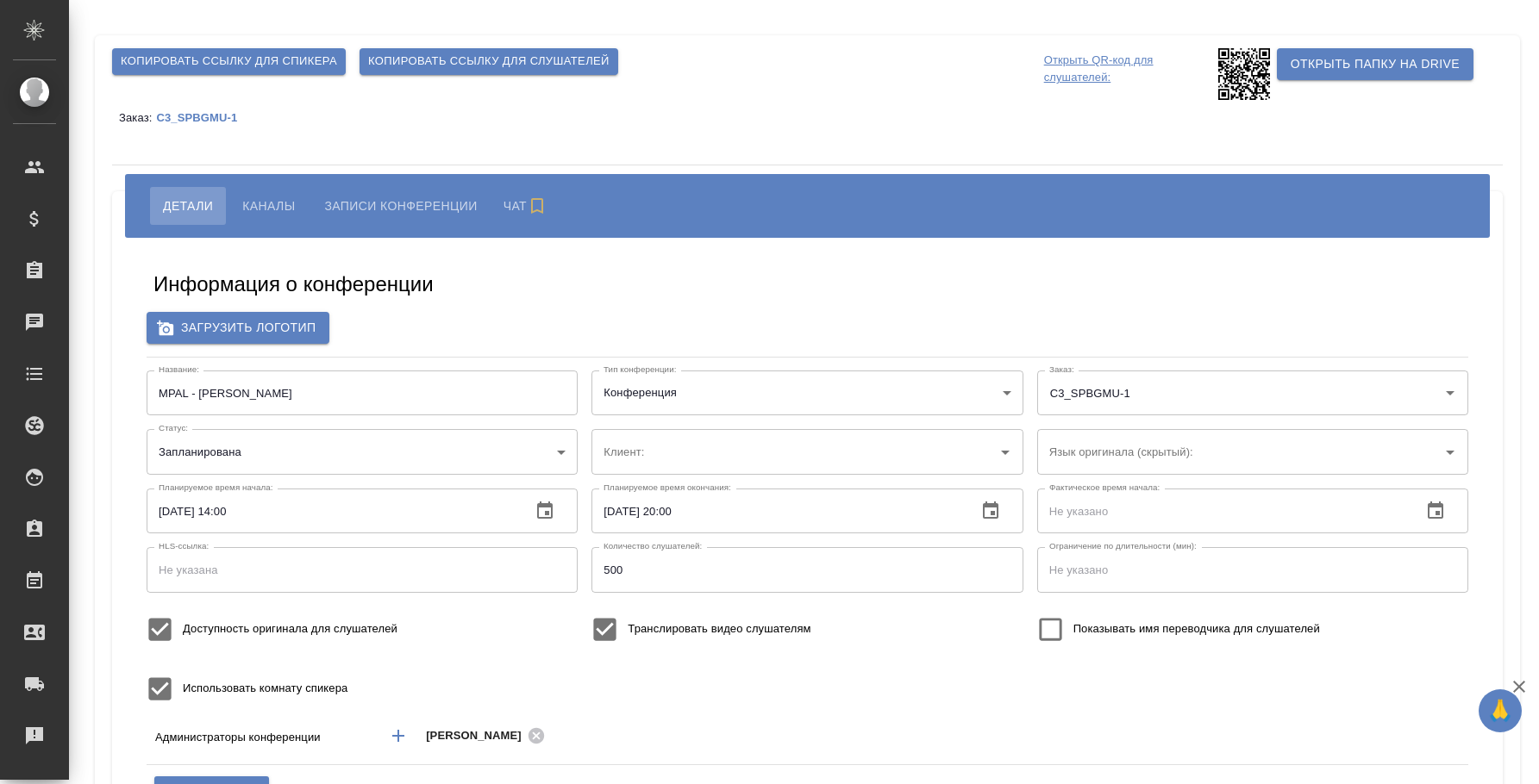
type input "ЛКИиМД ЦЛД СПбГМУ им.акад. [PERSON_NAME]"
type input "бада"
click at [261, 388] on input "MPAL - [PERSON_NAME]" at bounding box center [361, 392] width 431 height 45
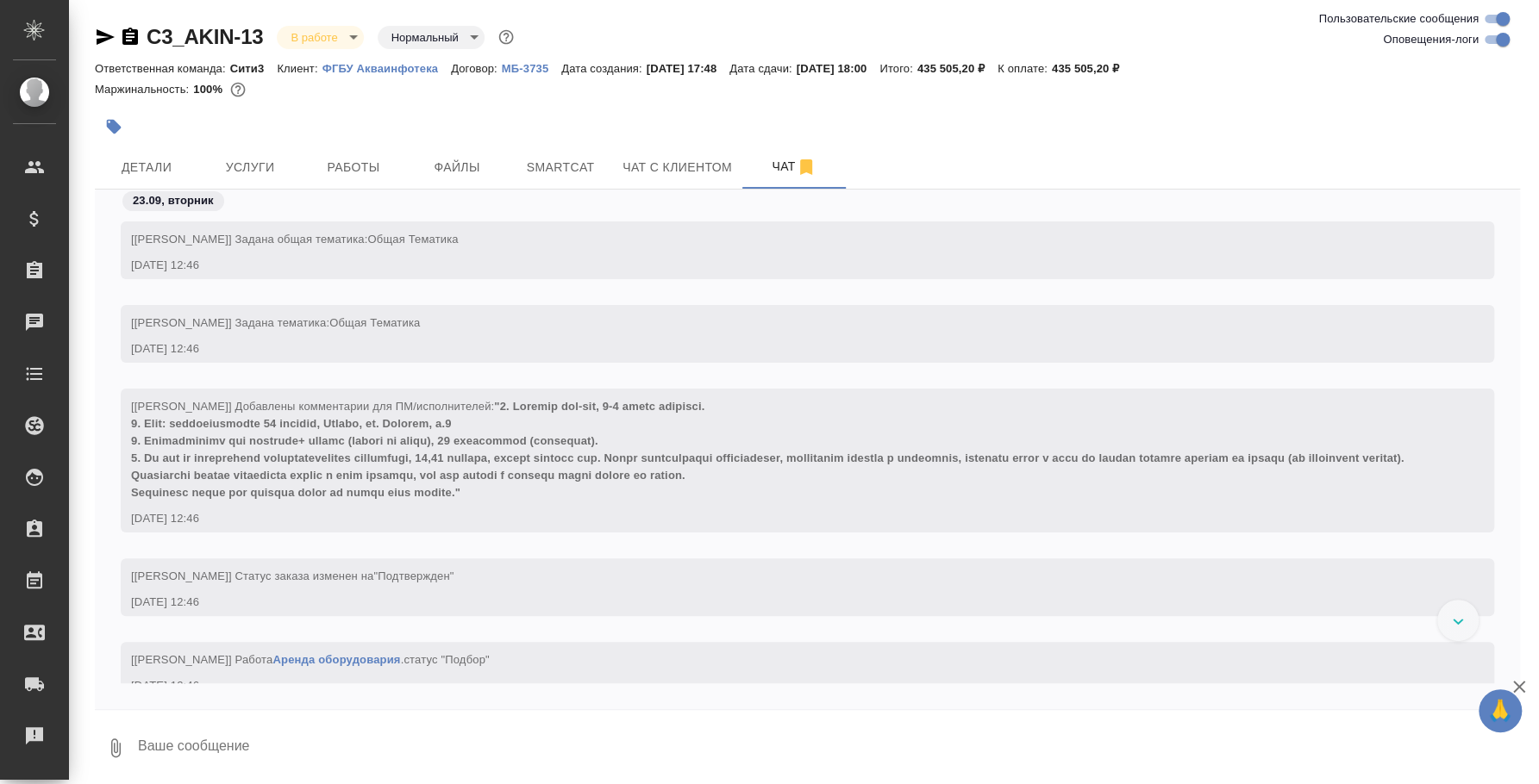
scroll to position [646, 0]
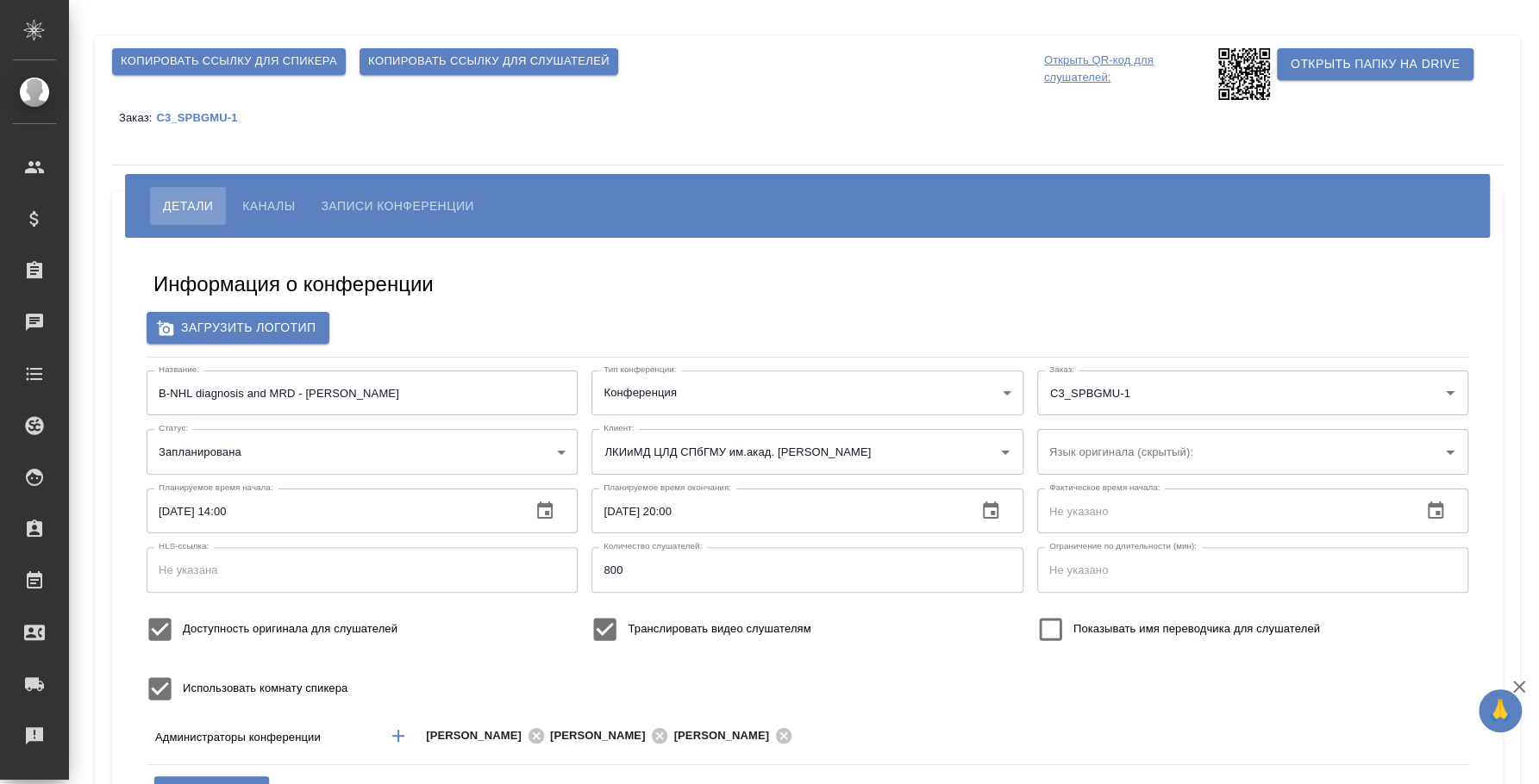
type input "бада"
click at [284, 391] on input "В-NHL diagnosis and MRD - Andrew Rawstron" at bounding box center [361, 392] width 431 height 45
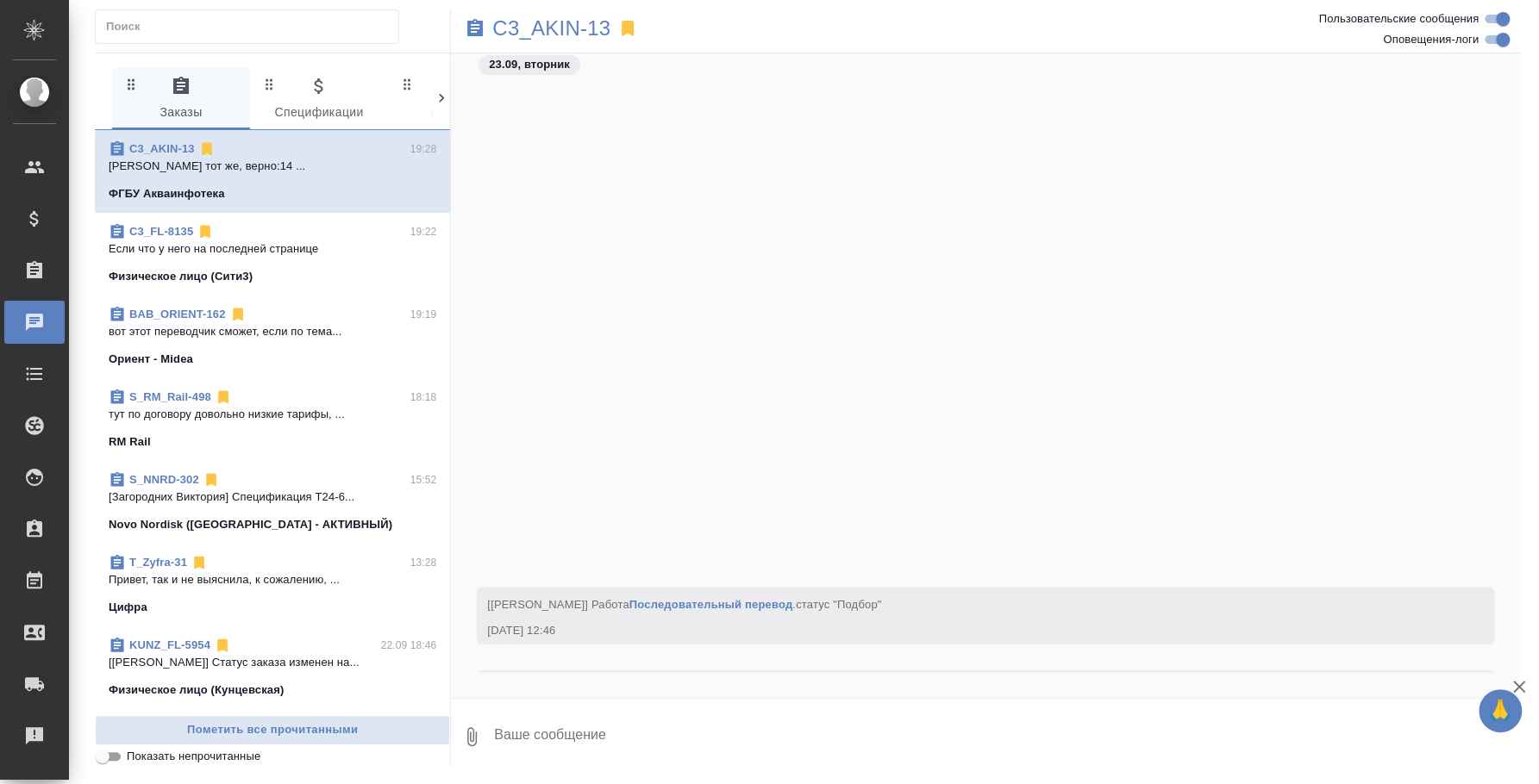
scroll to position [537, 0]
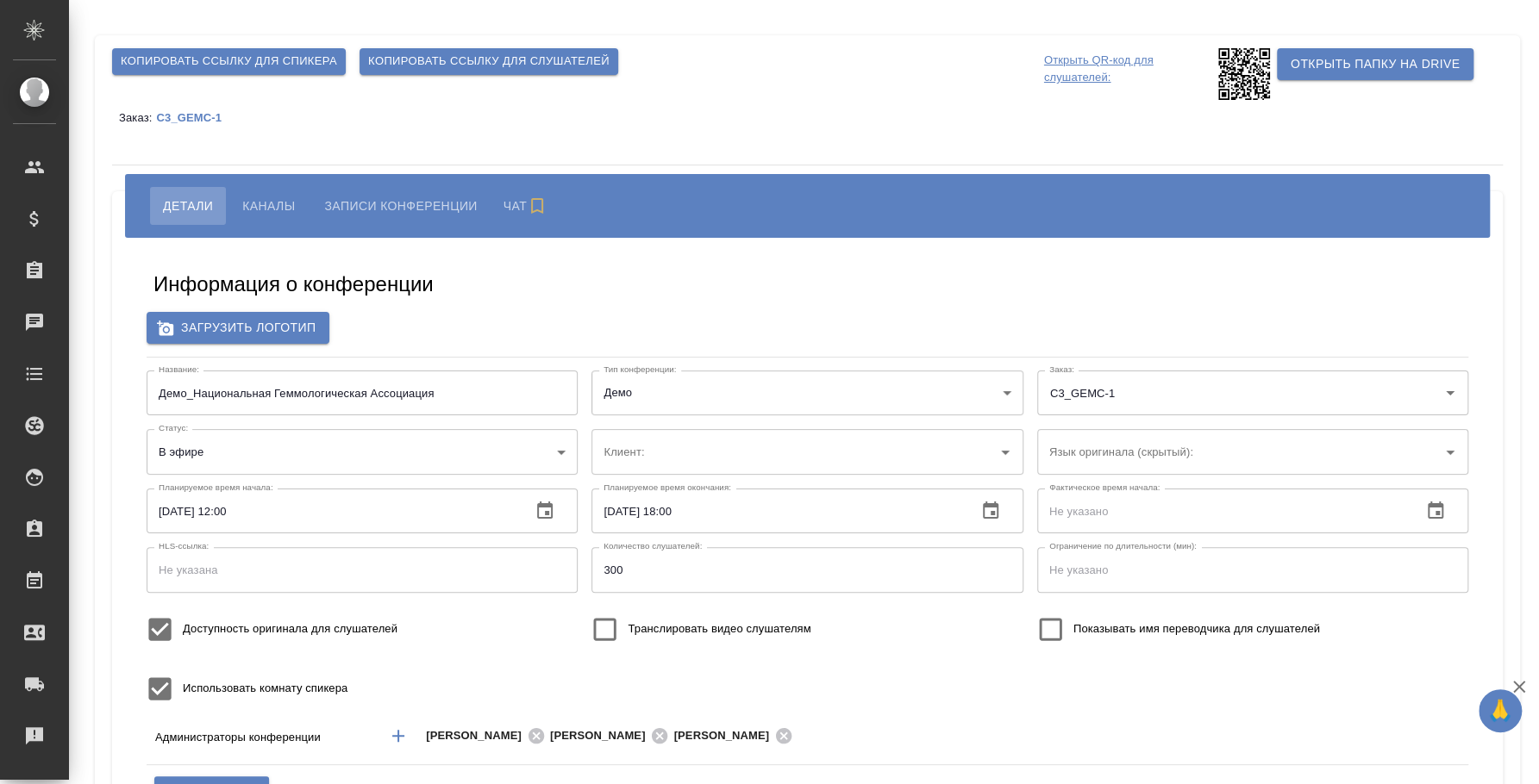
type input "Национальная Геммологическая Ассоциация"
type input "бада"
click at [280, 201] on span "Каналы" at bounding box center [268, 206] width 53 height 21
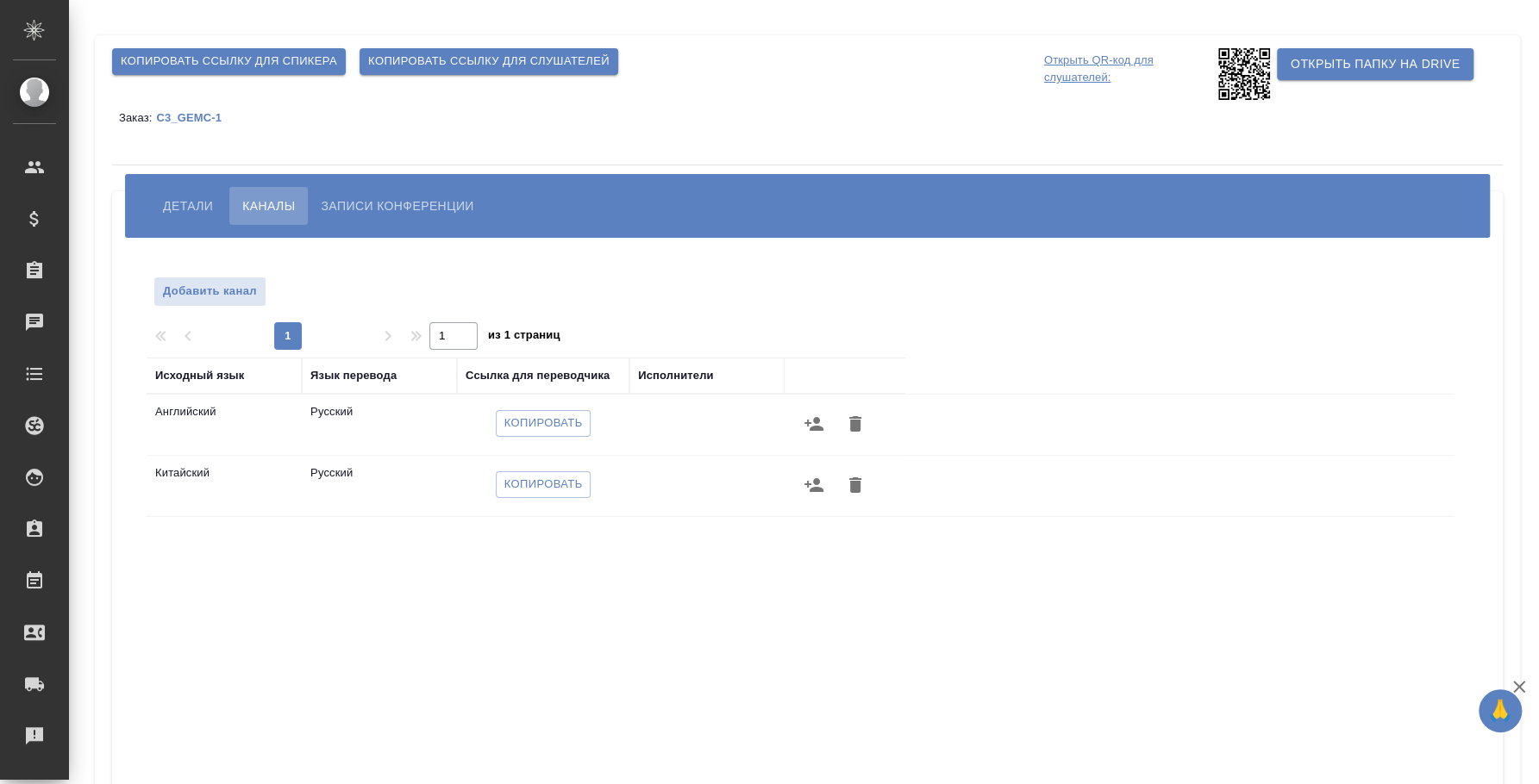
click at [469, 61] on span "Копировать ссылку для слушателей" at bounding box center [489, 62] width 241 height 20
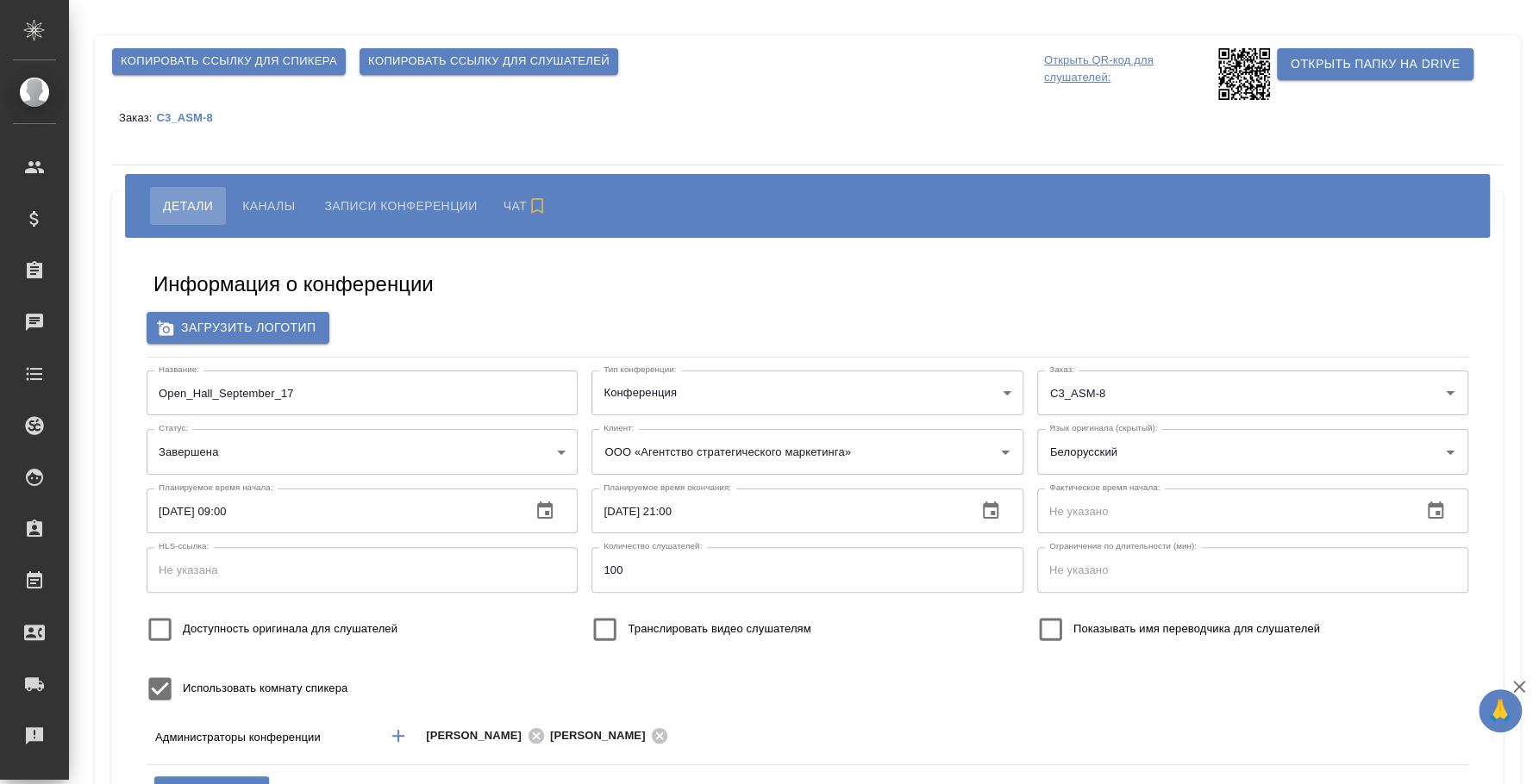
type input "бада"
click at [556, 53] on span "Копировать ссылку для слушателей" at bounding box center [489, 62] width 241 height 20
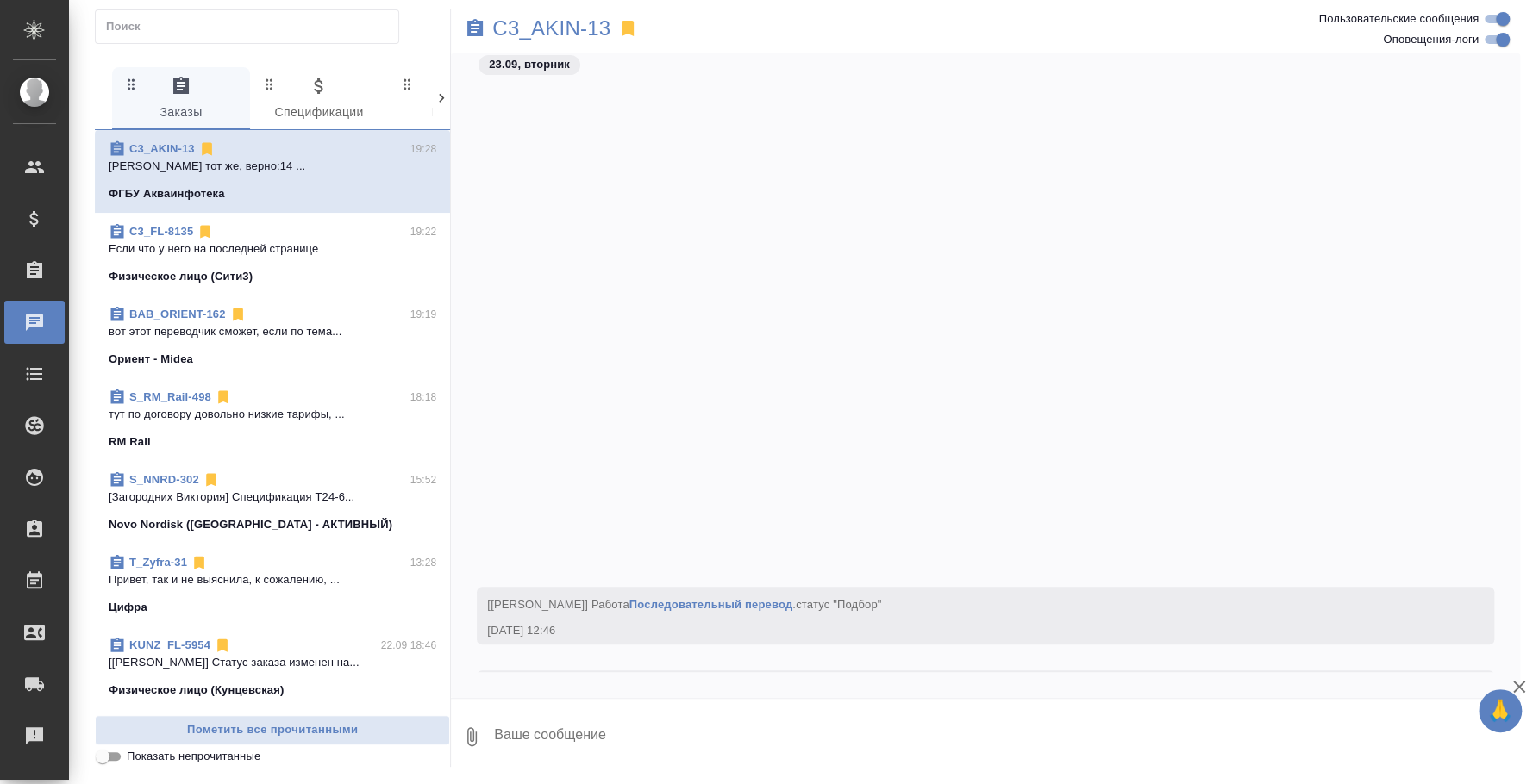
scroll to position [537, 0]
